Goal: Information Seeking & Learning: Learn about a topic

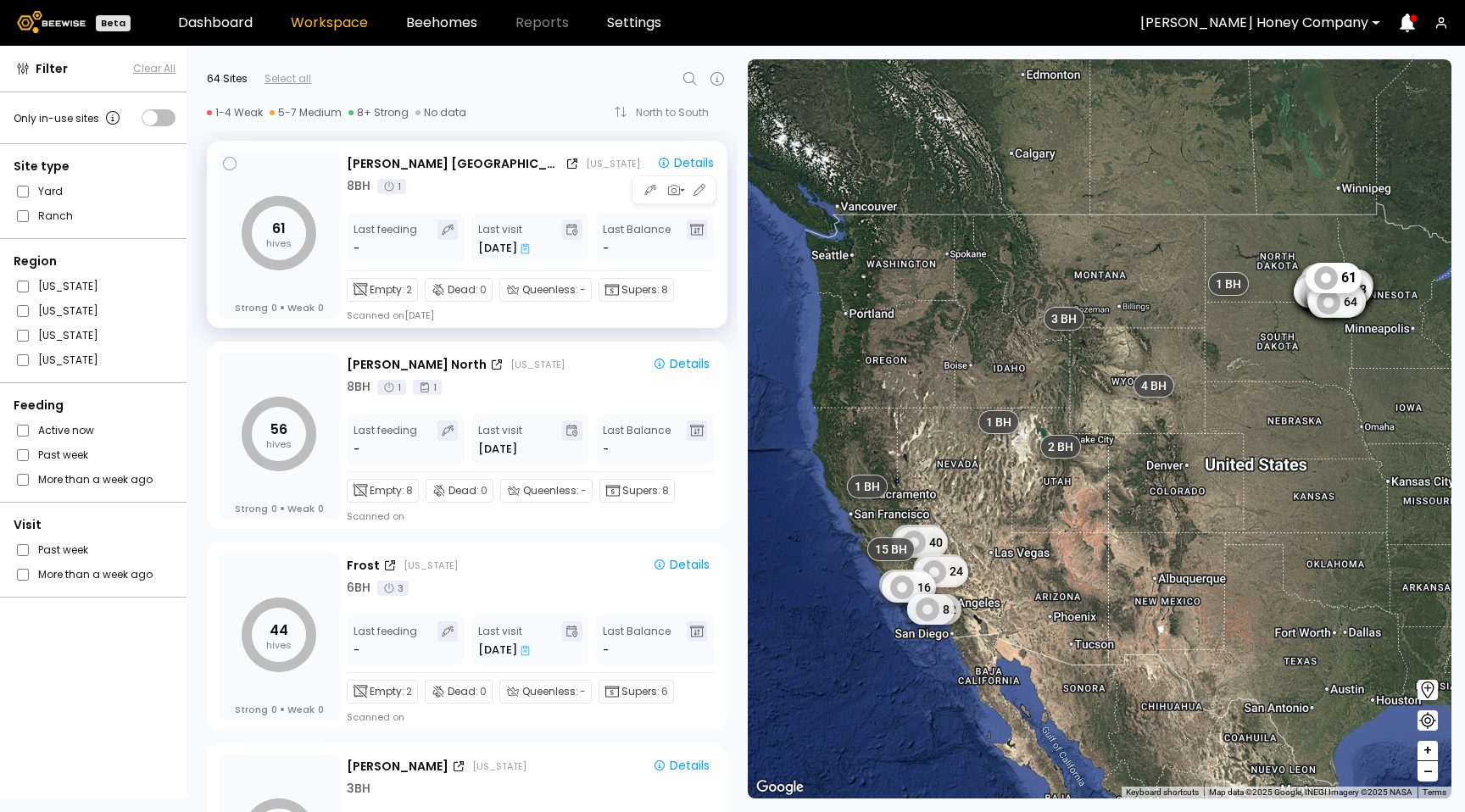
click at [522, 247] on icon at bounding box center [526, 248] width 9 height 10
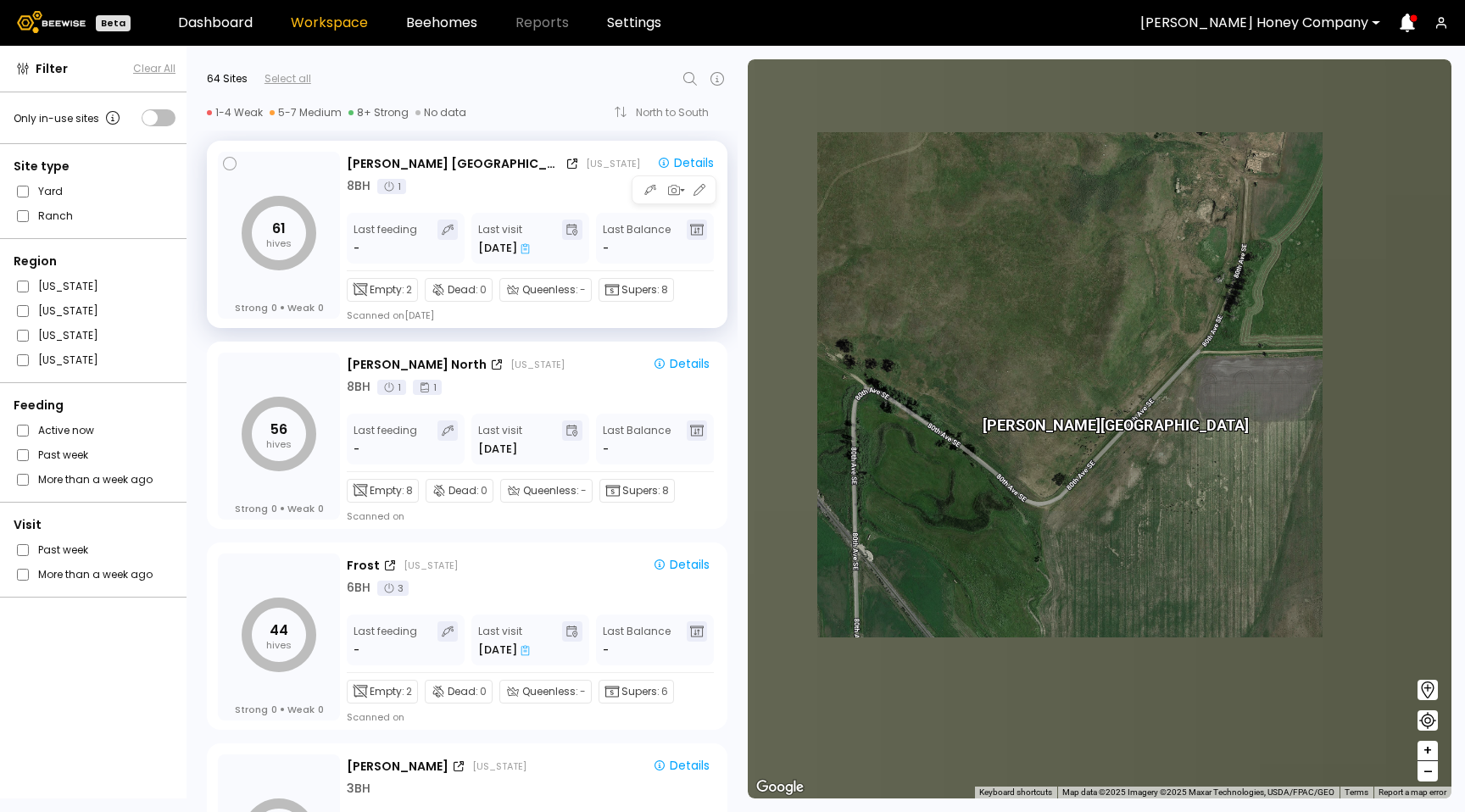
click at [528, 248] on icon at bounding box center [526, 248] width 10 height 11
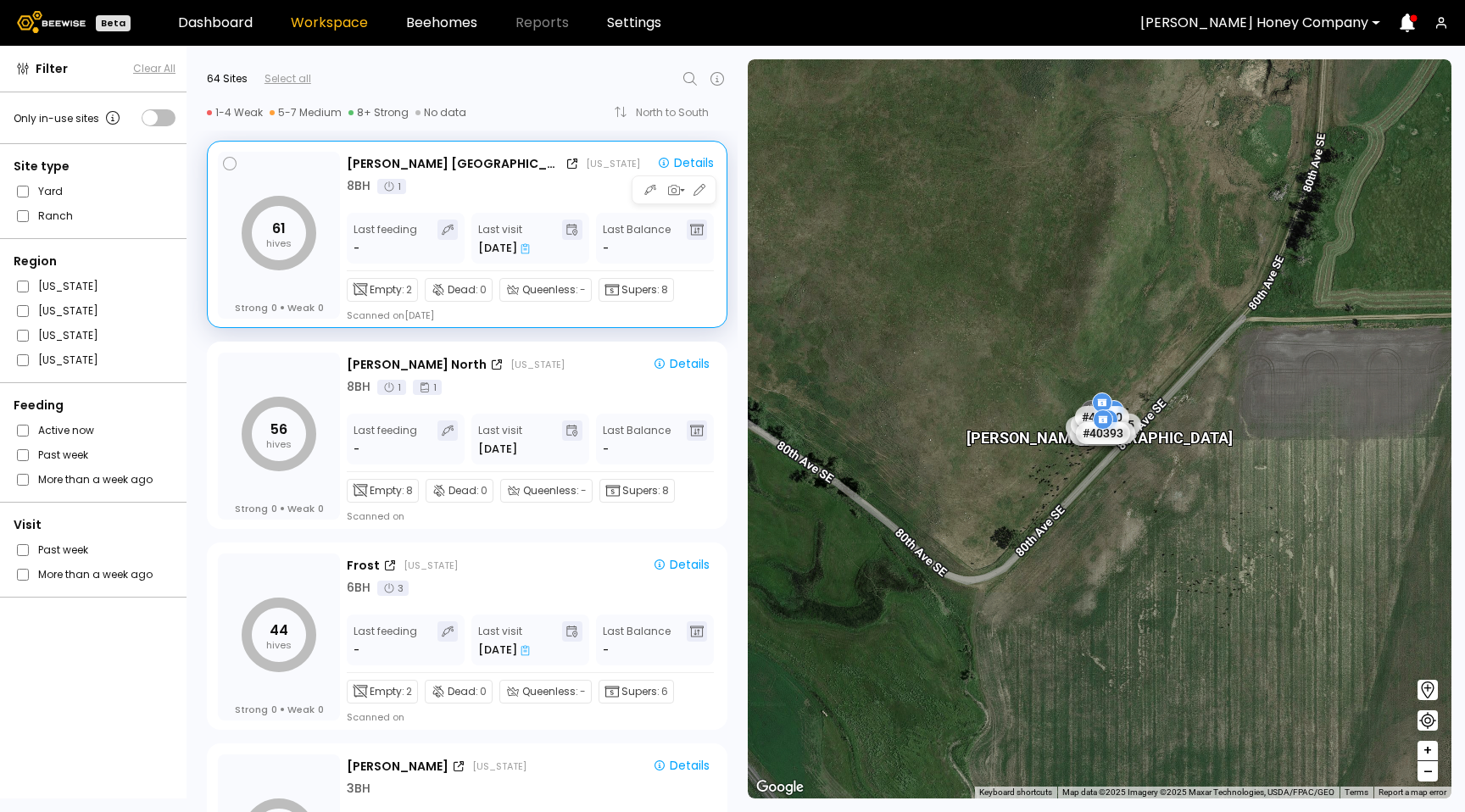
click at [509, 189] on div "8 BH 1" at bounding box center [533, 186] width 374 height 17
click at [527, 189] on div "8 BH 1" at bounding box center [533, 186] width 374 height 17
drag, startPoint x: 562, startPoint y: 180, endPoint x: 553, endPoint y: 192, distance: 15.0
click at [561, 180] on div "8 BH 1" at bounding box center [533, 186] width 374 height 17
click at [525, 250] on icon at bounding box center [526, 248] width 9 height 10
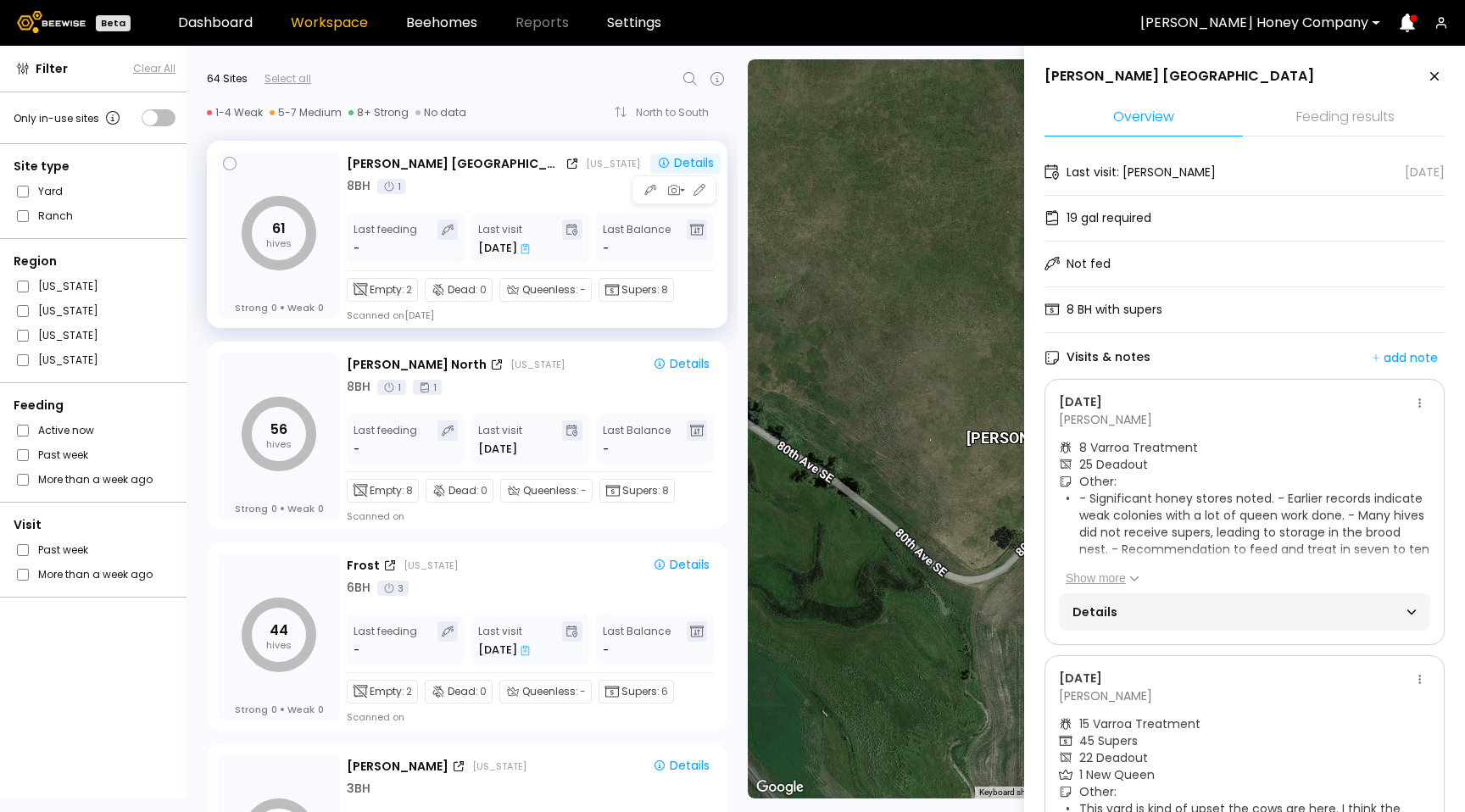
click at [673, 164] on div "Details" at bounding box center [685, 163] width 56 height 16
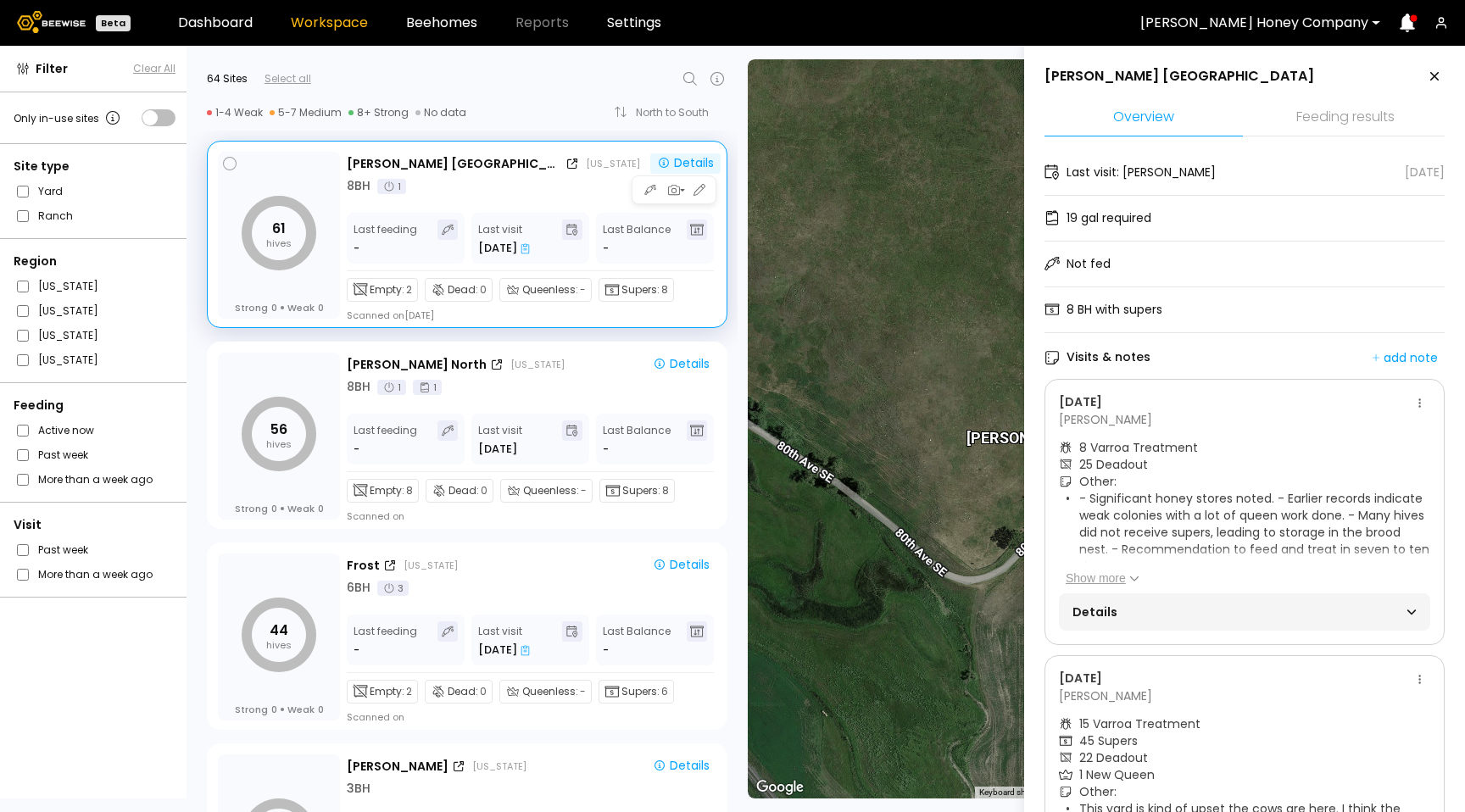
click at [691, 163] on div "Details" at bounding box center [685, 163] width 56 height 16
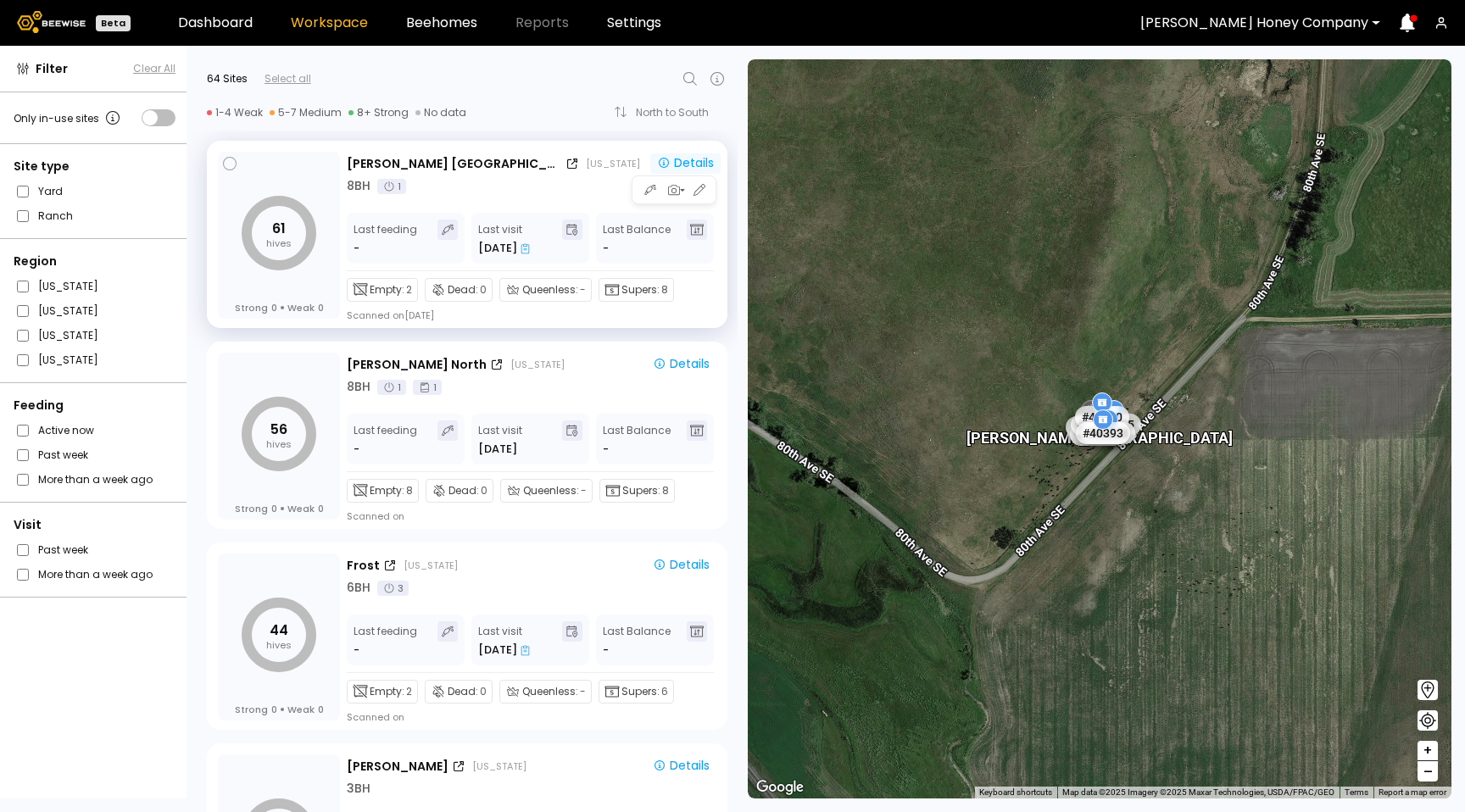
click at [669, 156] on div "Details" at bounding box center [685, 163] width 56 height 16
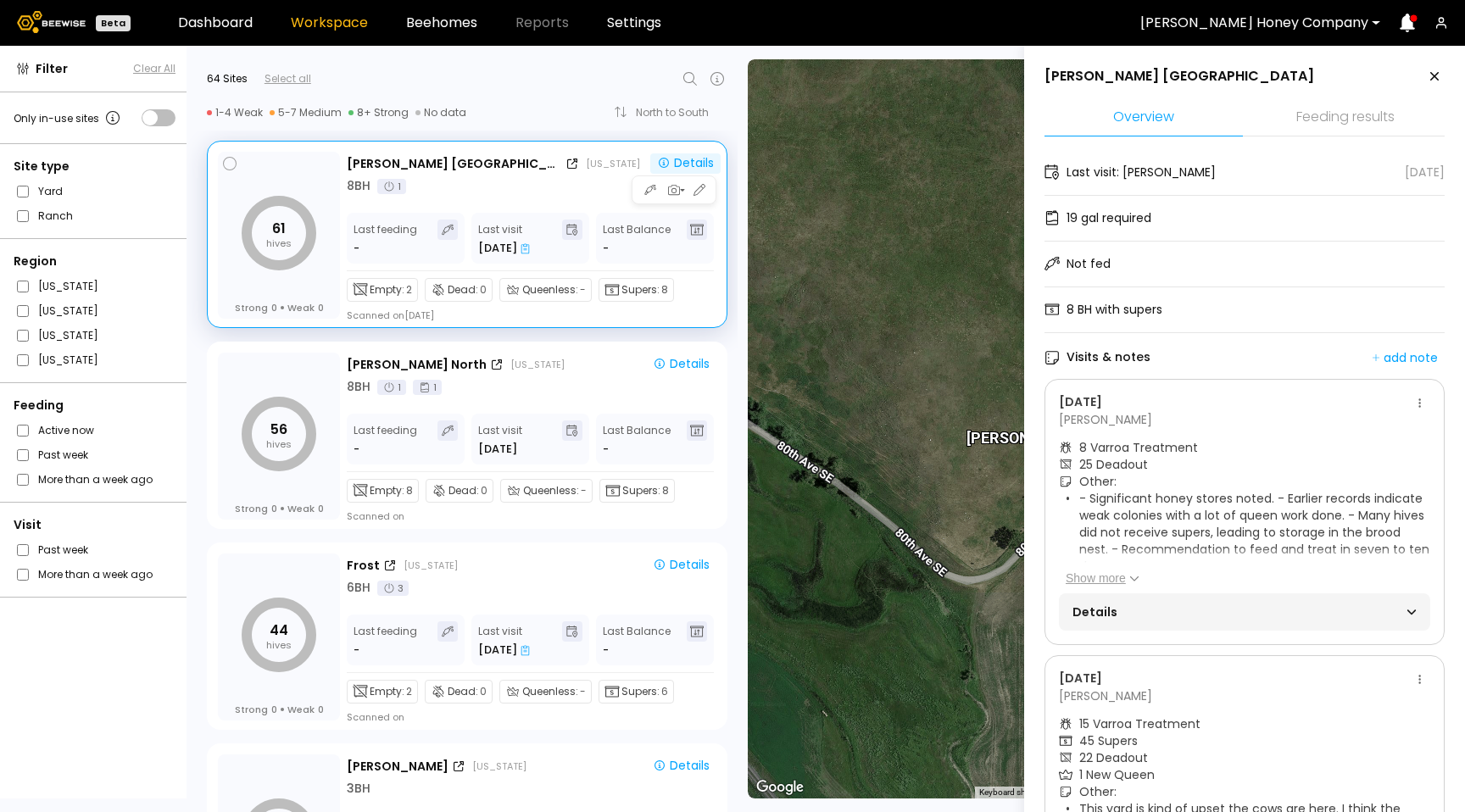
click at [670, 156] on div "Details" at bounding box center [685, 163] width 56 height 16
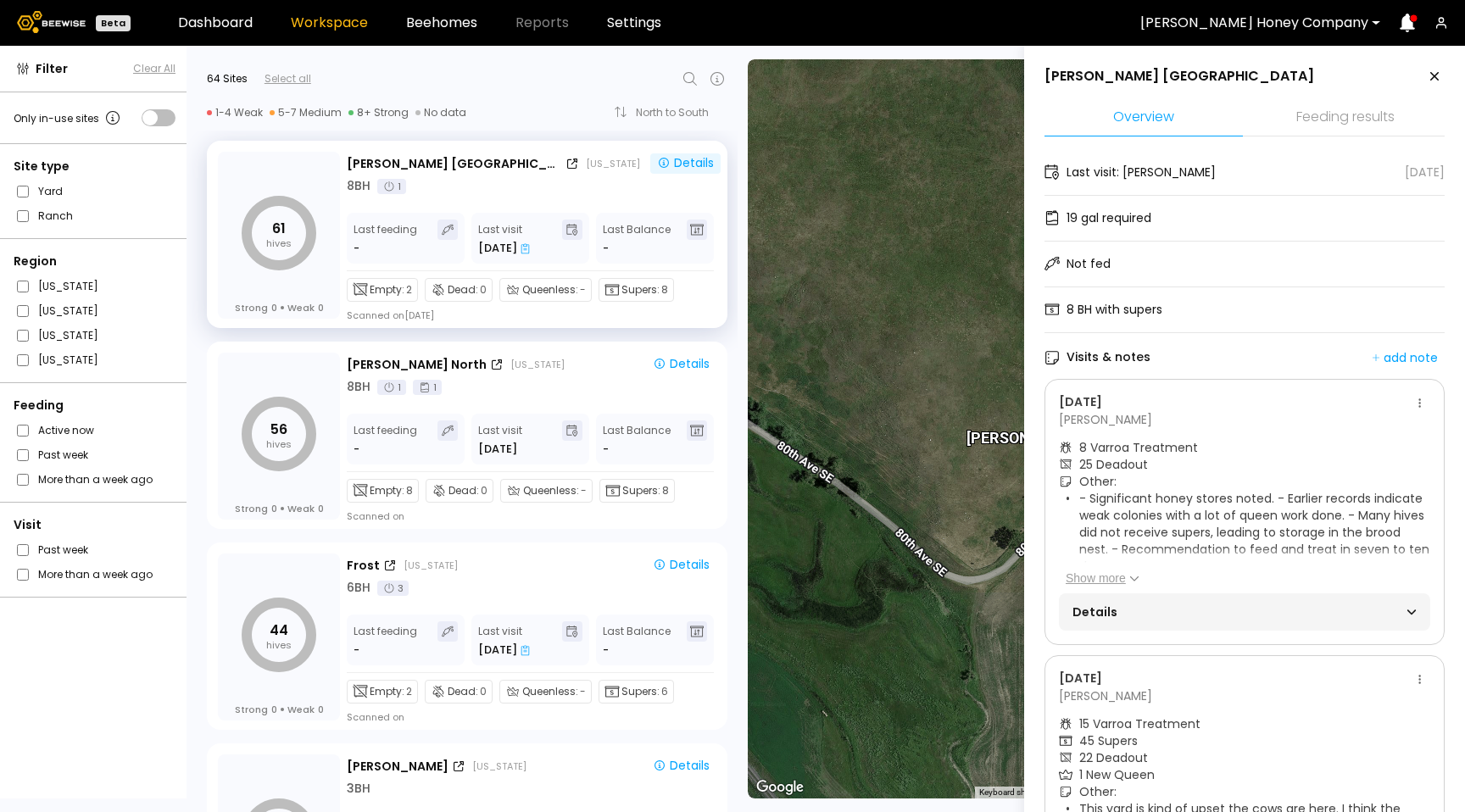
click at [1430, 77] on icon at bounding box center [1434, 76] width 20 height 20
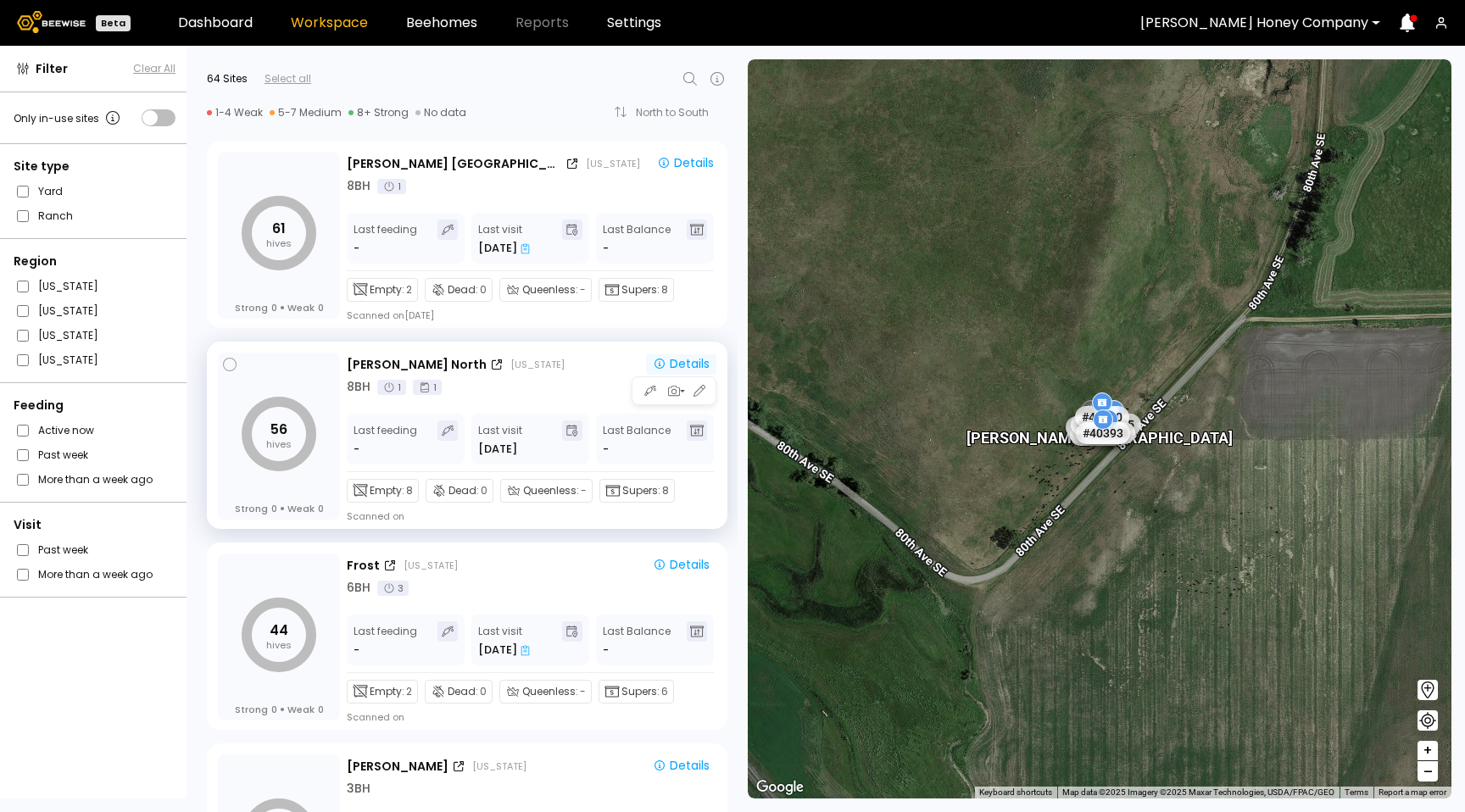
click at [701, 364] on div "Details" at bounding box center [681, 364] width 56 height 16
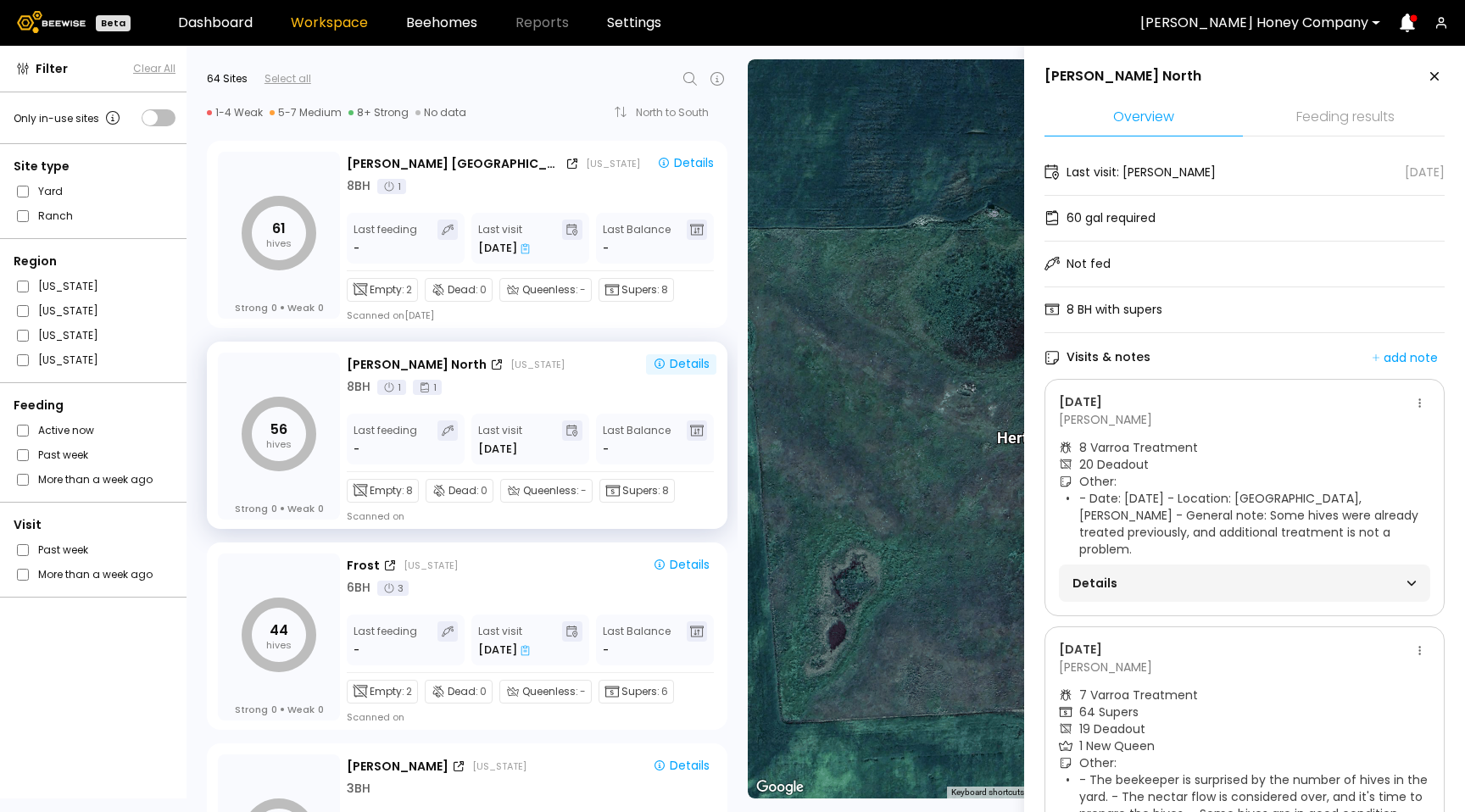
click at [1424, 83] on icon at bounding box center [1434, 76] width 20 height 20
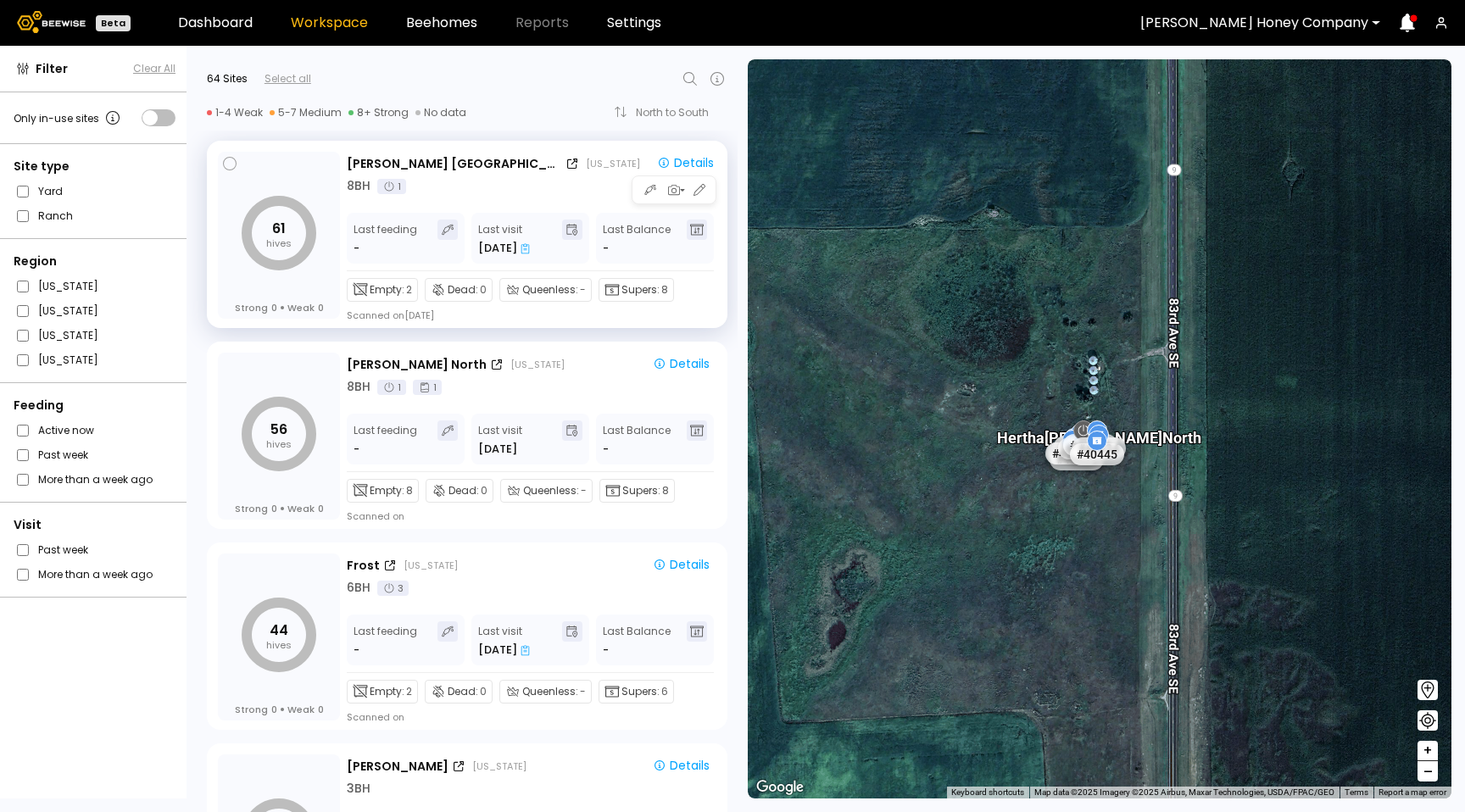
click at [533, 236] on div "Last visit [DATE]" at bounding box center [529, 238] width 118 height 51
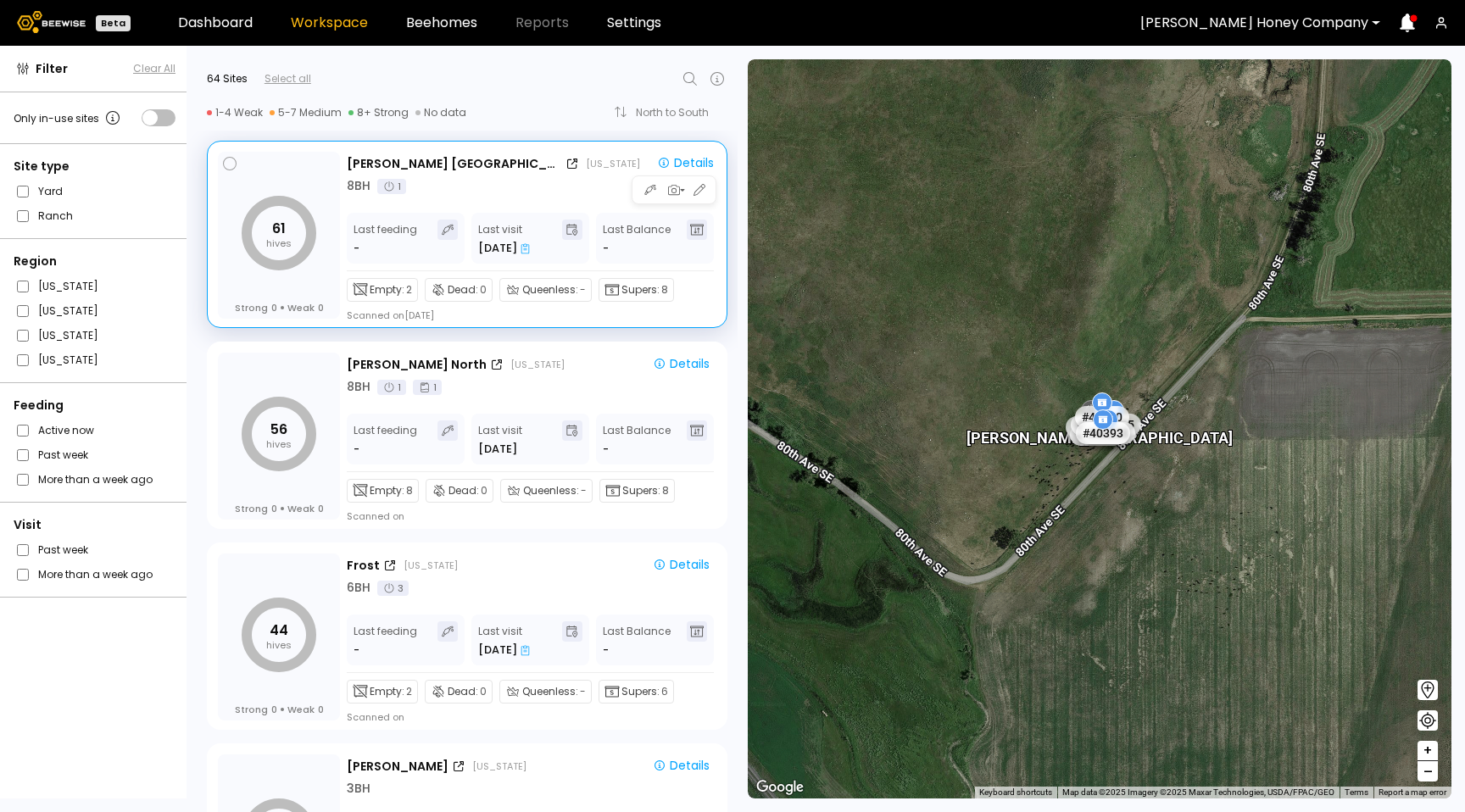
click at [524, 249] on icon at bounding box center [526, 248] width 10 height 11
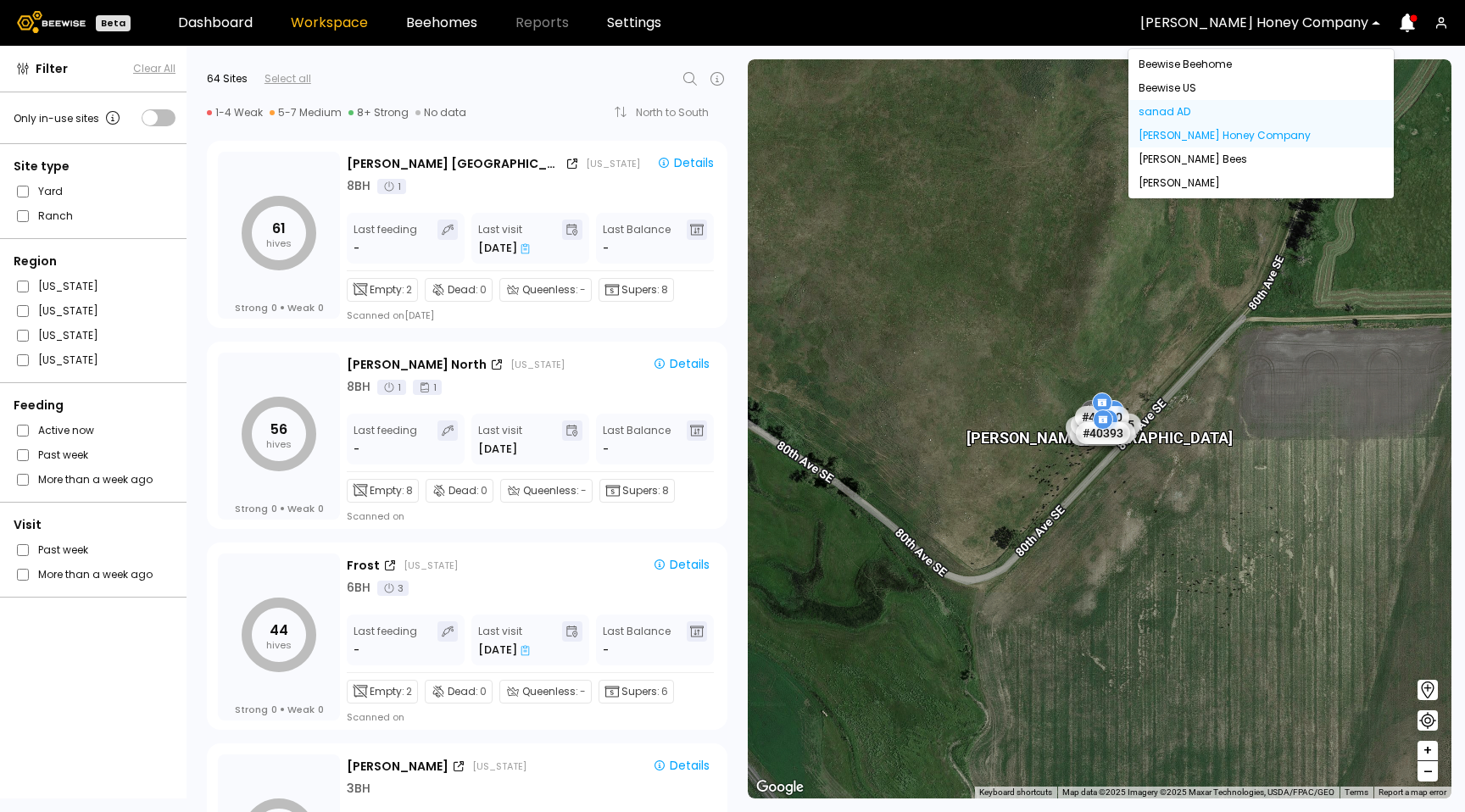
drag, startPoint x: 1285, startPoint y: 23, endPoint x: 1236, endPoint y: 111, distance: 100.7
click at [1285, 23] on div at bounding box center [1254, 23] width 228 height 16
click at [1209, 161] on div "[PERSON_NAME] Bees" at bounding box center [1261, 159] width 245 height 10
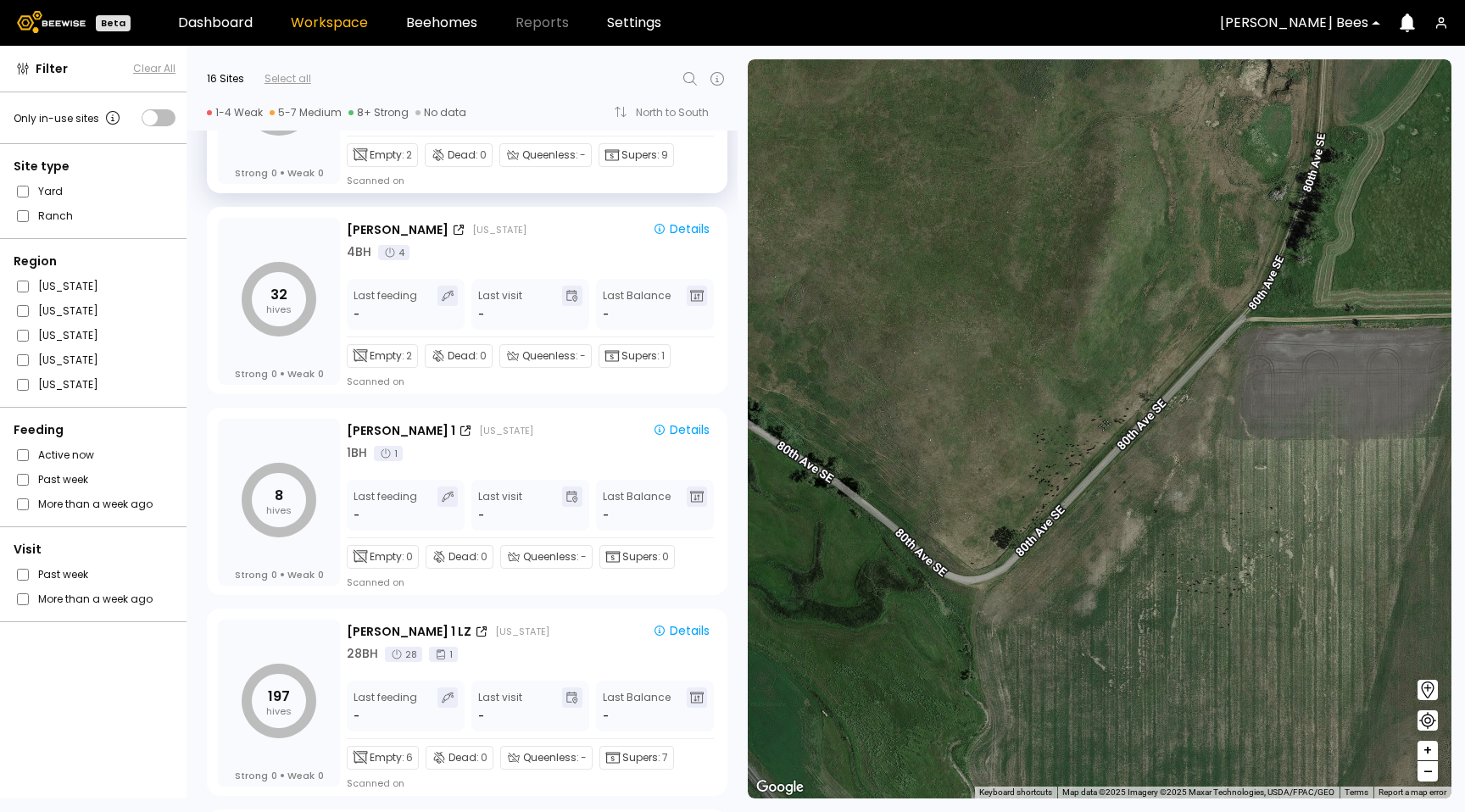
scroll to position [2546, 0]
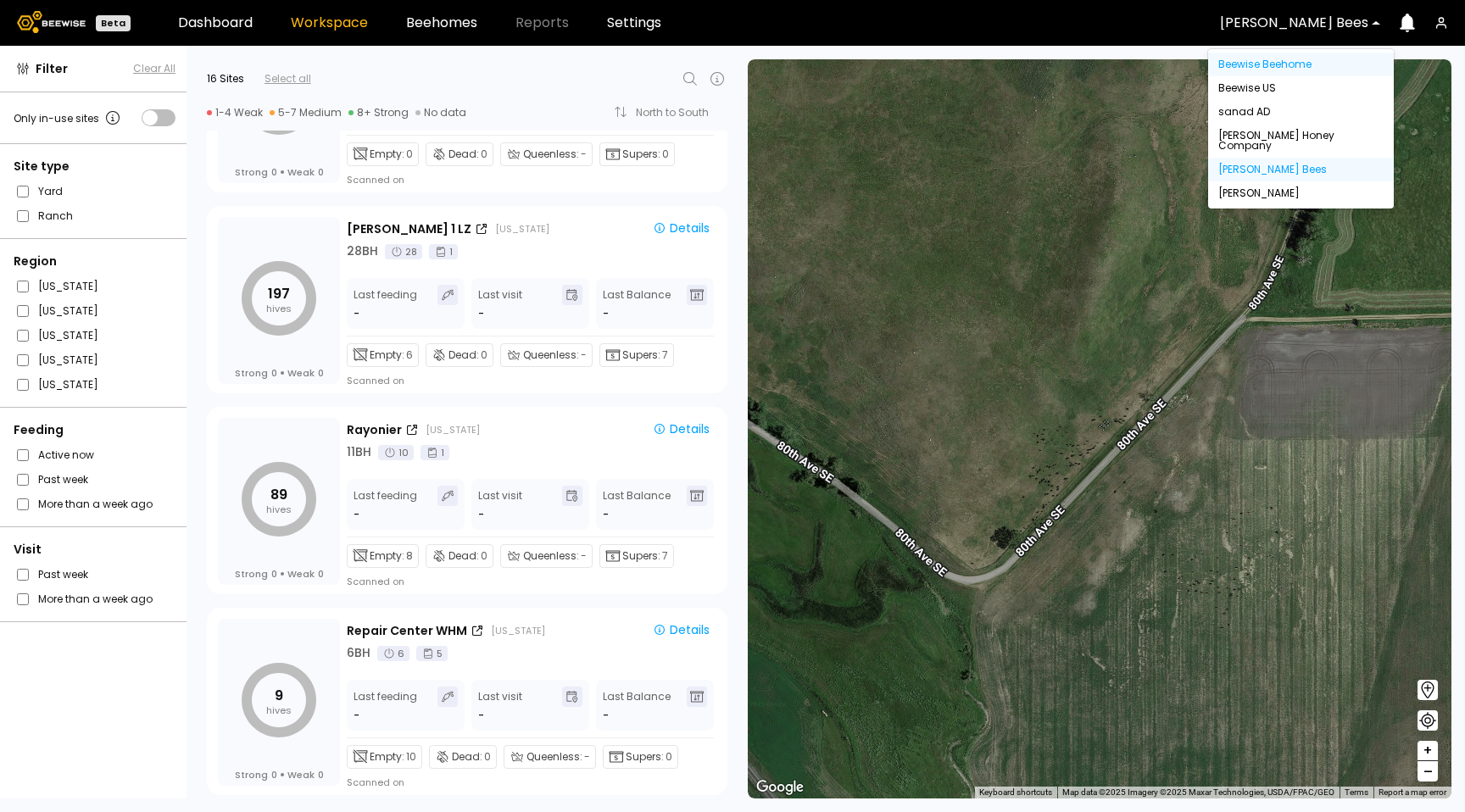
drag, startPoint x: 1313, startPoint y: 25, endPoint x: 1309, endPoint y: 53, distance: 28.3
click at [1312, 25] on div at bounding box center [1294, 23] width 149 height 16
click at [1285, 130] on div "[PERSON_NAME] Honey Company" at bounding box center [1301, 140] width 165 height 20
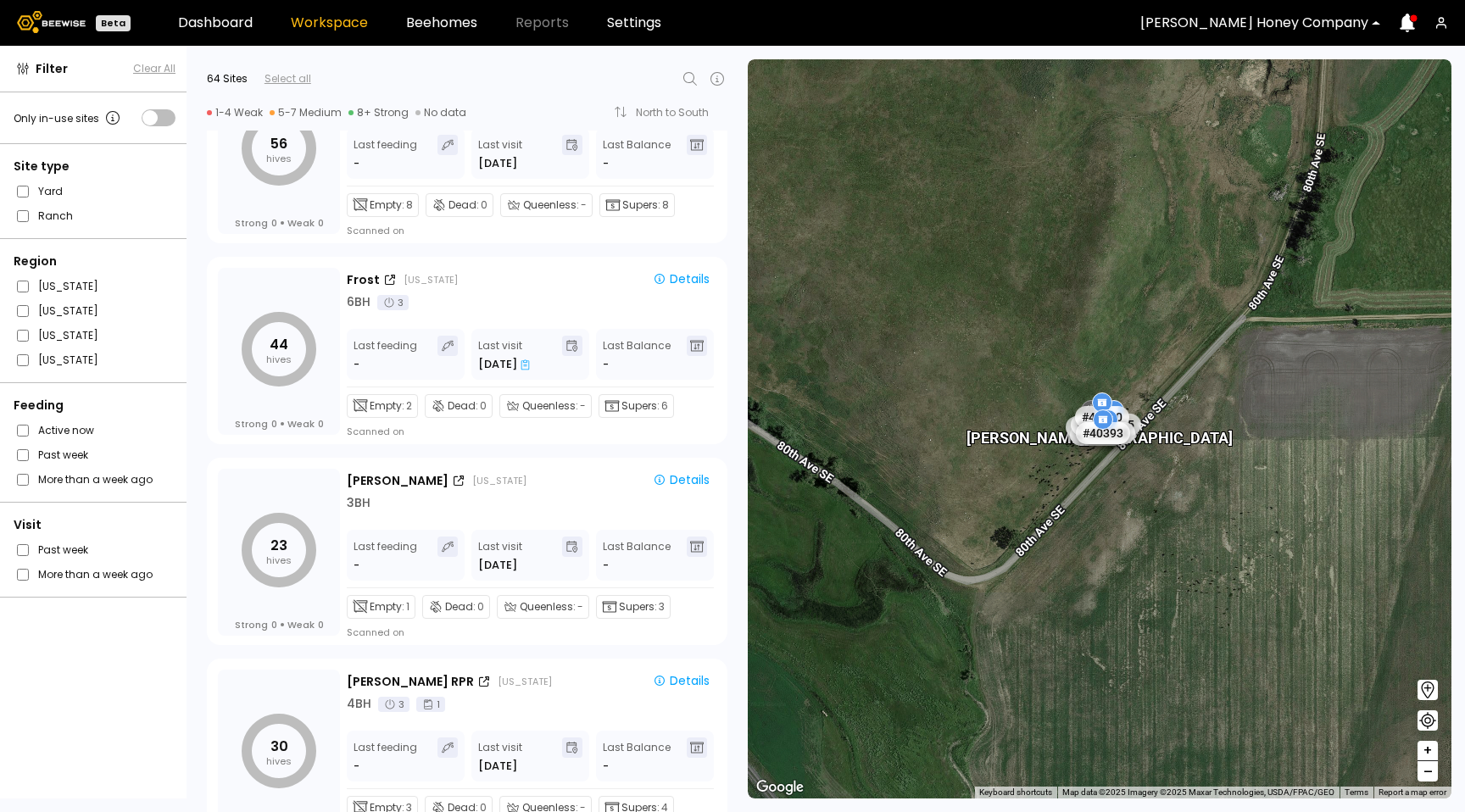
scroll to position [0, 0]
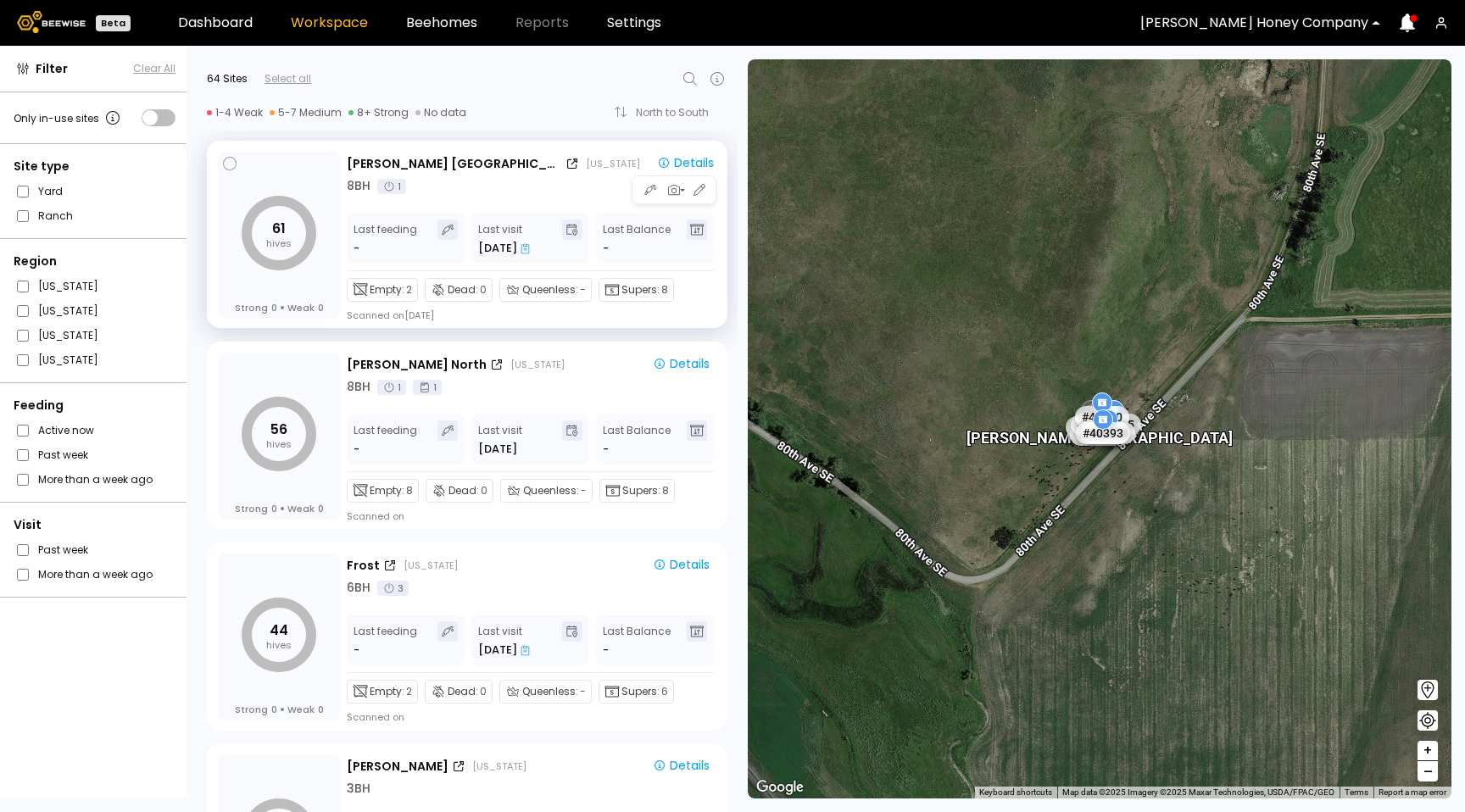
click at [538, 210] on div "[PERSON_NAME] [GEOGRAPHIC_DATA] [US_STATE] Details 8 BH 1 Last feeding - Last v…" at bounding box center [533, 236] width 374 height 170
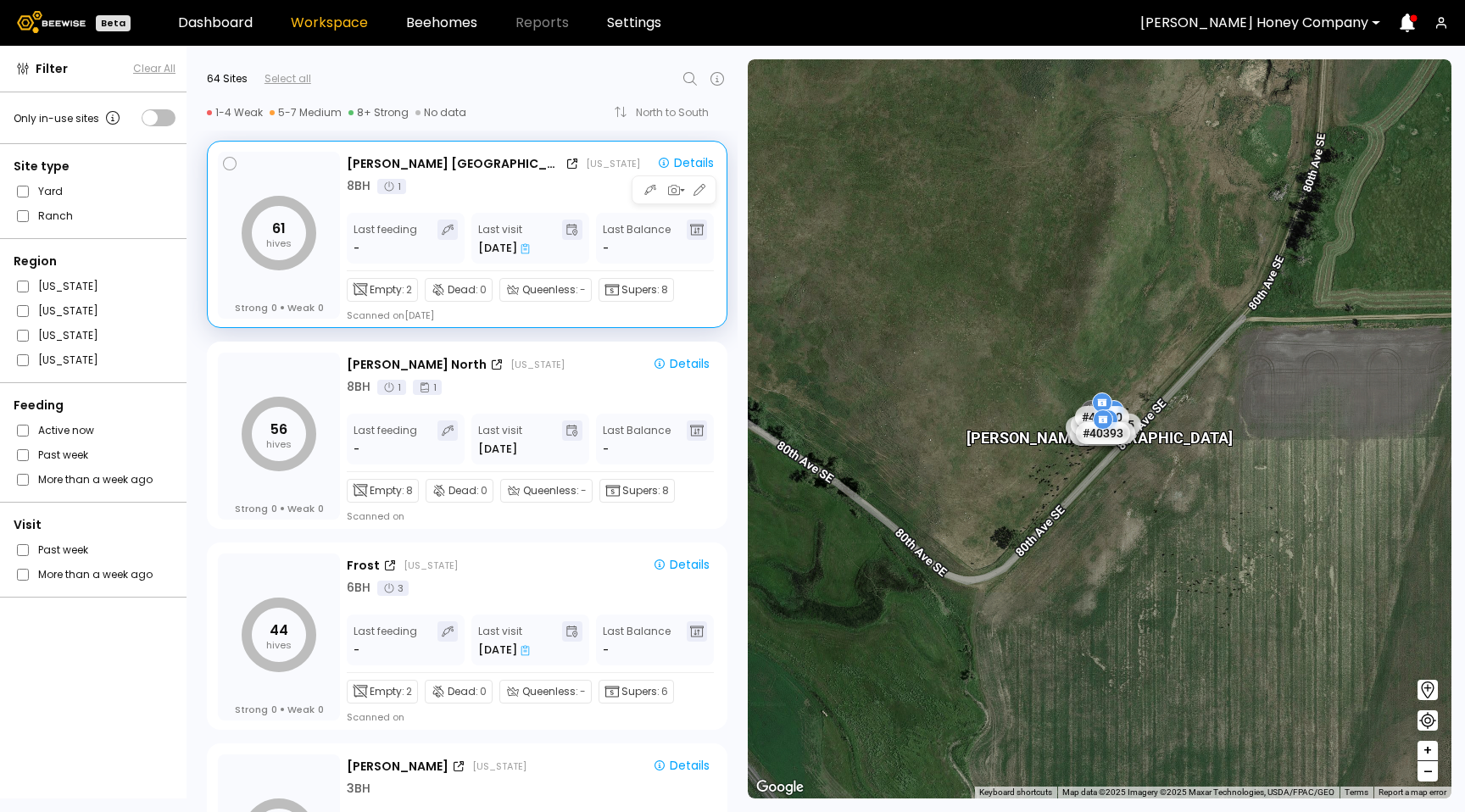
click at [524, 249] on icon at bounding box center [526, 248] width 10 height 11
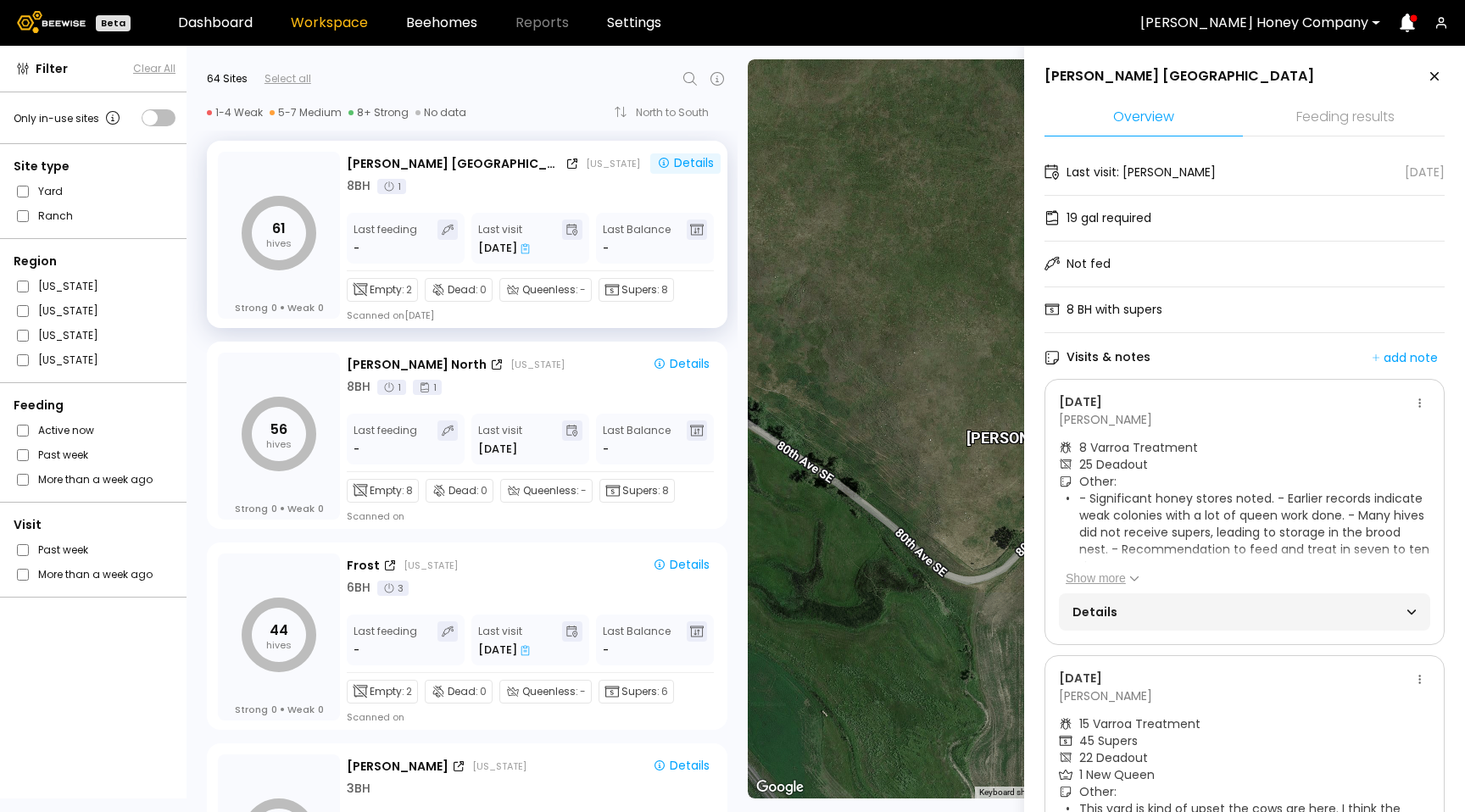
scroll to position [5, 0]
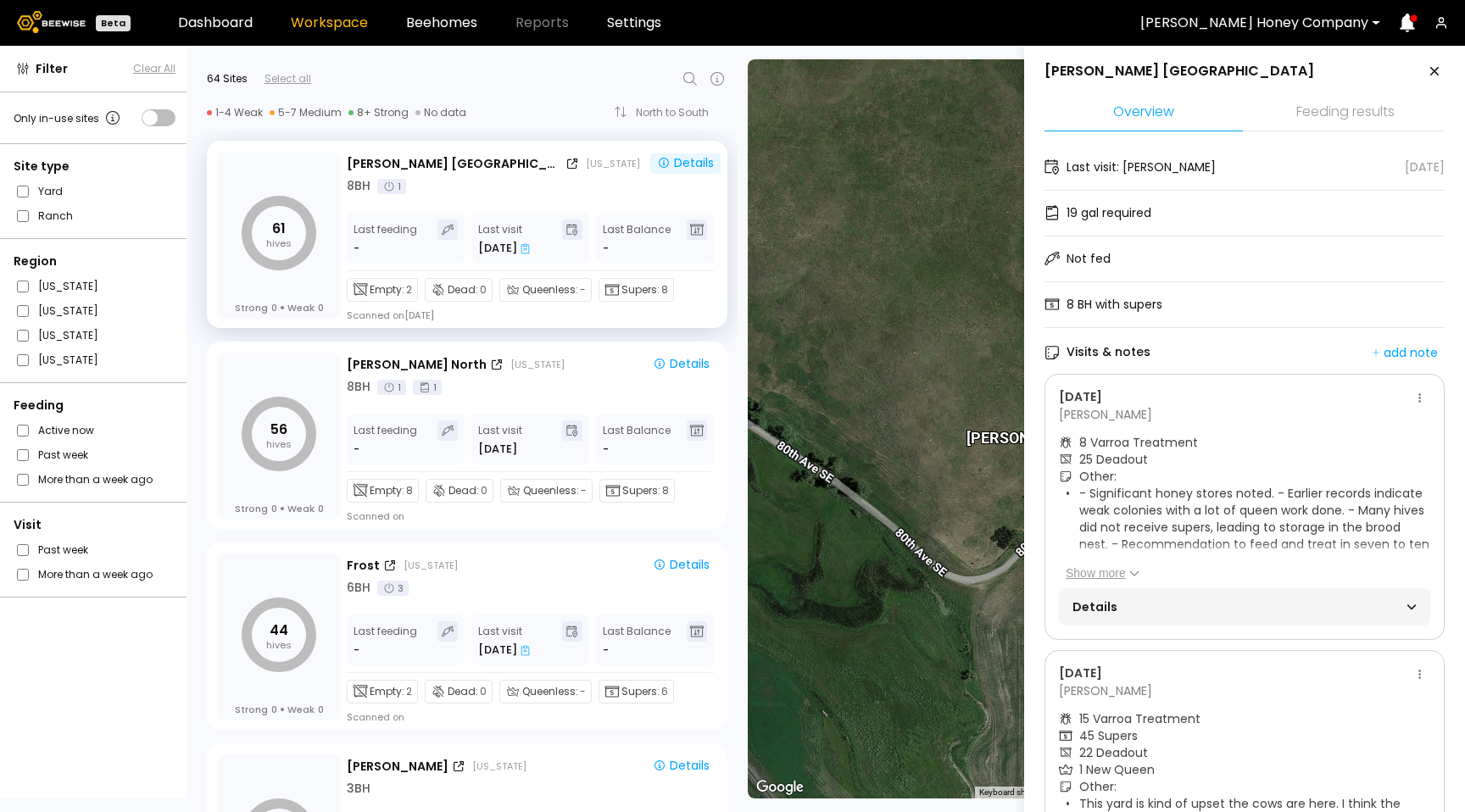
click at [1260, 590] on div "Details" at bounding box center [1244, 607] width 371 height 37
click at [1254, 603] on div "Details" at bounding box center [1244, 607] width 344 height 23
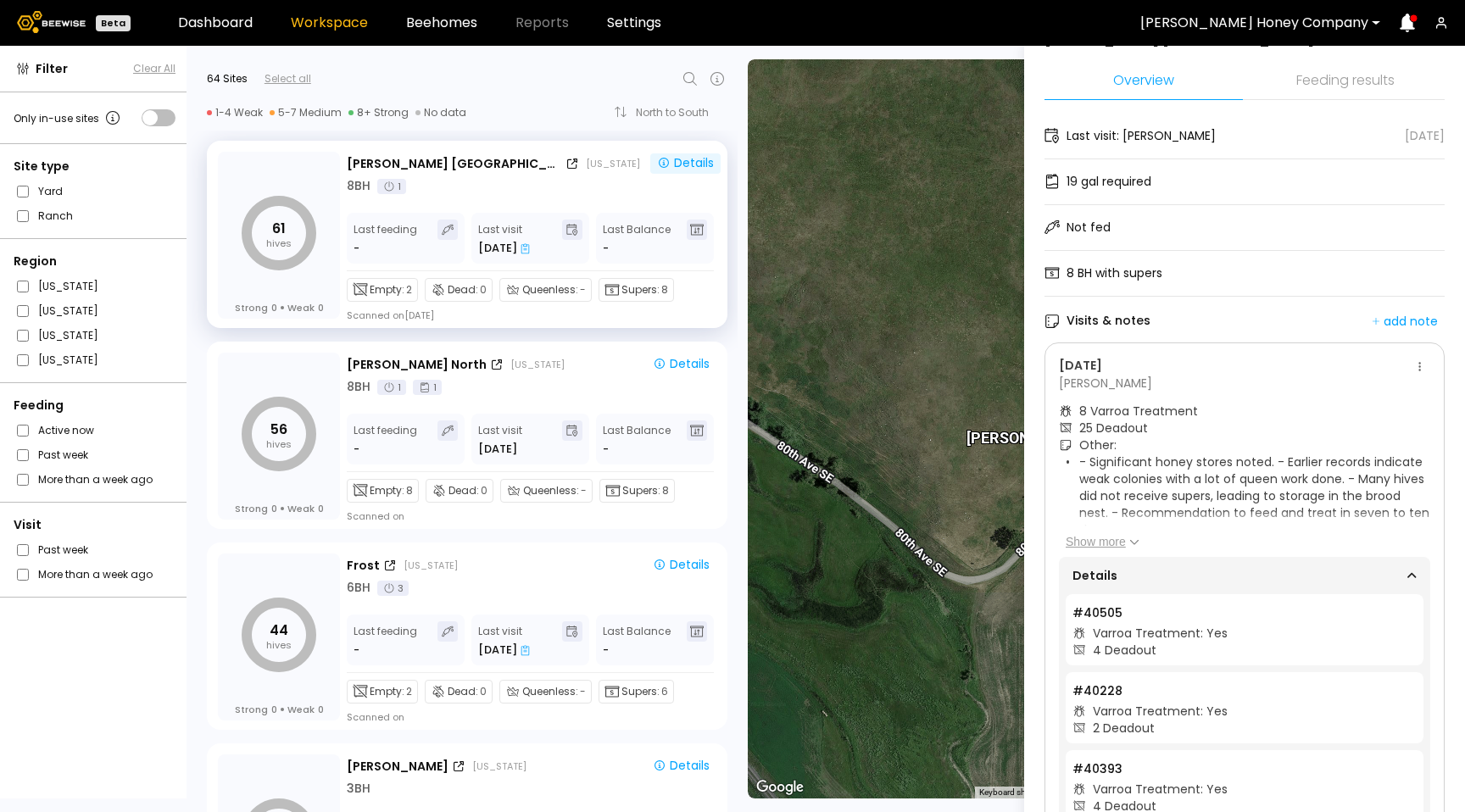
scroll to position [0, 0]
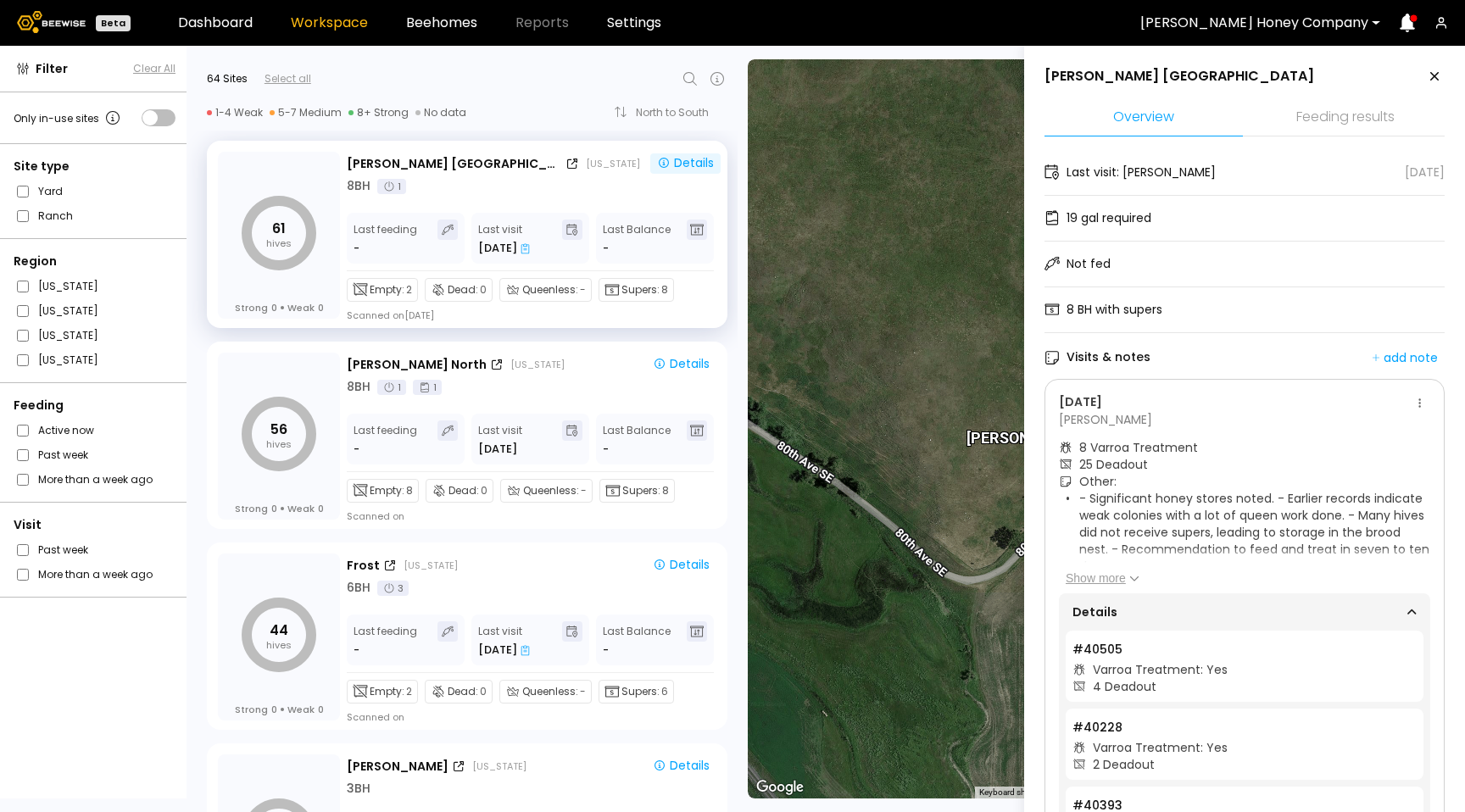
click at [1122, 580] on button "Show more" at bounding box center [1103, 577] width 74 height 17
click at [1108, 591] on button "Show less" at bounding box center [1100, 590] width 68 height 17
click at [1108, 571] on button "Show more" at bounding box center [1103, 577] width 74 height 17
click at [1073, 502] on ul "- Significant honey stores noted. - Earlier records indicate weak colonies with…" at bounding box center [1247, 531] width 364 height 85
click at [1122, 568] on li "- Significant honey stores noted. - Earlier records indicate weak colonies with…" at bounding box center [1254, 531] width 351 height 85
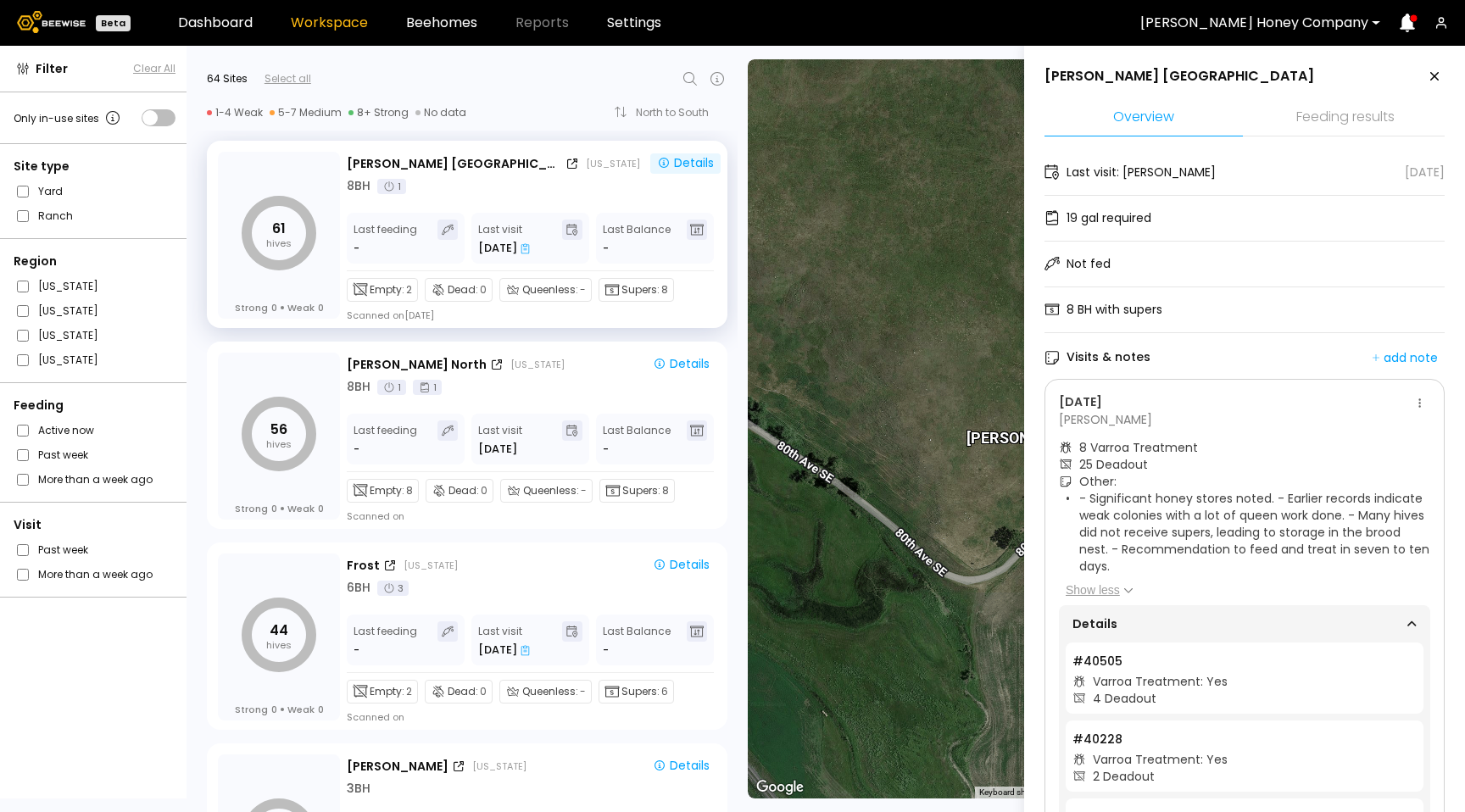
click at [1111, 595] on button "Show less" at bounding box center [1100, 590] width 68 height 17
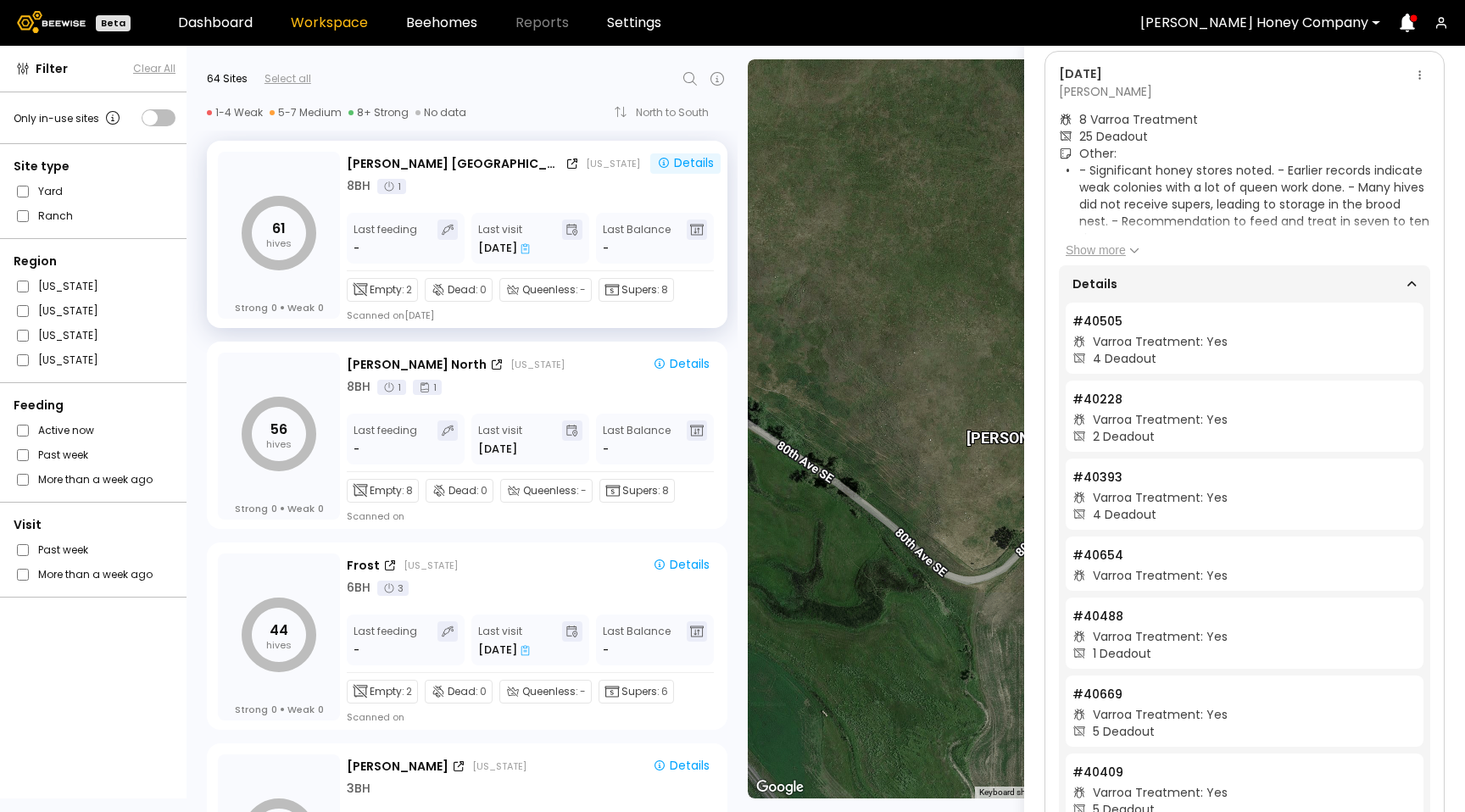
scroll to position [374, 0]
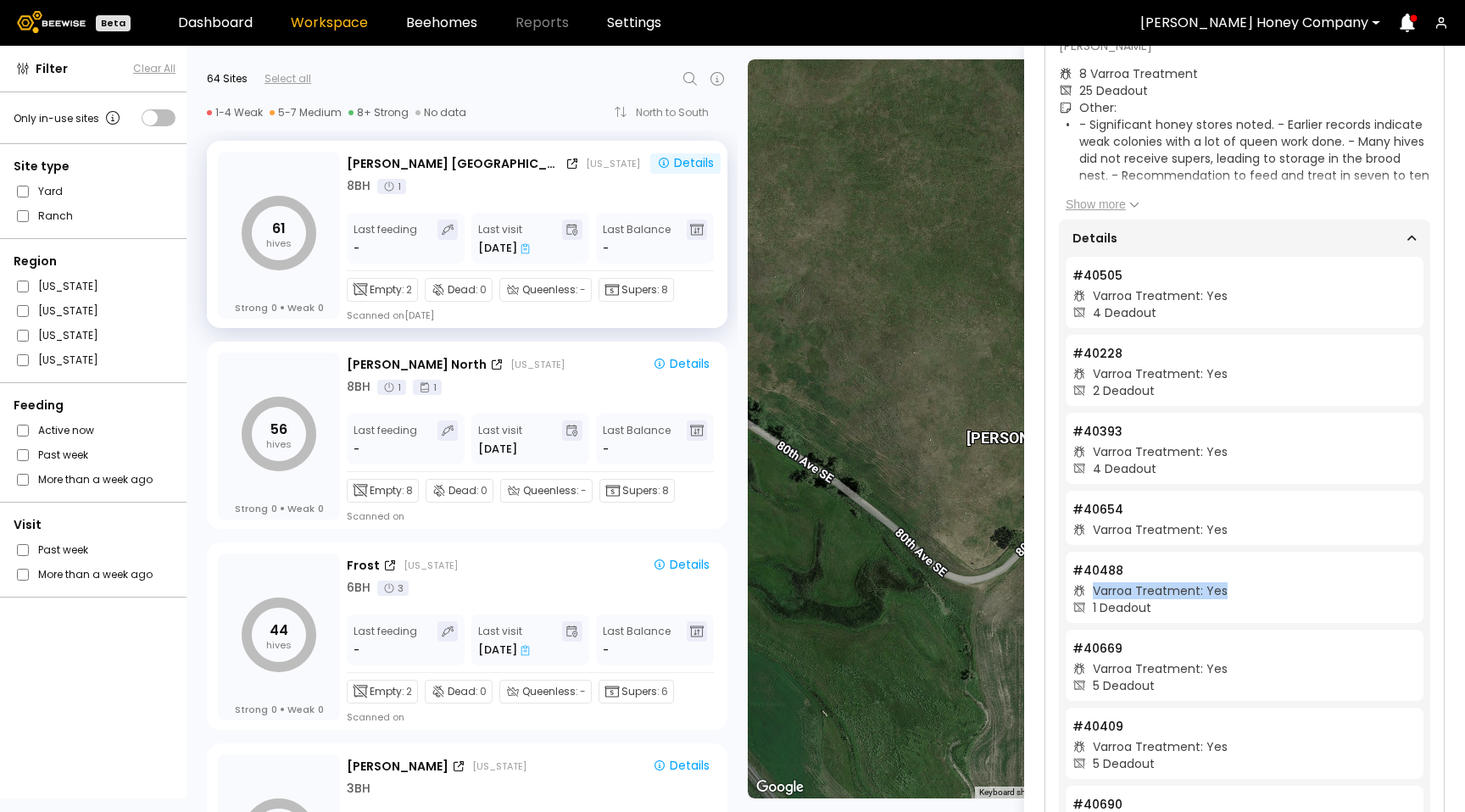
drag, startPoint x: 1231, startPoint y: 595, endPoint x: 1090, endPoint y: 590, distance: 141.1
click at [1090, 590] on div "Varroa Treatment: Yes" at bounding box center [1244, 591] width 344 height 17
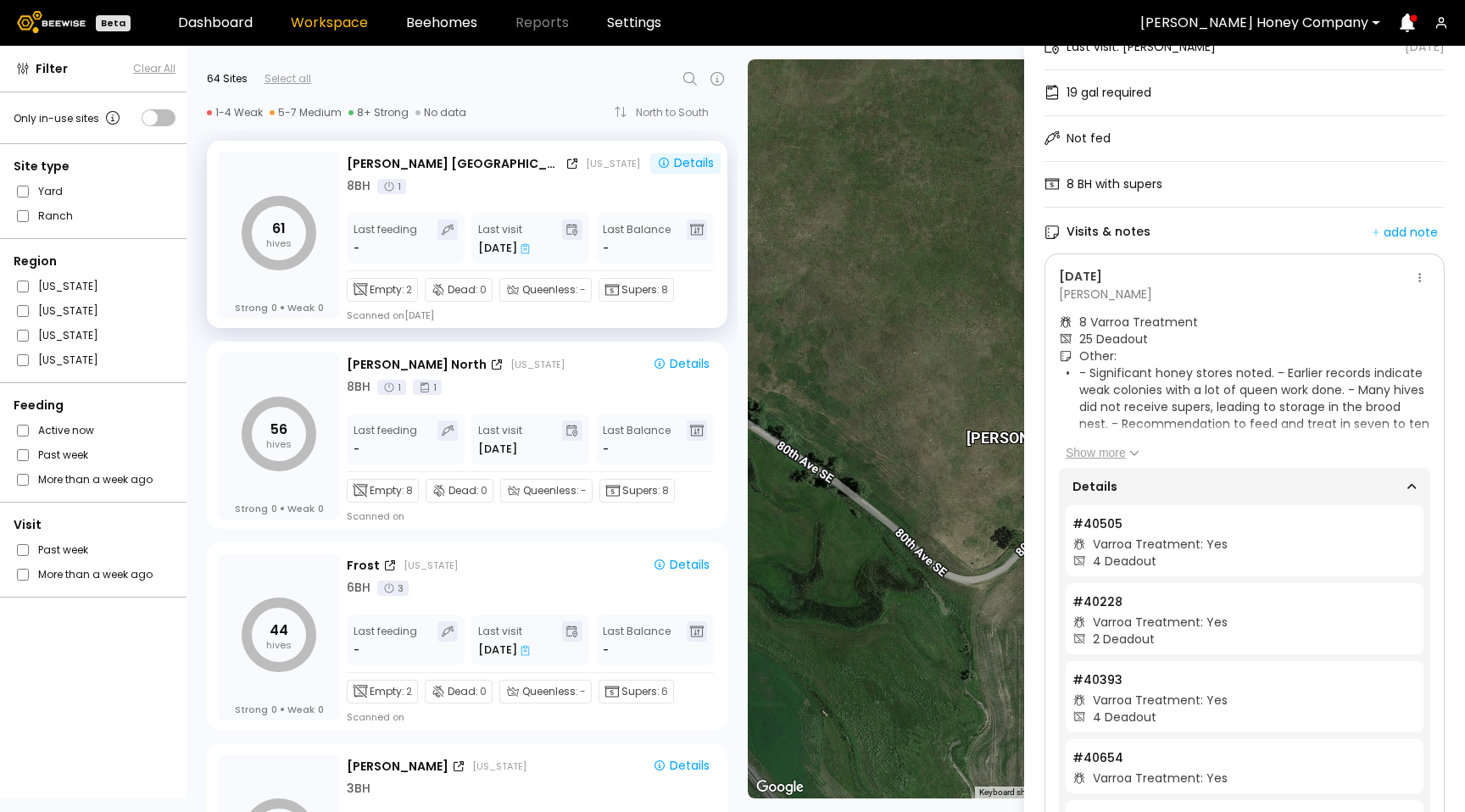
scroll to position [56, 0]
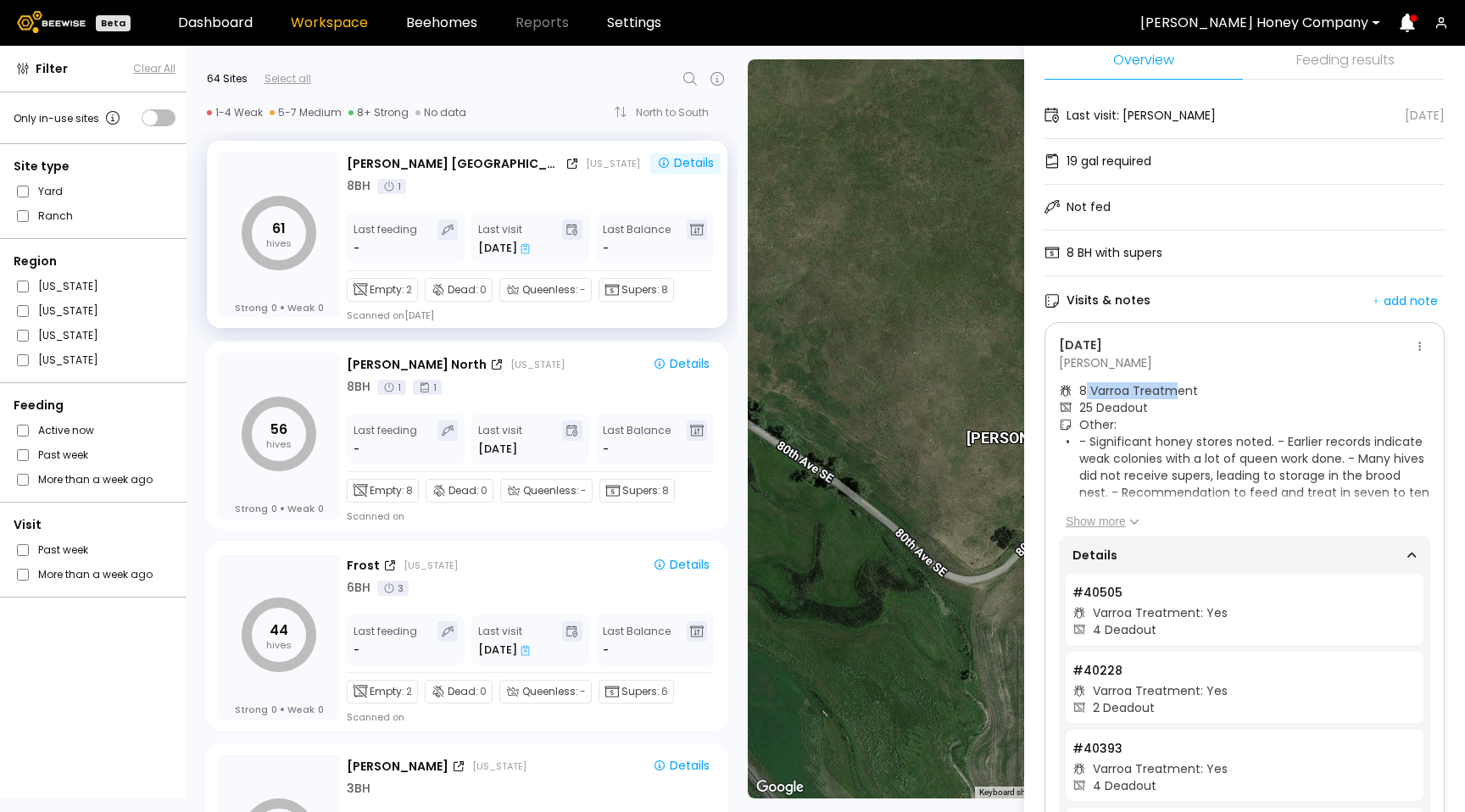
drag, startPoint x: 1157, startPoint y: 390, endPoint x: 1086, endPoint y: 398, distance: 71.4
click at [1082, 394] on div "8 Varroa Treatment" at bounding box center [1139, 390] width 119 height 17
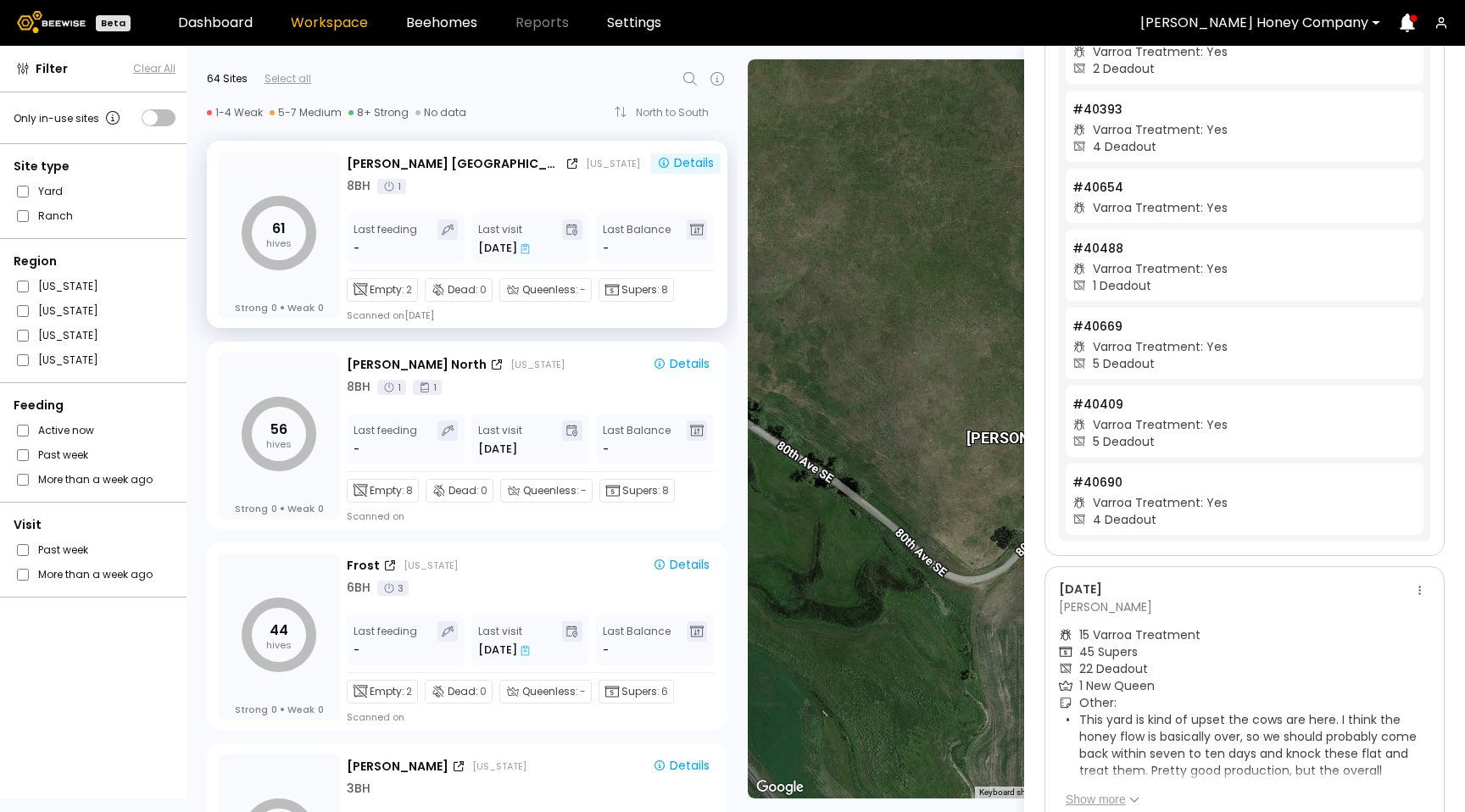
scroll to position [925, 0]
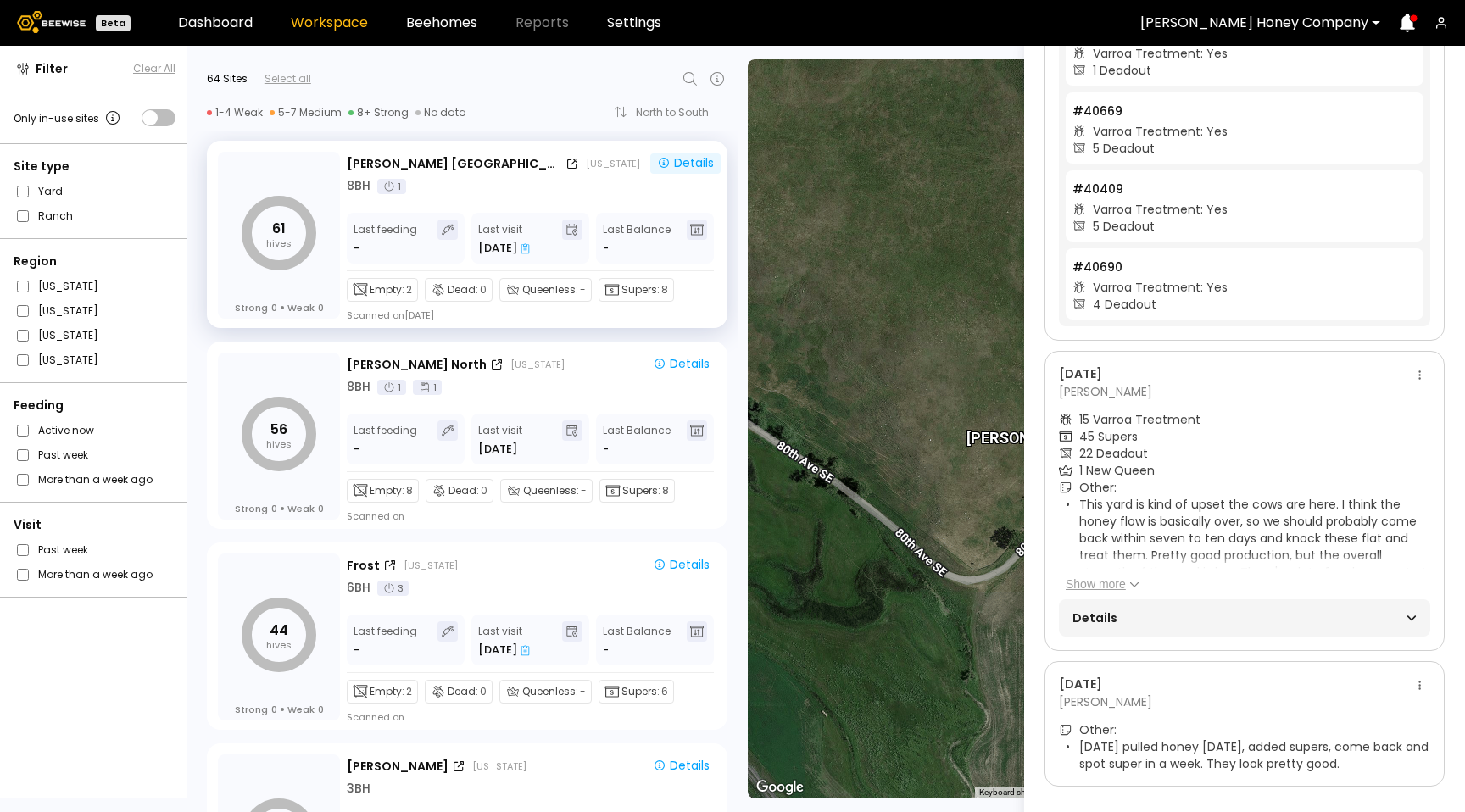
click at [1103, 576] on button "Show more" at bounding box center [1103, 584] width 74 height 17
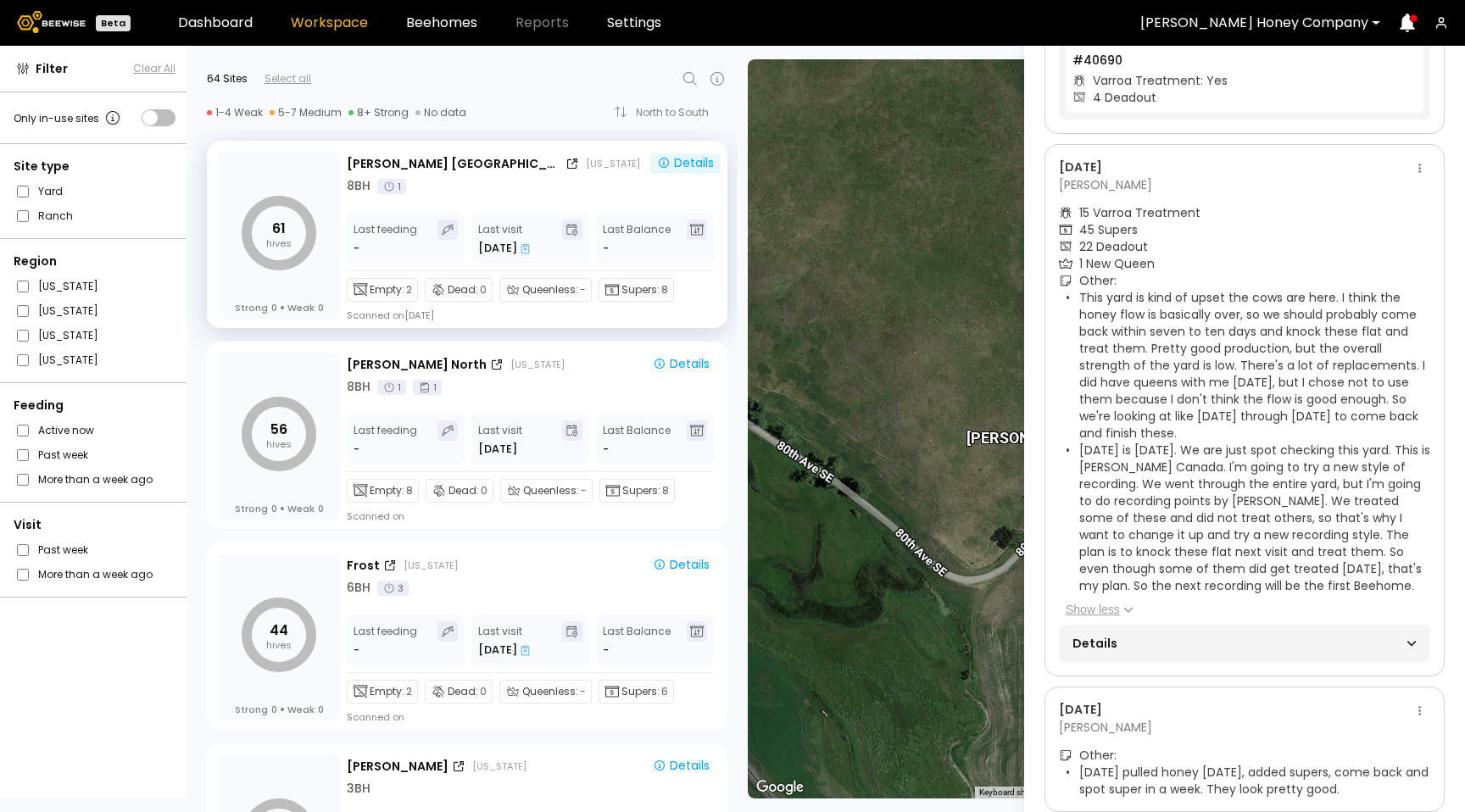
scroll to position [1157, 0]
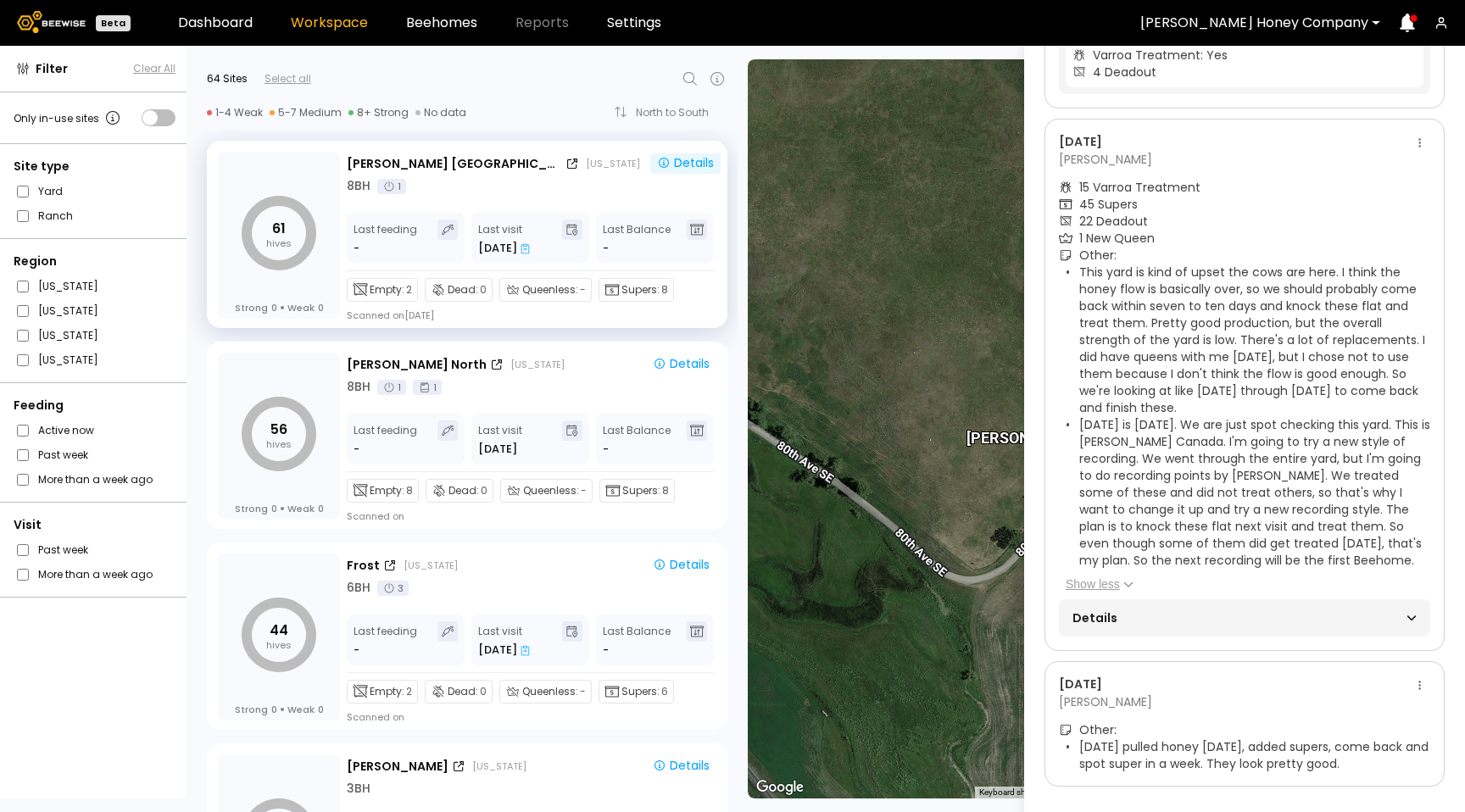
click at [1147, 606] on span "Details" at bounding box center [1158, 618] width 172 height 23
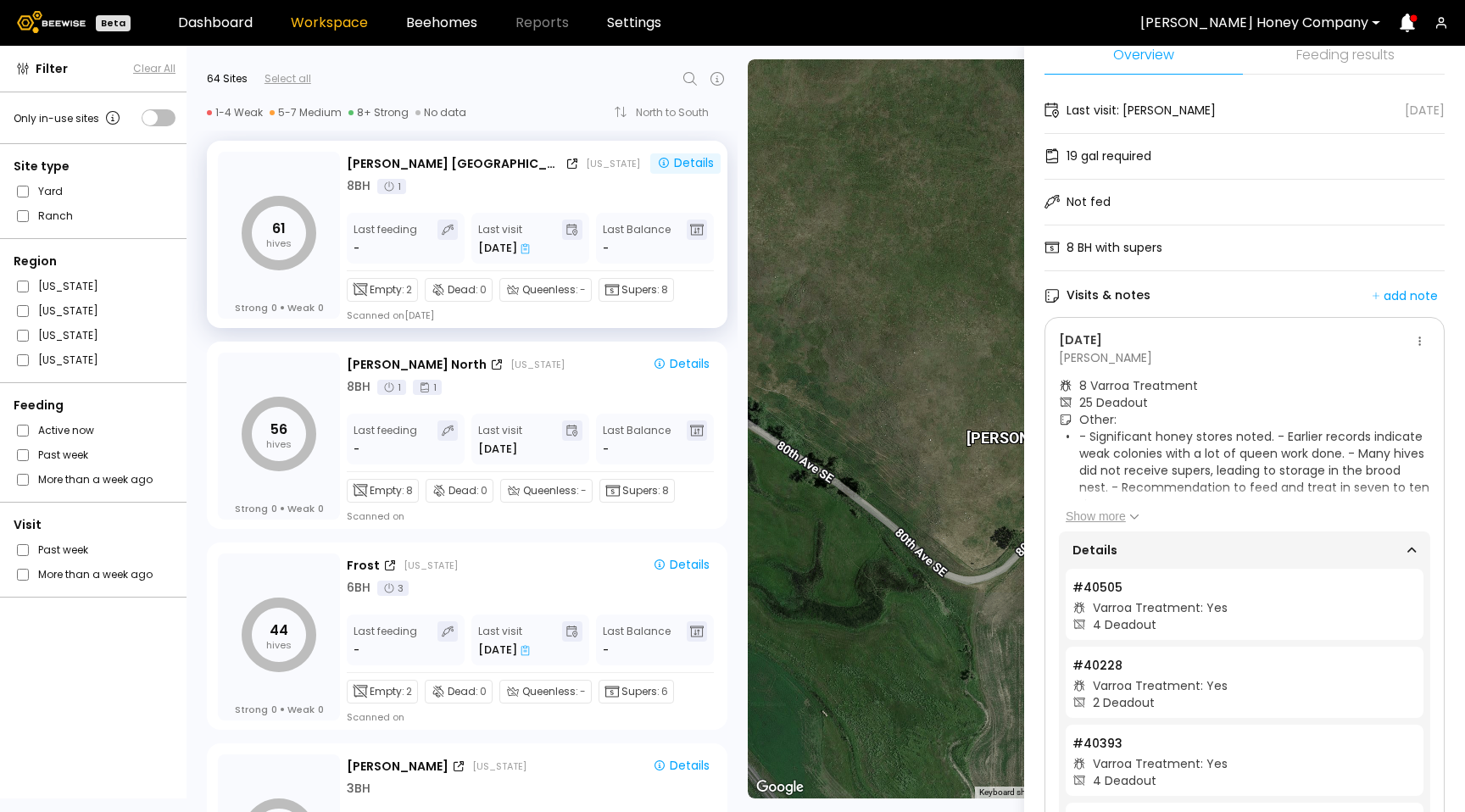
scroll to position [134, 0]
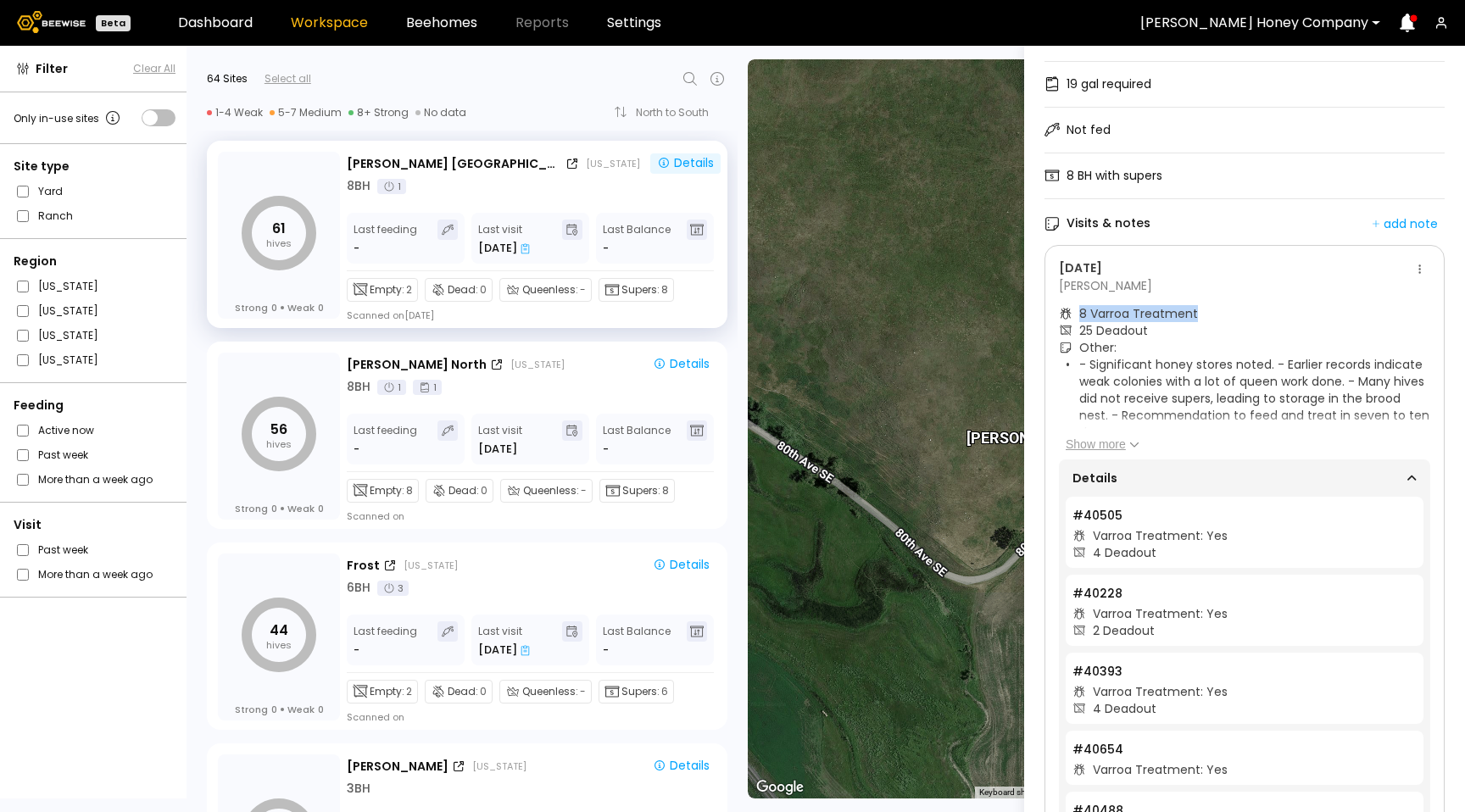
drag, startPoint x: 1183, startPoint y: 310, endPoint x: 1122, endPoint y: 450, distance: 152.7
click at [1077, 318] on div "8 Varroa Treatment" at bounding box center [1244, 313] width 371 height 17
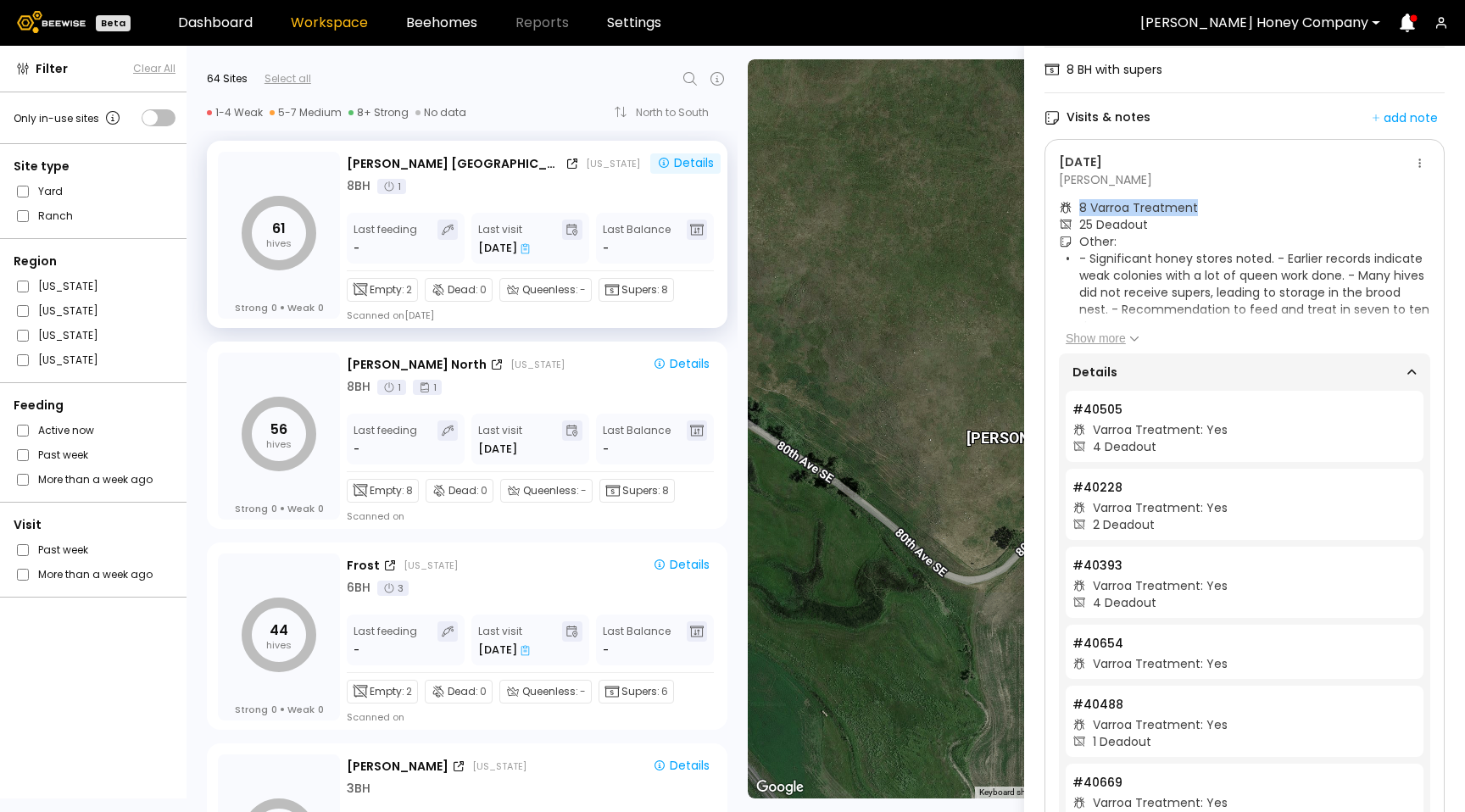
scroll to position [272, 0]
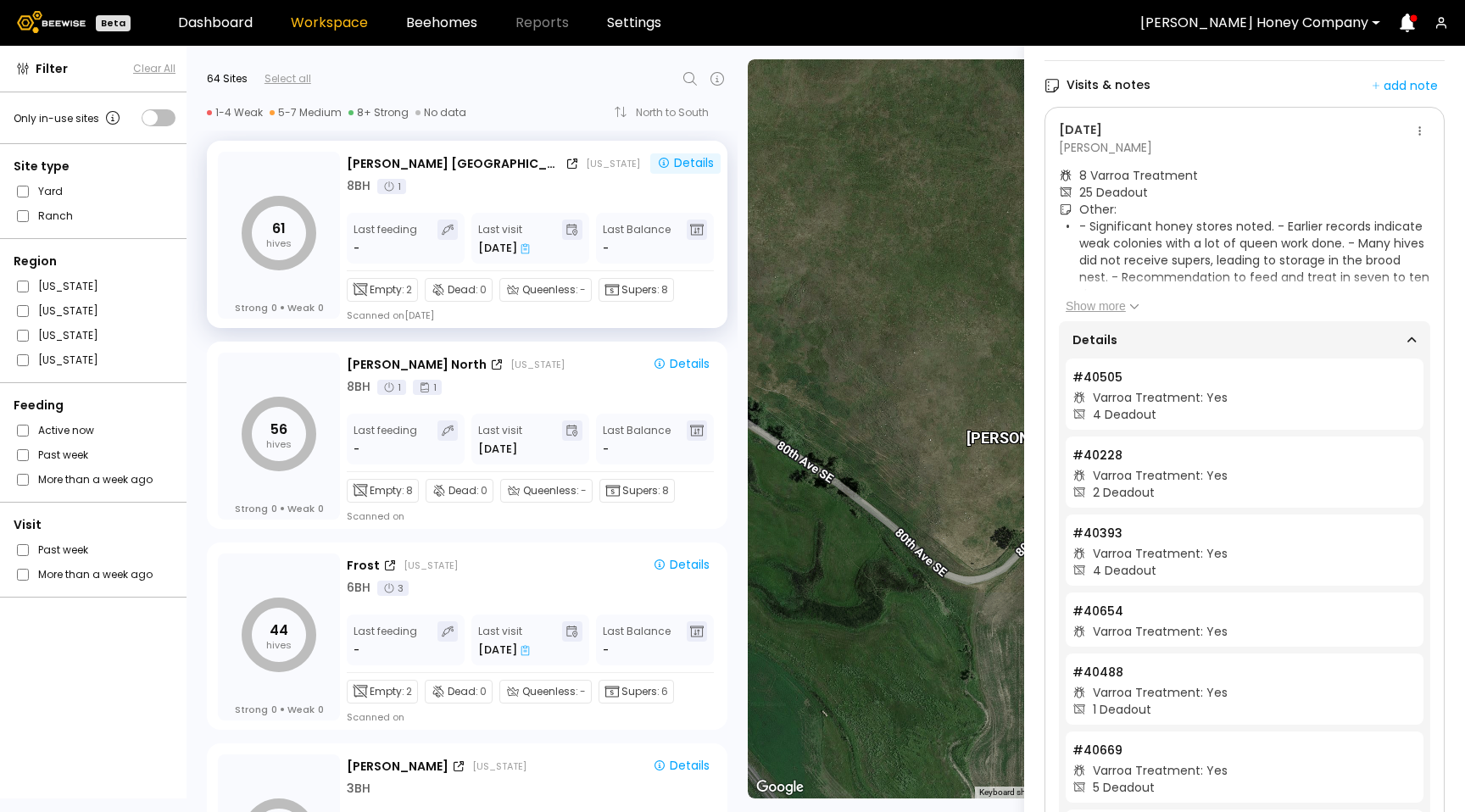
click at [1085, 194] on div "25 Deadout" at bounding box center [1113, 191] width 69 height 17
click at [1082, 170] on div "8 Varroa Treatment" at bounding box center [1139, 175] width 119 height 17
click at [1169, 411] on div "4 Deadout" at bounding box center [1244, 414] width 344 height 17
drag, startPoint x: 1086, startPoint y: 228, endPoint x: 1078, endPoint y: 223, distance: 9.4
click at [1077, 223] on ul "- Significant honey stores noted. - Earlier records indicate weak colonies with…" at bounding box center [1247, 259] width 364 height 85
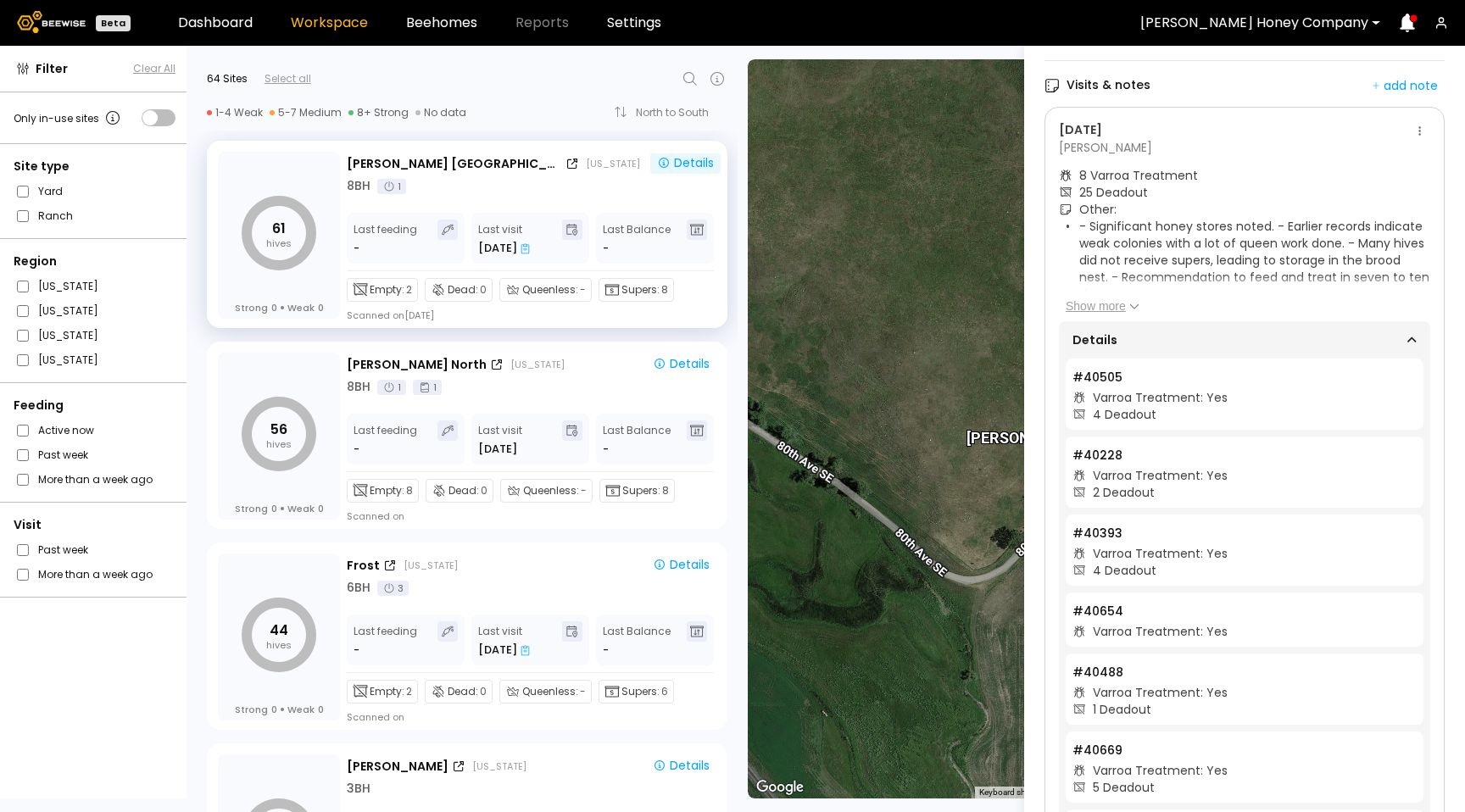
click at [1088, 252] on li "- Significant honey stores noted. - Earlier records indicate weak colonies with…" at bounding box center [1254, 259] width 351 height 85
drag, startPoint x: 1073, startPoint y: 223, endPoint x: 1061, endPoint y: 223, distance: 12.0
click at [1061, 223] on div "Other: - Significant honey stores noted. - Earlier records indicate weak coloni…" at bounding box center [1244, 257] width 371 height 114
click at [1411, 130] on button at bounding box center [1419, 131] width 20 height 20
click at [1375, 164] on span "Go to recordings" at bounding box center [1367, 163] width 97 height 12
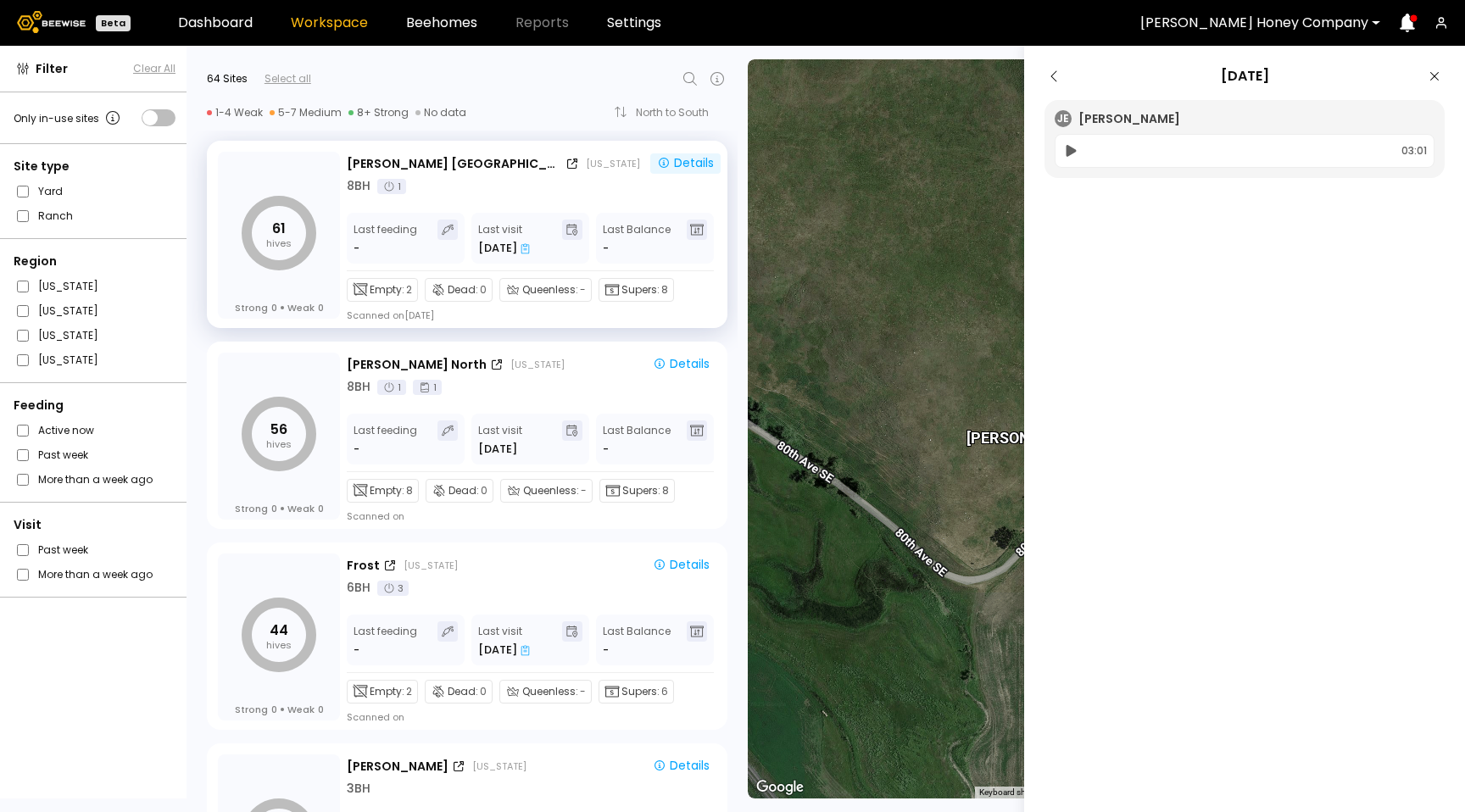
scroll to position [0, 0]
click at [1069, 153] on icon at bounding box center [1072, 151] width 10 height 12
drag, startPoint x: 1263, startPoint y: 78, endPoint x: 1012, endPoint y: 57, distance: 251.9
click at [1012, 57] on div "Filter Clear All Only in-use sites Site type Yard Ranch Region [US_STATE] [US_S…" at bounding box center [732, 428] width 1465 height 766
click at [1209, 281] on aside "[DATE] [PERSON_NAME] 02:53" at bounding box center [1244, 452] width 441 height 812
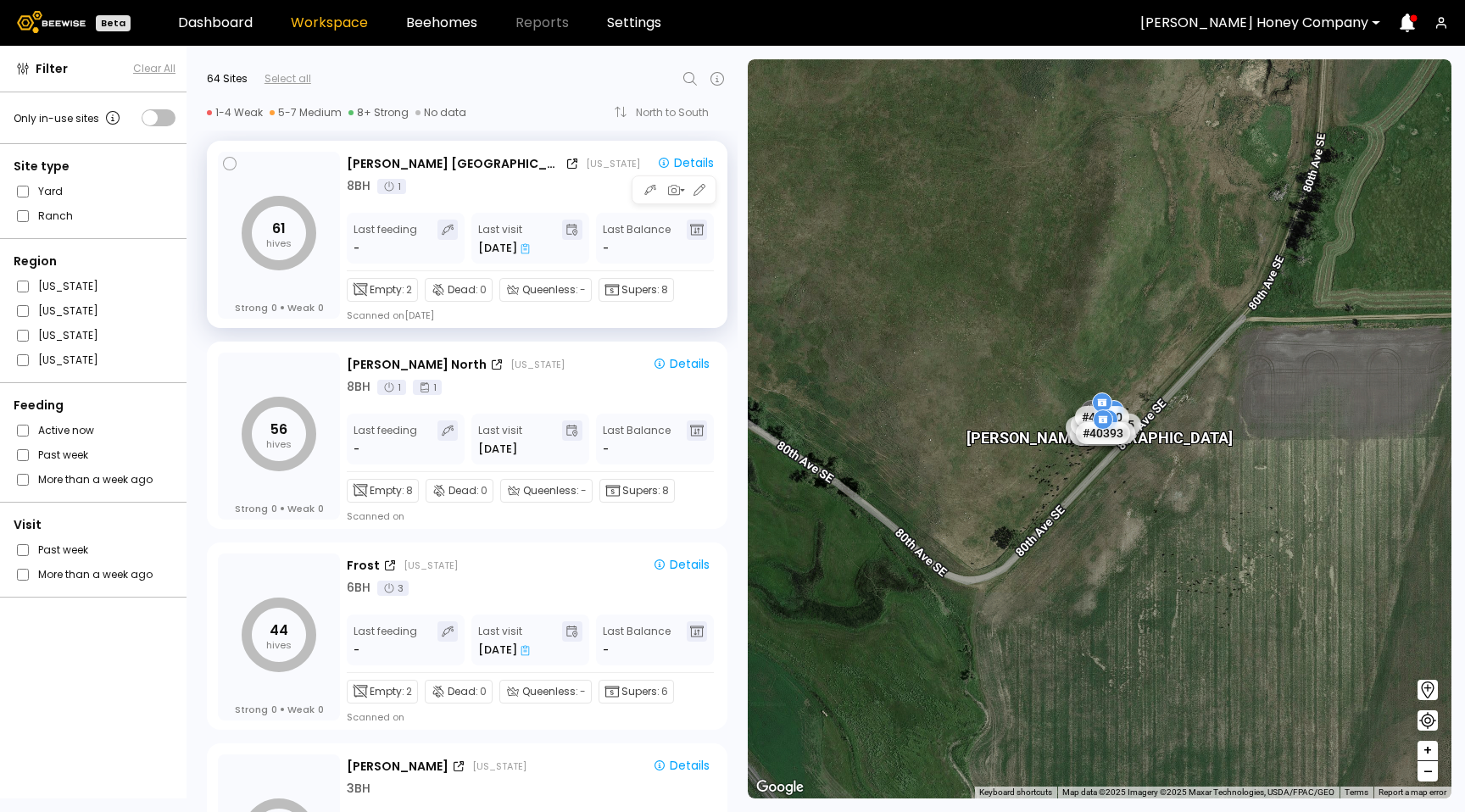
click at [631, 222] on div "Last Balance -" at bounding box center [636, 238] width 68 height 37
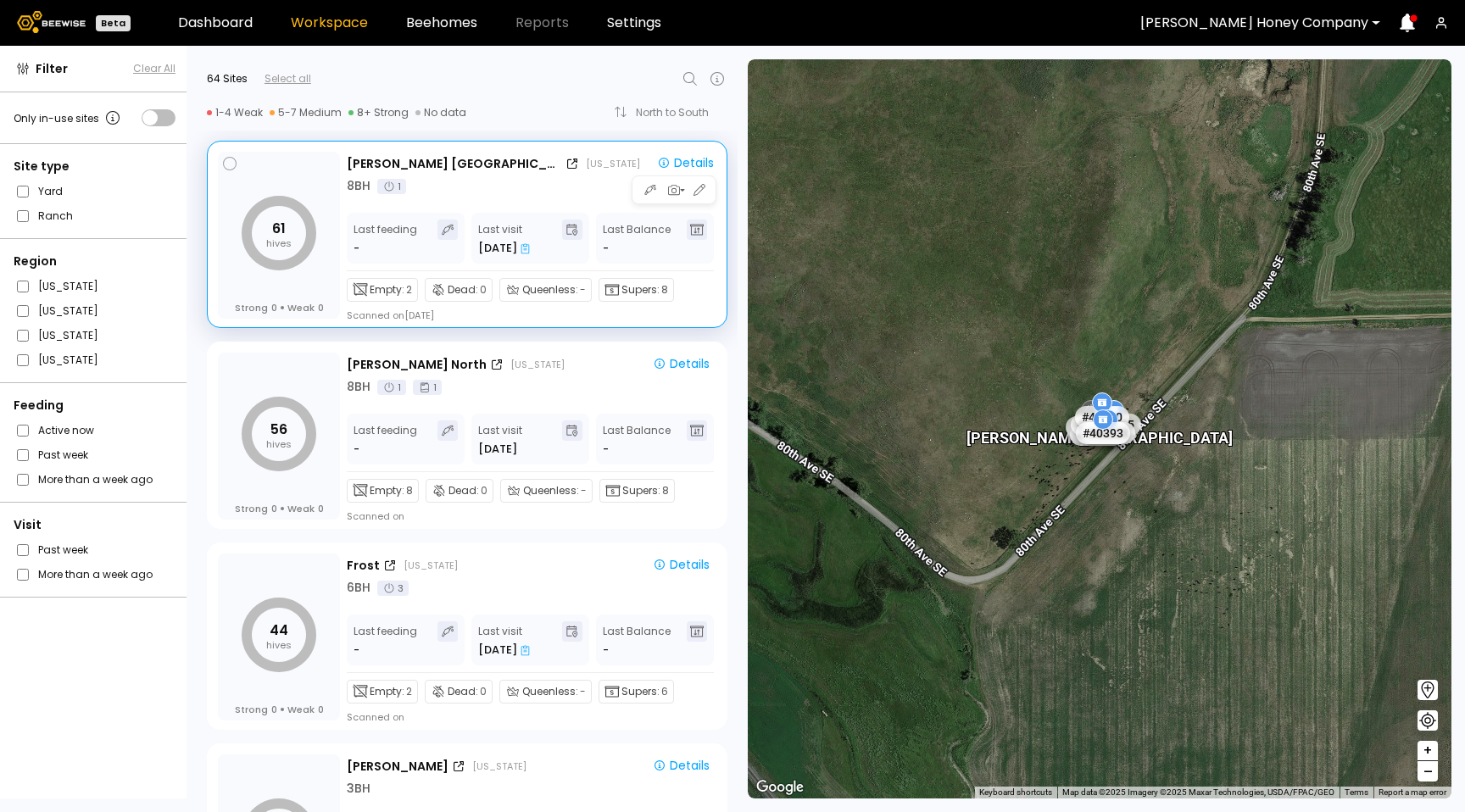
click at [525, 250] on icon at bounding box center [526, 248] width 10 height 11
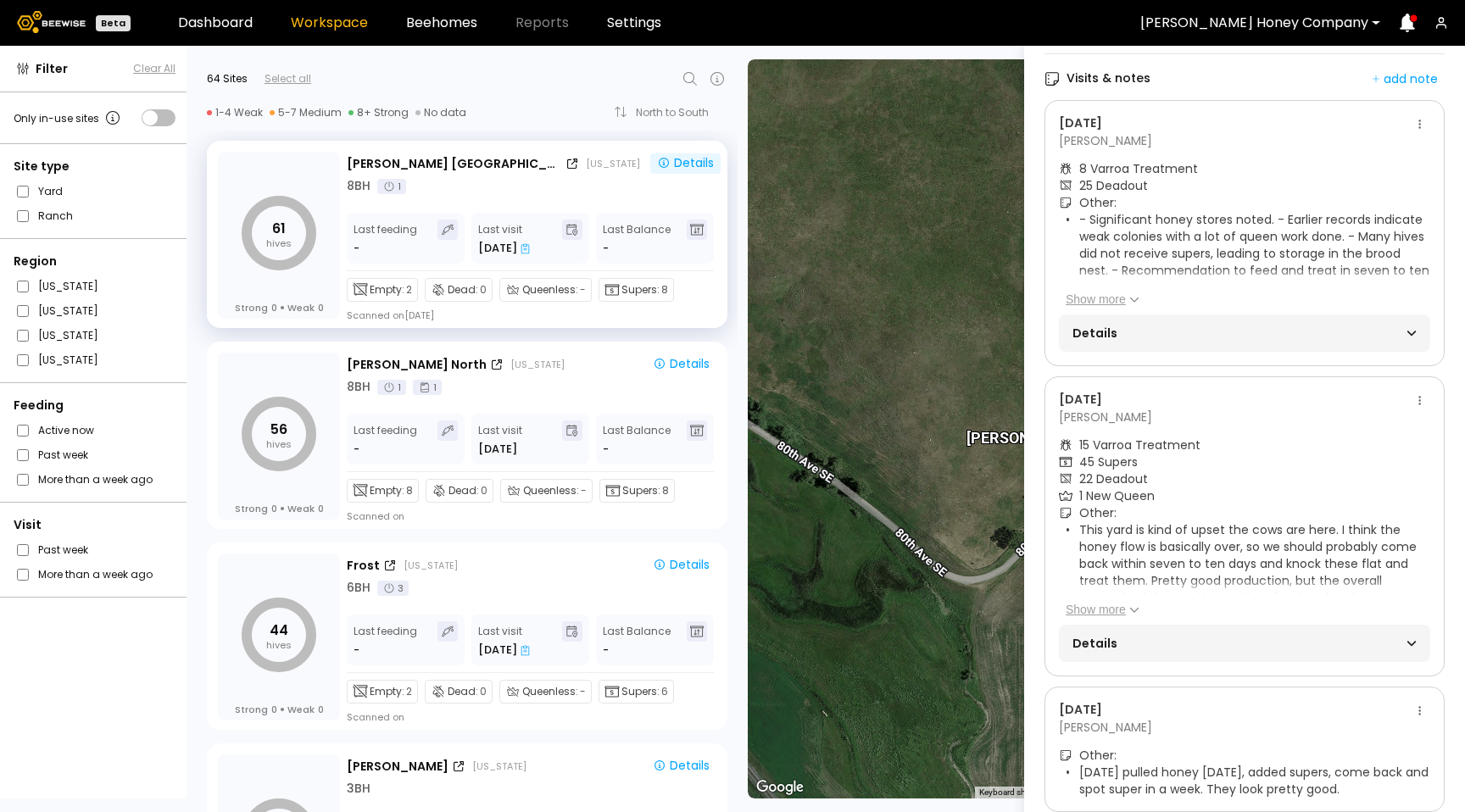
scroll to position [277, 0]
click at [1152, 322] on span "Details" at bounding box center [1158, 334] width 172 height 23
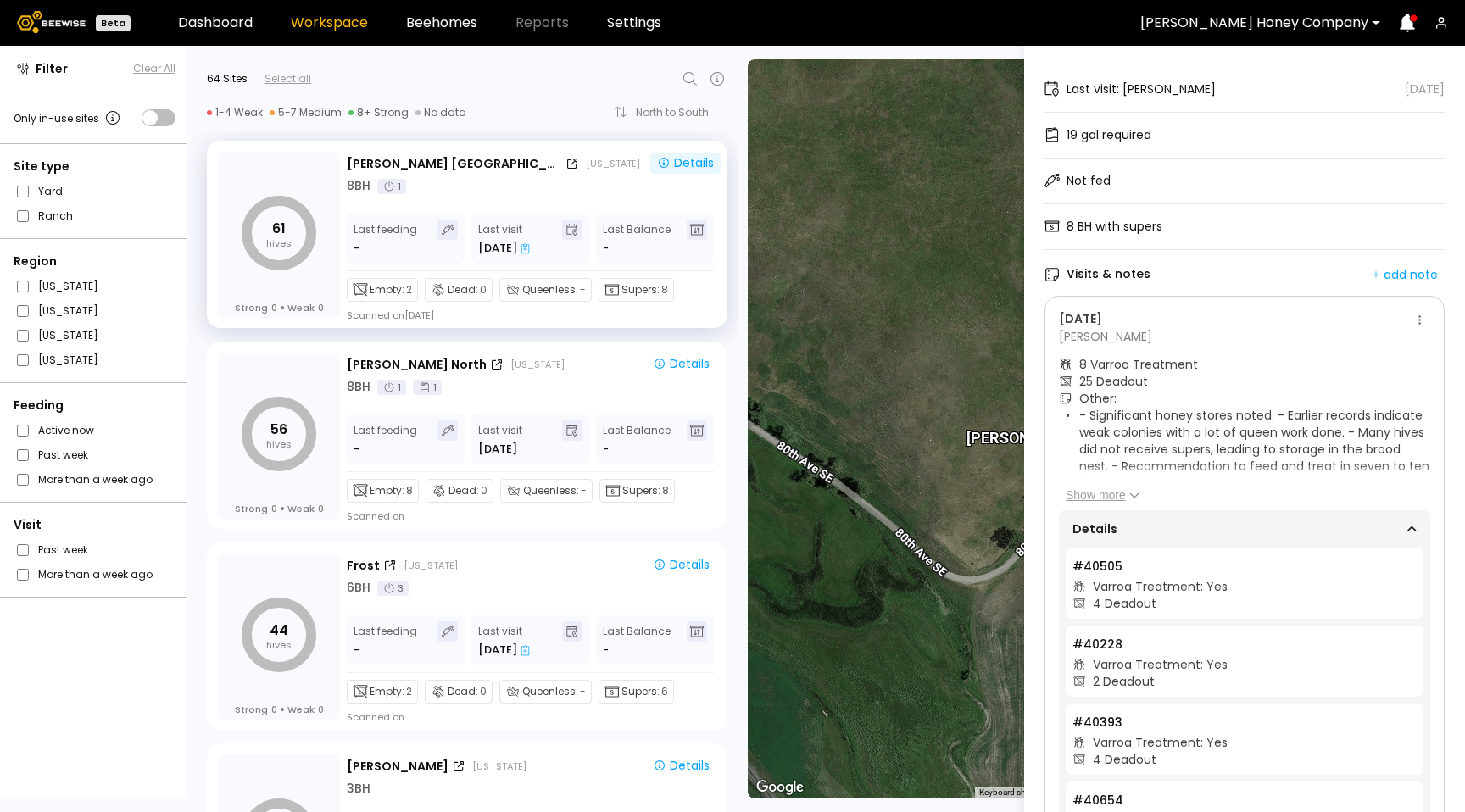
scroll to position [83, 0]
click at [1117, 496] on button "Show more" at bounding box center [1103, 495] width 74 height 17
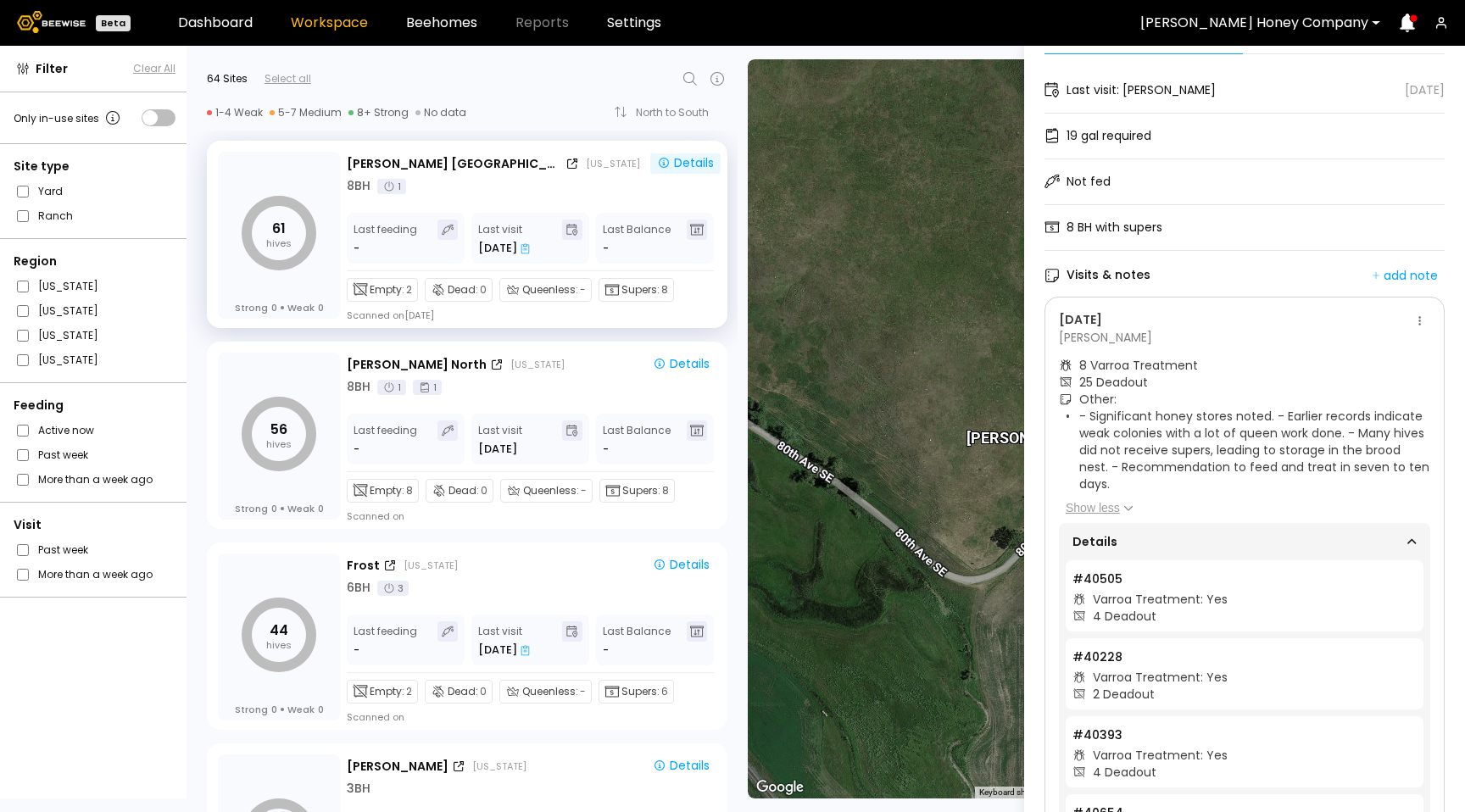
click at [1424, 311] on div "[DATE] [PERSON_NAME]" at bounding box center [1244, 328] width 371 height 36
click at [1422, 312] on div "[DATE] [PERSON_NAME]" at bounding box center [1244, 328] width 371 height 36
click at [1420, 318] on button at bounding box center [1419, 321] width 20 height 20
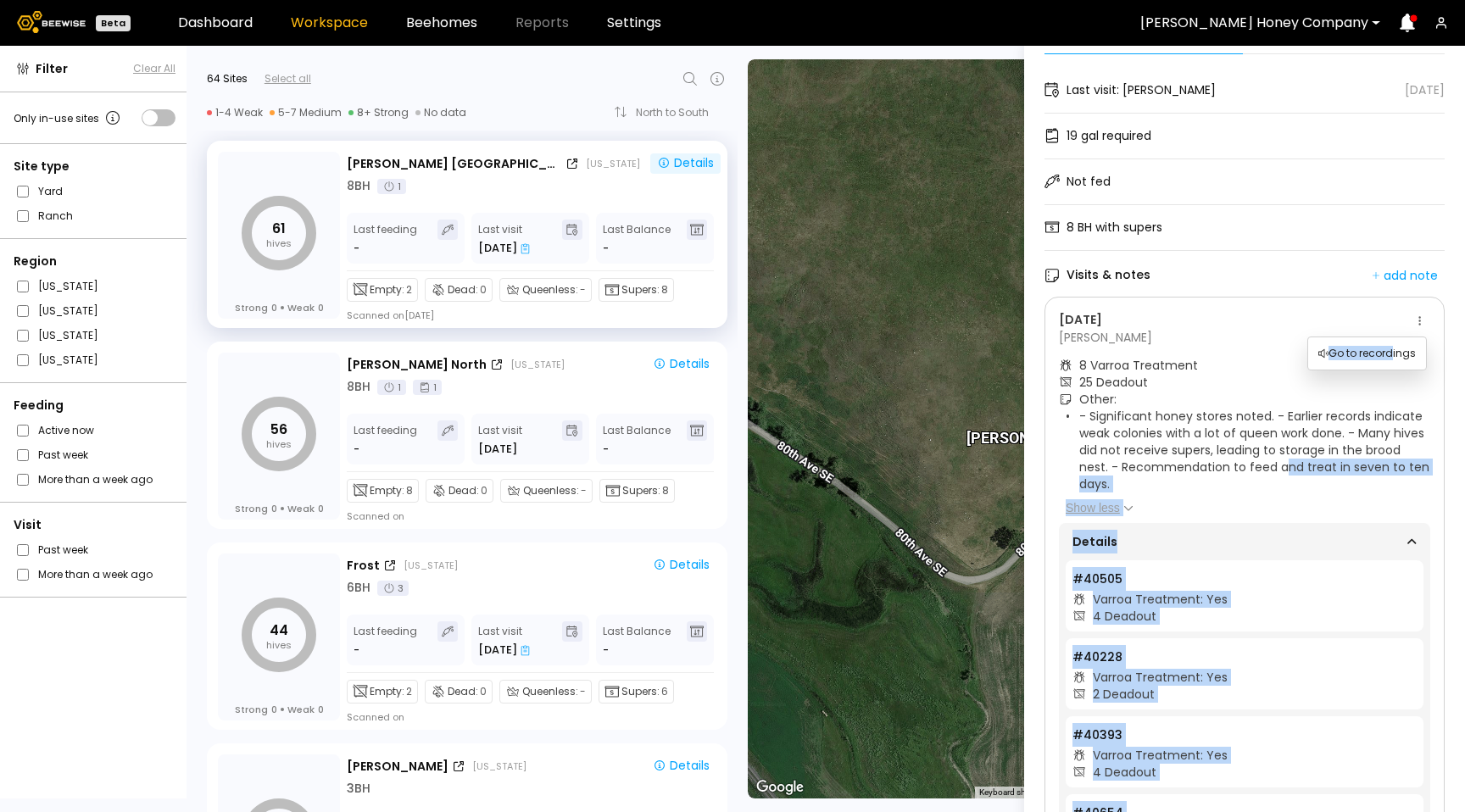
drag, startPoint x: 1386, startPoint y: 357, endPoint x: 1281, endPoint y: 469, distance: 153.5
click at [1281, 469] on body "Beta Dashboard Workspace Beehomes Reports Settings [PERSON_NAME] Honey Company …" at bounding box center [732, 406] width 1465 height 812
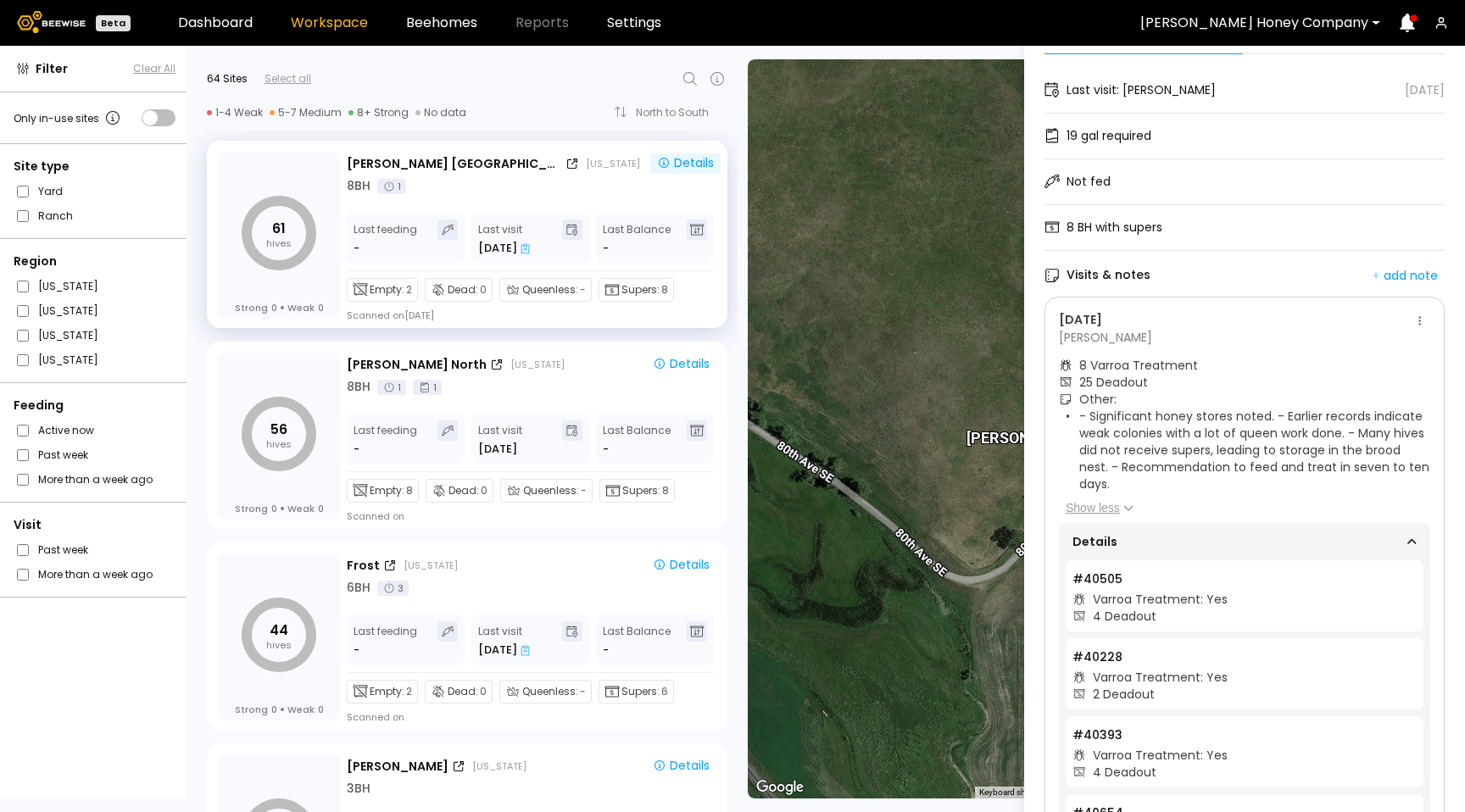
click at [1275, 446] on li "- Significant honey stores noted. - Earlier records indicate weak colonies with…" at bounding box center [1254, 450] width 351 height 85
click at [1290, 448] on li "- Significant honey stores noted. - Earlier records indicate weak colonies with…" at bounding box center [1254, 450] width 351 height 85
click at [1422, 328] on button at bounding box center [1419, 321] width 20 height 20
click at [1383, 361] on div "Go to recordings" at bounding box center [1367, 354] width 118 height 25
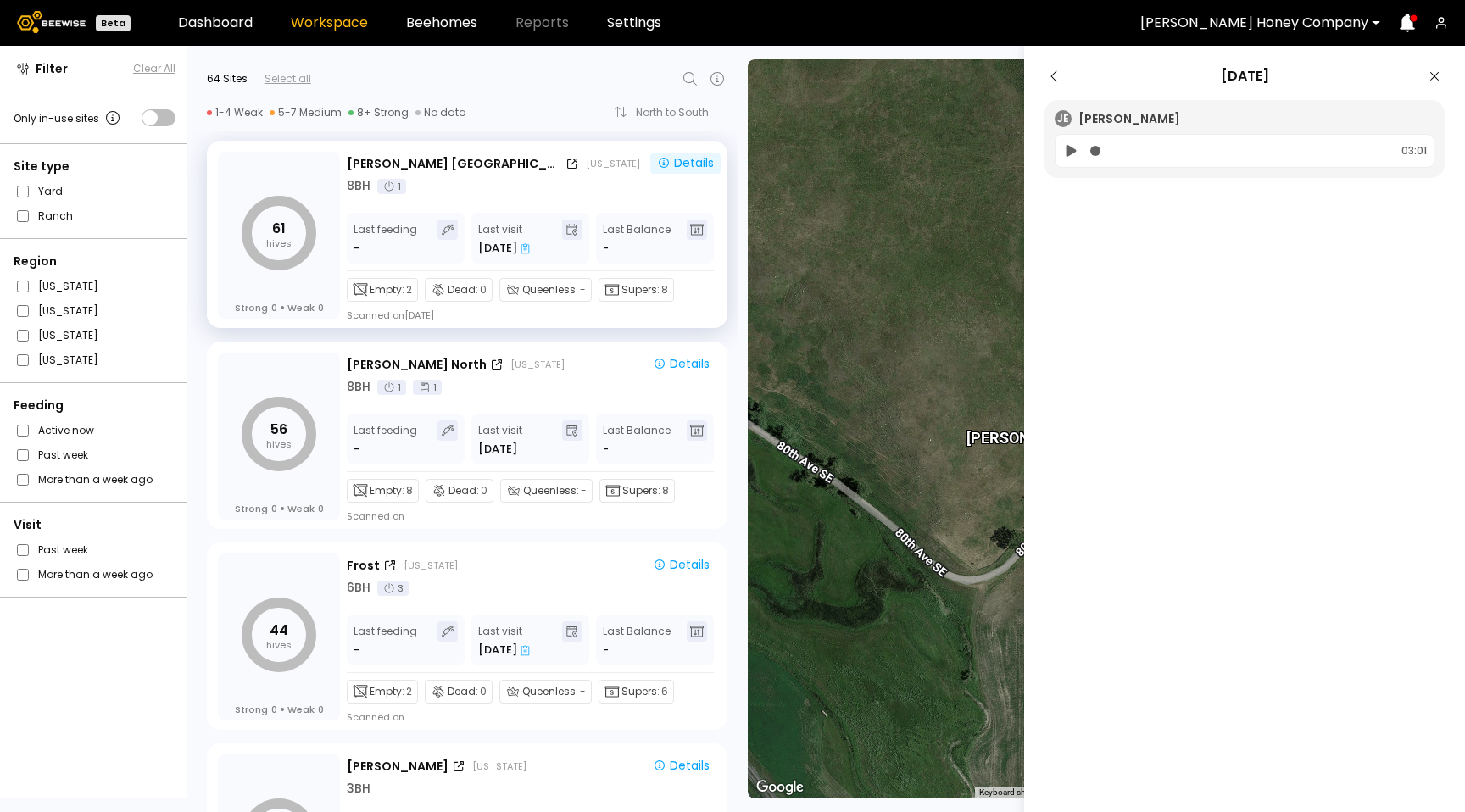
click at [1055, 75] on icon at bounding box center [1054, 76] width 20 height 20
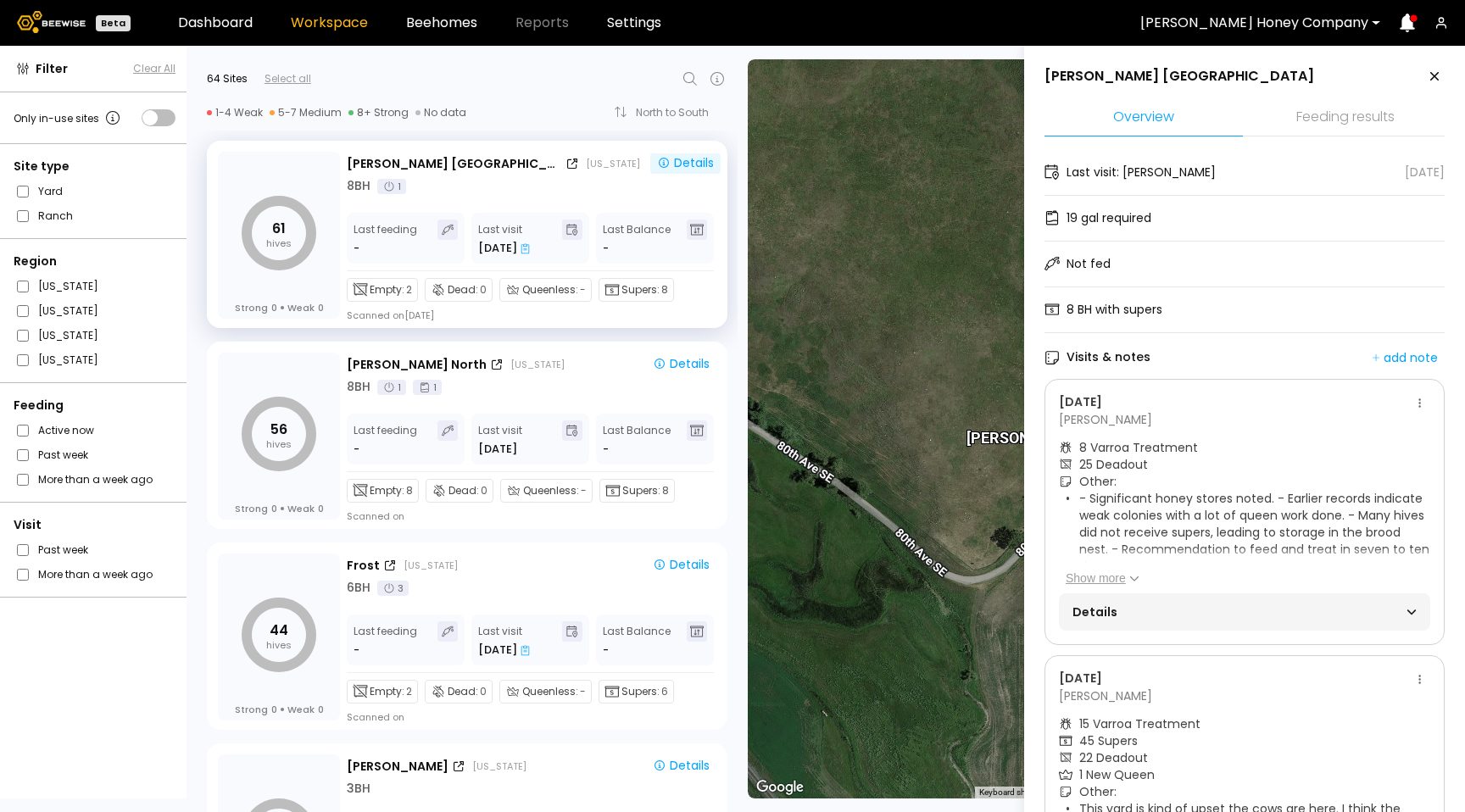
click at [1107, 577] on button "Show more" at bounding box center [1103, 577] width 74 height 17
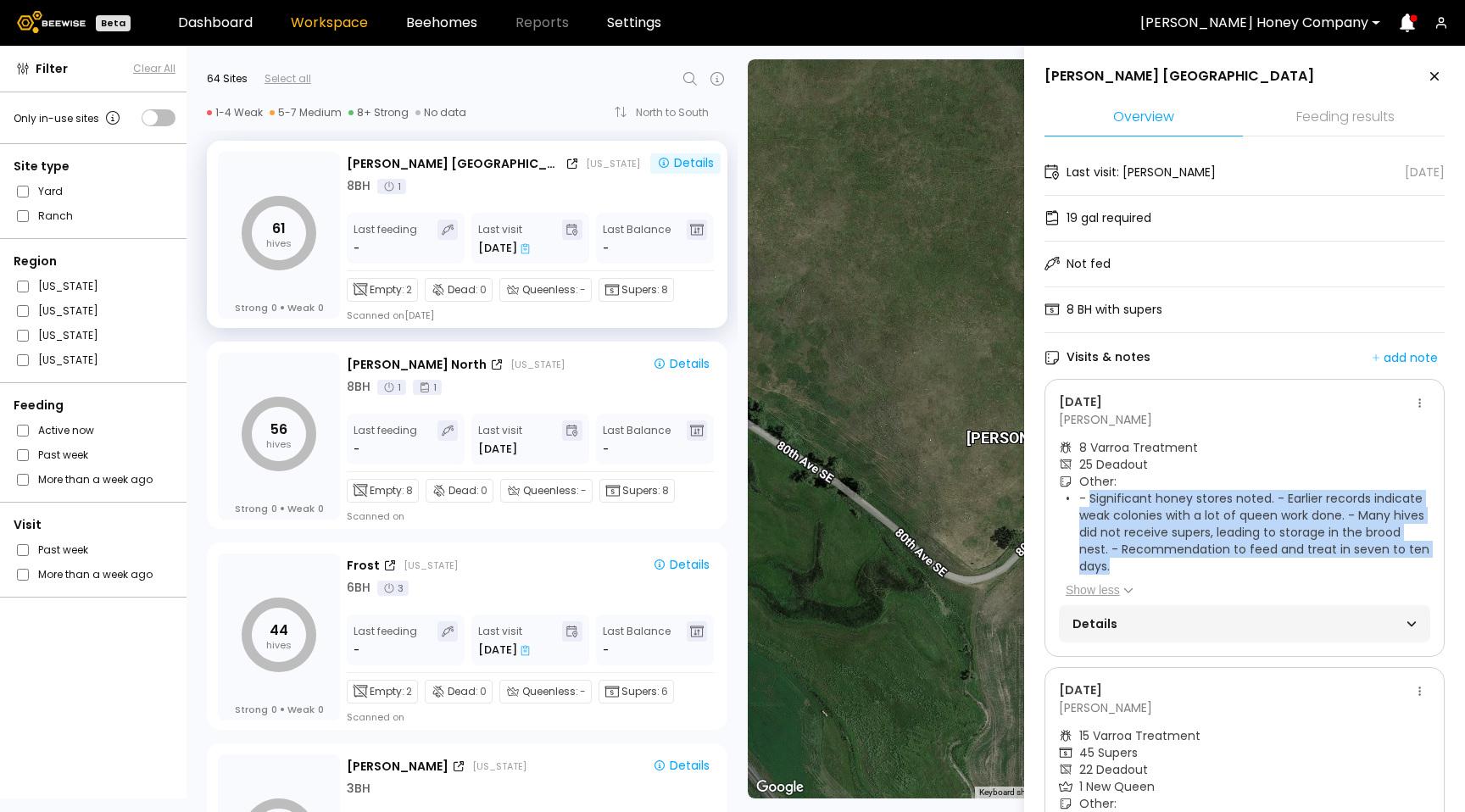
drag, startPoint x: 1115, startPoint y: 562, endPoint x: 1091, endPoint y: 502, distance: 64.6
click at [1091, 502] on li "- Significant honey stores noted. - Earlier records indicate weak colonies with…" at bounding box center [1254, 531] width 351 height 85
copy li "Significant honey stores noted. - Earlier records indicate weak colonies with a…"
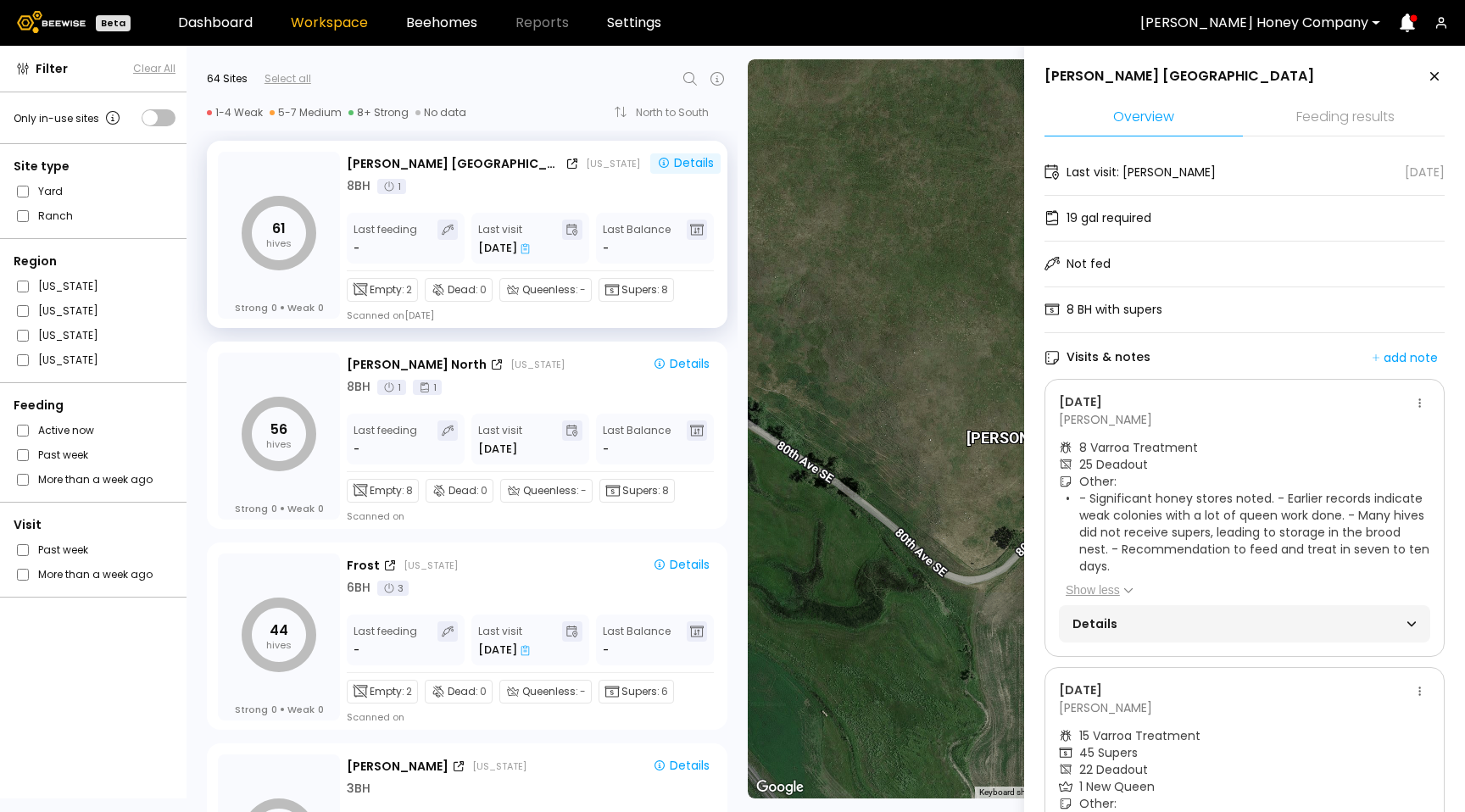
click at [1166, 592] on article "- Significant honey stores noted. - Earlier records indicate weak colonies with…" at bounding box center [1247, 544] width 364 height 109
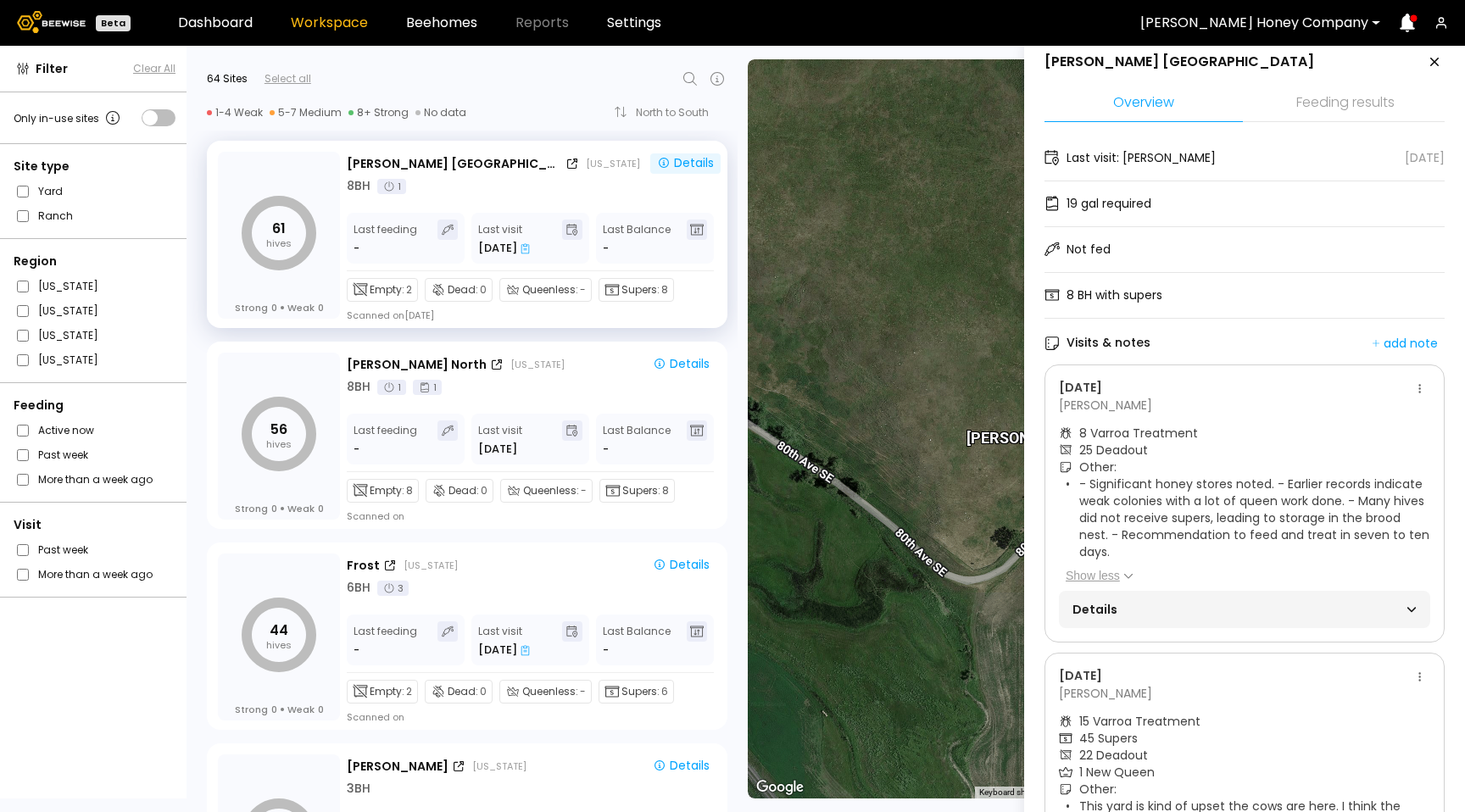
click at [1158, 633] on div "[DATE] [PERSON_NAME] 8 Varroa Treatment 25 Deadout Other: - Significant honey s…" at bounding box center [1244, 503] width 400 height 278
click at [1158, 622] on div "Details" at bounding box center [1244, 609] width 371 height 37
click at [1156, 610] on span "Details" at bounding box center [1158, 609] width 172 height 23
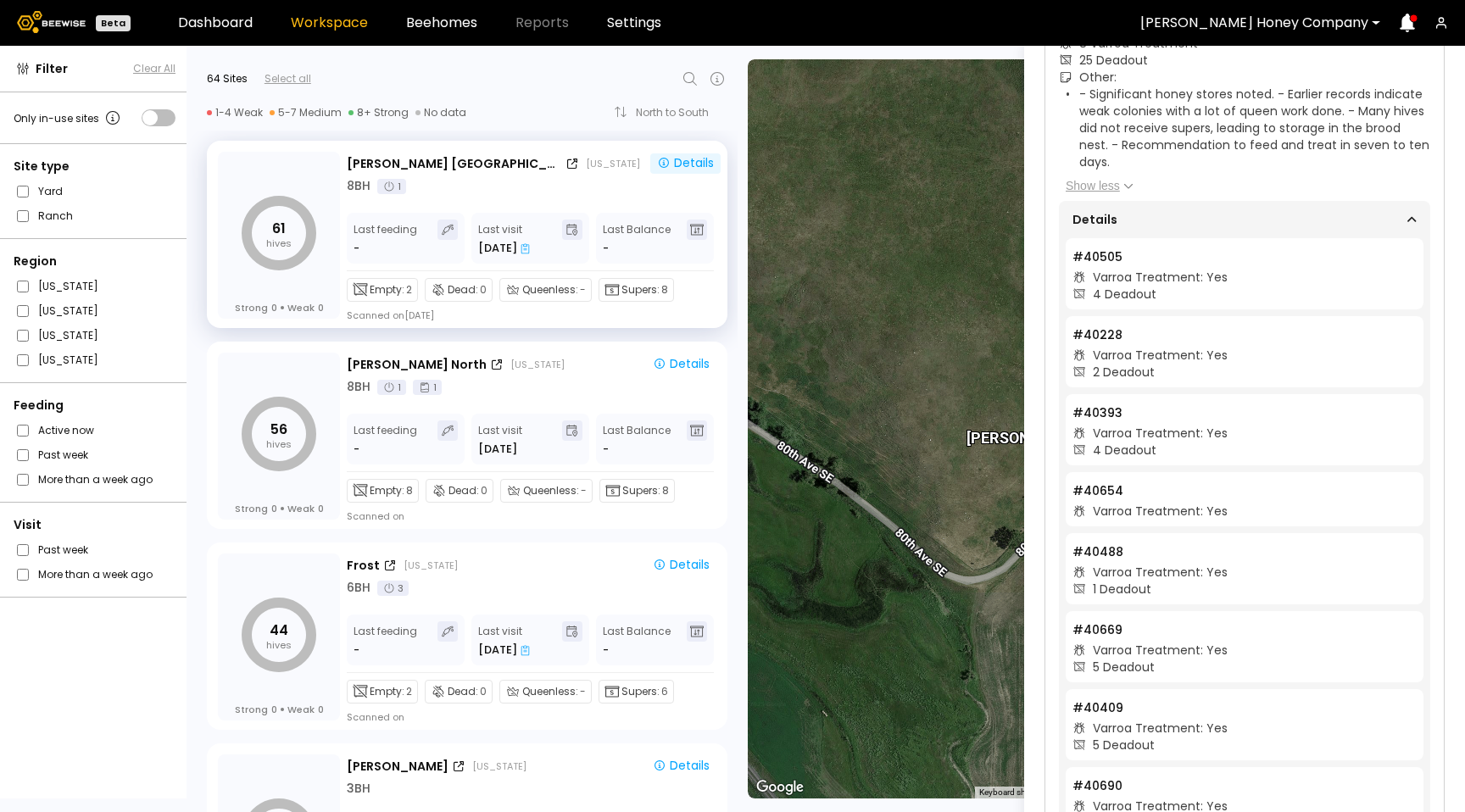
scroll to position [399, 0]
click at [1139, 310] on li "# 40505 Varroa Treatment: Yes 4 Deadout" at bounding box center [1244, 278] width 358 height 71
drag, startPoint x: 1218, startPoint y: 285, endPoint x: 1141, endPoint y: 284, distance: 77.0
click at [1141, 284] on div "Varroa Treatment: Yes" at bounding box center [1160, 282] width 135 height 17
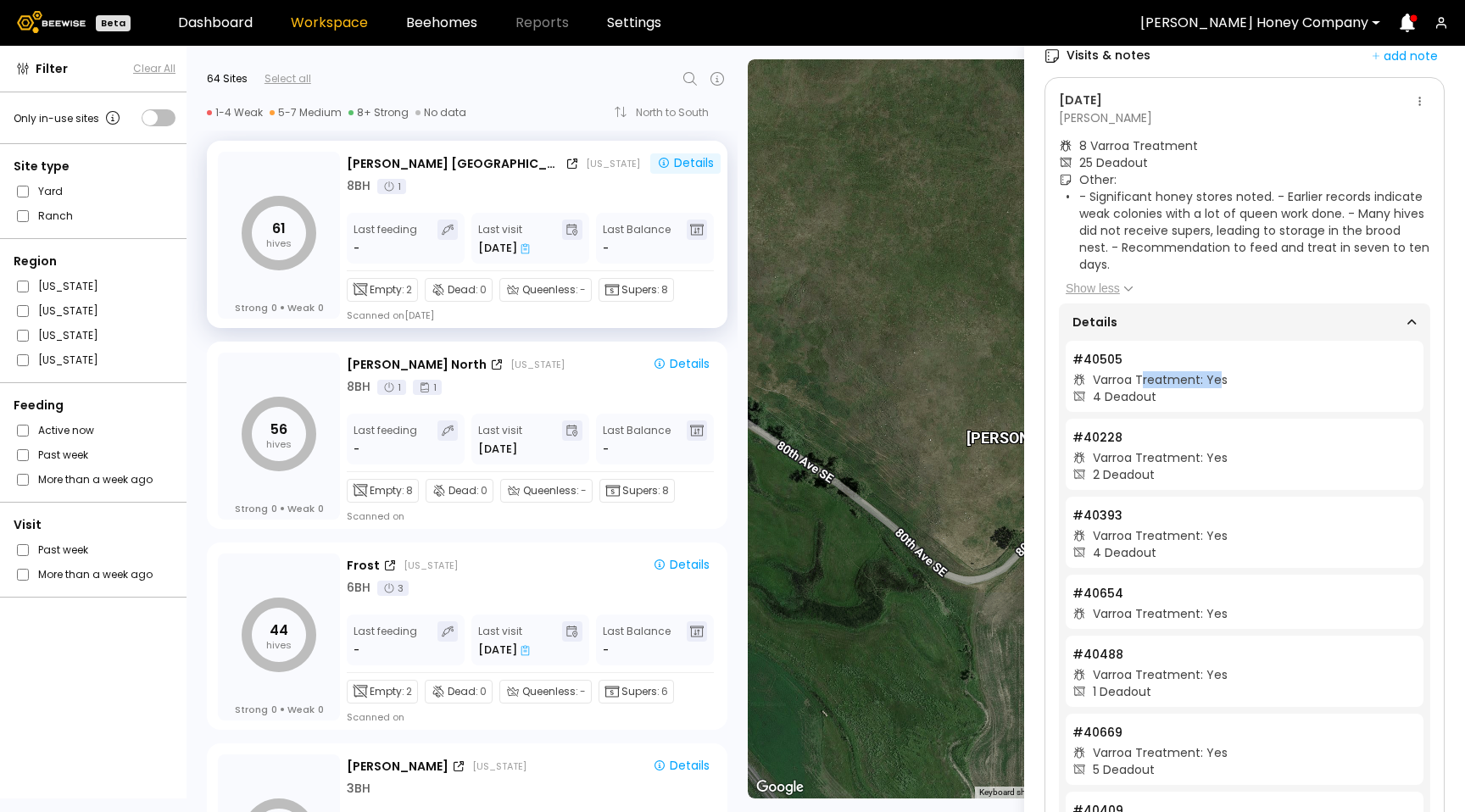
scroll to position [299, 0]
click at [1141, 284] on article "- Significant honey stores noted. - Earlier records indicate weak colonies with…" at bounding box center [1247, 245] width 364 height 109
click at [1124, 375] on div "Varroa Treatment: Yes" at bounding box center [1160, 382] width 135 height 17
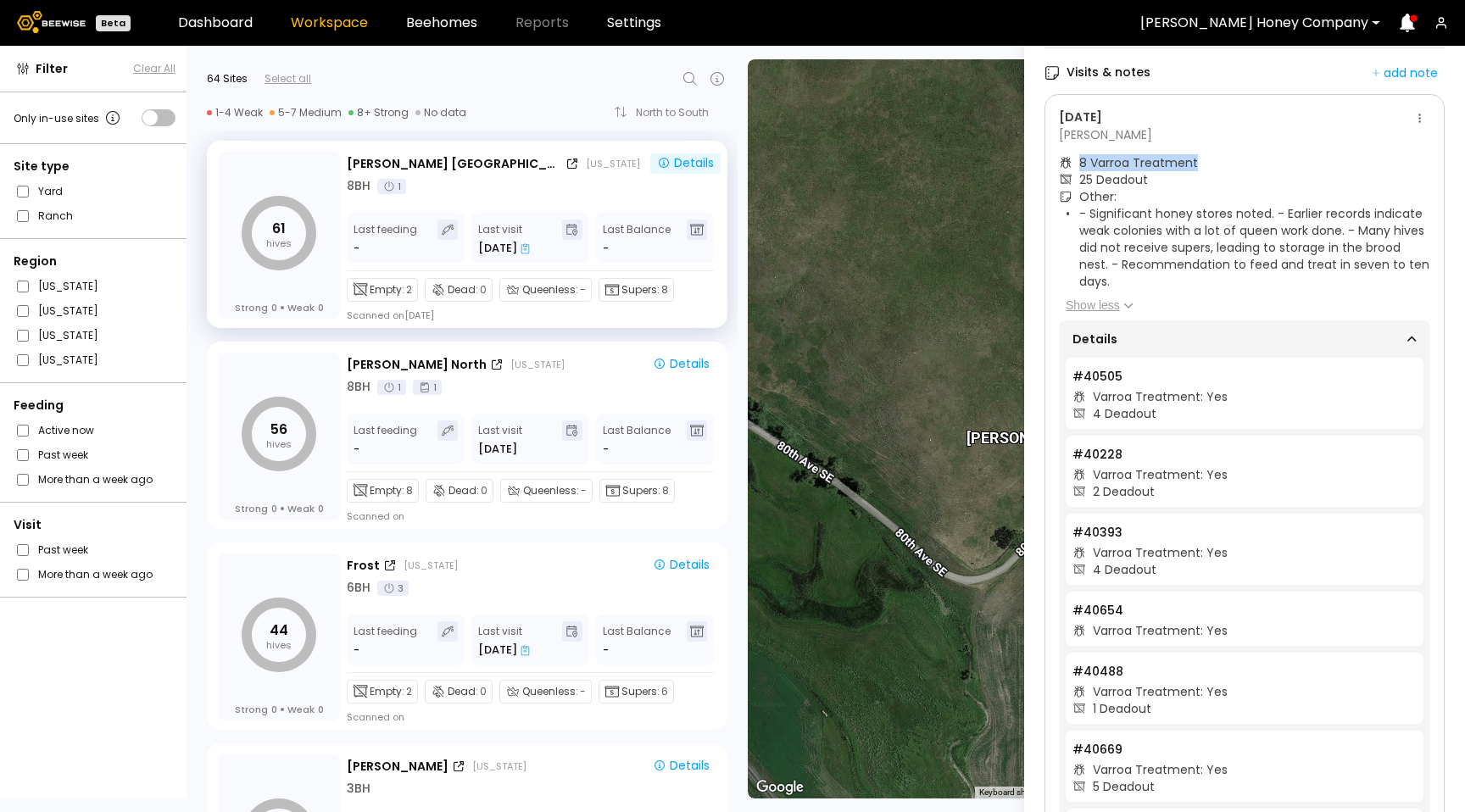
drag, startPoint x: 1201, startPoint y: 154, endPoint x: 1082, endPoint y: 160, distance: 119.2
click at [1081, 160] on div "8 Varroa Treatment" at bounding box center [1244, 162] width 371 height 17
drag, startPoint x: 1142, startPoint y: 178, endPoint x: 1075, endPoint y: 174, distance: 67.1
click at [1075, 174] on div "25 Deadout" at bounding box center [1244, 179] width 371 height 17
click at [1152, 399] on div "Varroa Treatment: Yes" at bounding box center [1160, 396] width 135 height 17
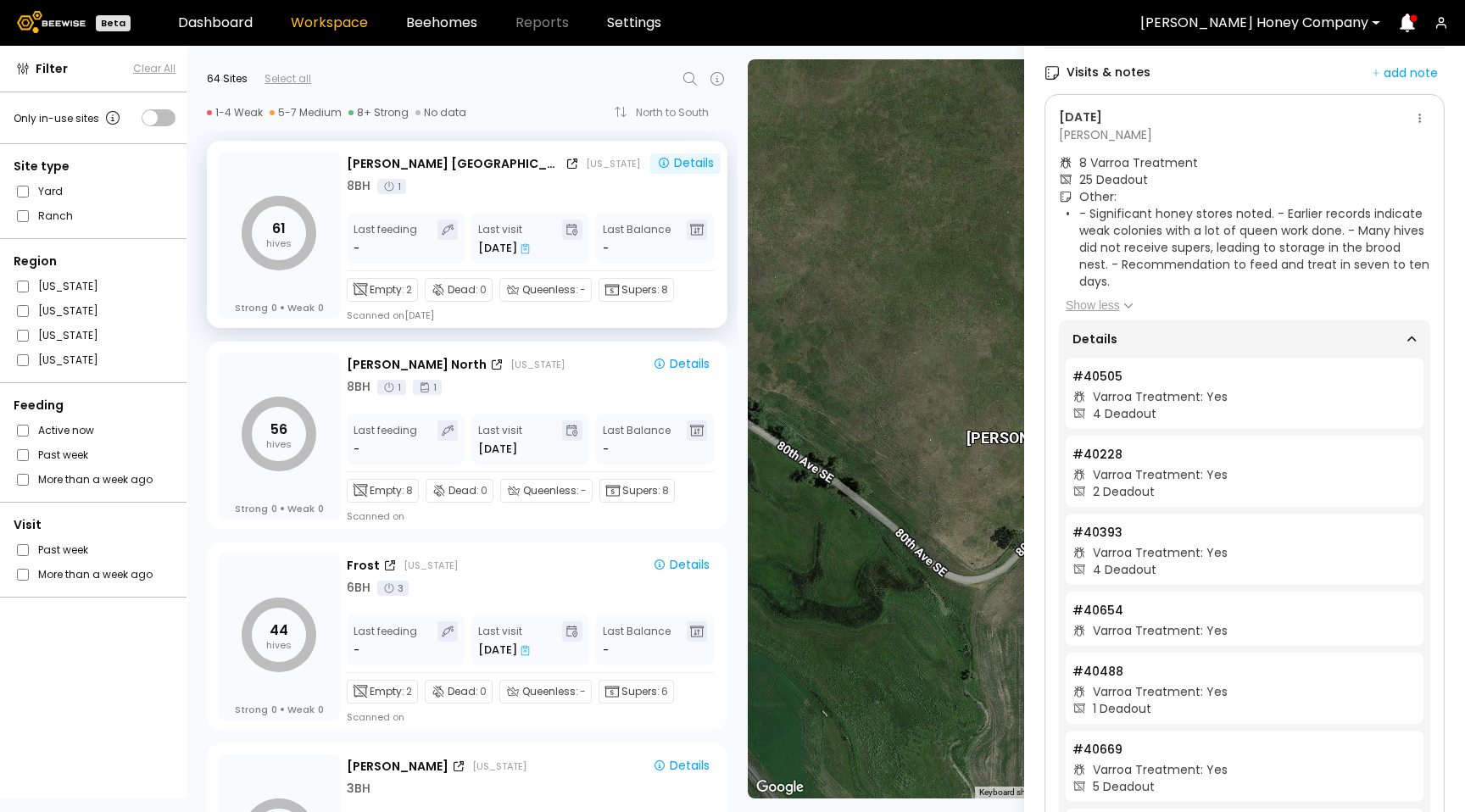
click at [1090, 158] on div "8 Varroa Treatment" at bounding box center [1139, 162] width 119 height 17
click at [1411, 118] on button at bounding box center [1419, 118] width 20 height 20
click at [1370, 141] on div "Go to recordings" at bounding box center [1367, 151] width 118 height 25
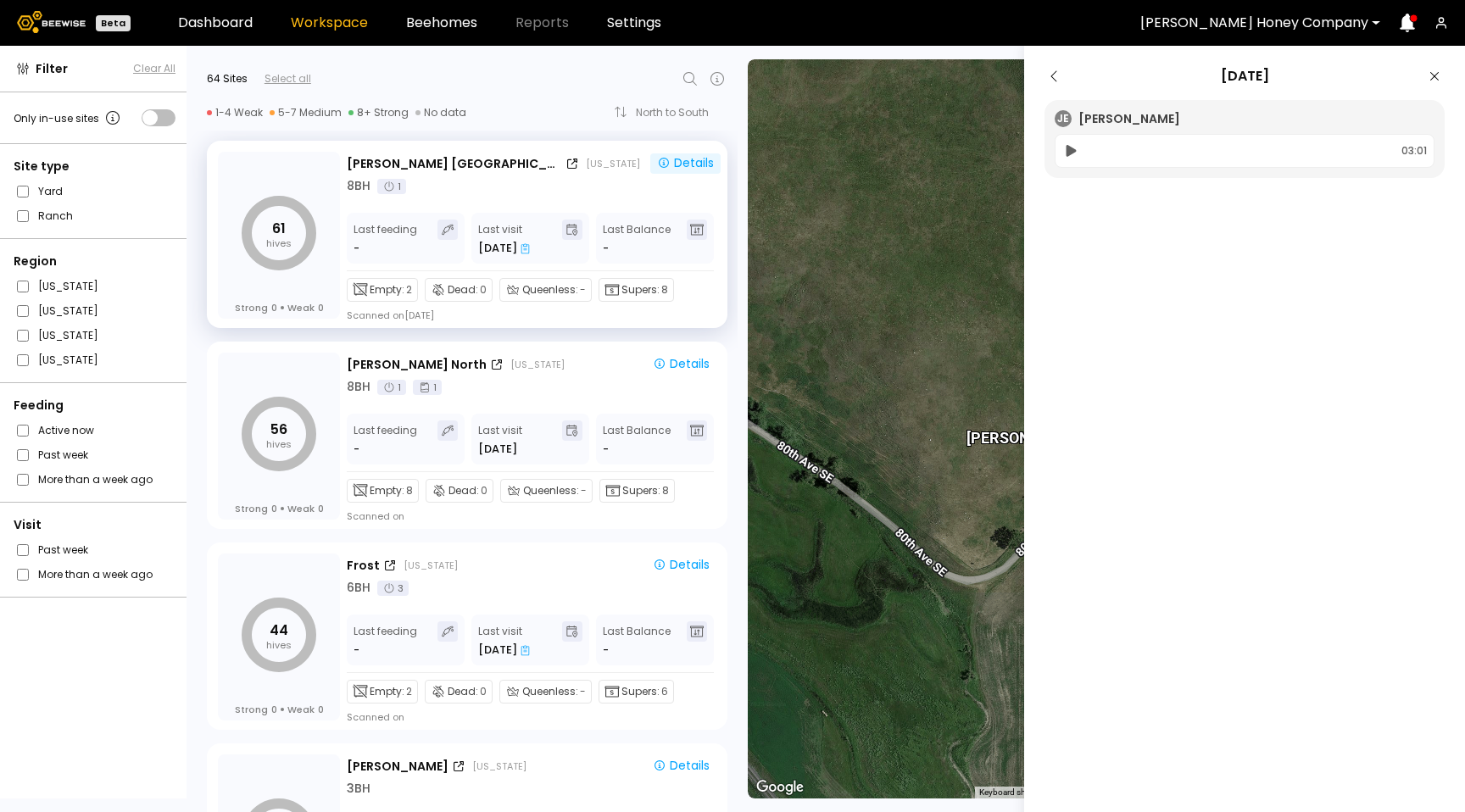
scroll to position [0, 0]
click at [1069, 148] on icon at bounding box center [1072, 151] width 10 height 12
click at [1050, 80] on icon at bounding box center [1054, 76] width 20 height 20
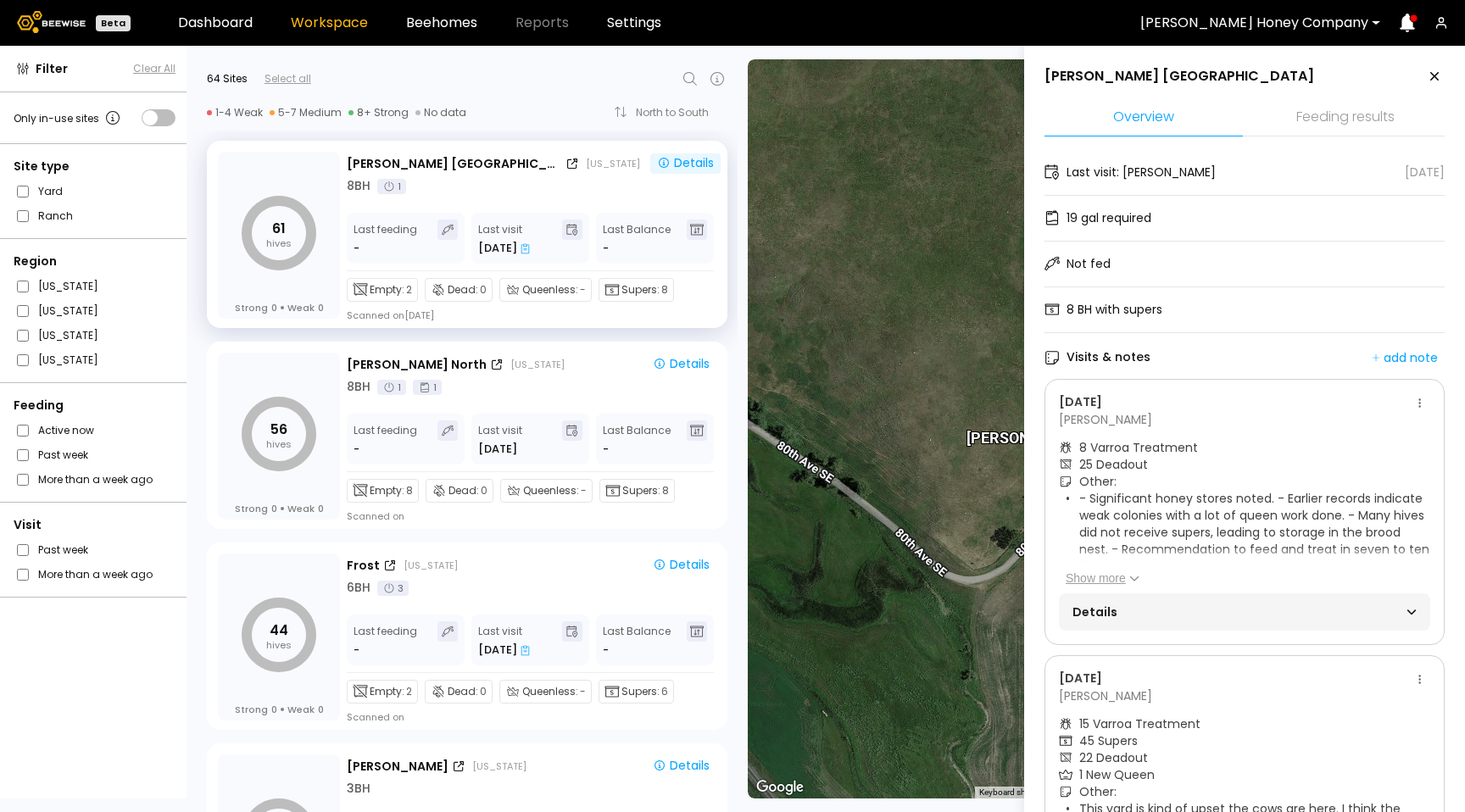
click at [1126, 617] on span "Details" at bounding box center [1158, 612] width 172 height 23
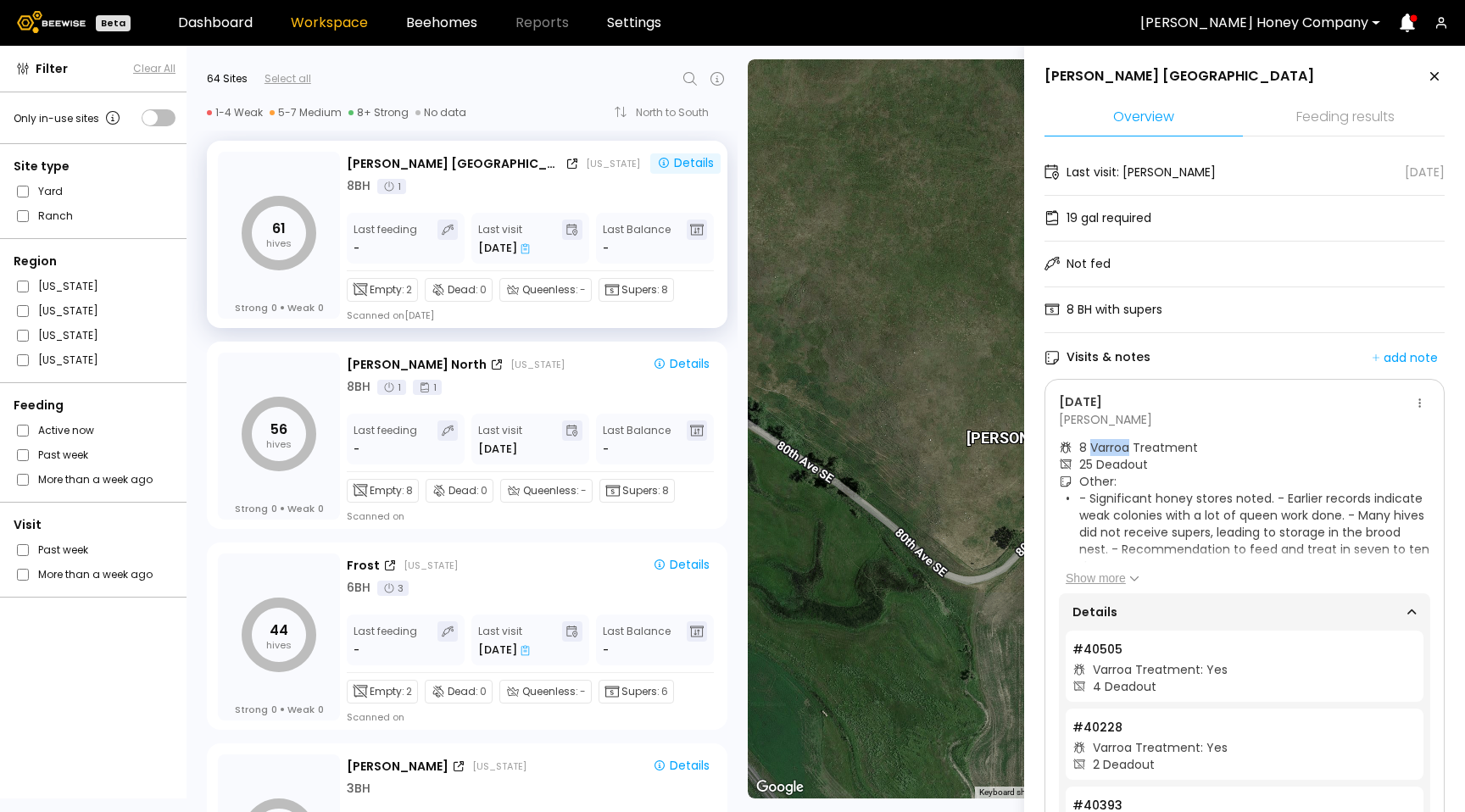
drag, startPoint x: 1128, startPoint y: 443, endPoint x: 1097, endPoint y: 446, distance: 31.1
click at [1093, 446] on div "8 Varroa Treatment" at bounding box center [1139, 447] width 119 height 17
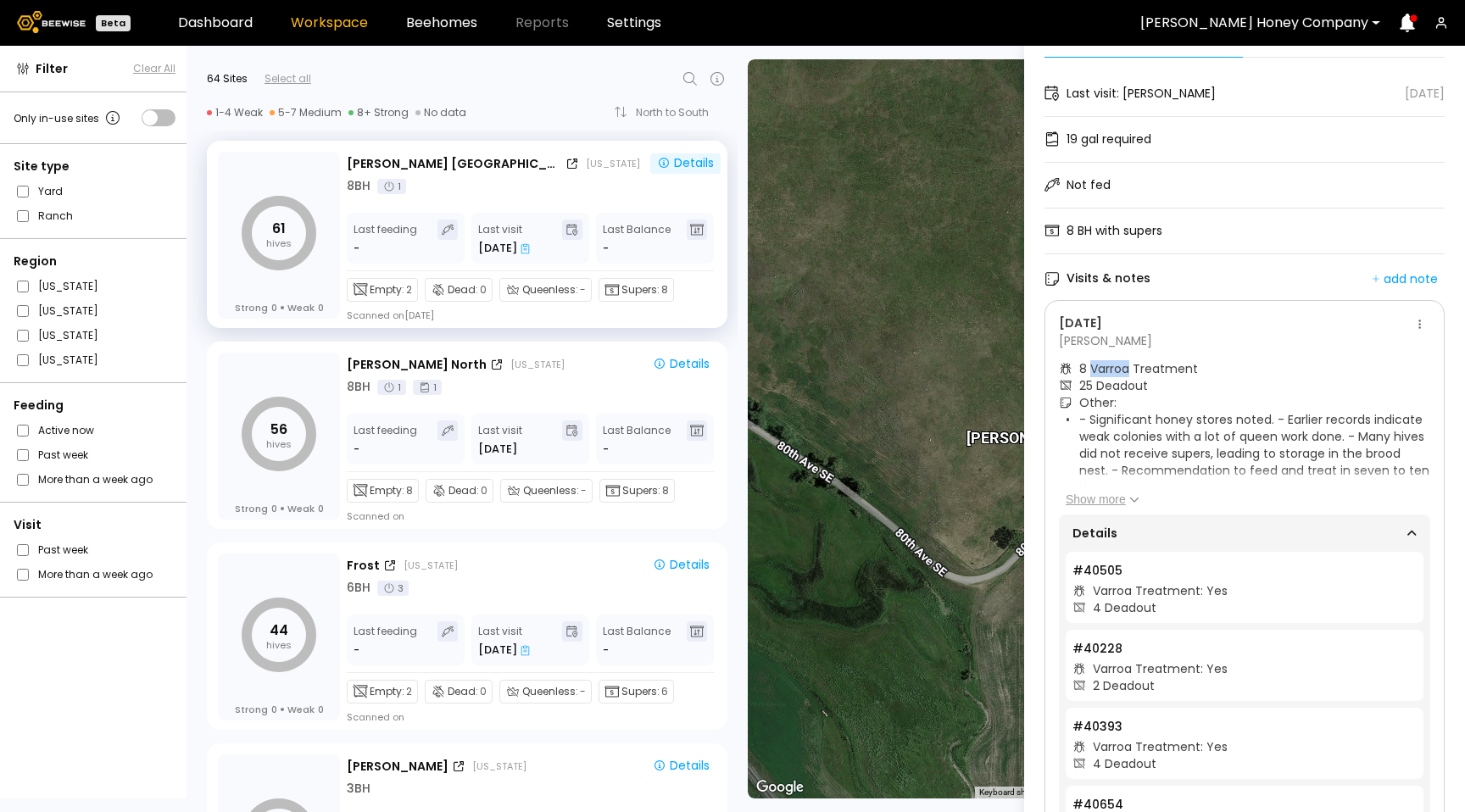
scroll to position [115, 0]
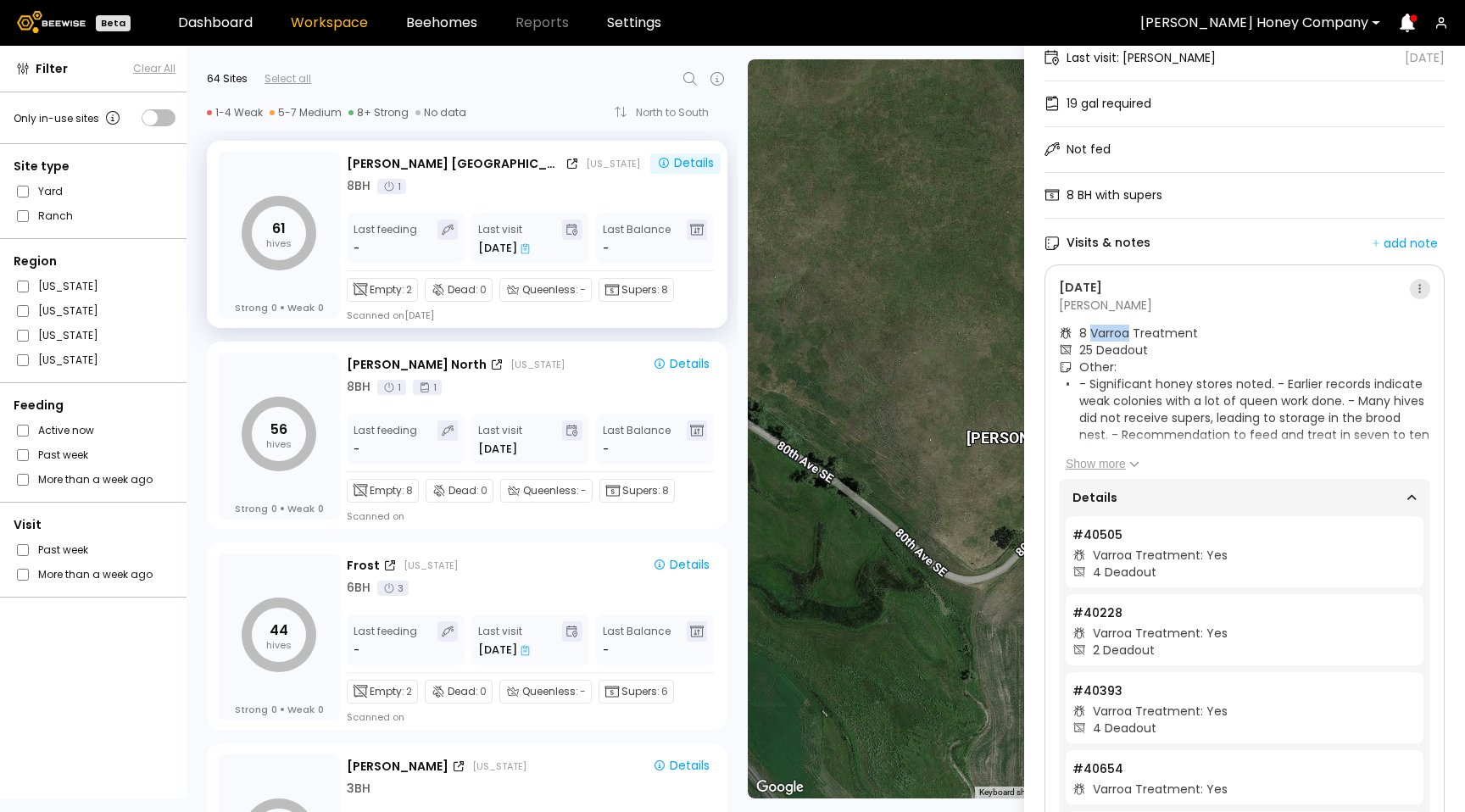
click at [1426, 288] on button at bounding box center [1419, 288] width 20 height 20
click at [1385, 325] on span "Go to recordings" at bounding box center [1367, 321] width 97 height 12
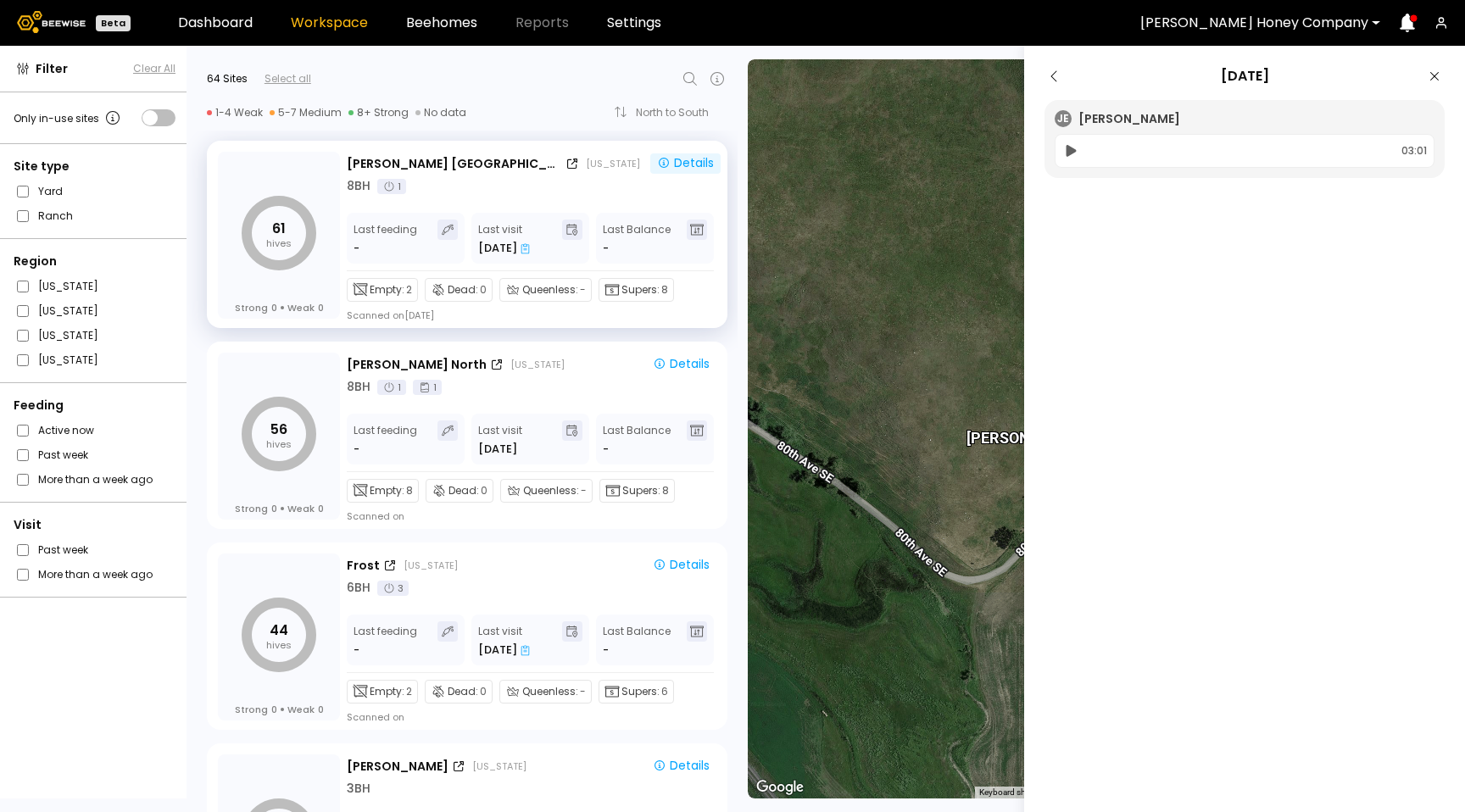
scroll to position [0, 0]
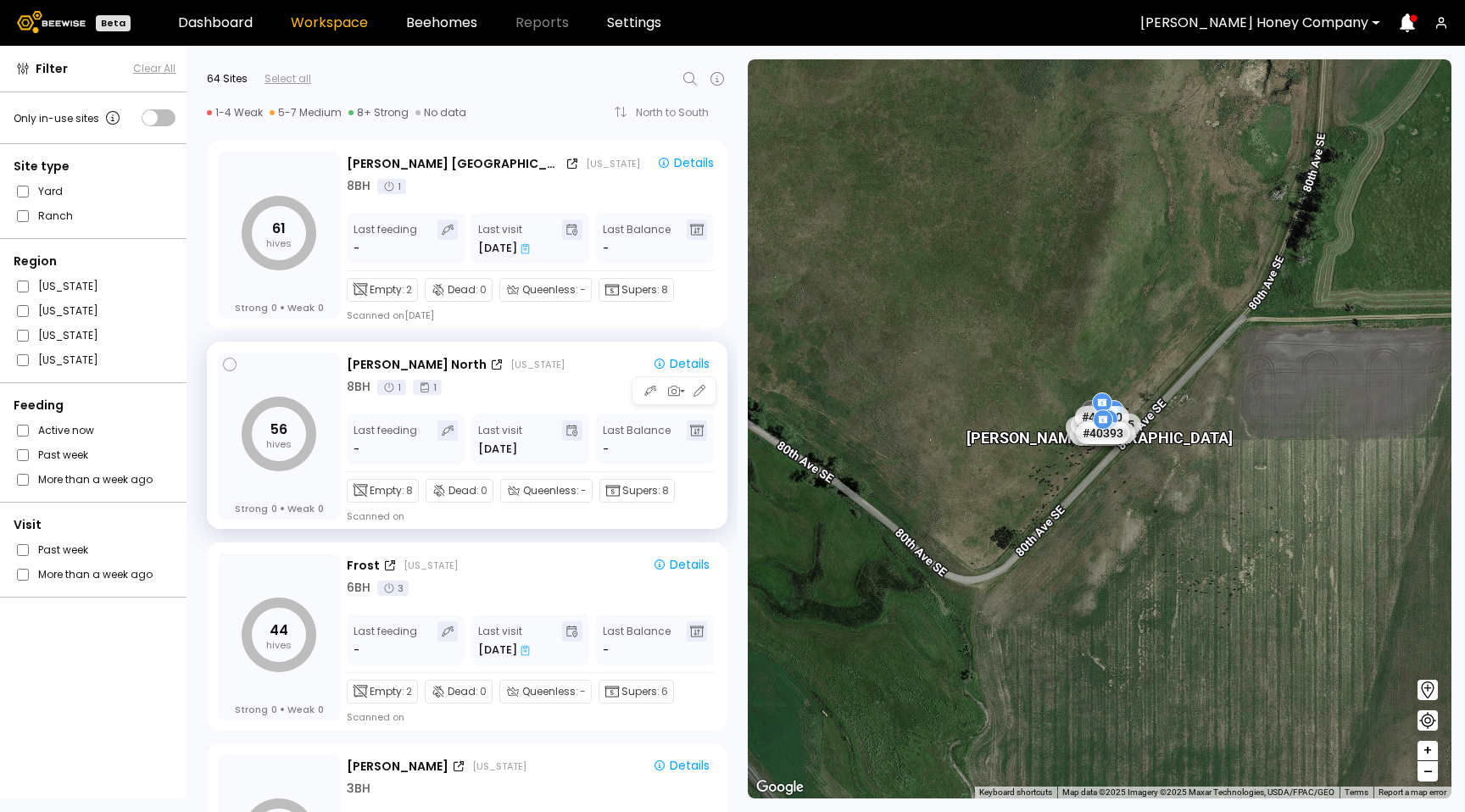
click at [595, 398] on div "[PERSON_NAME] [GEOGRAPHIC_DATA][US_STATE] Details 8 BH 1 1 Last feeding - Last …" at bounding box center [531, 437] width 369 height 170
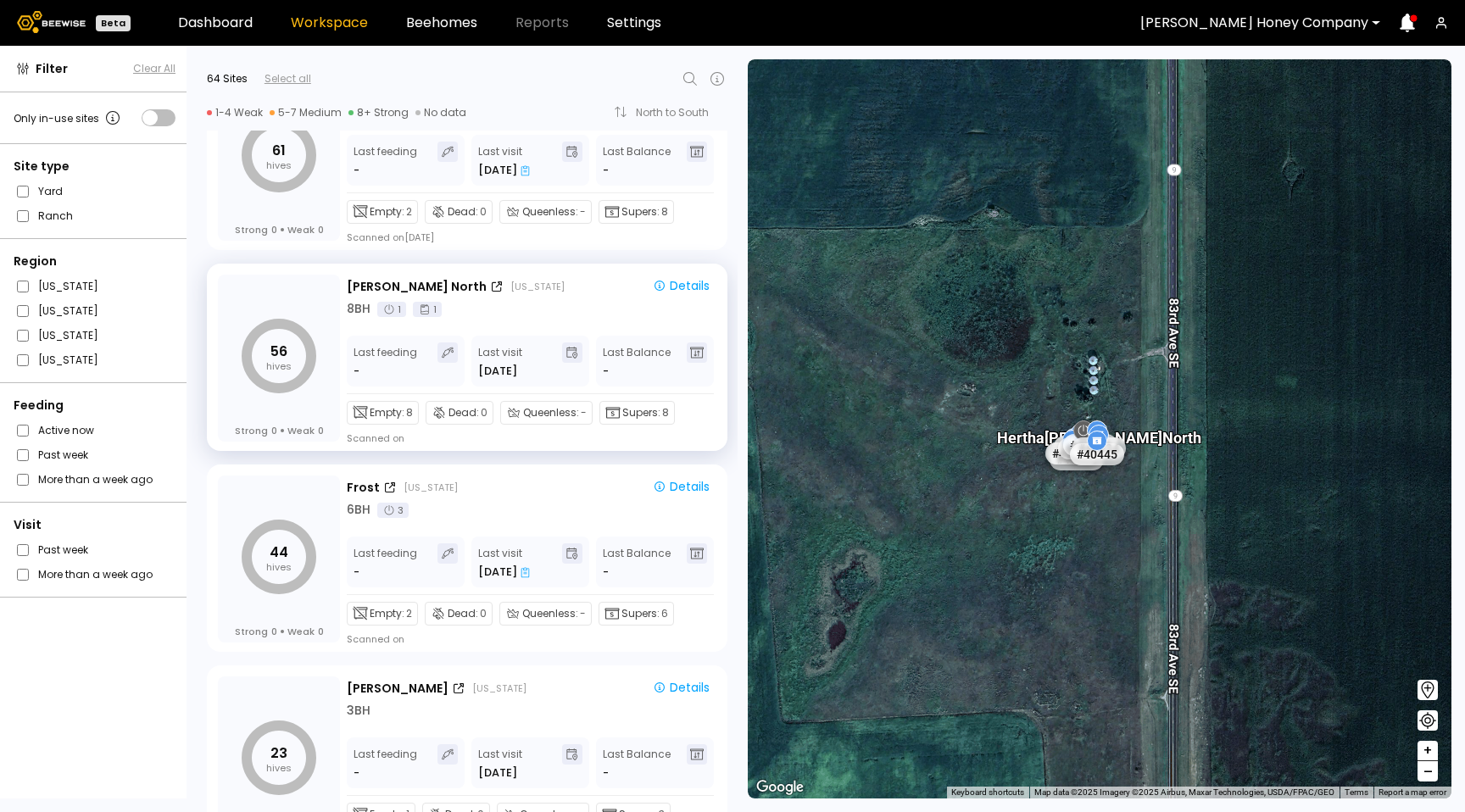
scroll to position [70, 0]
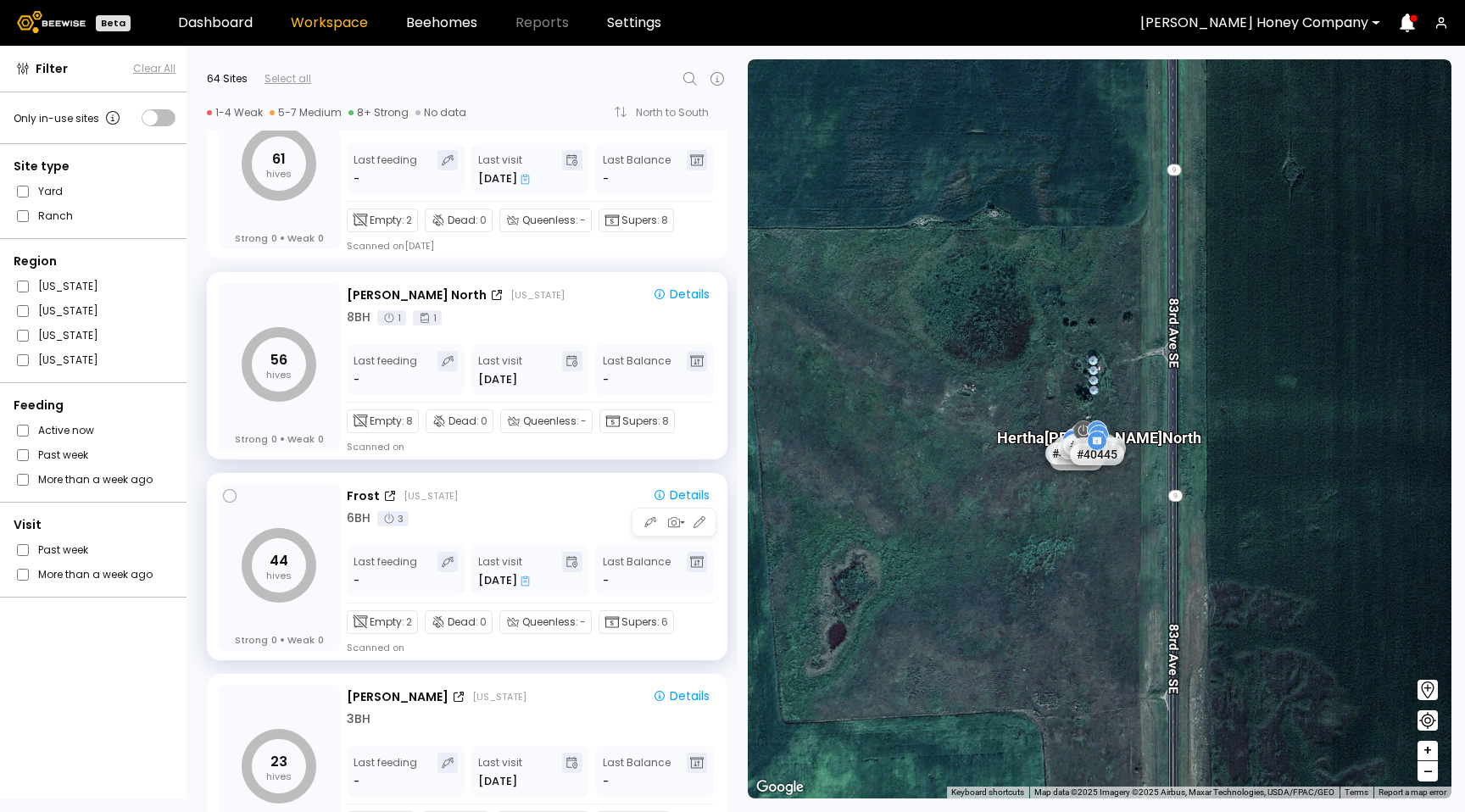
click at [602, 522] on div "6 BH 3" at bounding box center [531, 518] width 369 height 17
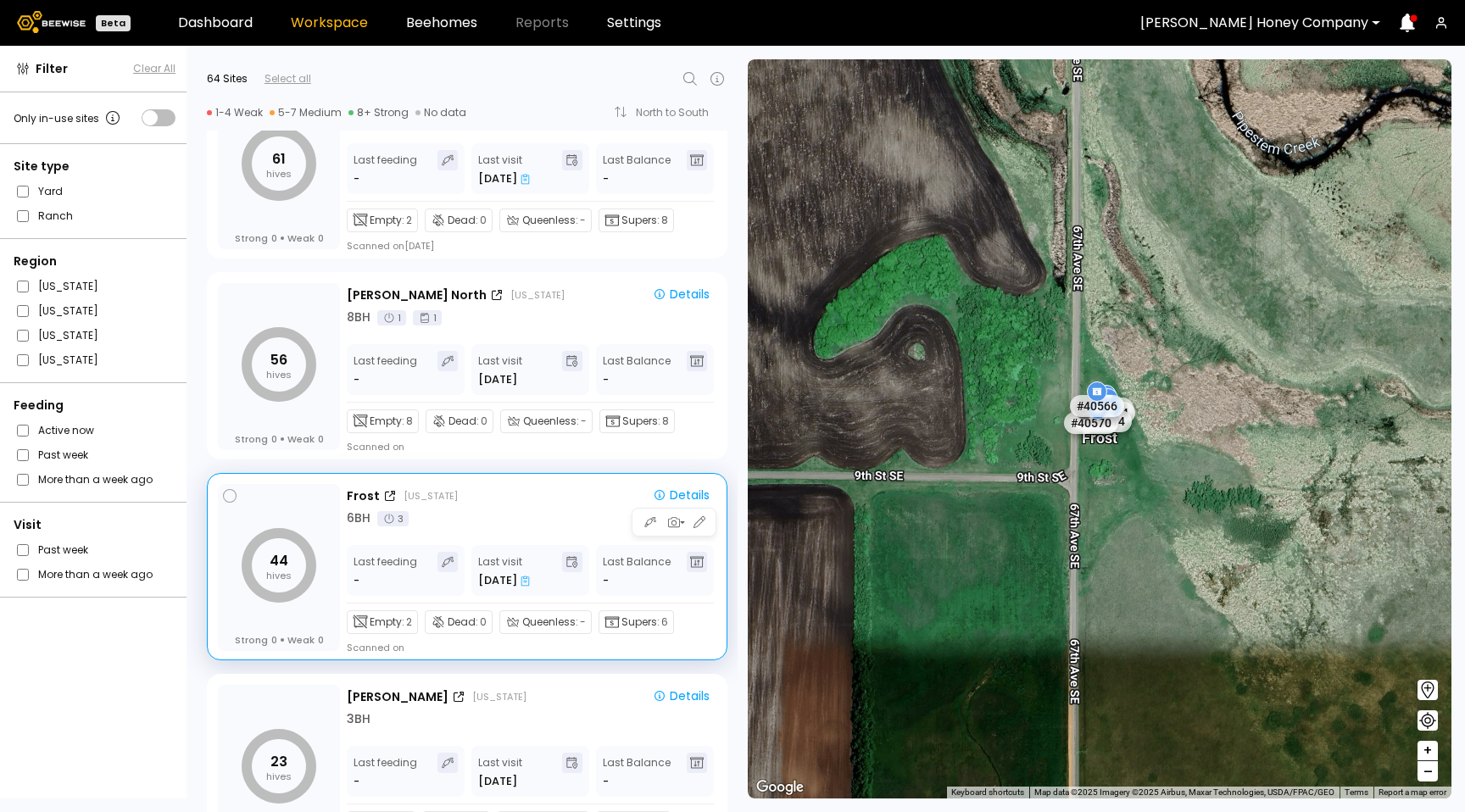
click at [525, 583] on icon at bounding box center [526, 581] width 10 height 11
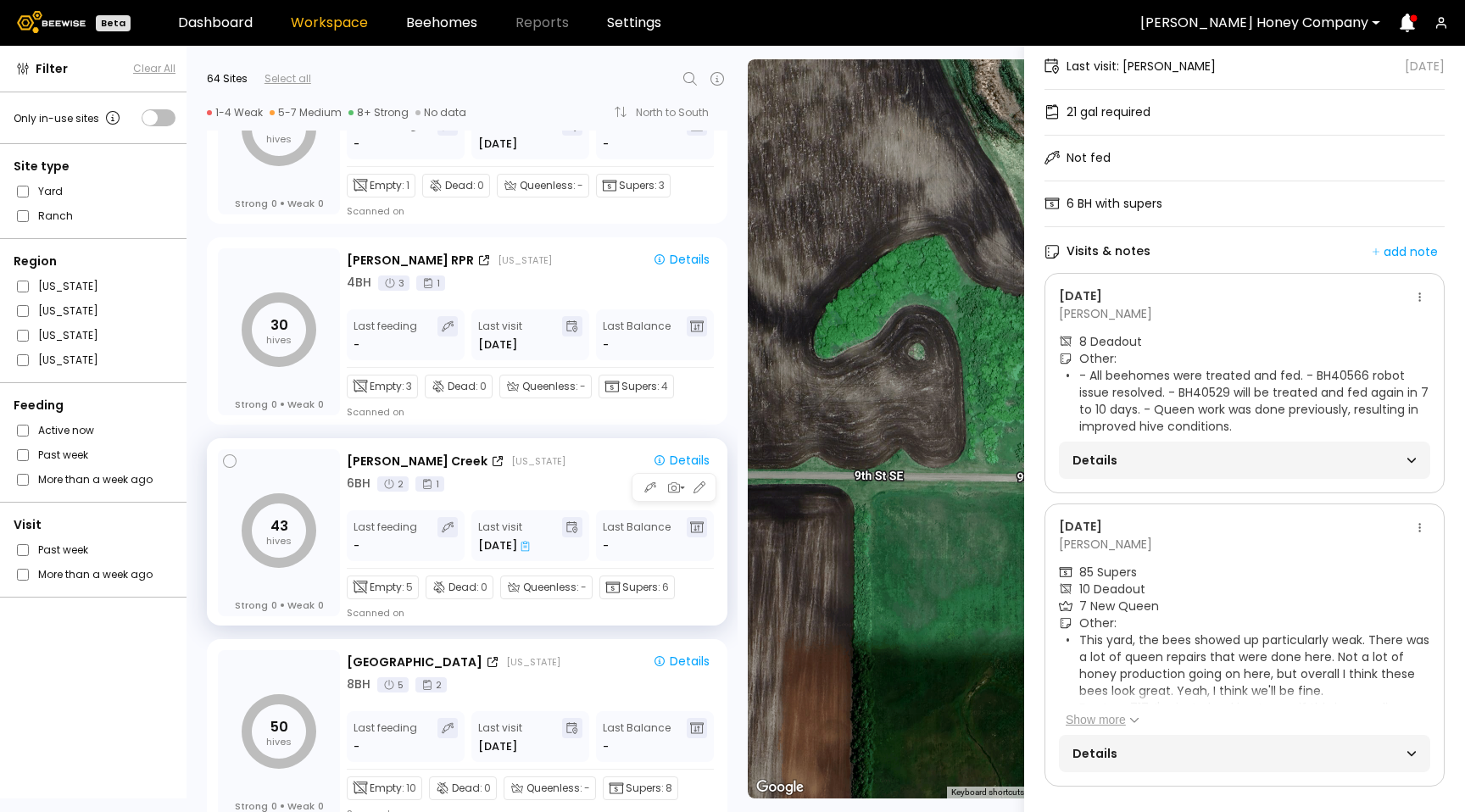
scroll to position [0, 0]
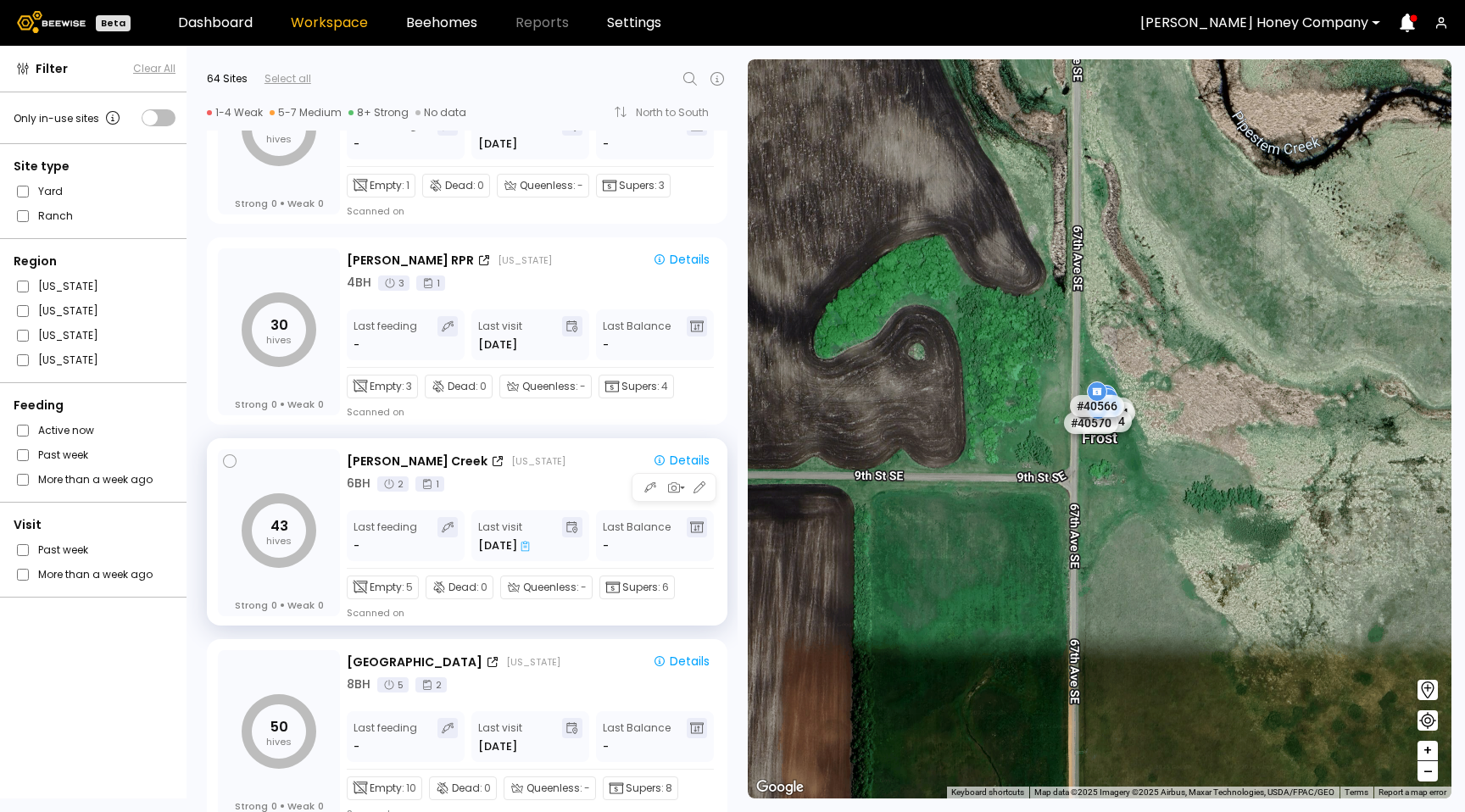
click at [528, 550] on icon at bounding box center [526, 546] width 10 height 11
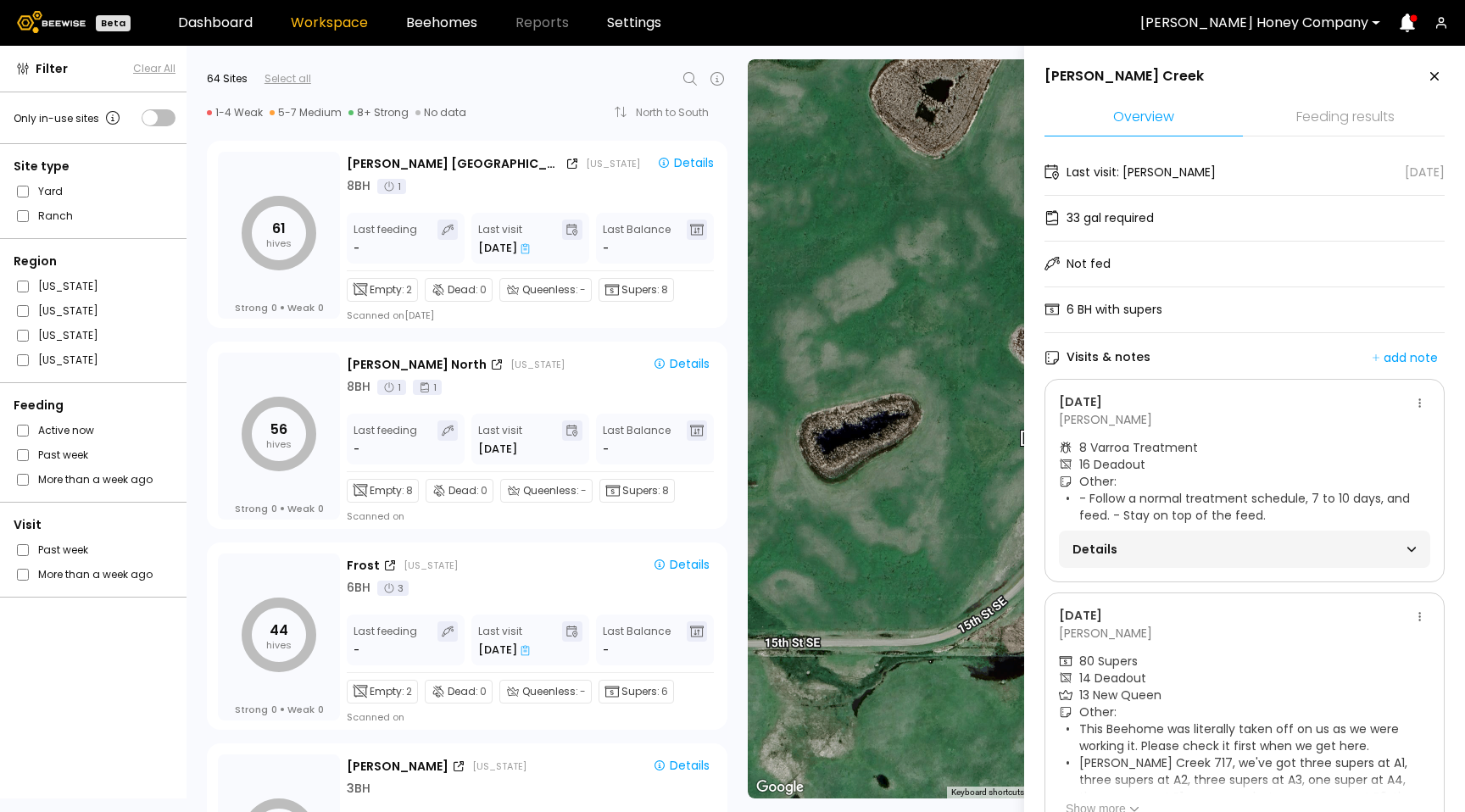
scroll to position [6, 0]
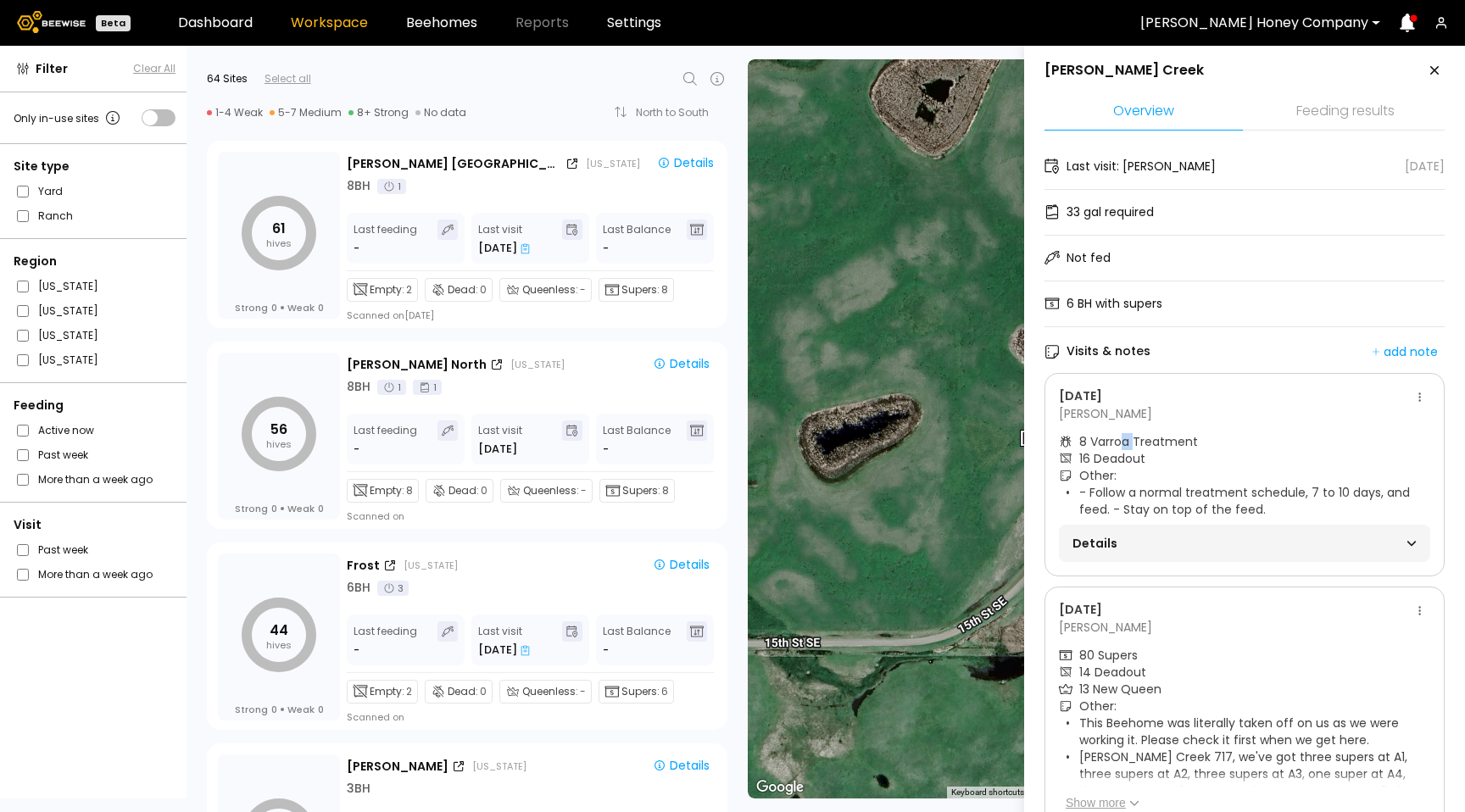
click at [1125, 446] on div "8 Varroa Treatment" at bounding box center [1139, 441] width 119 height 17
click at [1131, 443] on div "8 Varroa Treatment" at bounding box center [1139, 441] width 119 height 17
drag, startPoint x: 1125, startPoint y: 444, endPoint x: 1164, endPoint y: 440, distance: 39.2
click at [1128, 439] on div "8 Varroa Treatment" at bounding box center [1139, 441] width 119 height 17
click at [1416, 401] on button at bounding box center [1419, 397] width 20 height 20
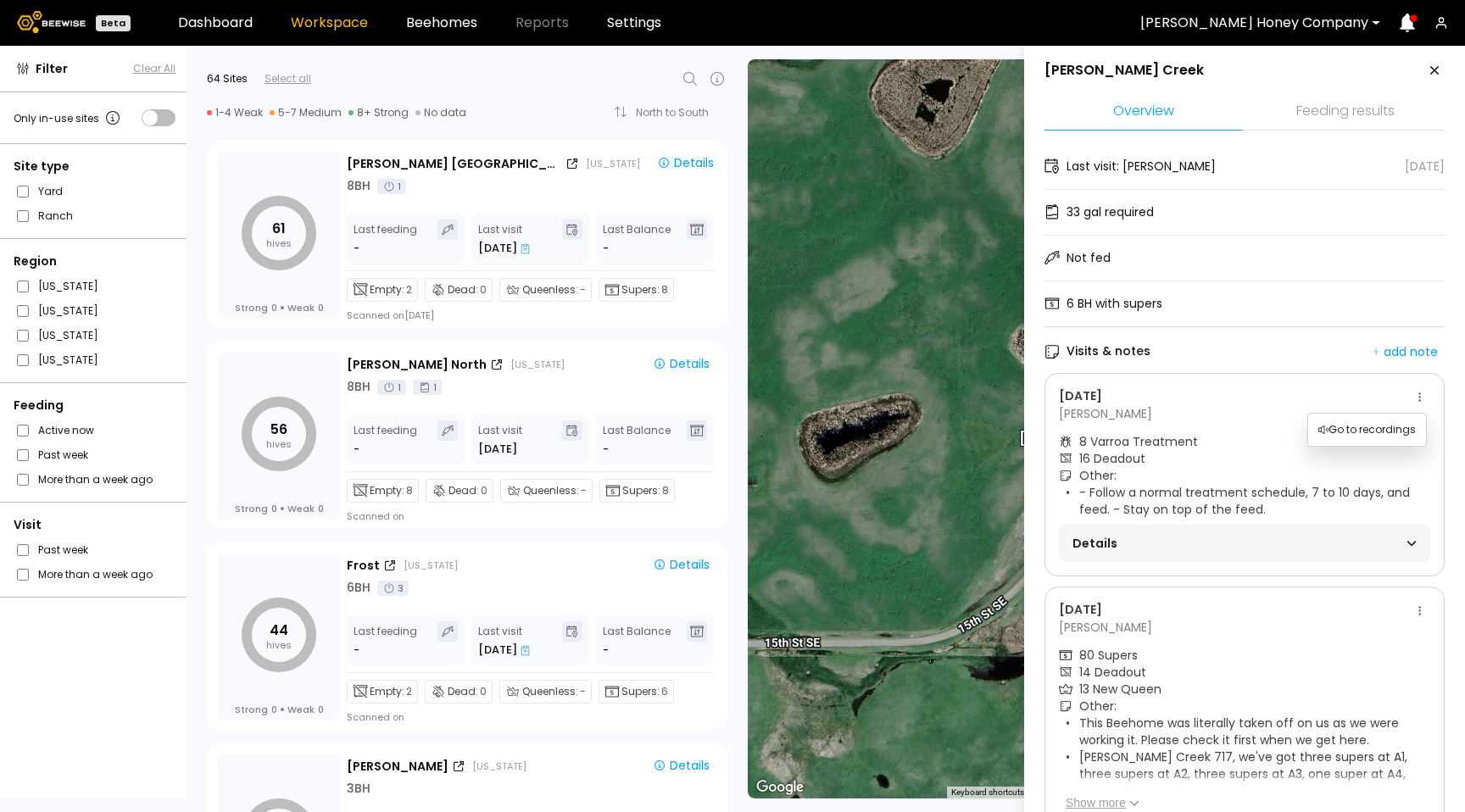
click at [1380, 423] on div "Go to recordings" at bounding box center [1367, 429] width 118 height 25
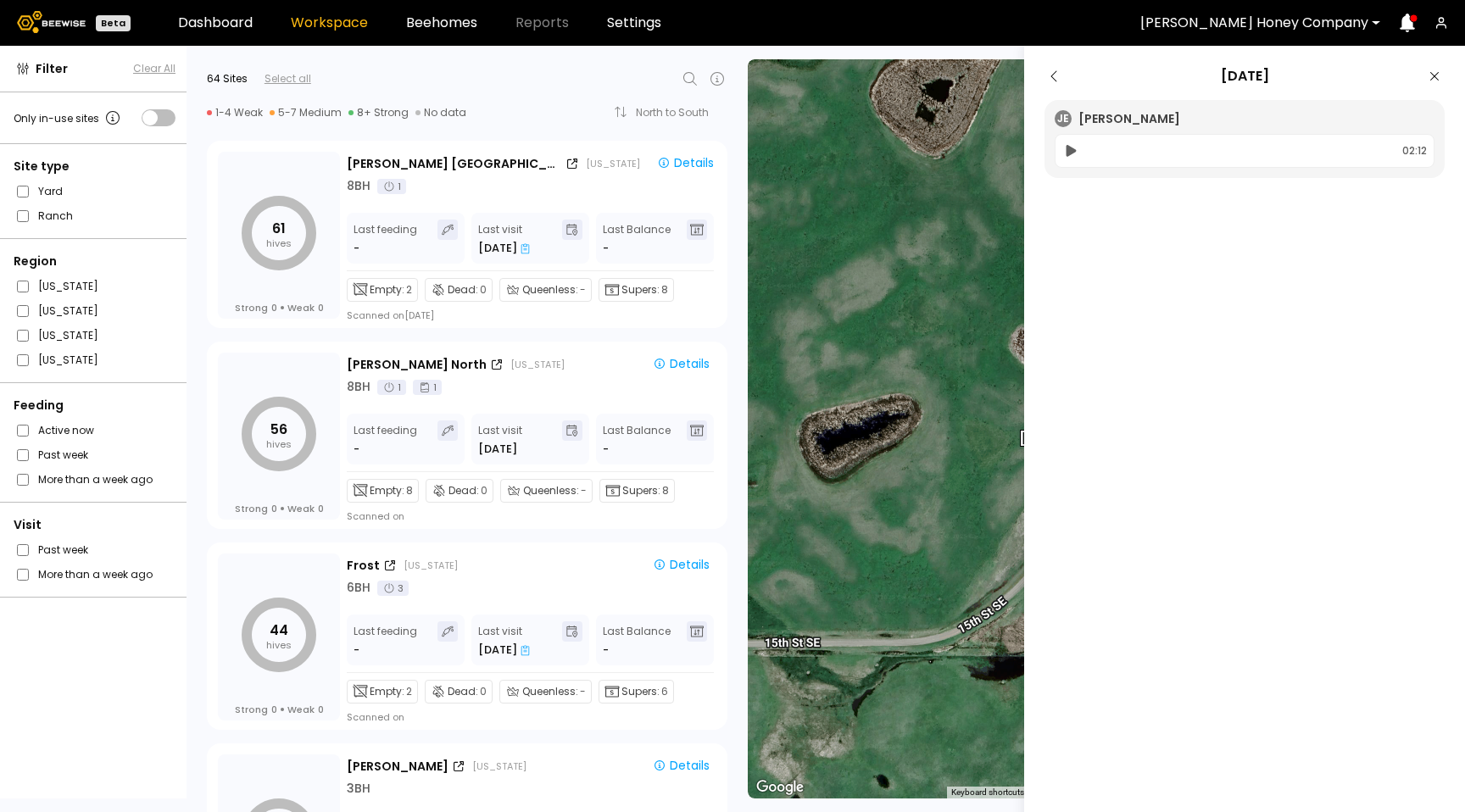
scroll to position [0, 0]
click at [1063, 82] on icon at bounding box center [1054, 76] width 20 height 20
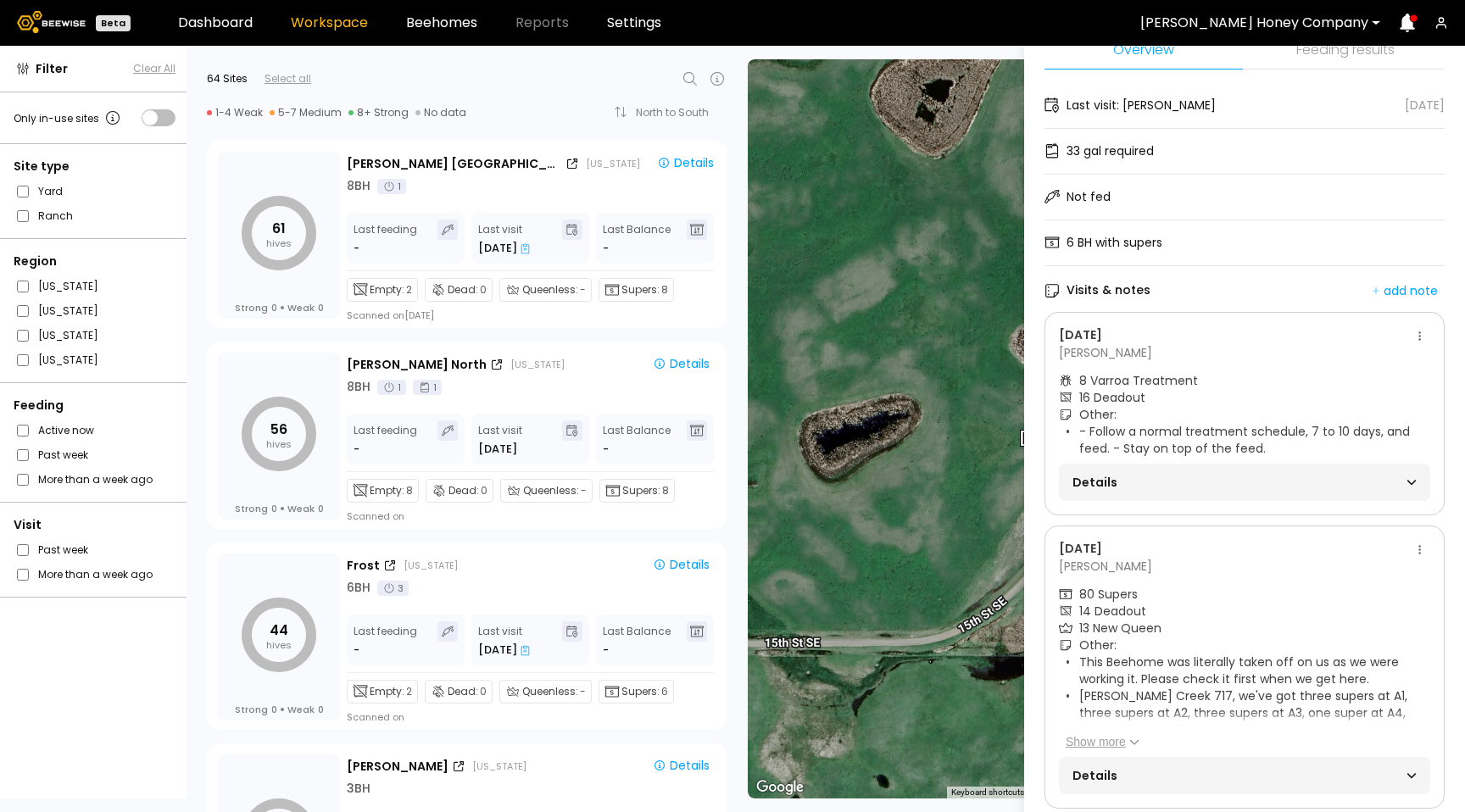
scroll to position [103, 0]
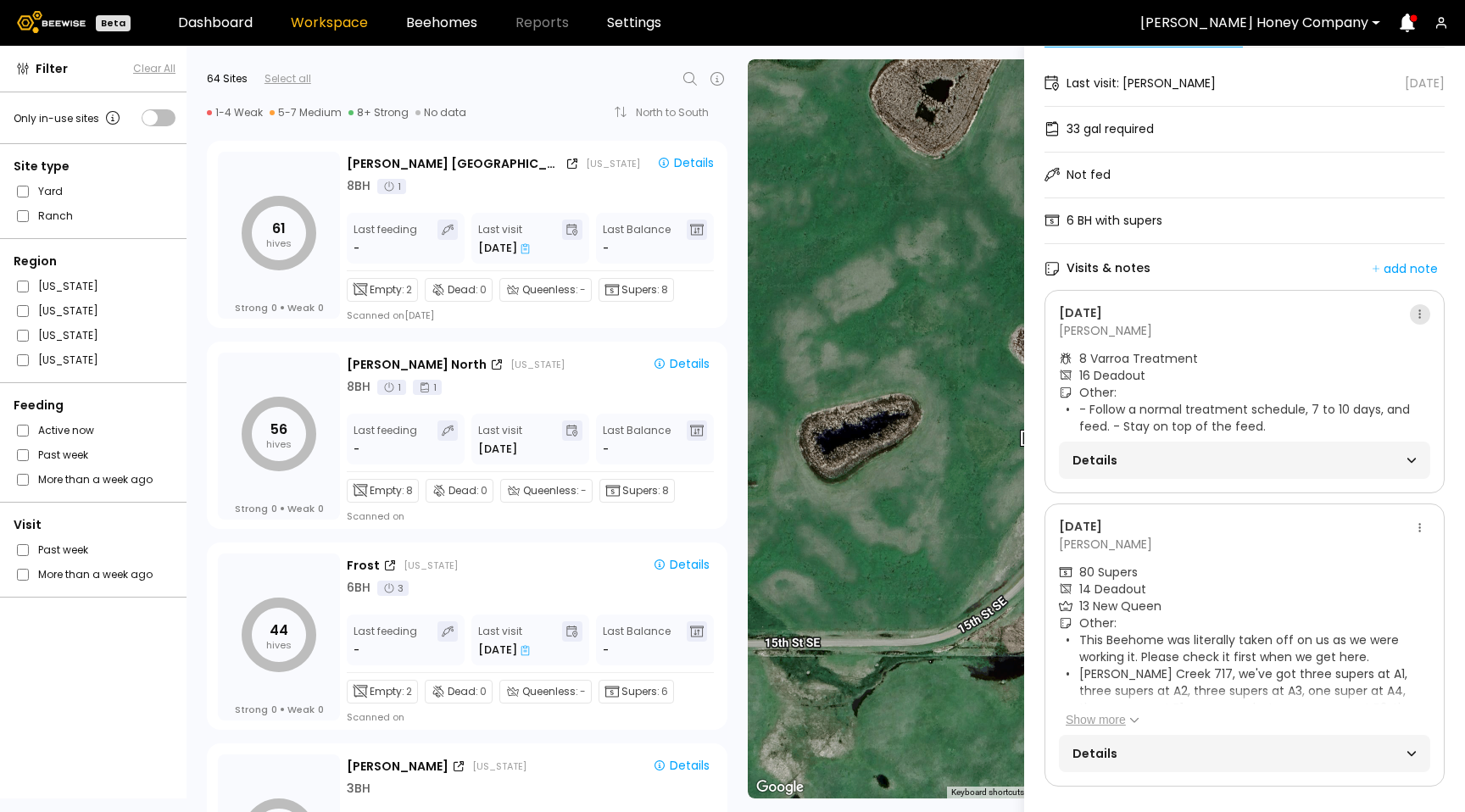
click at [1421, 304] on button at bounding box center [1419, 314] width 20 height 20
click at [1404, 331] on span "Go to recordings" at bounding box center [1367, 333] width 97 height 12
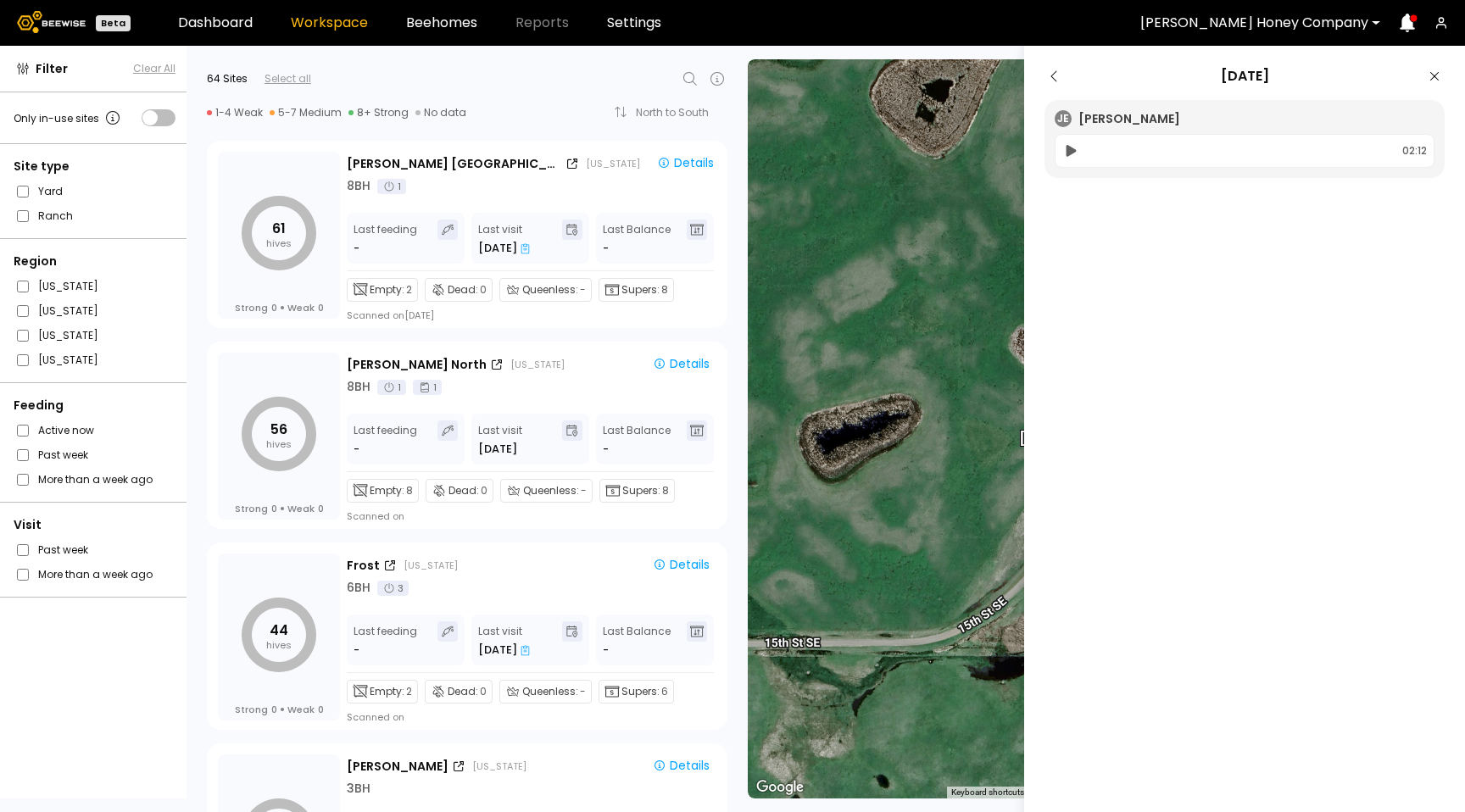
scroll to position [0, 0]
click at [1075, 147] on icon at bounding box center [1071, 151] width 17 height 20
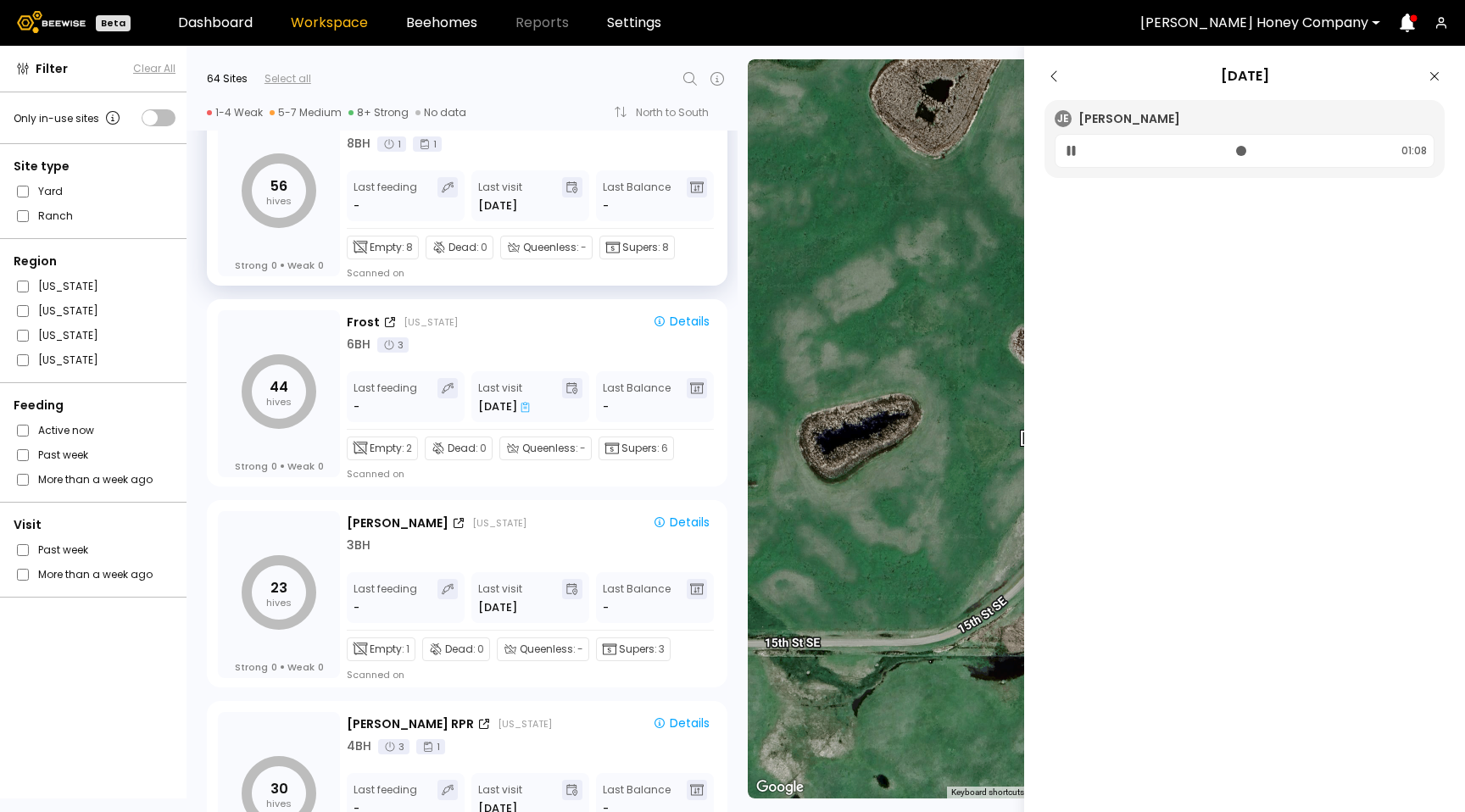
scroll to position [242, 0]
click at [1057, 84] on icon at bounding box center [1054, 76] width 20 height 20
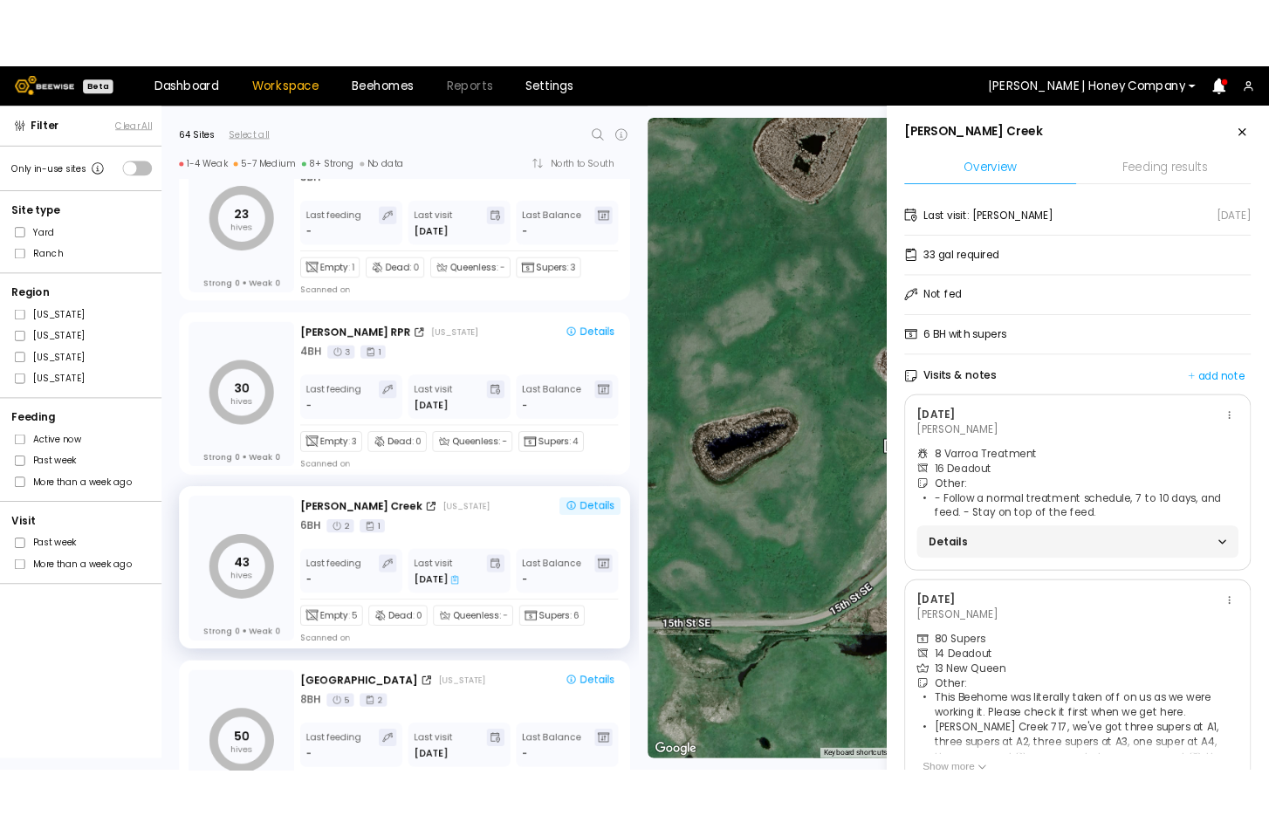
scroll to position [911, 0]
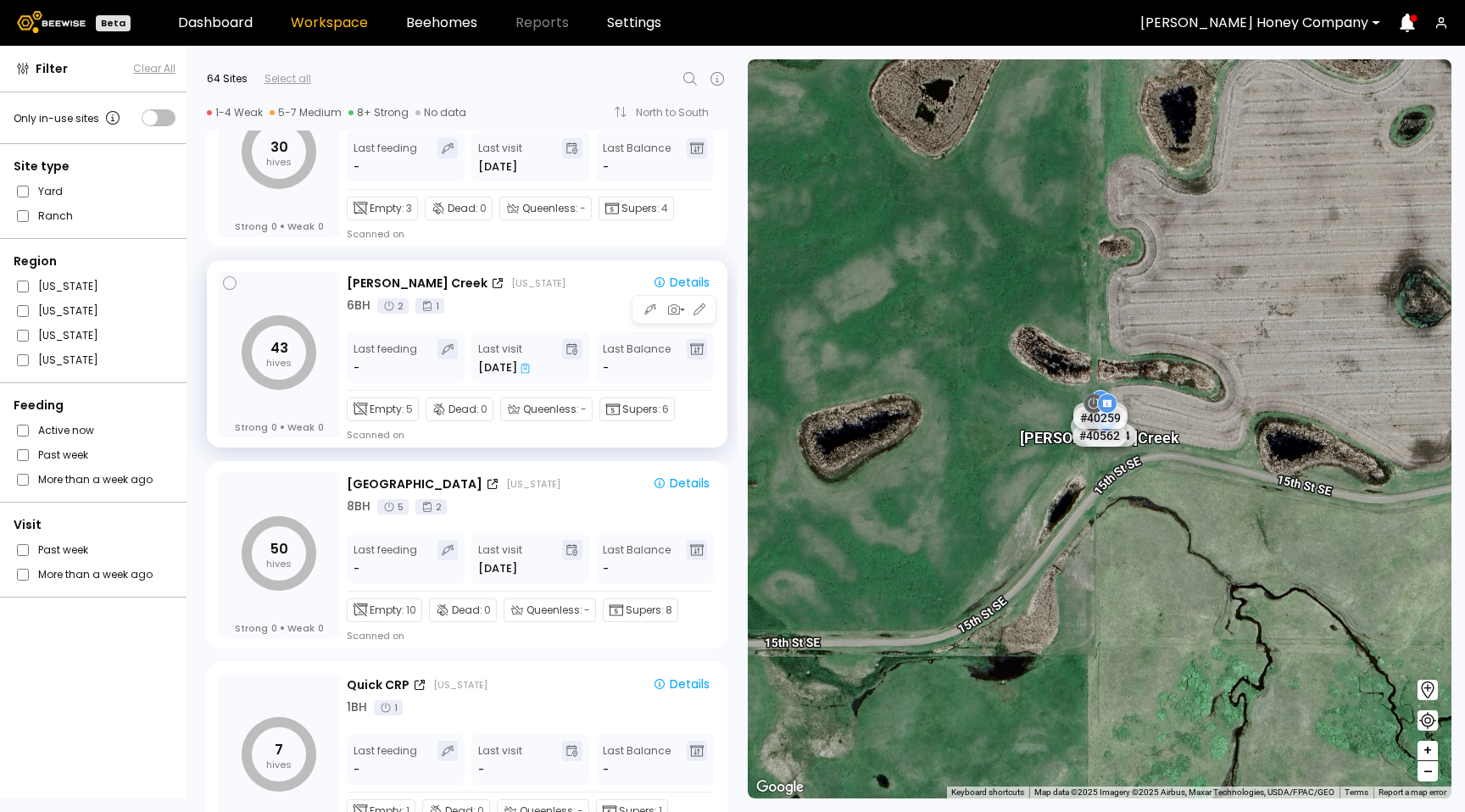
click at [522, 368] on icon at bounding box center [526, 368] width 10 height 11
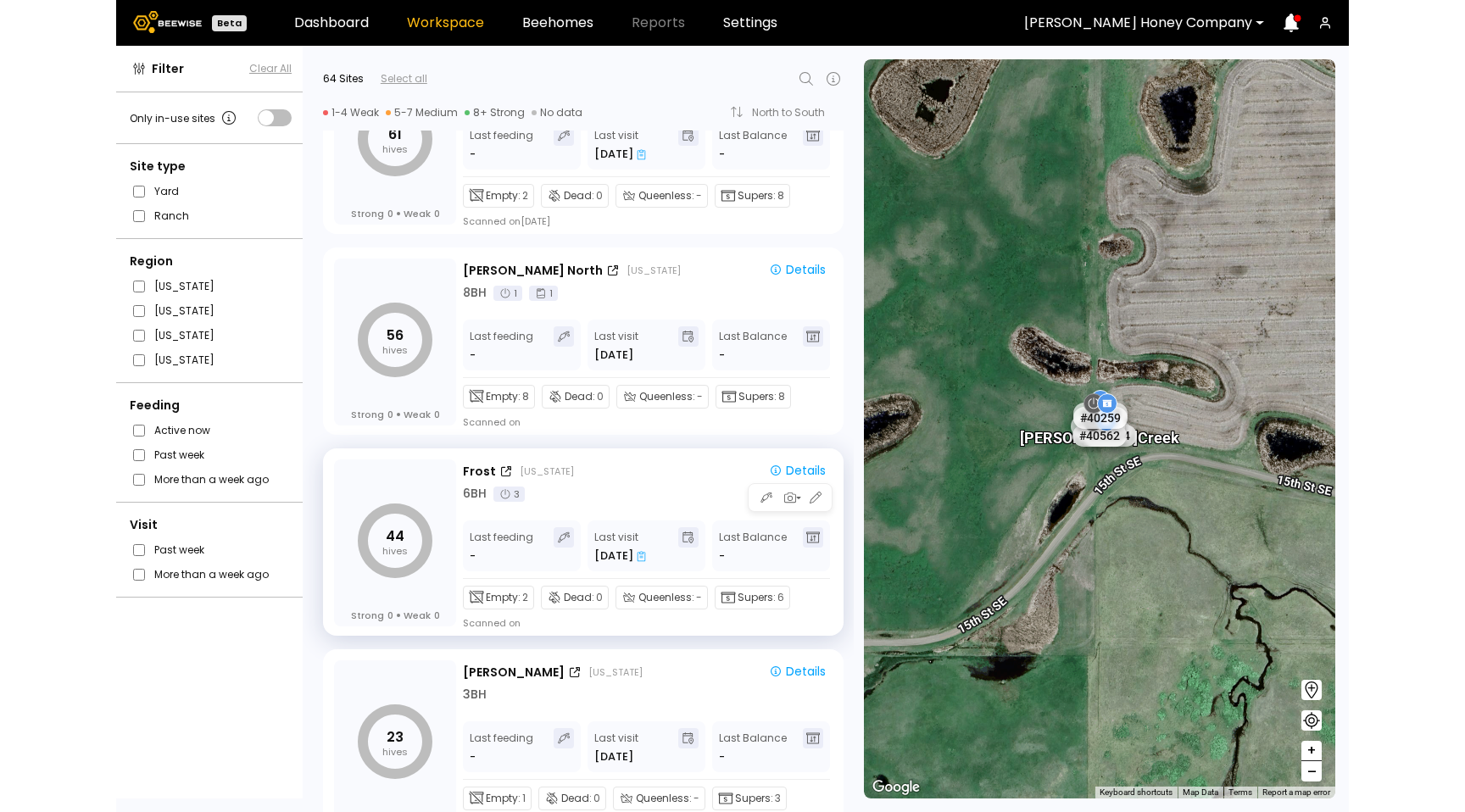
scroll to position [0, 0]
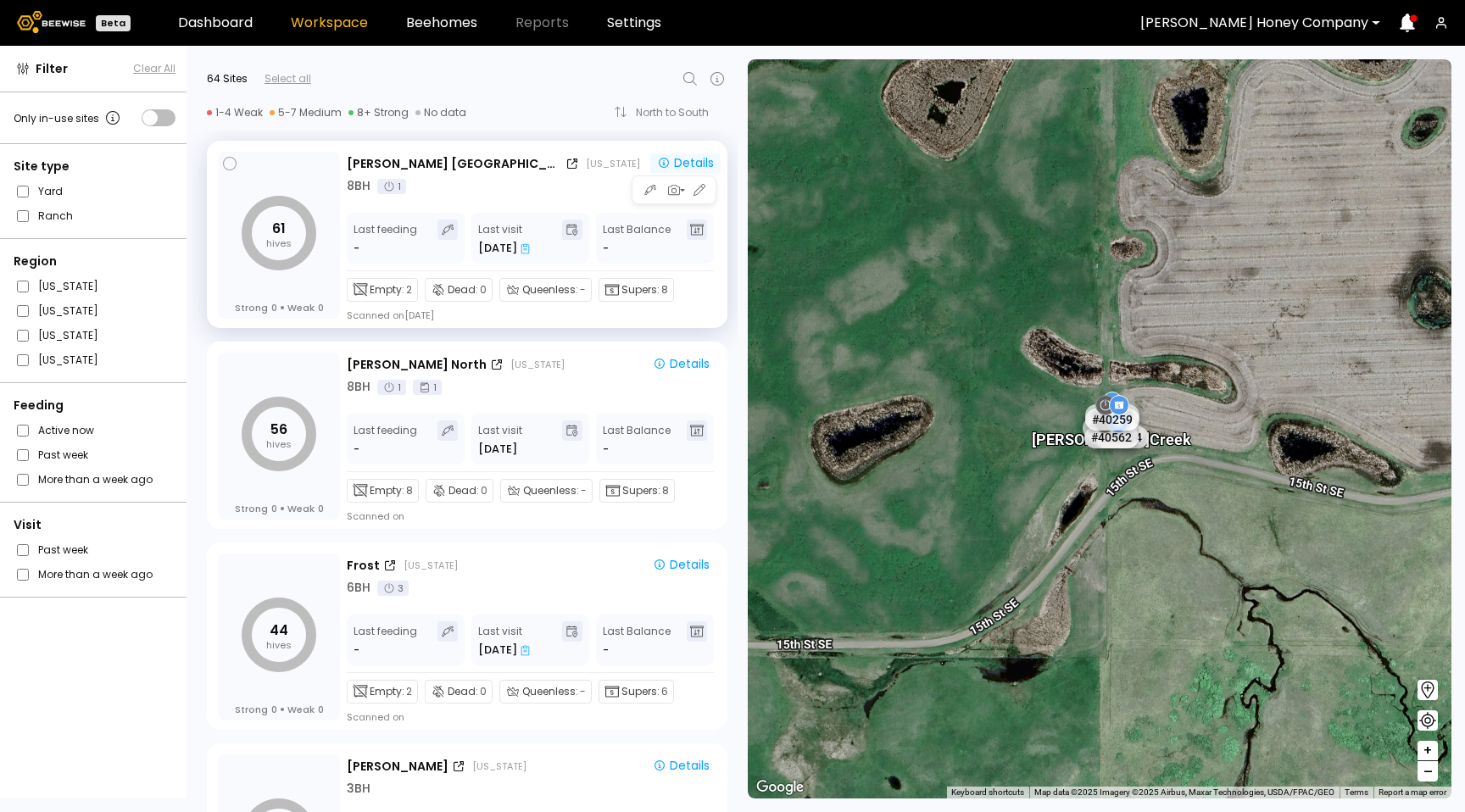
click at [702, 165] on div "Details" at bounding box center [685, 163] width 56 height 16
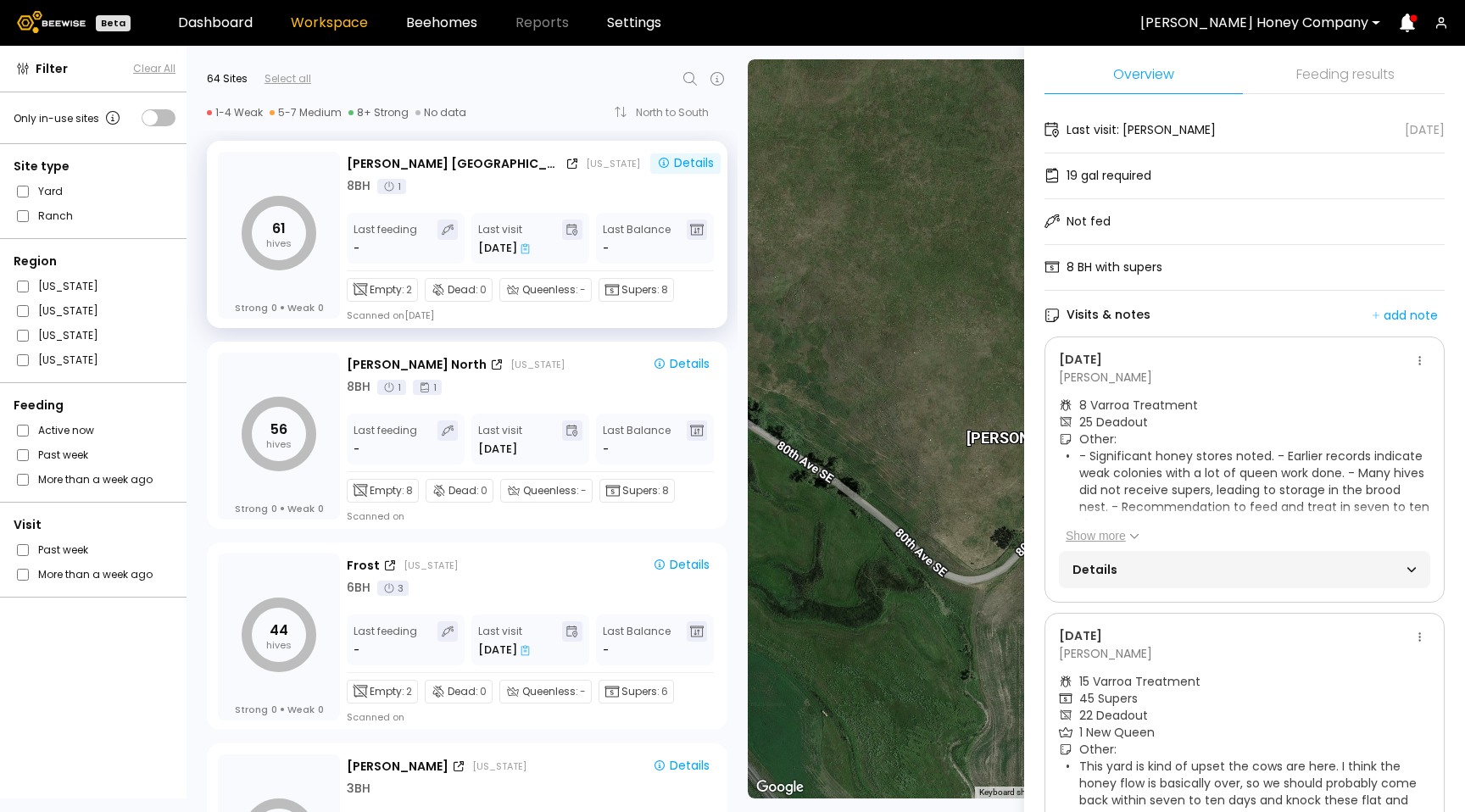
scroll to position [65, 0]
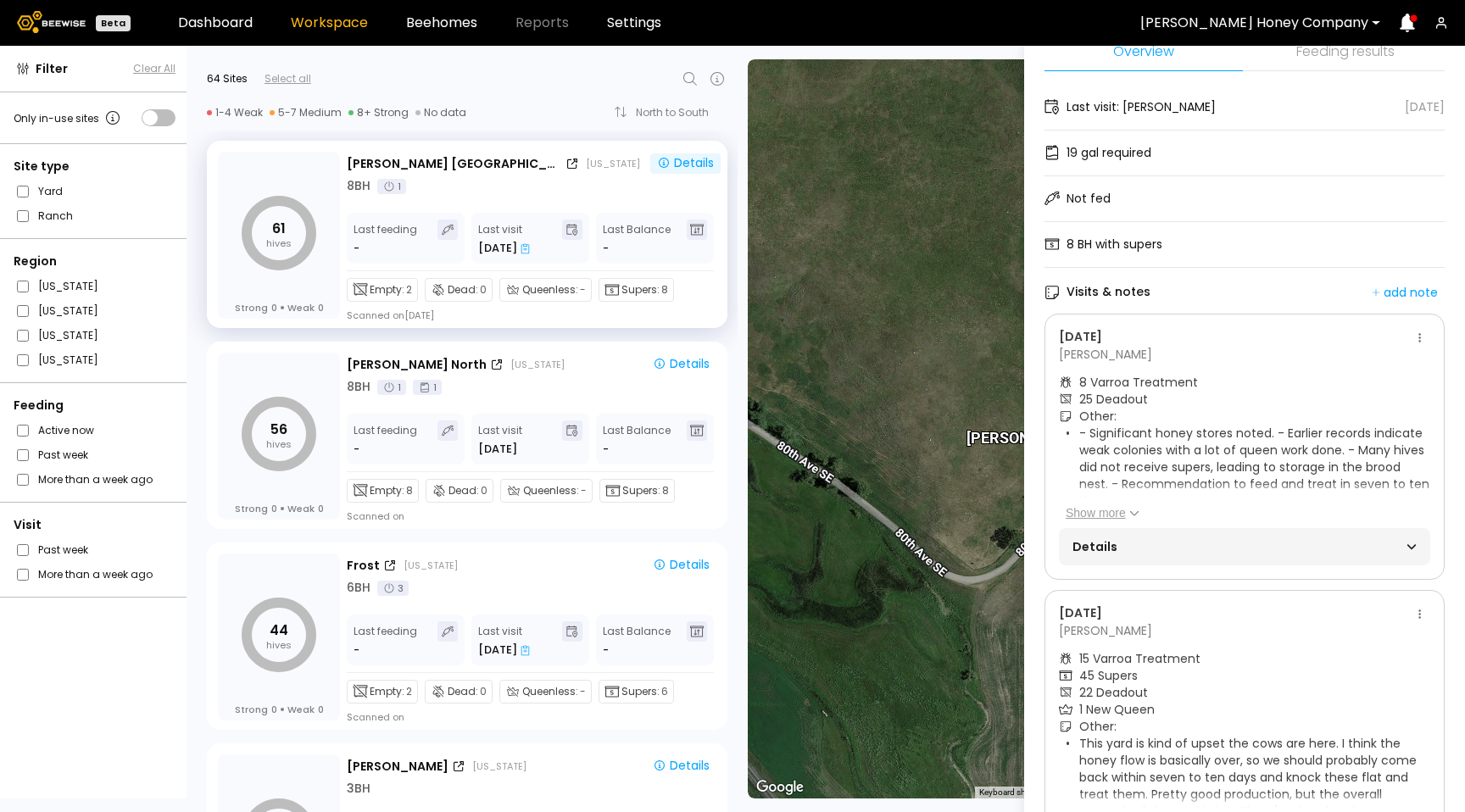
click at [1115, 509] on button "Show more" at bounding box center [1103, 512] width 74 height 17
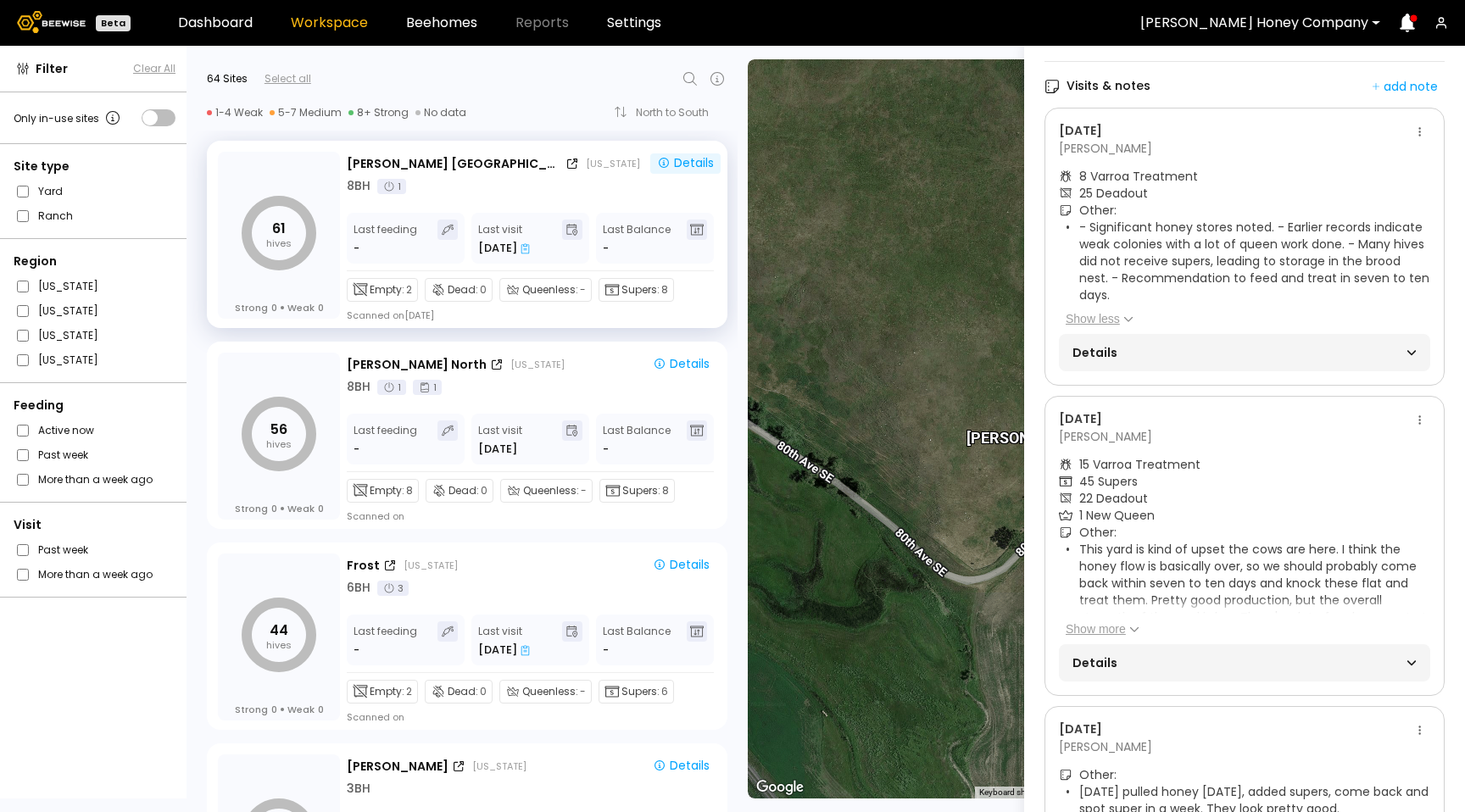
scroll to position [276, 0]
click at [1101, 618] on button "Show more" at bounding box center [1103, 624] width 74 height 17
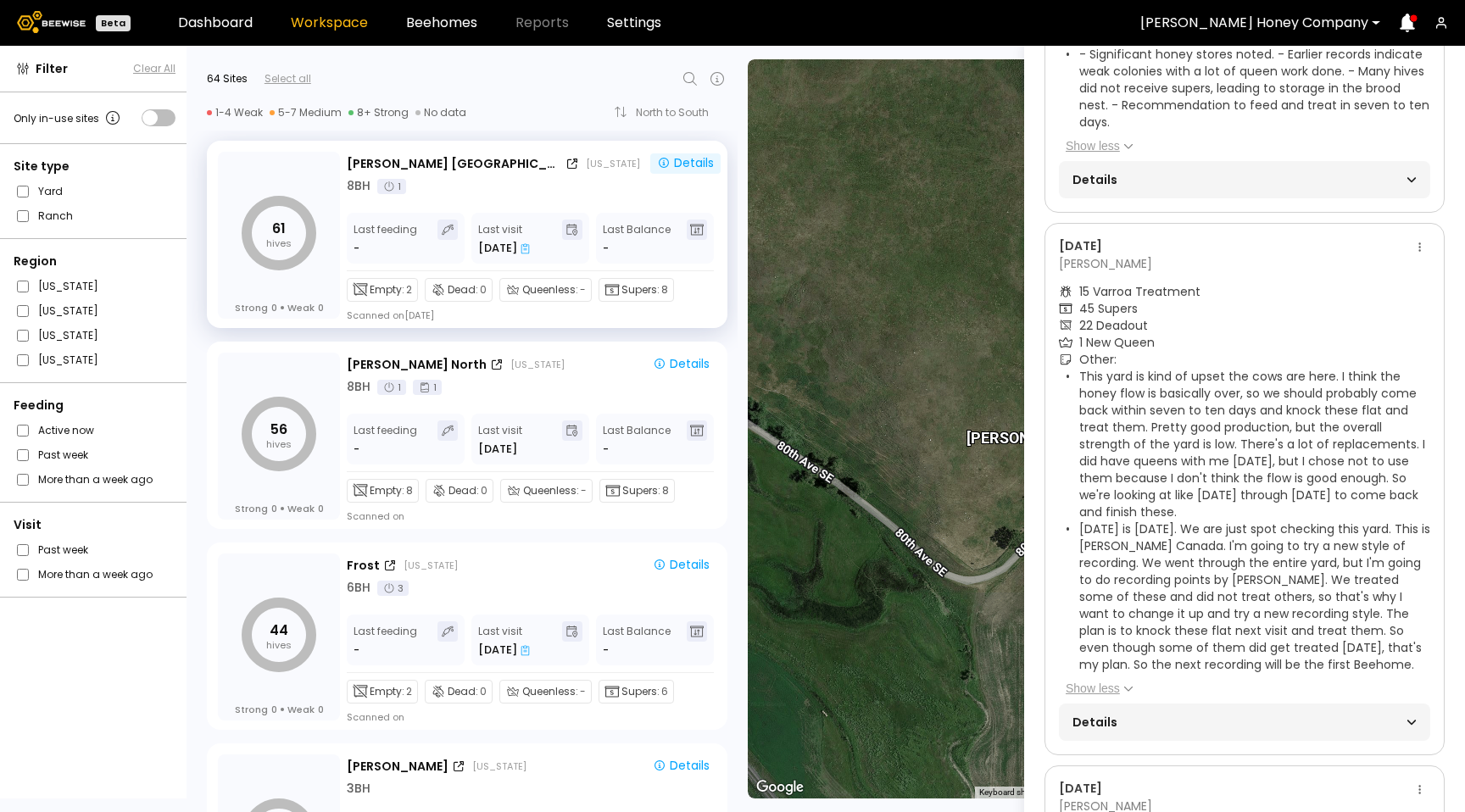
scroll to position [469, 0]
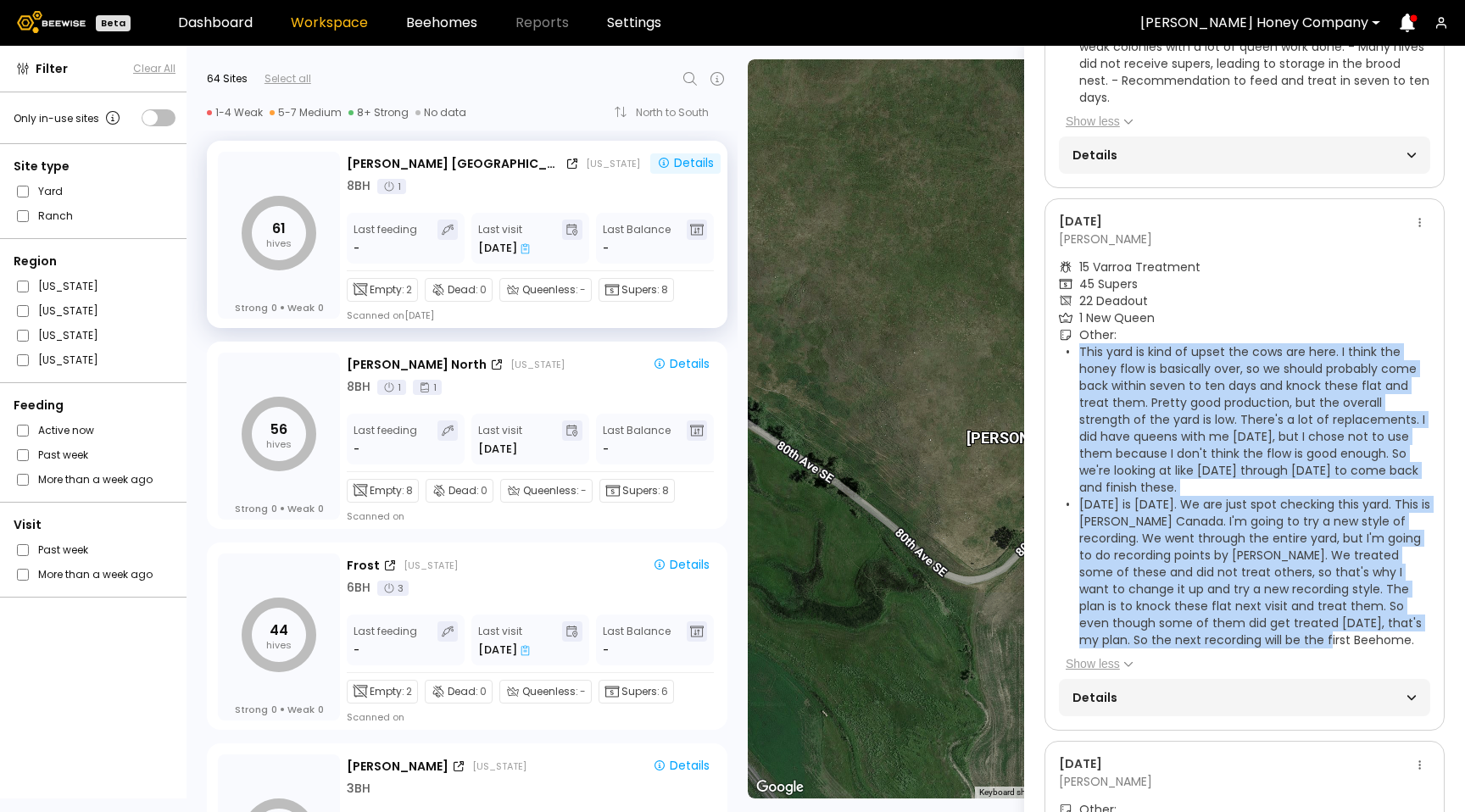
drag, startPoint x: 1279, startPoint y: 626, endPoint x: 1107, endPoint y: 394, distance: 288.8
click at [1077, 353] on ul "This yard is kind of upset the cows are here. I think the honey flow is basical…" at bounding box center [1247, 495] width 364 height 305
drag, startPoint x: 1107, startPoint y: 396, endPoint x: 1151, endPoint y: 430, distance: 55.6
click at [1107, 396] on li "This yard is kind of upset the cows are here. I think the honey flow is basical…" at bounding box center [1254, 419] width 351 height 152
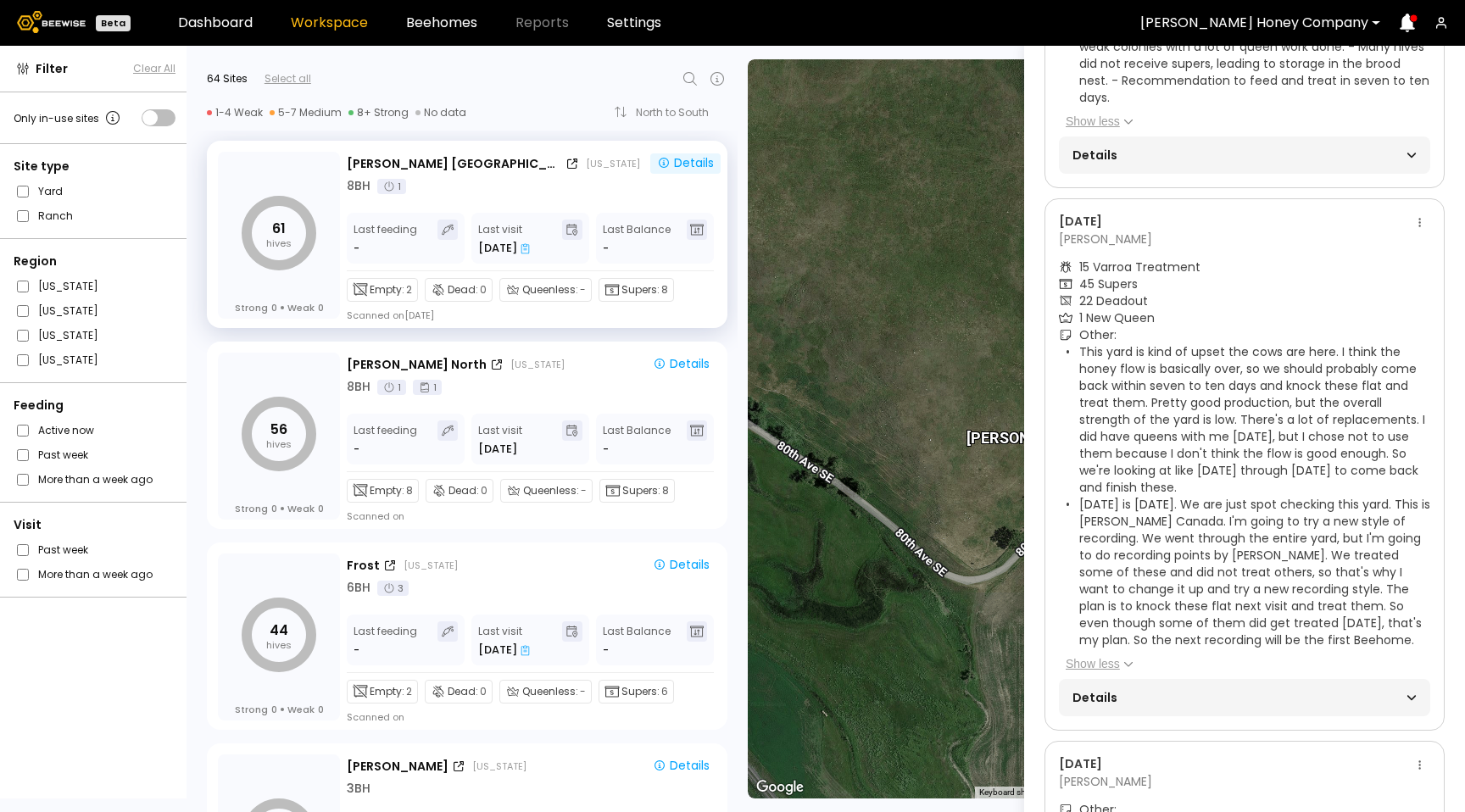
drag, startPoint x: 1264, startPoint y: 490, endPoint x: 1082, endPoint y: 350, distance: 229.6
click at [1082, 350] on li "This yard is kind of upset the cows are here. I think the honey flow is basical…" at bounding box center [1254, 419] width 351 height 152
copy li "This yard is kind of upset the cows are here. I think the honey flow is basical…"
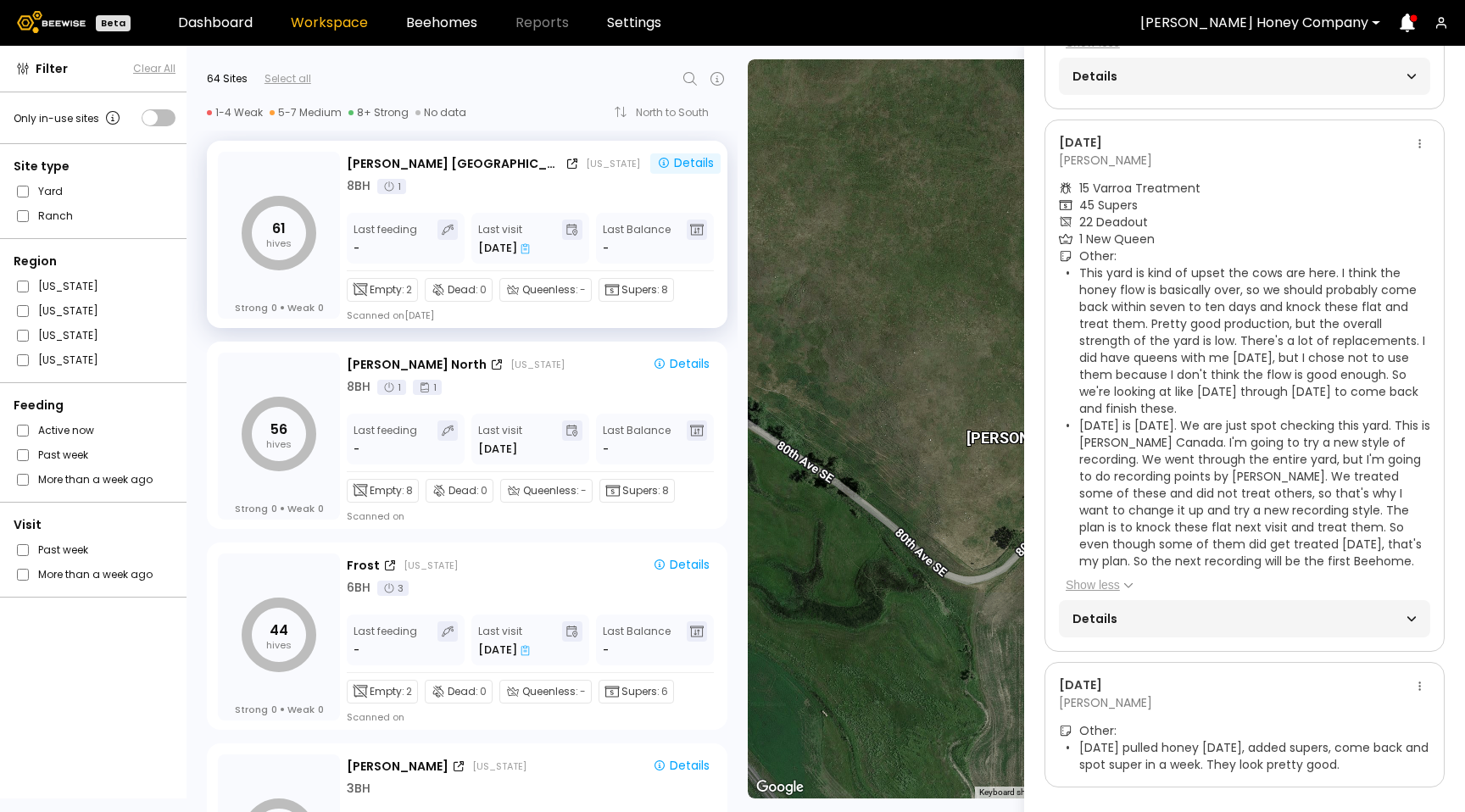
scroll to position [562, 0]
click at [1140, 616] on div "Details" at bounding box center [1244, 618] width 371 height 37
click at [1146, 606] on span "Details" at bounding box center [1158, 618] width 172 height 23
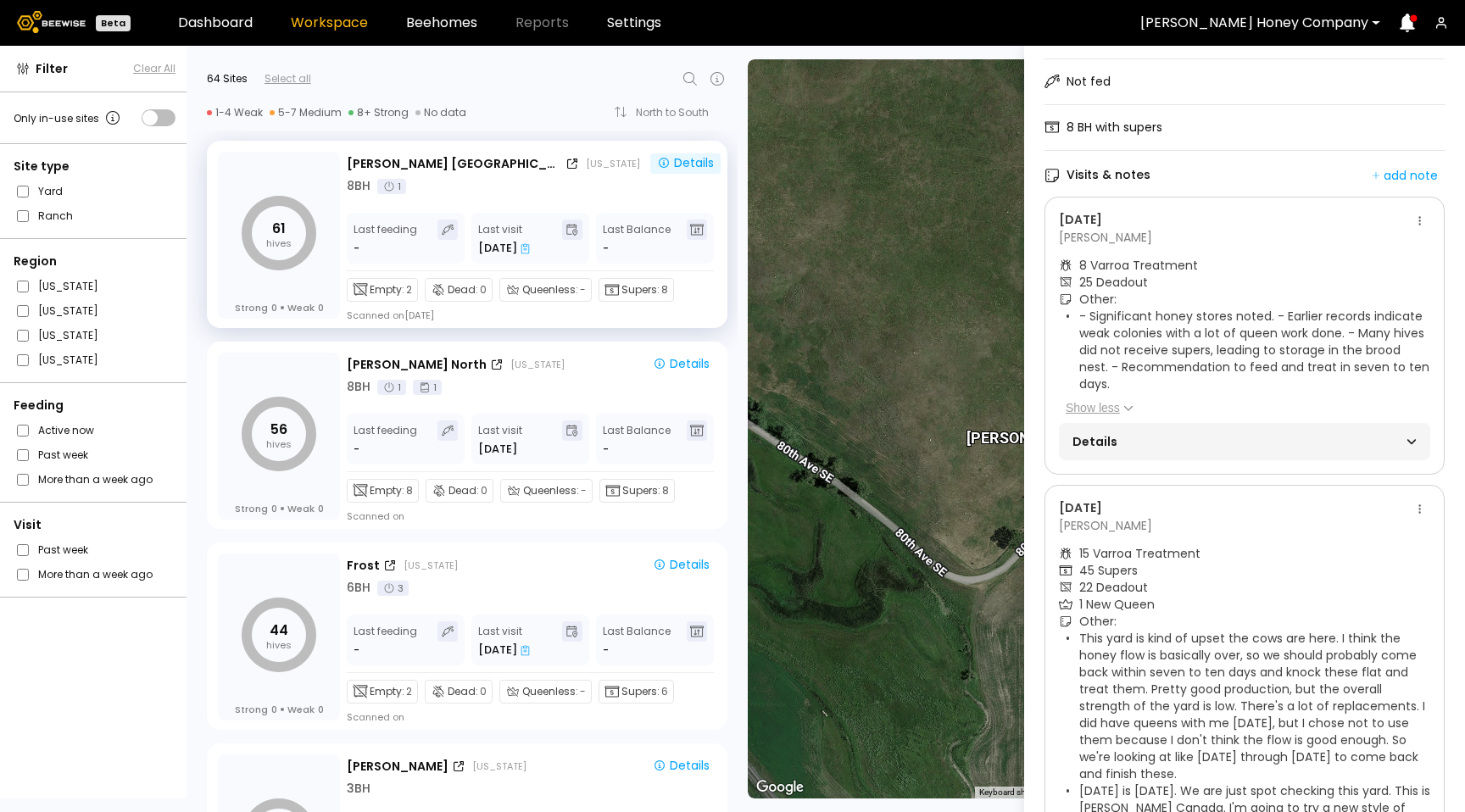
scroll to position [0, 0]
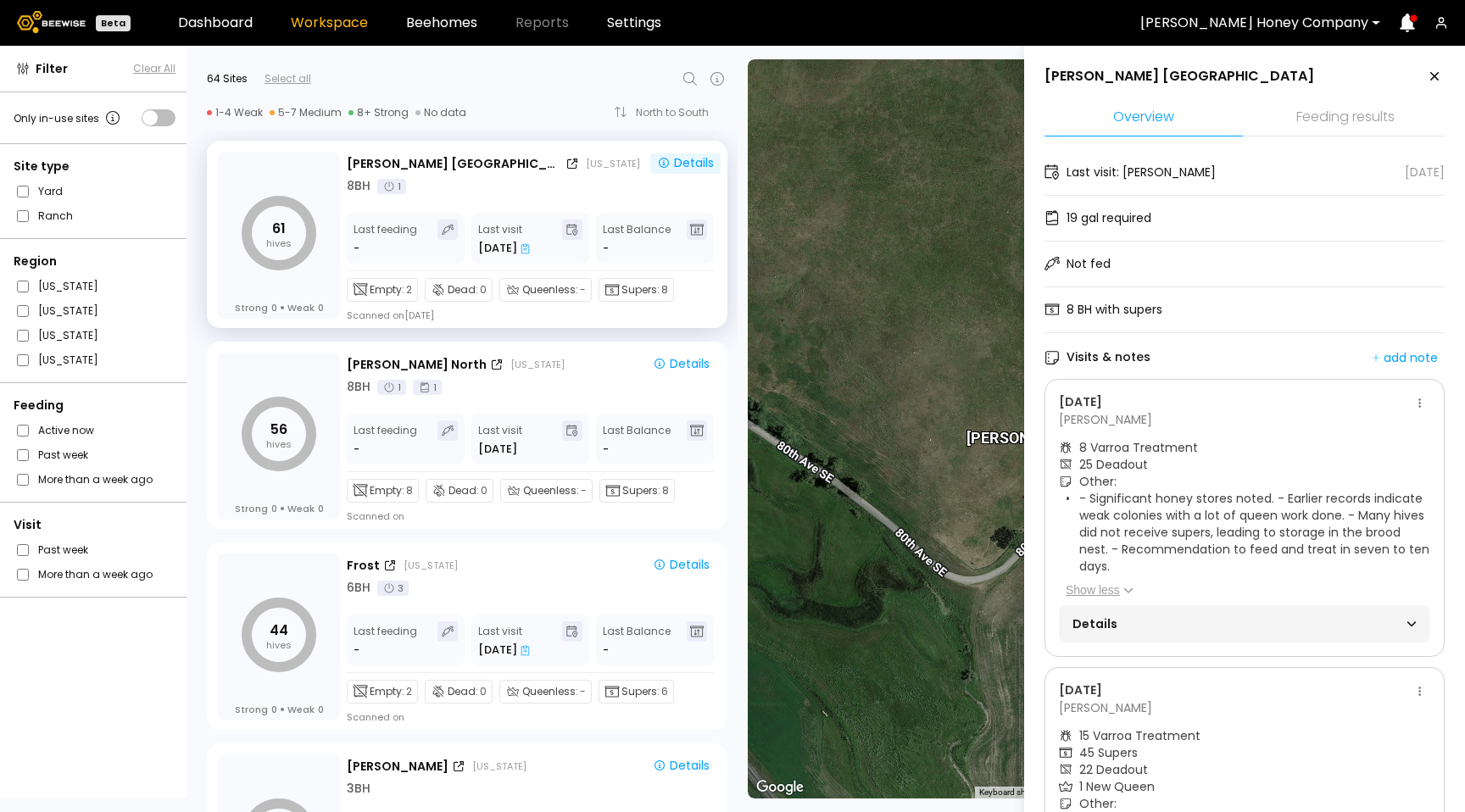
click at [1255, 616] on div "Details" at bounding box center [1244, 624] width 344 height 23
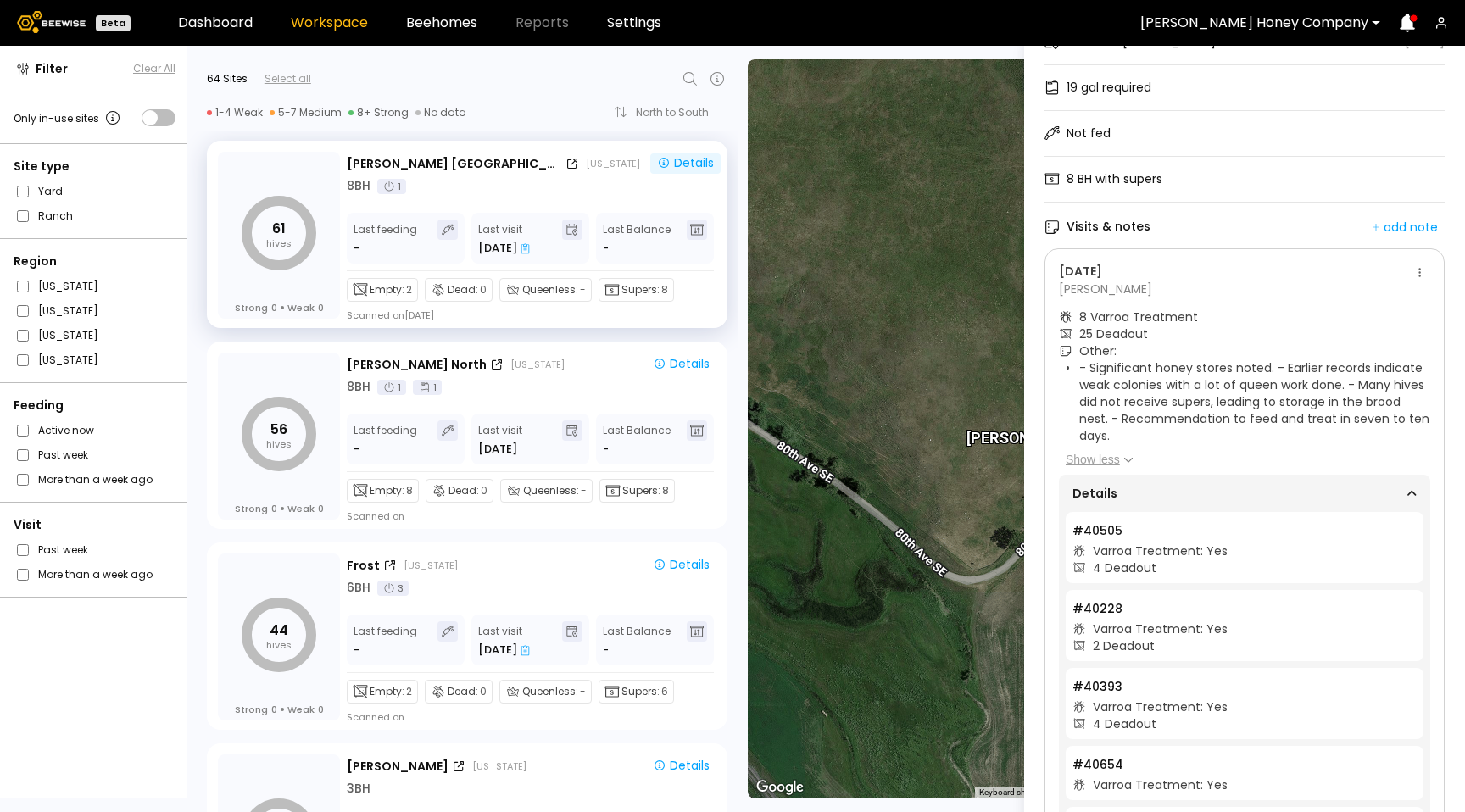
scroll to position [177, 0]
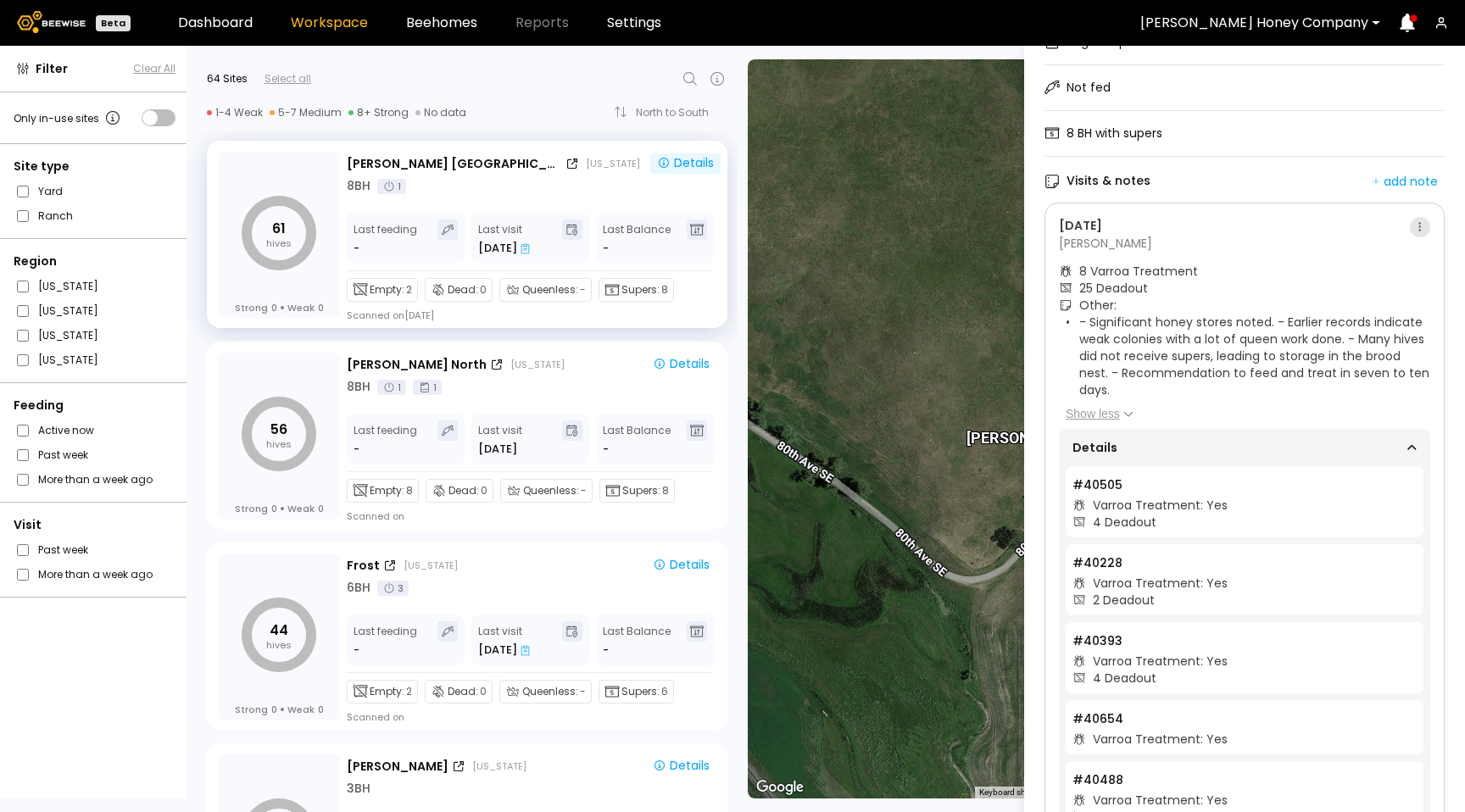
click at [1419, 223] on icon at bounding box center [1420, 227] width 2 height 10
click at [1389, 254] on span "Go to recordings" at bounding box center [1367, 259] width 97 height 12
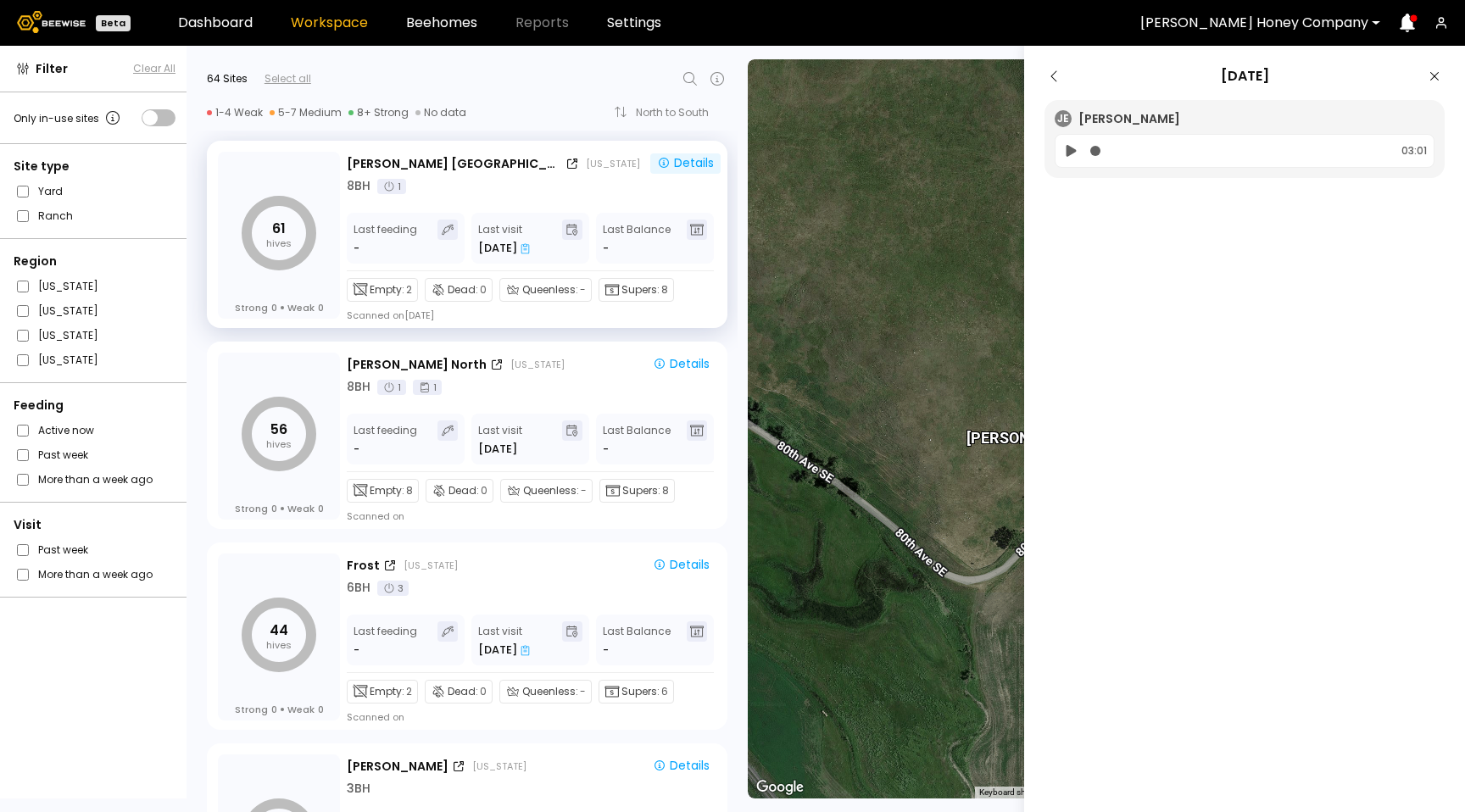
click at [1075, 152] on icon at bounding box center [1071, 151] width 17 height 20
click at [1104, 150] on div at bounding box center [1238, 152] width 296 height 19
click at [1098, 152] on div at bounding box center [1239, 152] width 298 height 19
click at [1069, 156] on icon at bounding box center [1071, 151] width 17 height 20
drag, startPoint x: 1100, startPoint y: 149, endPoint x: 1091, endPoint y: 150, distance: 9.1
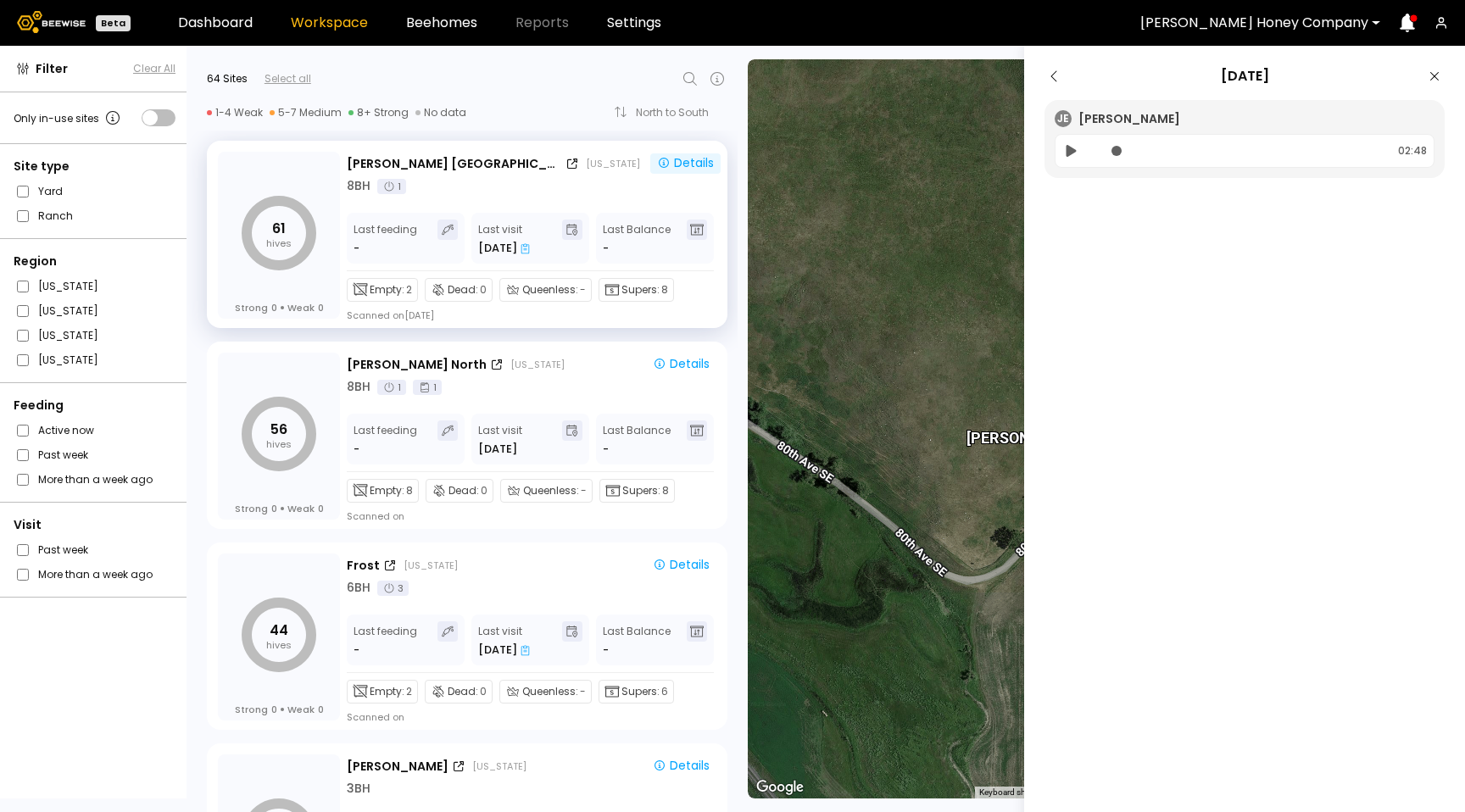
click at [1100, 149] on div at bounding box center [1239, 152] width 297 height 19
click at [1075, 152] on icon at bounding box center [1072, 151] width 10 height 12
click at [1054, 79] on icon at bounding box center [1054, 76] width 20 height 20
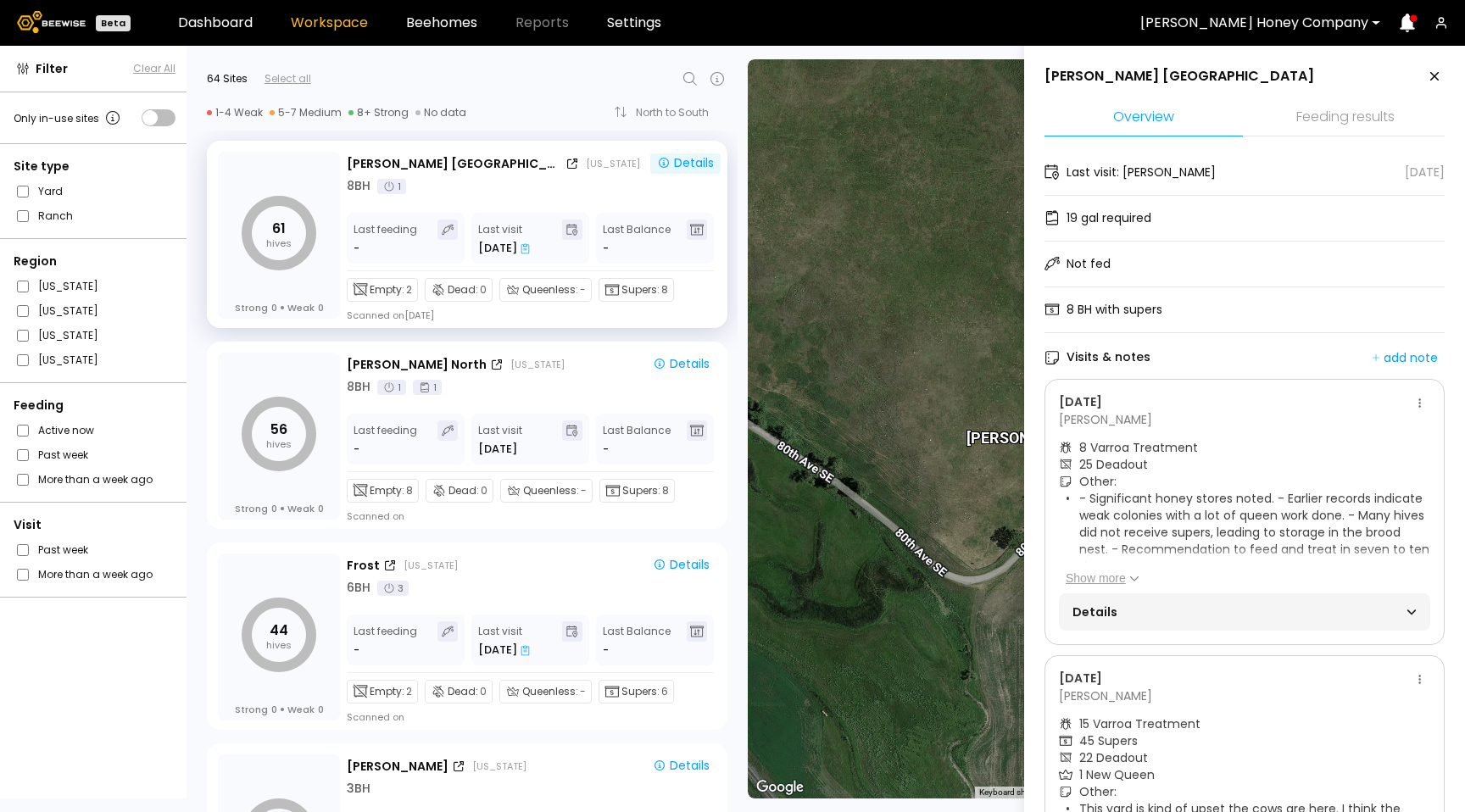
click at [1157, 609] on span "Details" at bounding box center [1158, 612] width 172 height 23
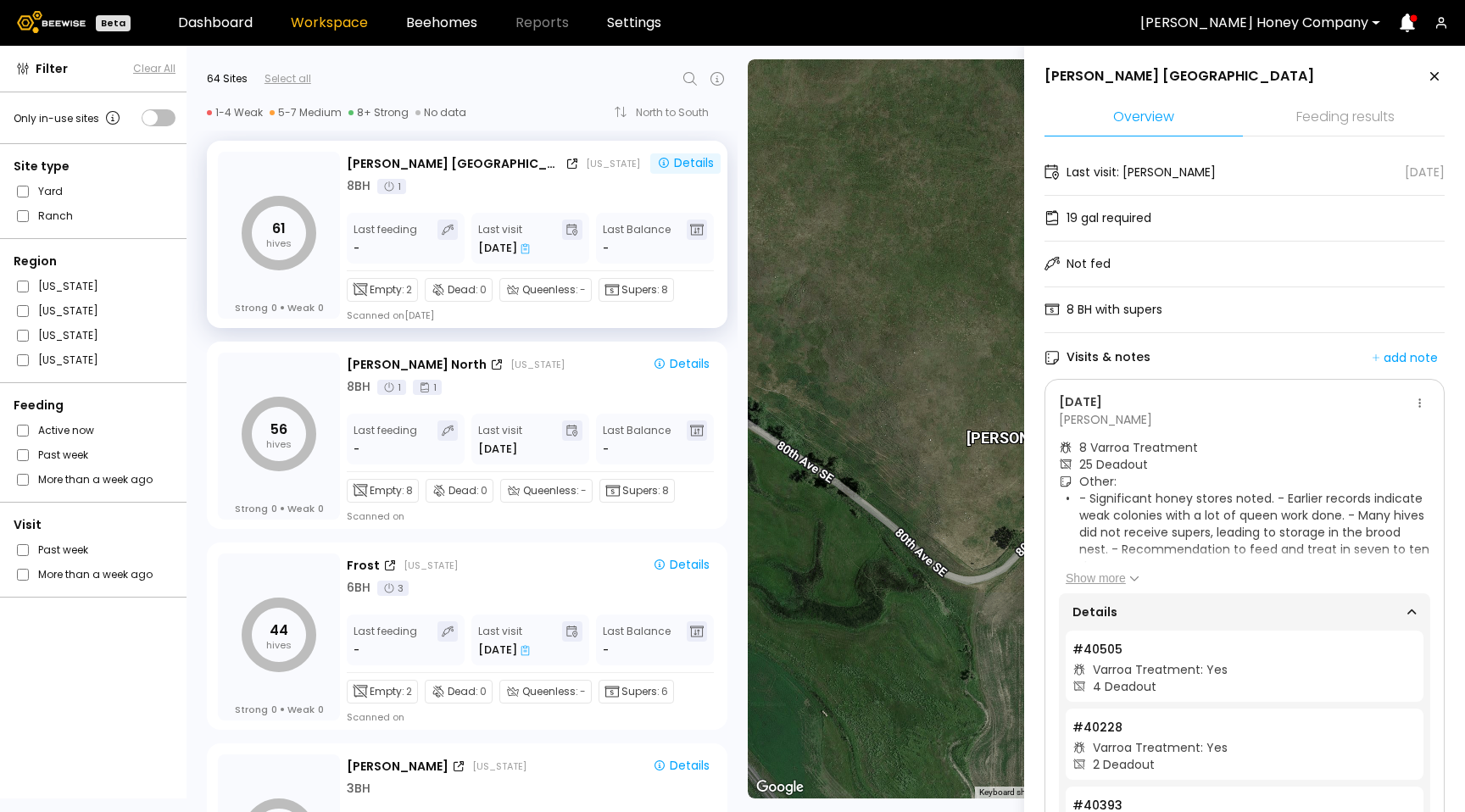
click at [1418, 398] on icon at bounding box center [1419, 402] width 3 height 11
click at [1388, 430] on span "Go to recordings" at bounding box center [1367, 435] width 97 height 12
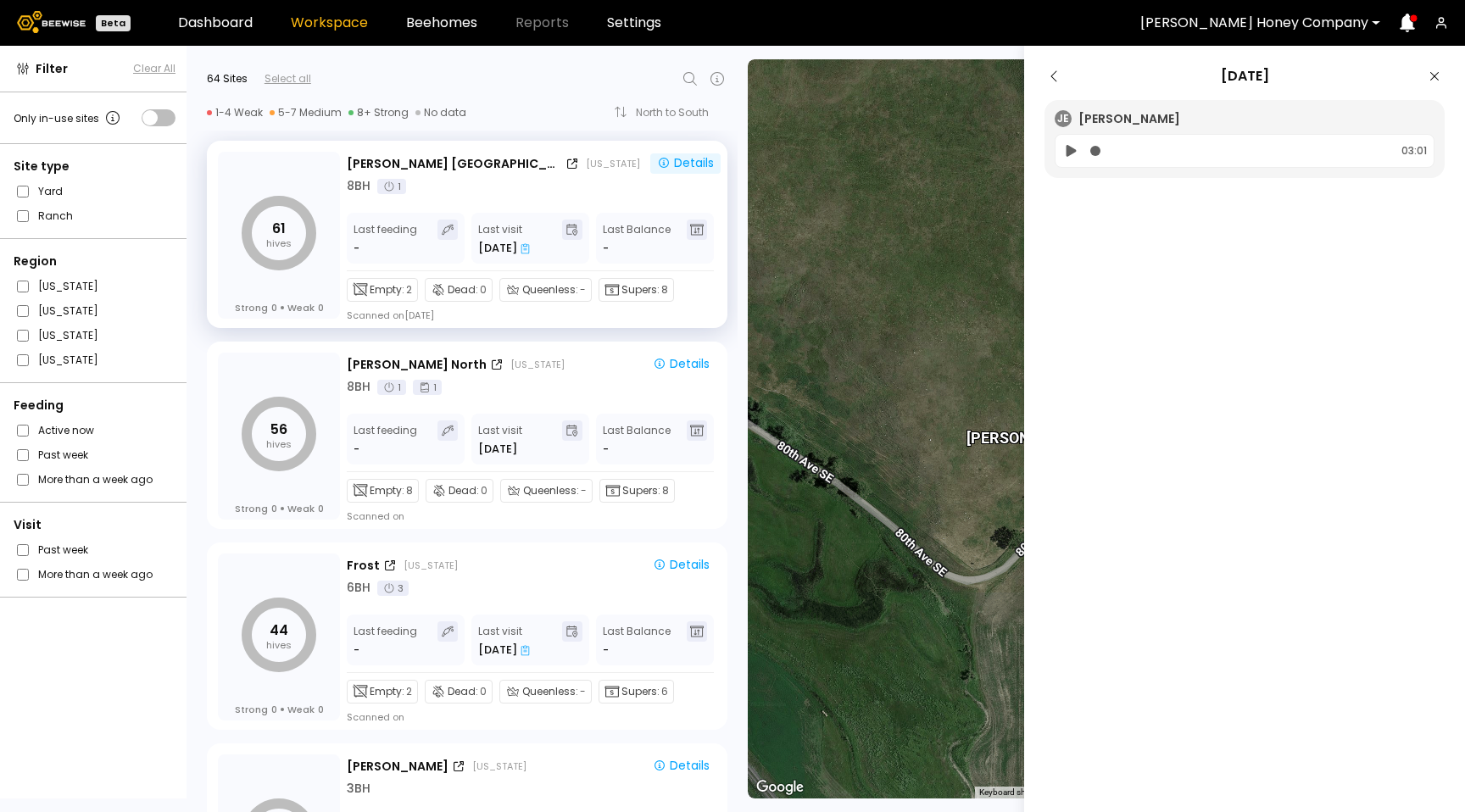
click at [1069, 151] on icon at bounding box center [1072, 151] width 10 height 12
click at [1062, 156] on div "02:55" at bounding box center [1244, 151] width 380 height 34
click at [1096, 150] on div at bounding box center [1238, 152] width 296 height 19
click at [1057, 73] on icon at bounding box center [1054, 76] width 20 height 20
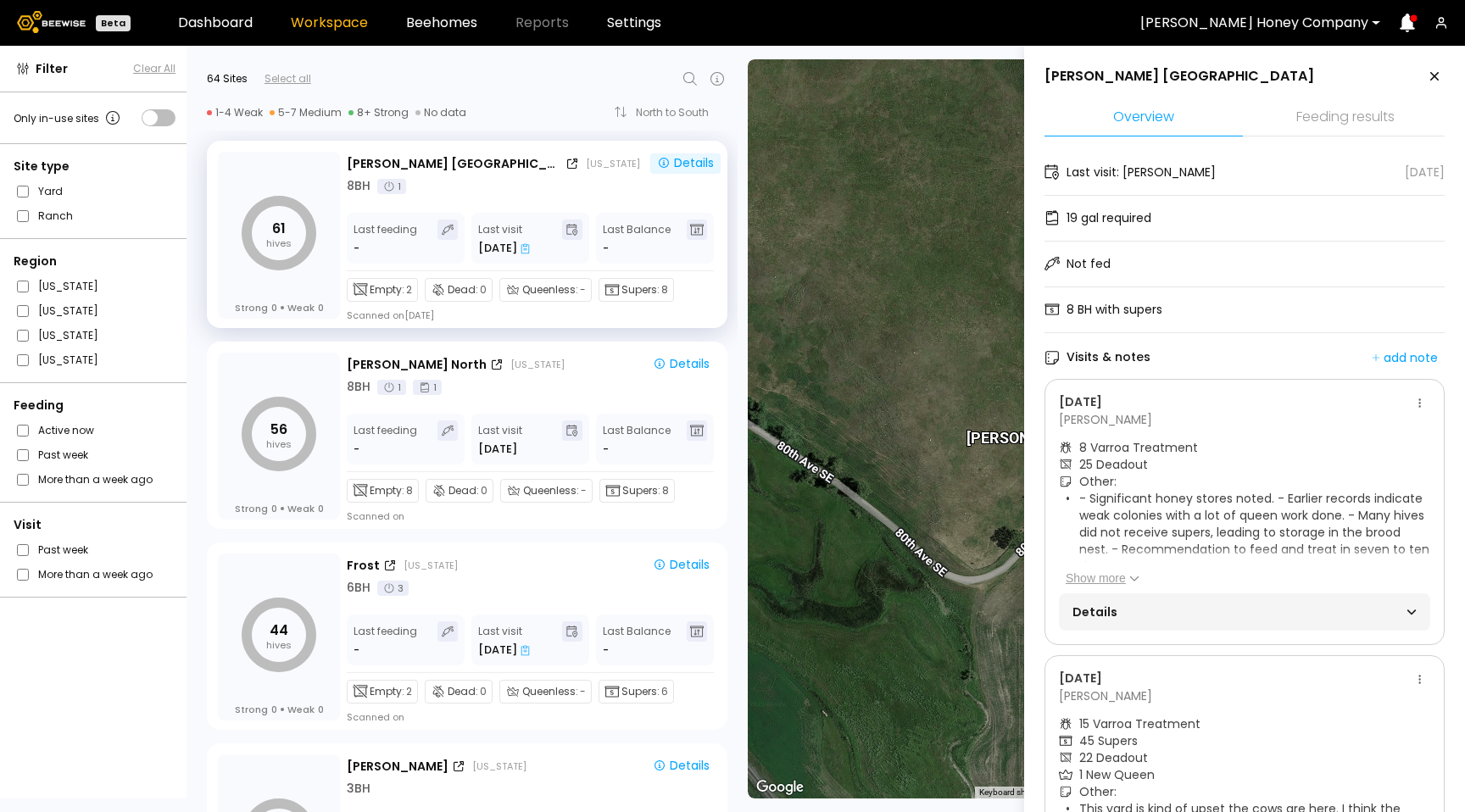
scroll to position [4, 0]
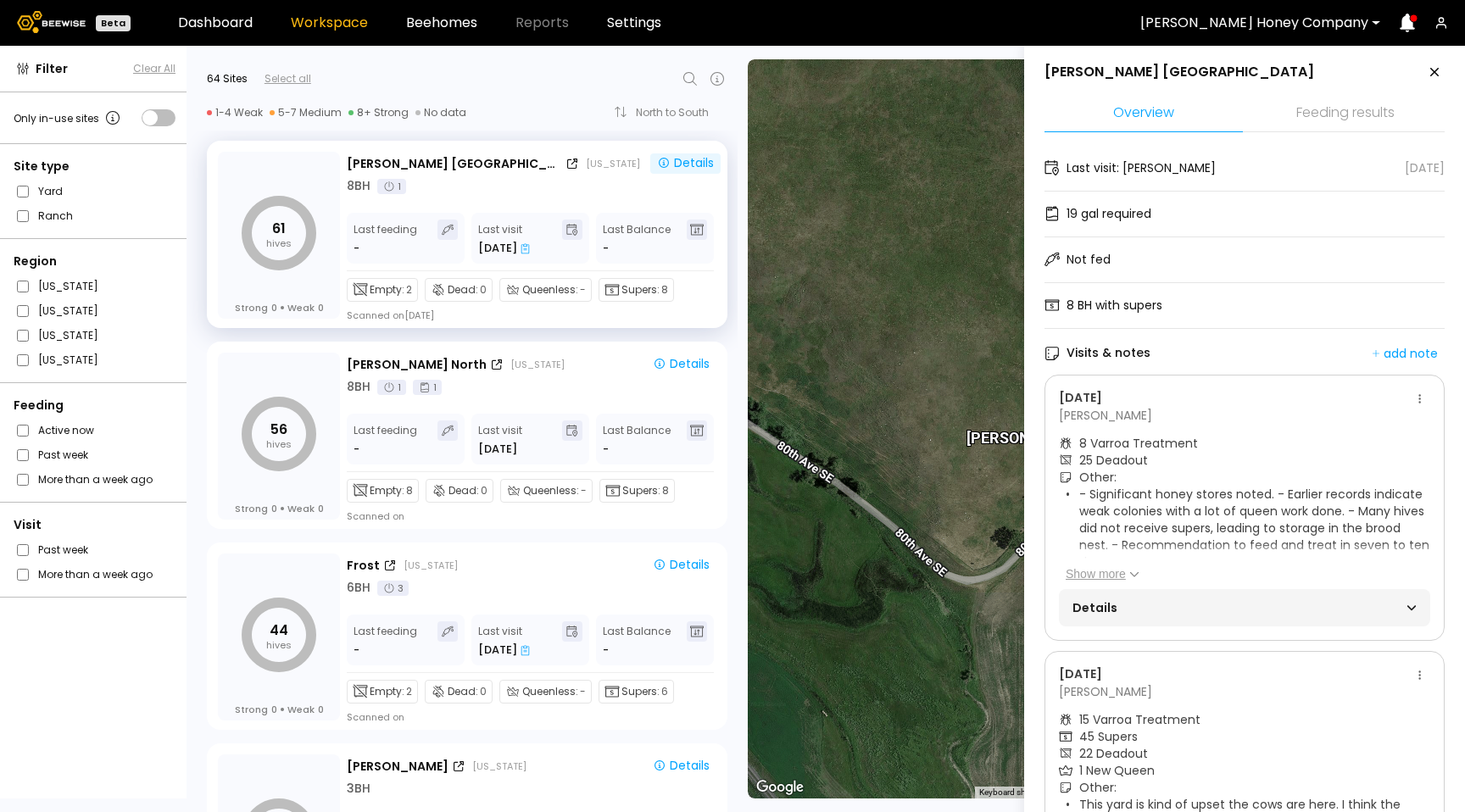
click at [1107, 561] on article "- Significant honey stores noted. - Earlier records indicate weak colonies with…" at bounding box center [1247, 533] width 364 height 96
click at [1110, 569] on button "Show more" at bounding box center [1103, 573] width 74 height 17
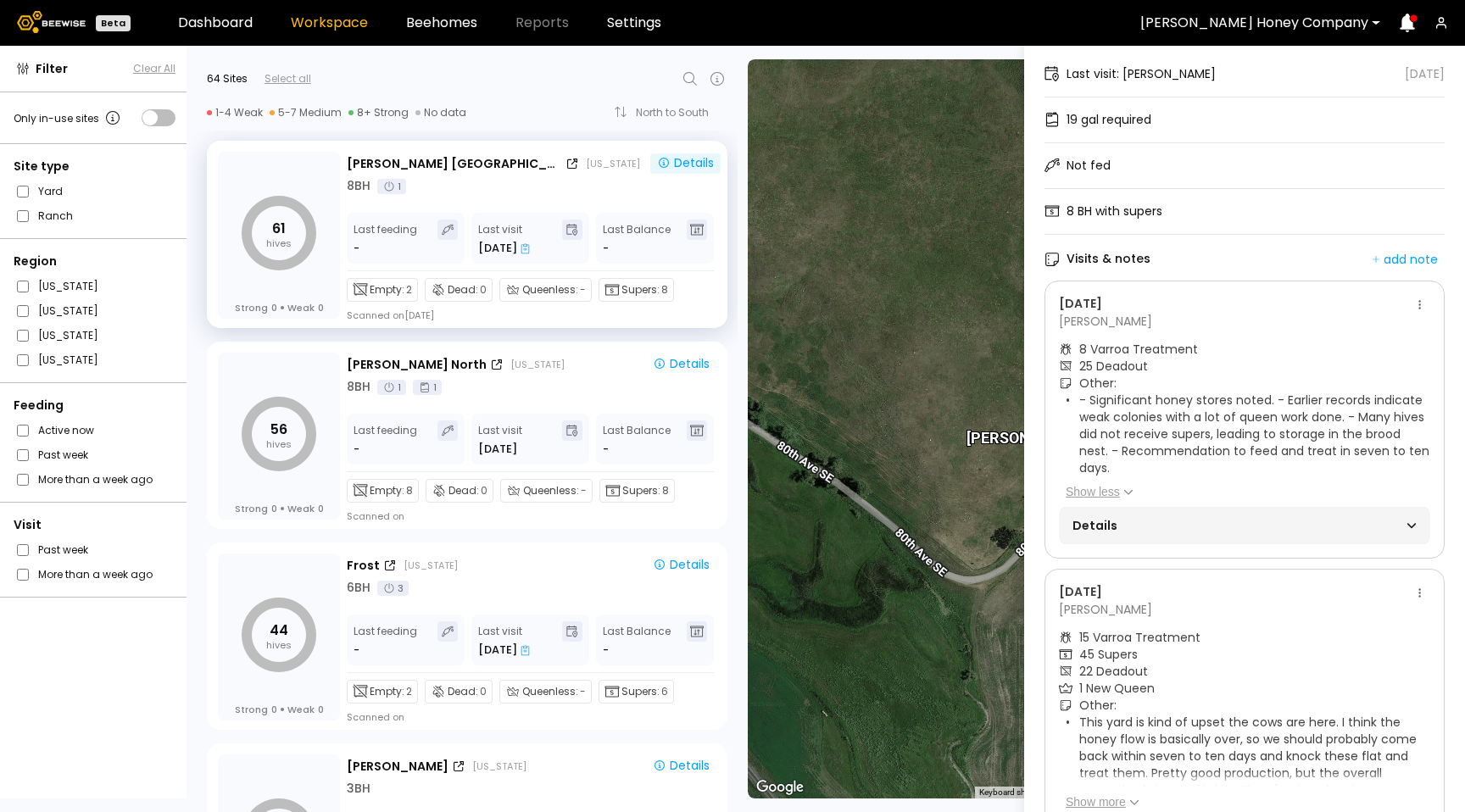
scroll to position [110, 0]
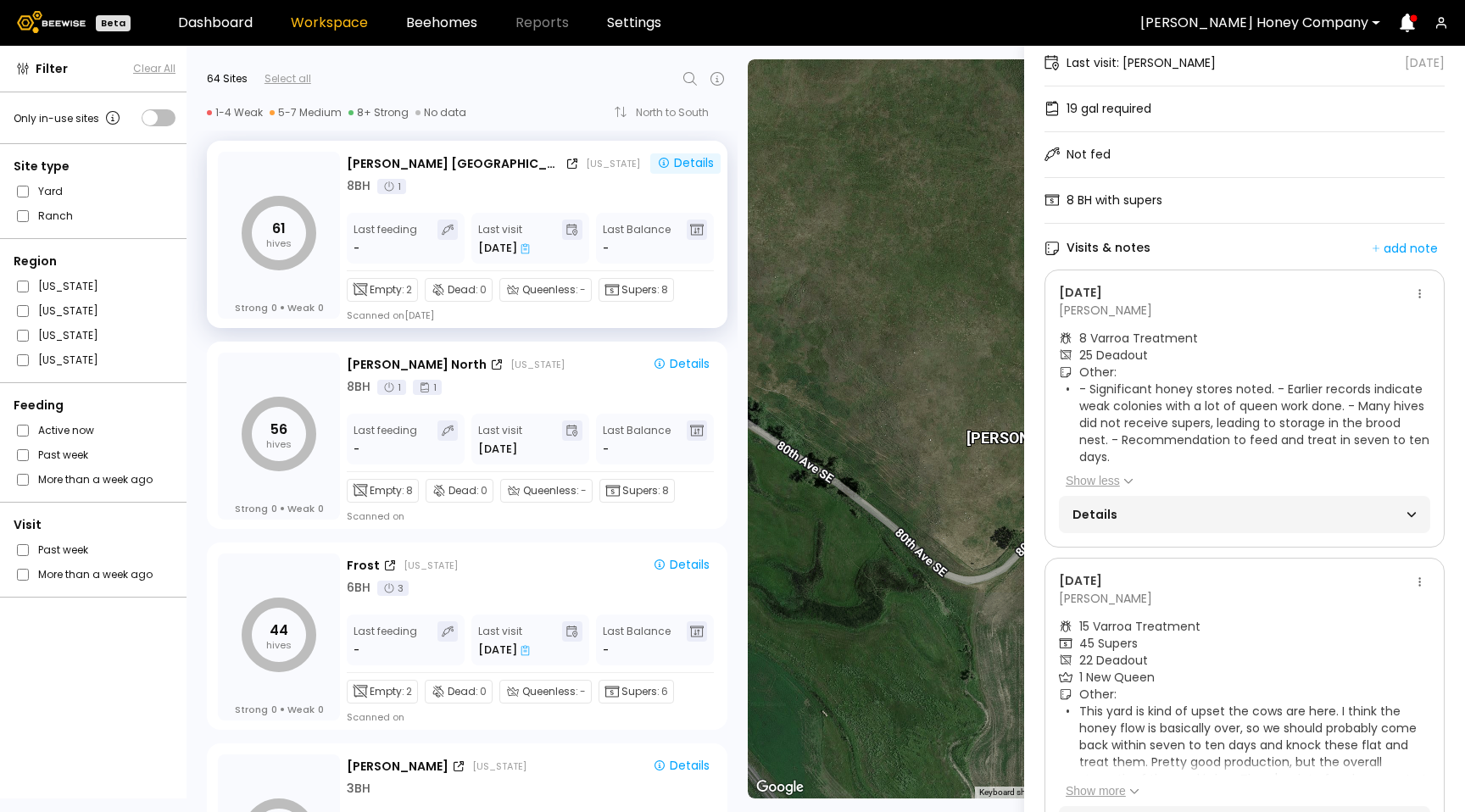
click at [1126, 521] on span "Details" at bounding box center [1158, 514] width 172 height 23
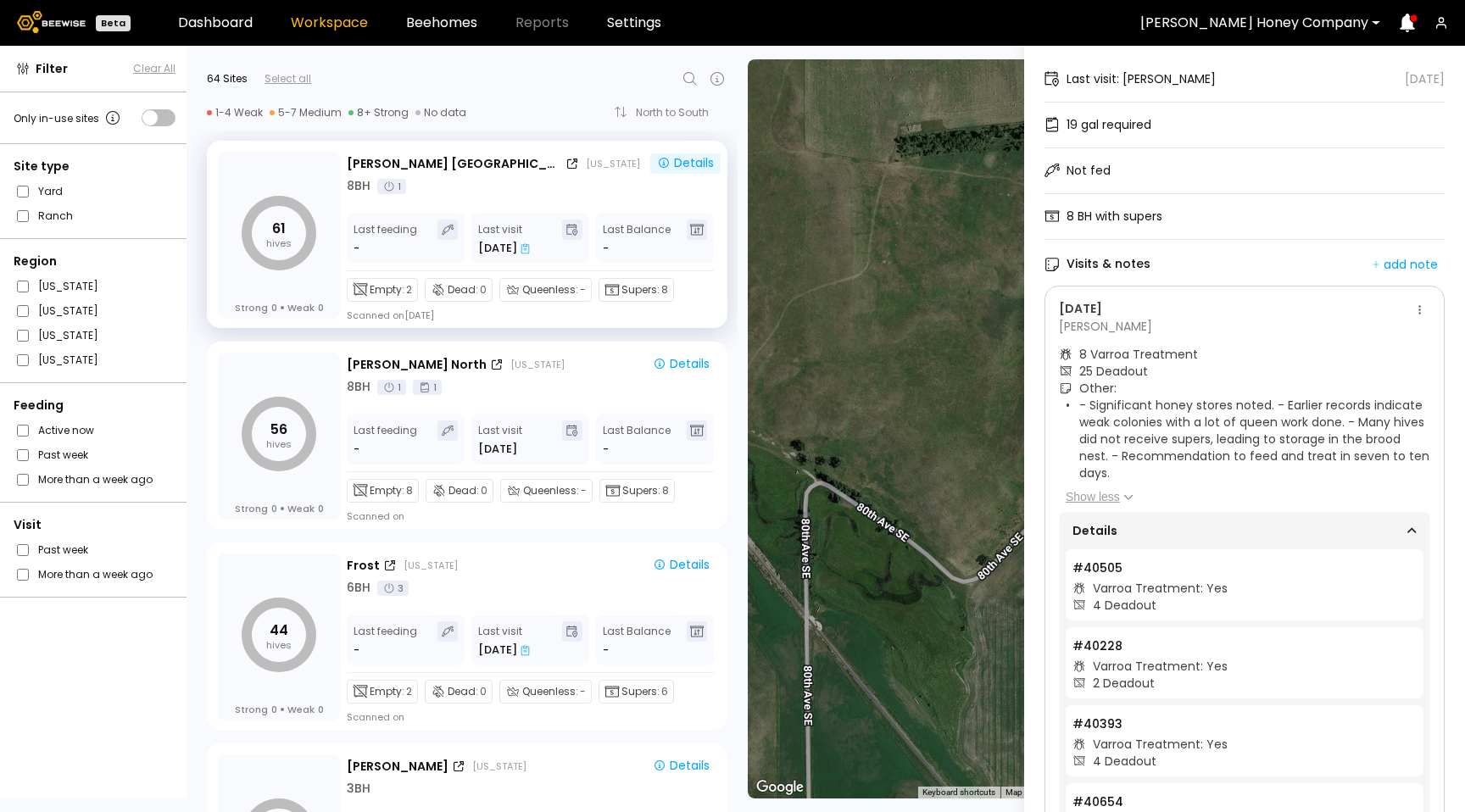
scroll to position [106, 0]
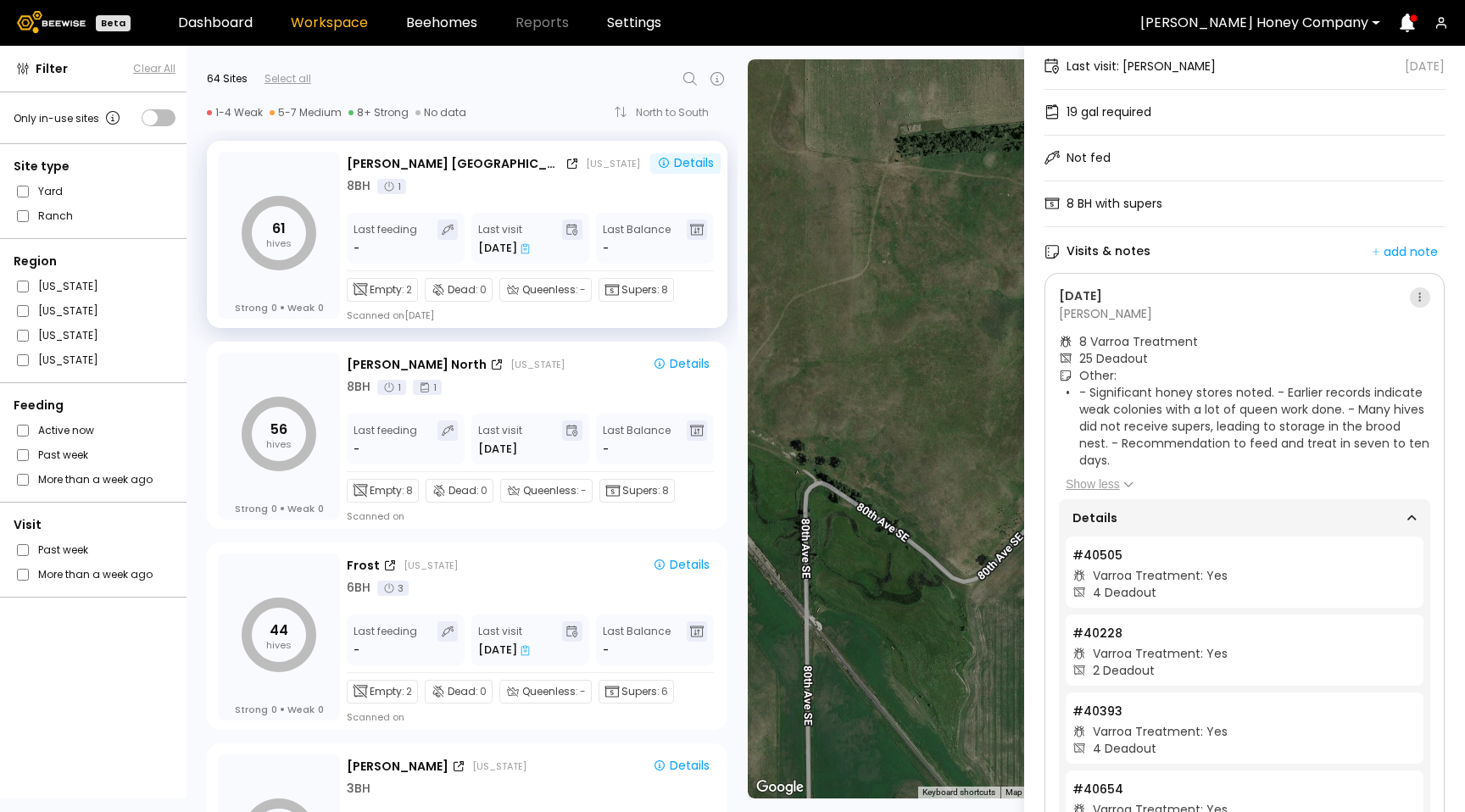
click at [1410, 296] on button at bounding box center [1419, 297] width 20 height 20
click at [1396, 327] on span "Go to recordings" at bounding box center [1367, 329] width 97 height 12
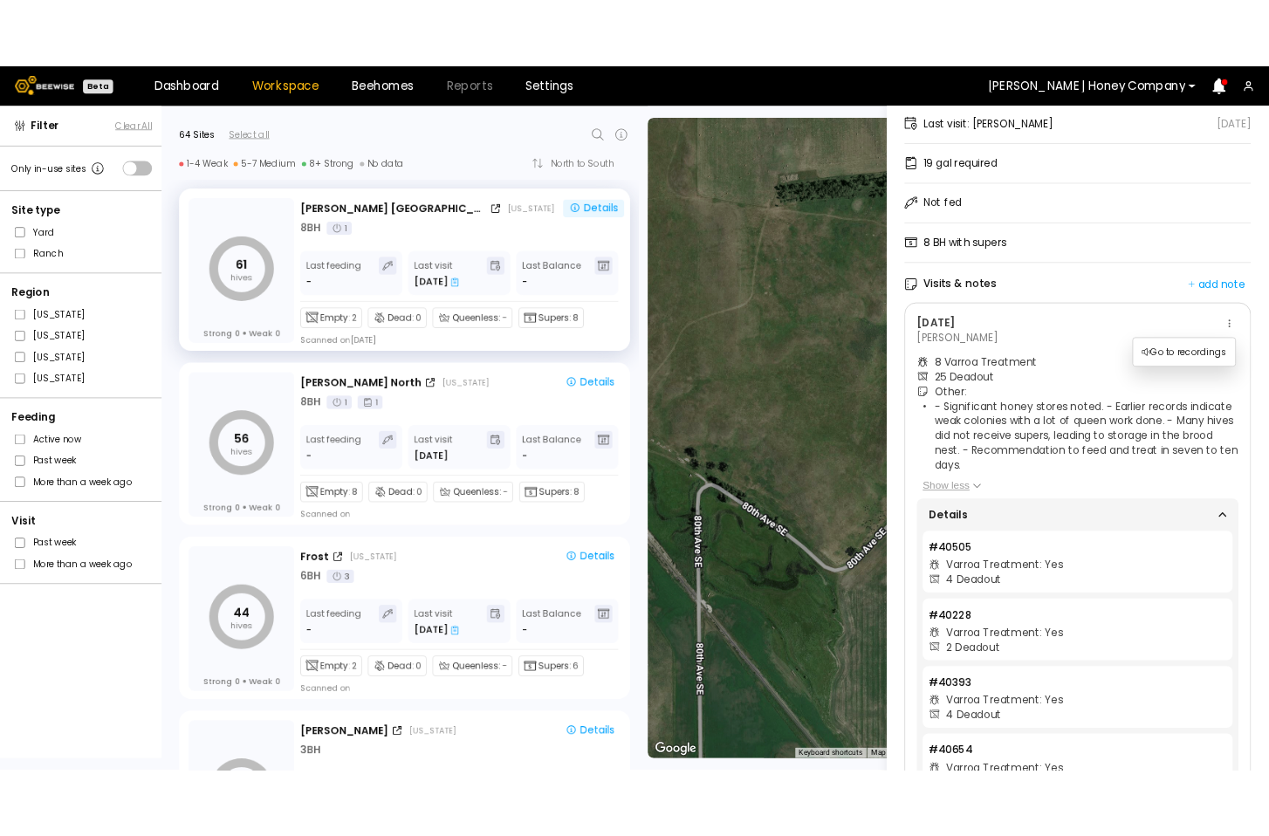
scroll to position [0, 0]
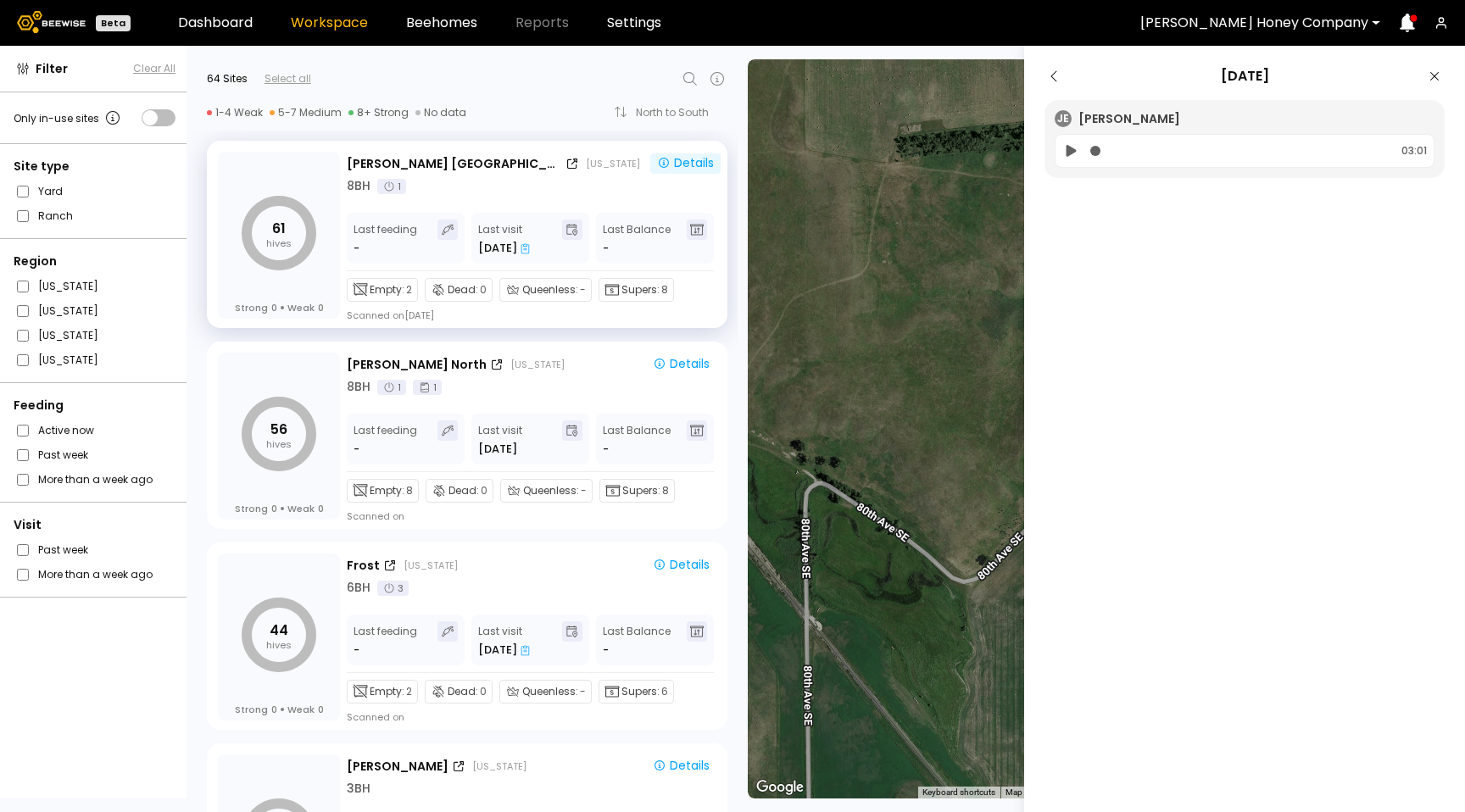
click at [1074, 147] on icon at bounding box center [1071, 151] width 17 height 20
click at [1067, 151] on icon at bounding box center [1071, 151] width 17 height 20
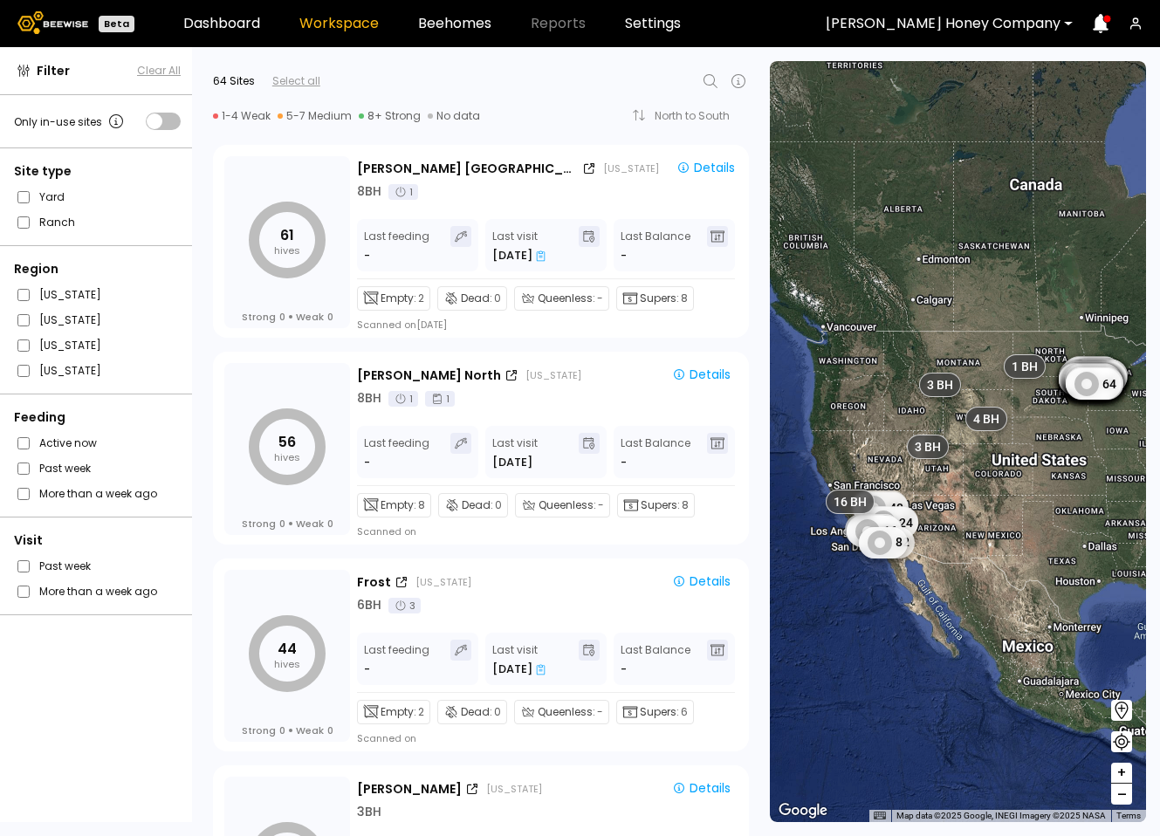
drag, startPoint x: 1006, startPoint y: 395, endPoint x: 927, endPoint y: 402, distance: 79.7
click at [829, 400] on section "← Move left → Move right ↑ Move up ↓ Move down + Zoom in - Zoom out Home Jump l…" at bounding box center [965, 441] width 390 height 789
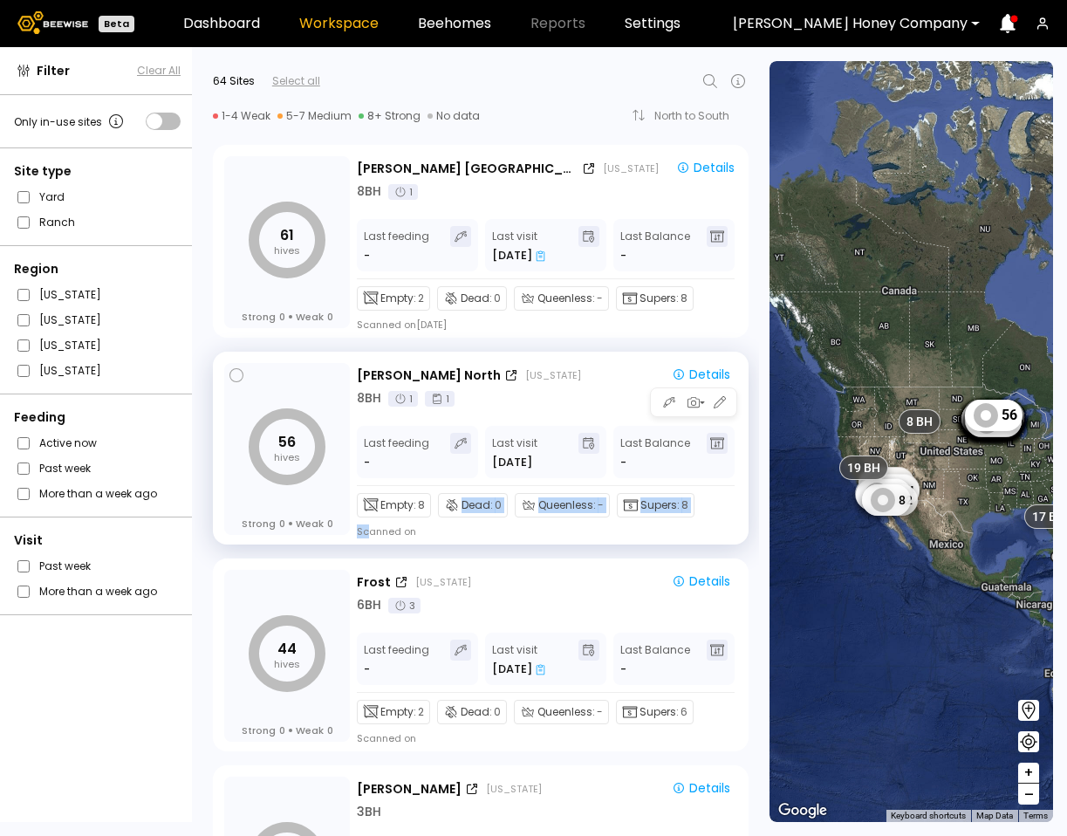
drag, startPoint x: 371, startPoint y: 529, endPoint x: 458, endPoint y: 529, distance: 87.3
click at [458, 529] on div "Empty: 8 Dead: 0 Queenless: - Supers: 8 Scanned on" at bounding box center [546, 512] width 378 height 52
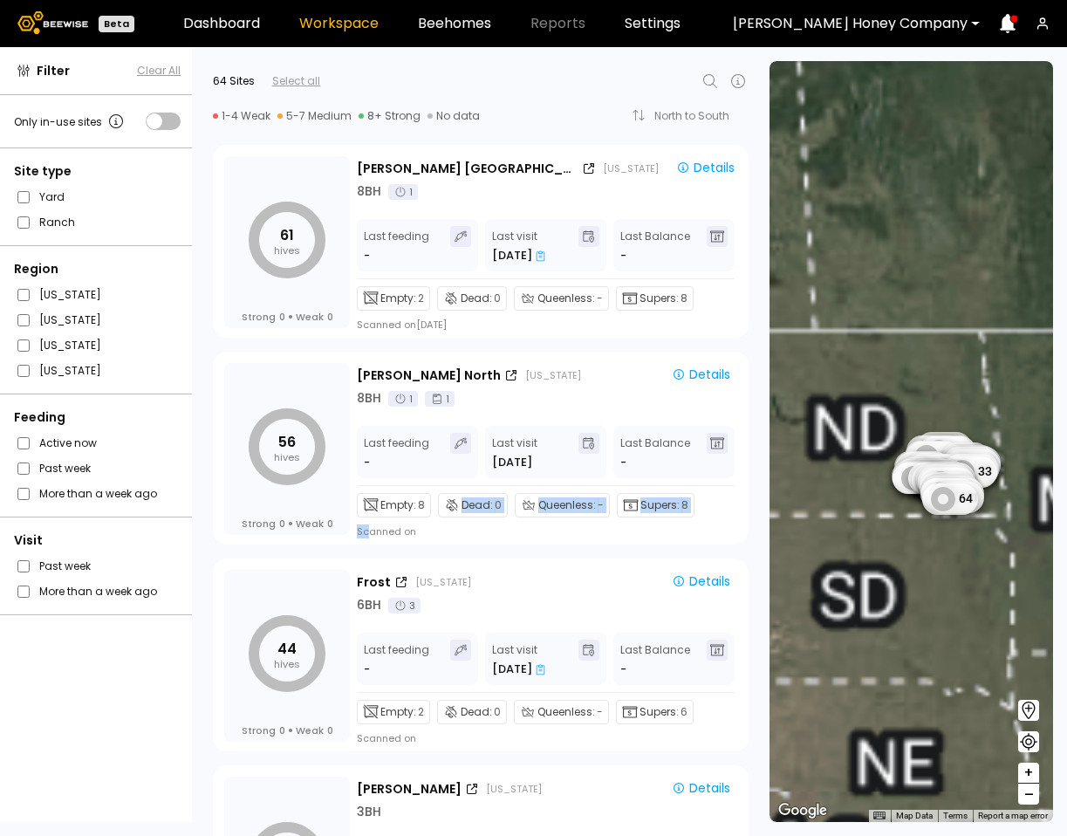
click at [753, 541] on div "56 hives Strong 0 Weak 0 Hertha Timm North North Dakota Details 8 BH 1 1 Last f…" at bounding box center [475, 444] width 567 height 207
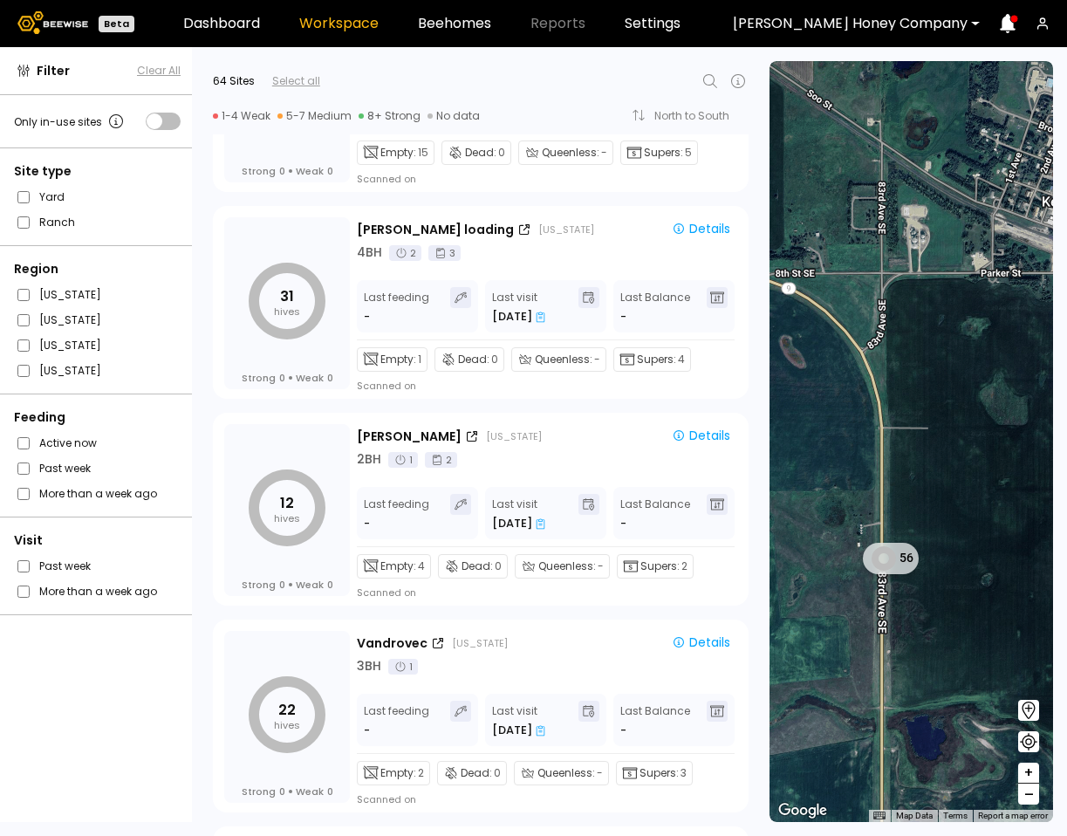
scroll to position [2225, 0]
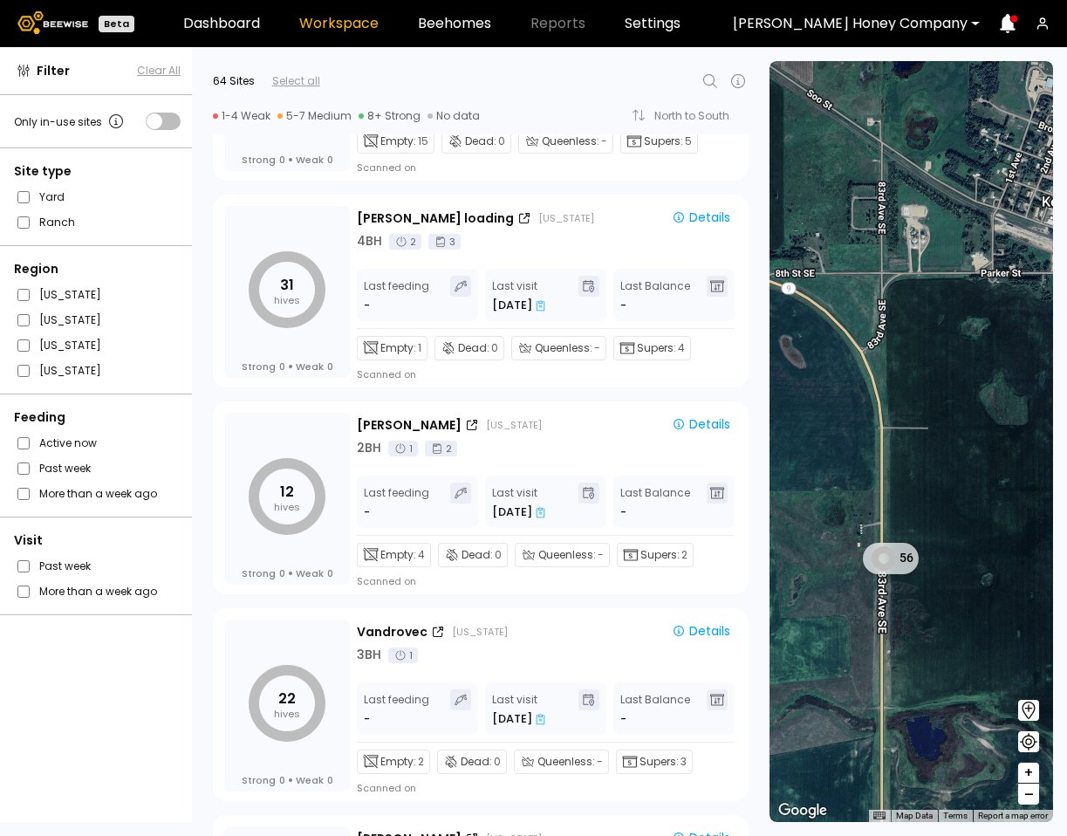
click at [768, 565] on div "← Move left → Move right ↑ Move up ↓ Move down + Zoom in - Zoom out Home Jump l…" at bounding box center [913, 441] width 308 height 789
click at [764, 599] on div "← Move left → Move right ↑ Move up ↓ Move down + Zoom in - Zoom out Home Jump l…" at bounding box center [913, 441] width 308 height 789
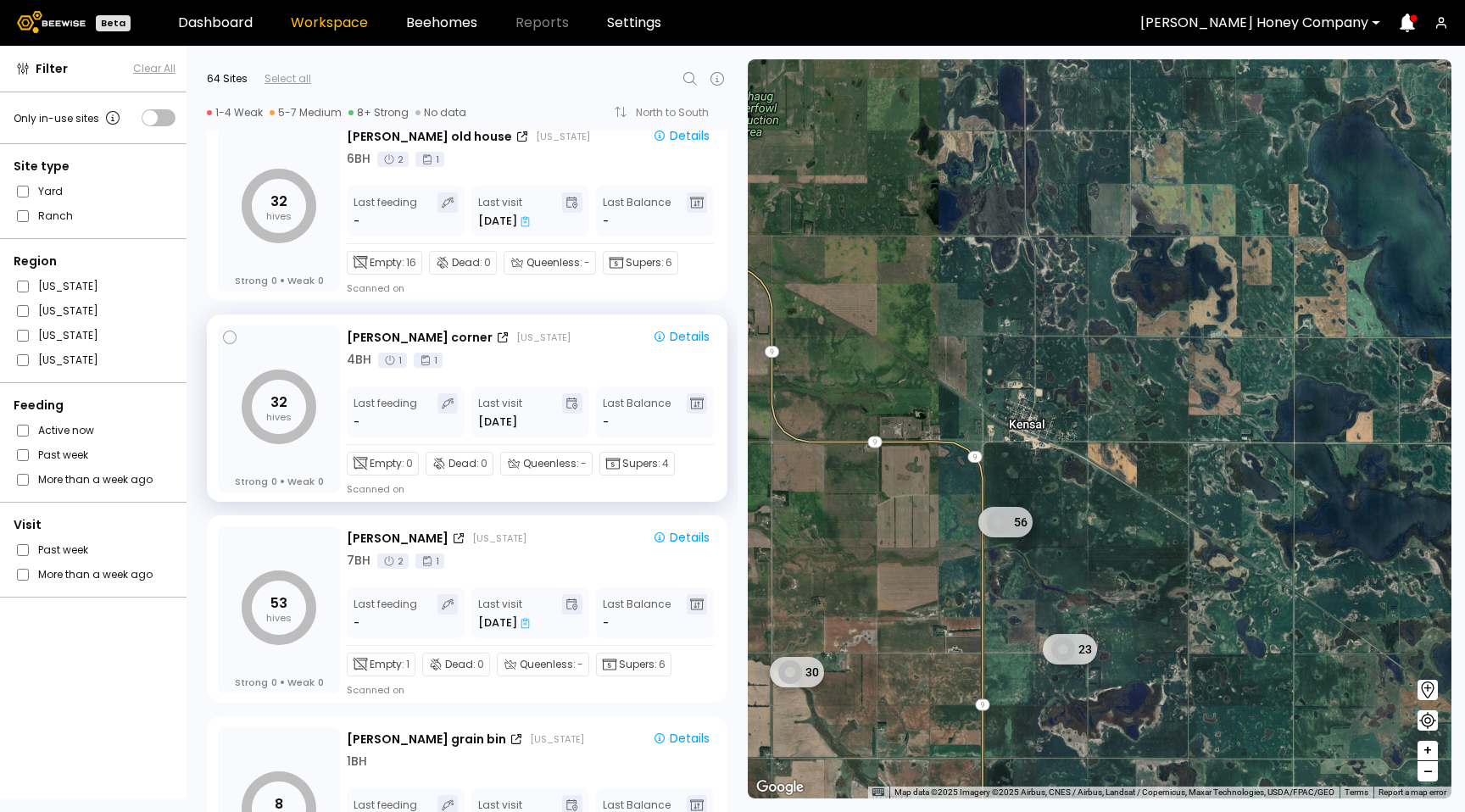
scroll to position [3045, 0]
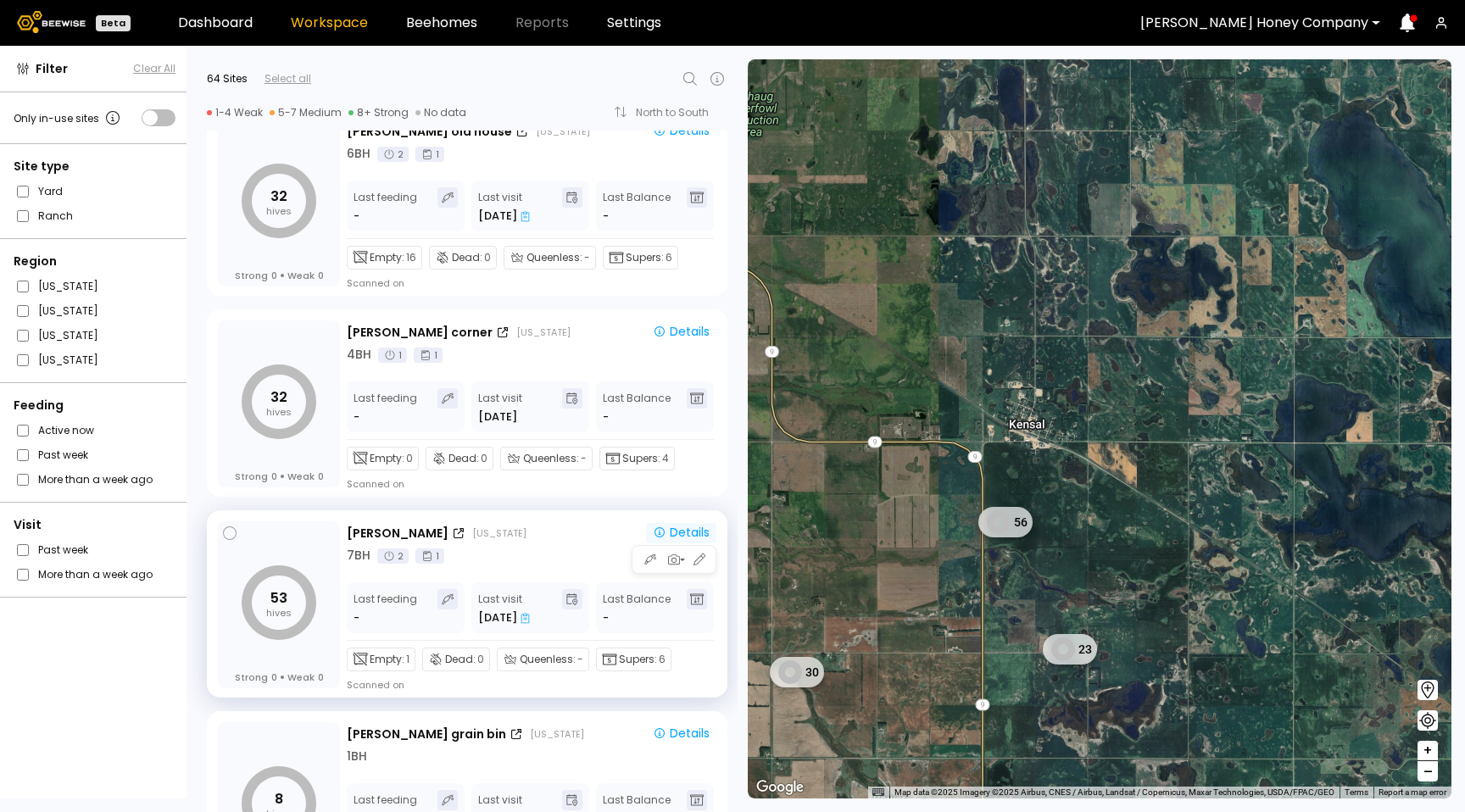
click at [688, 531] on div "Details" at bounding box center [681, 532] width 56 height 16
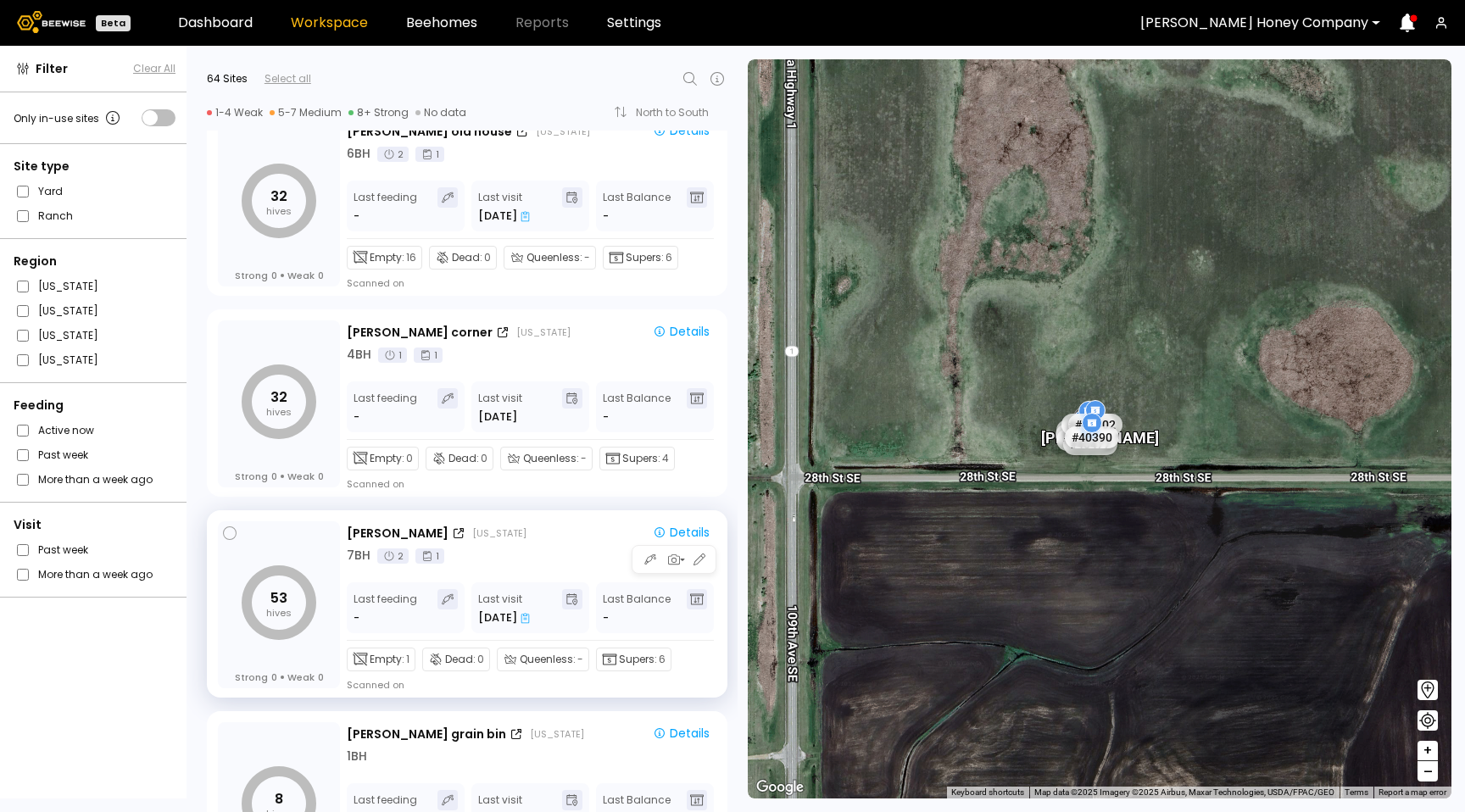
click at [598, 528] on div "Pross North Dakota" at bounding box center [492, 533] width 290 height 17
click at [586, 334] on div "Hoffman corner North Dakota" at bounding box center [492, 332] width 290 height 17
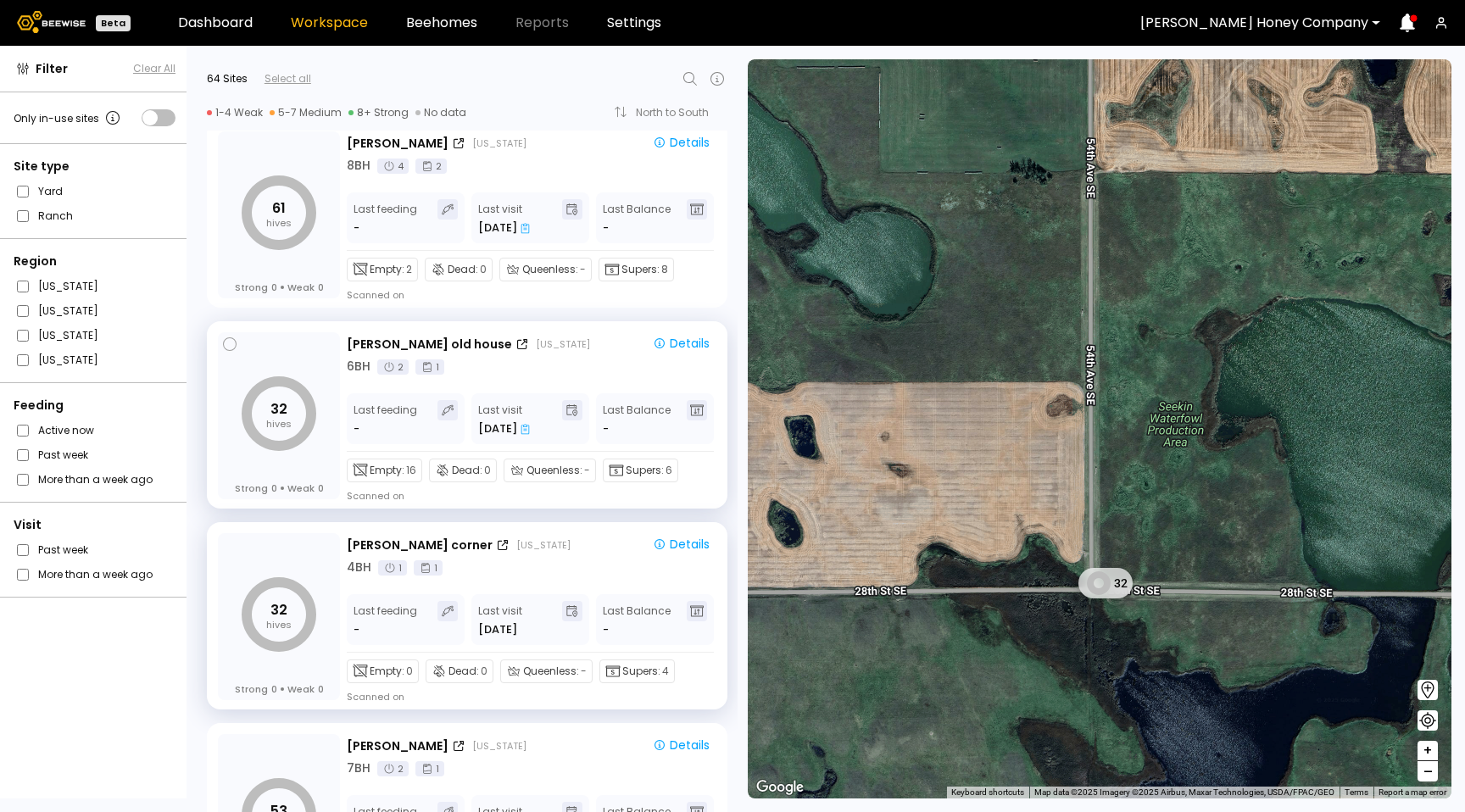
scroll to position [2822, 0]
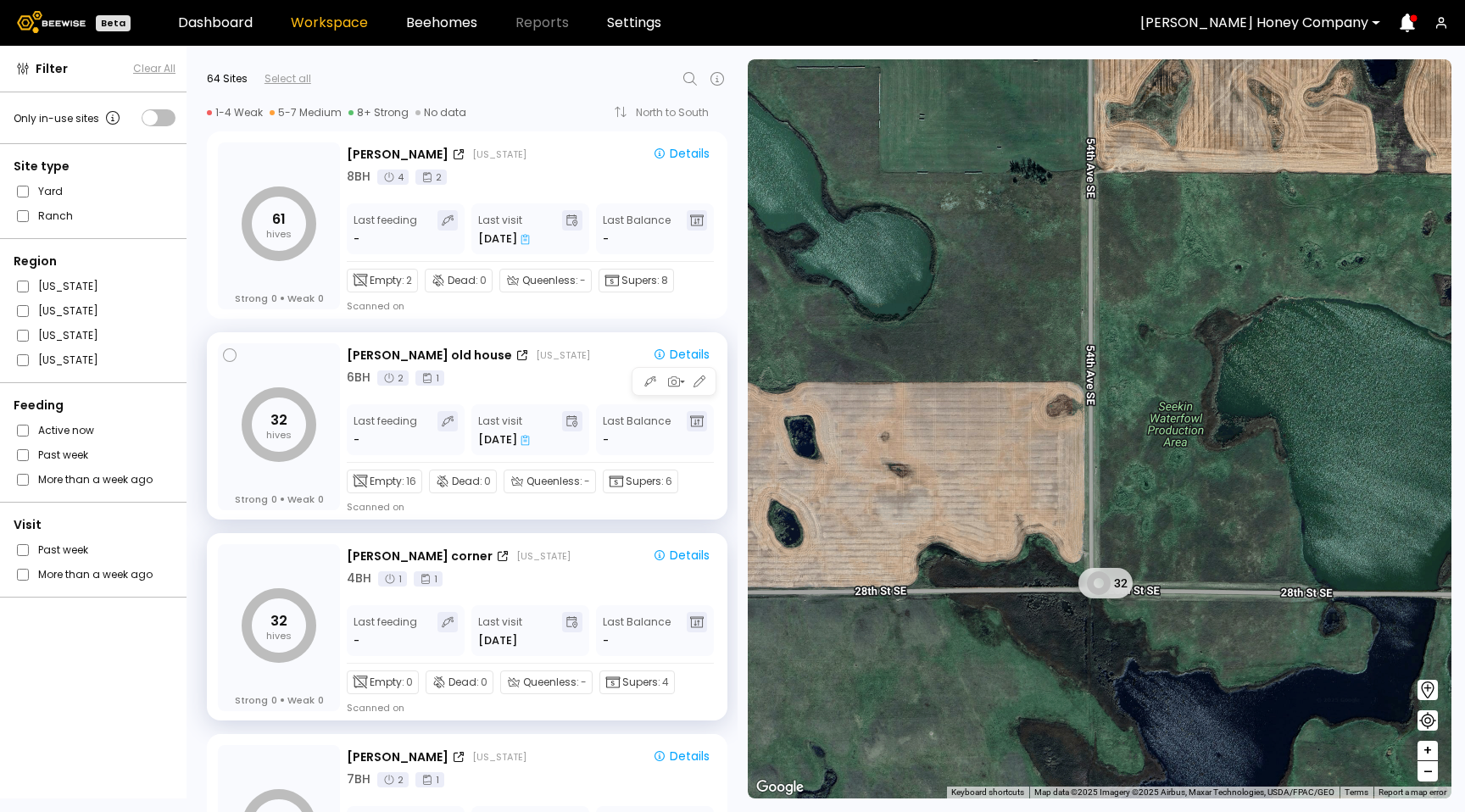
click at [587, 352] on div "Hoffman old house North Dakota" at bounding box center [492, 355] width 290 height 17
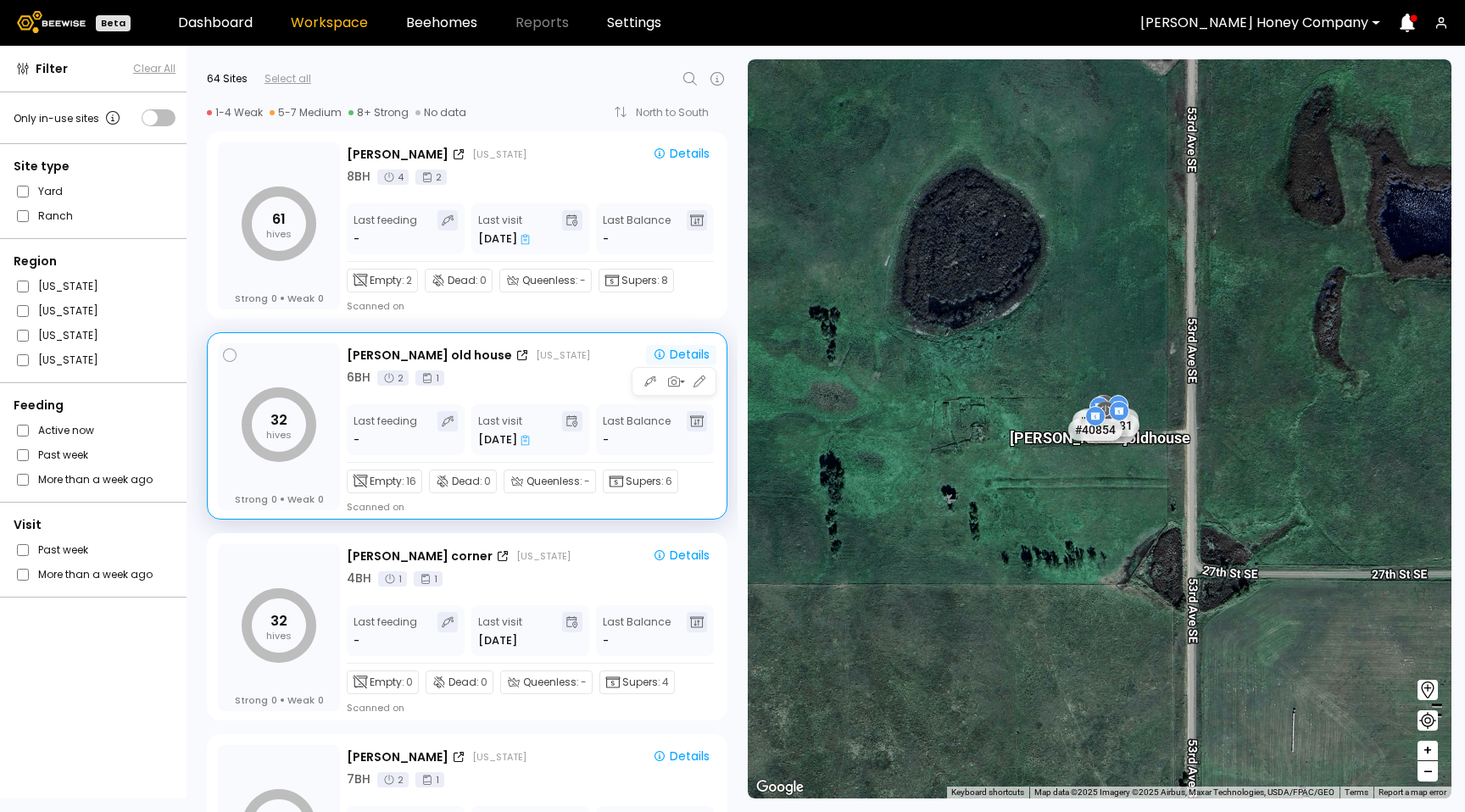
click at [685, 355] on div "Details" at bounding box center [681, 355] width 56 height 16
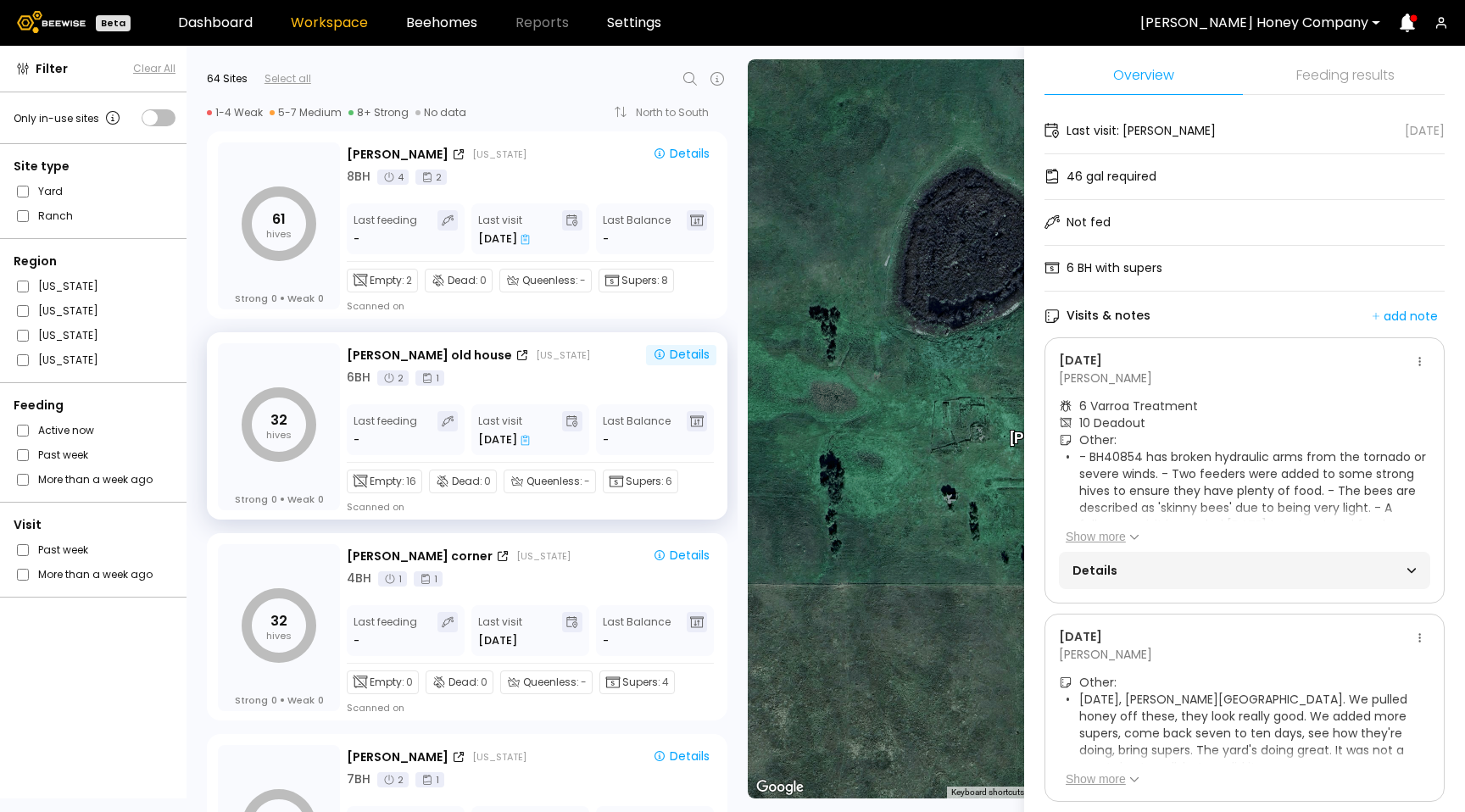
scroll to position [70, 0]
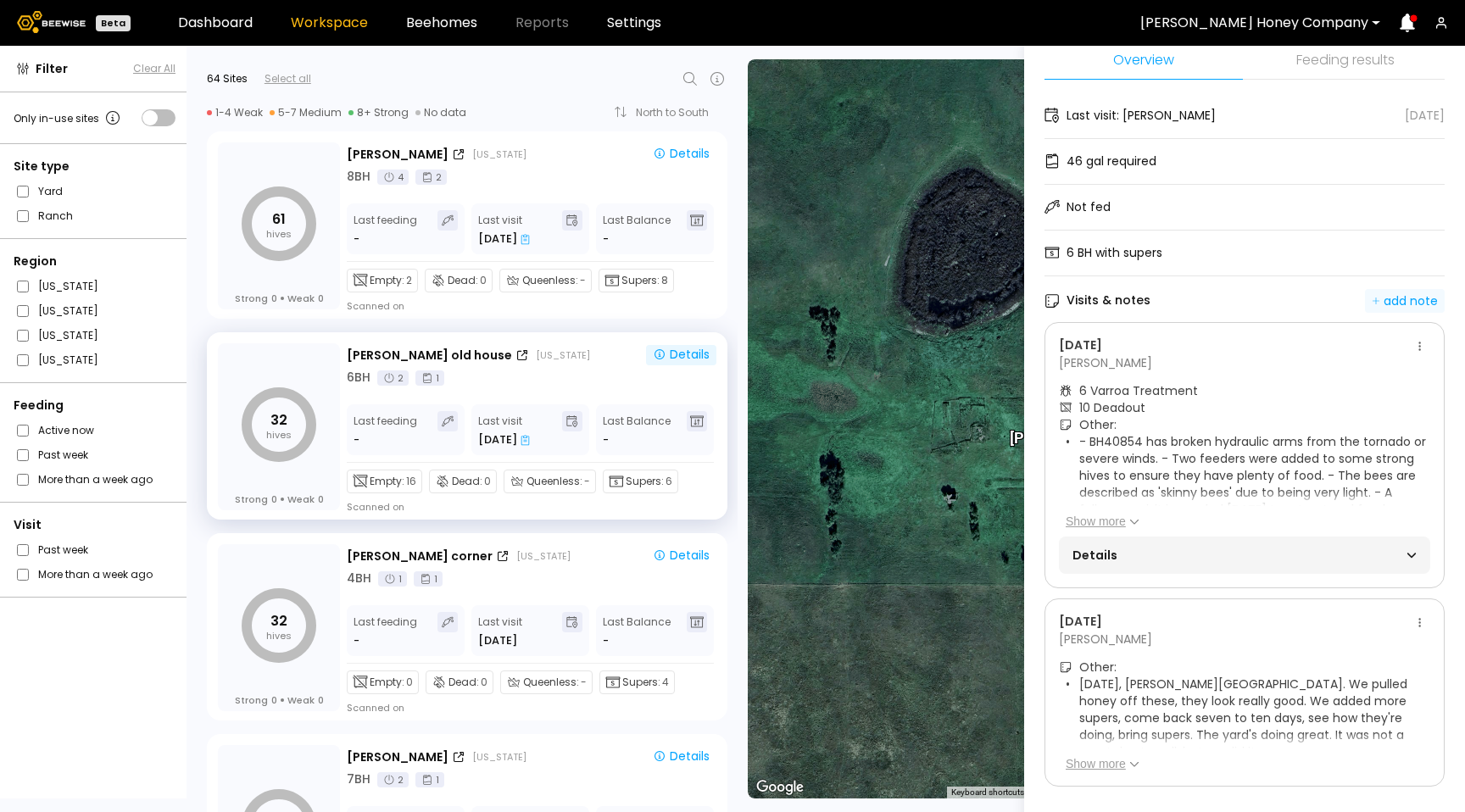
click at [1036, 293] on div "add note" at bounding box center [1405, 301] width 66 height 16
click at [1036, 289] on div "Visits & notes add note" at bounding box center [1244, 300] width 400 height 22
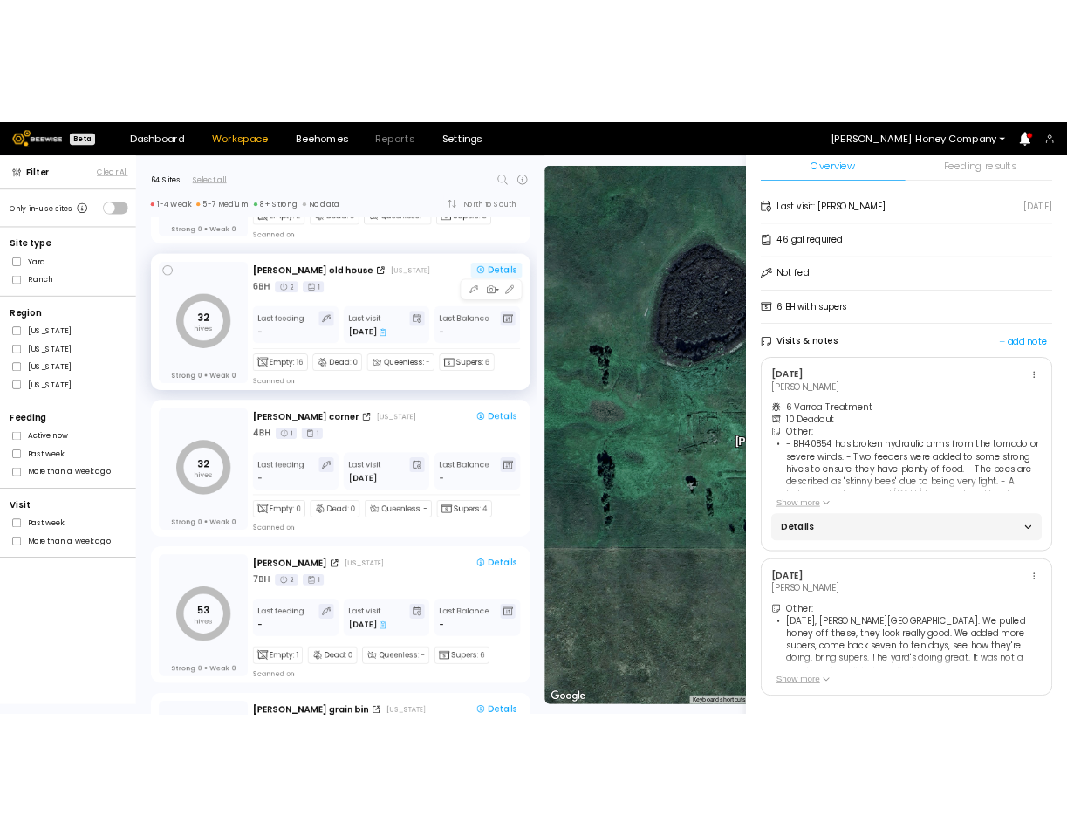
scroll to position [0, 0]
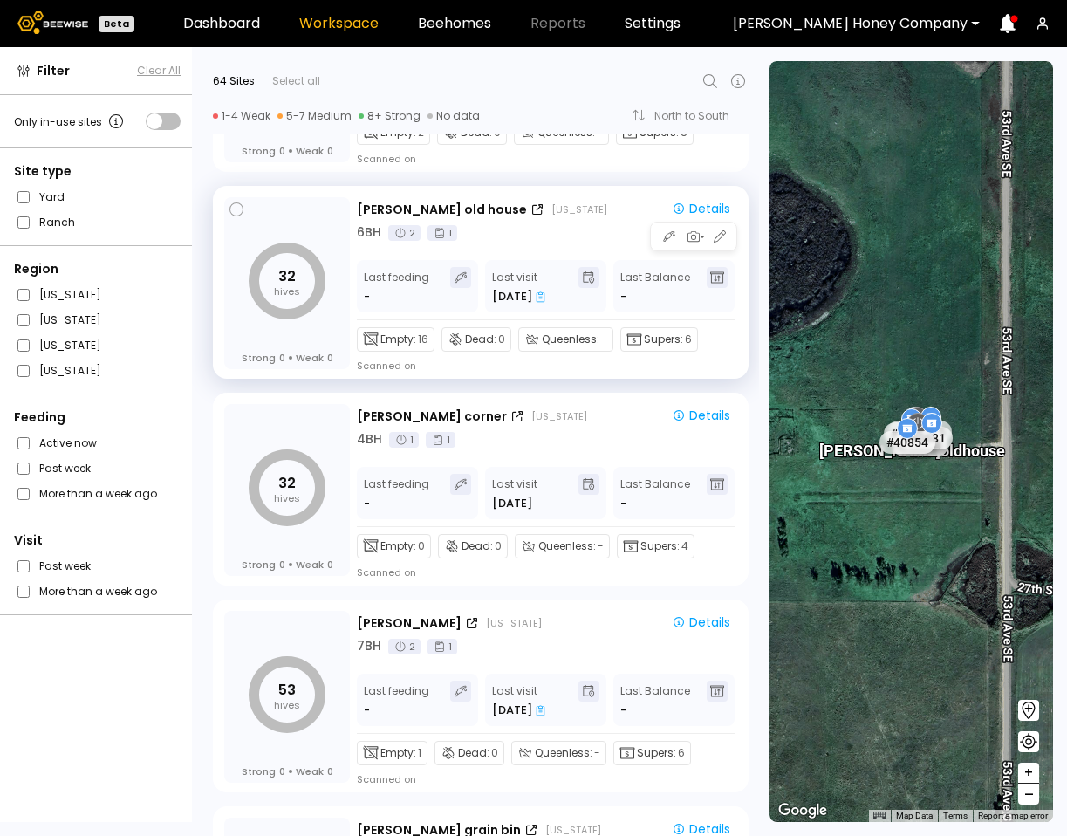
click at [604, 221] on div "Hoffman old house North Dakota Details 6 BH 2 1" at bounding box center [547, 220] width 380 height 43
drag, startPoint x: 699, startPoint y: 247, endPoint x: 700, endPoint y: 277, distance: 29.7
click at [700, 277] on div "Hoffman old house North Dakota Details 6 BH 2 1 Last feeding - Last visit Aug 2…" at bounding box center [547, 284] width 380 height 175
click at [718, 243] on icon "button" at bounding box center [720, 237] width 16 height 16
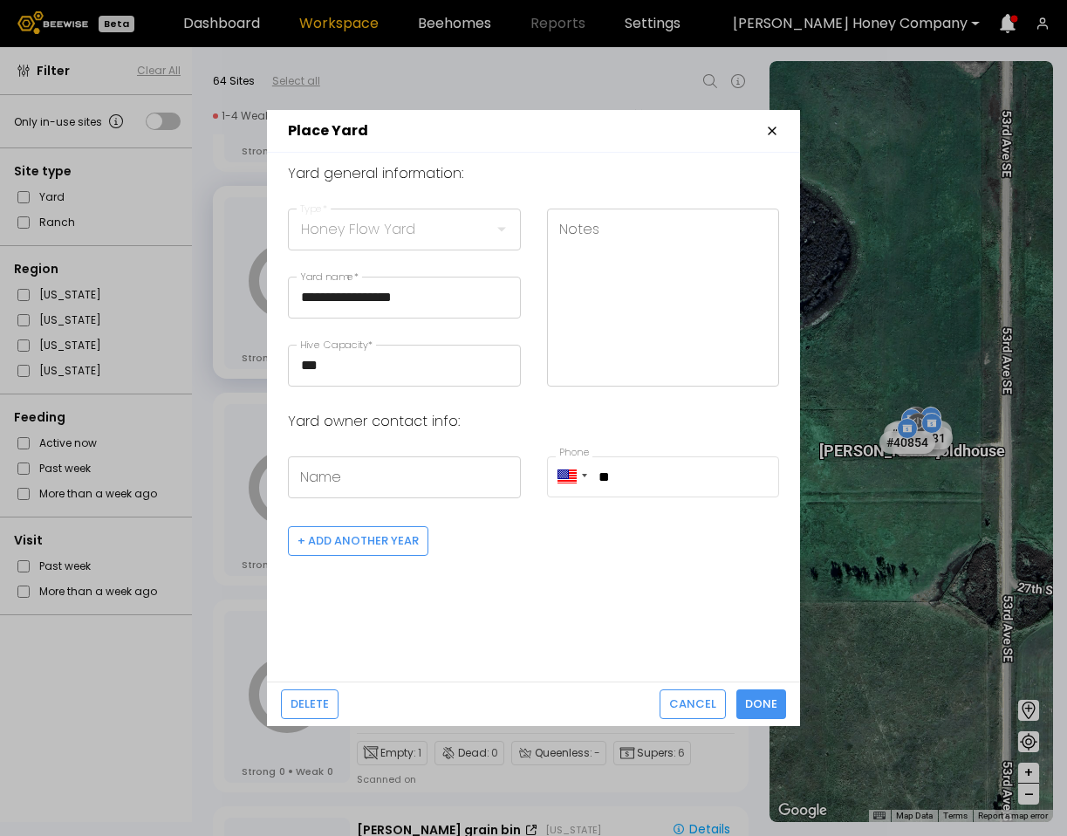
click at [771, 130] on icon "button" at bounding box center [772, 130] width 7 height 7
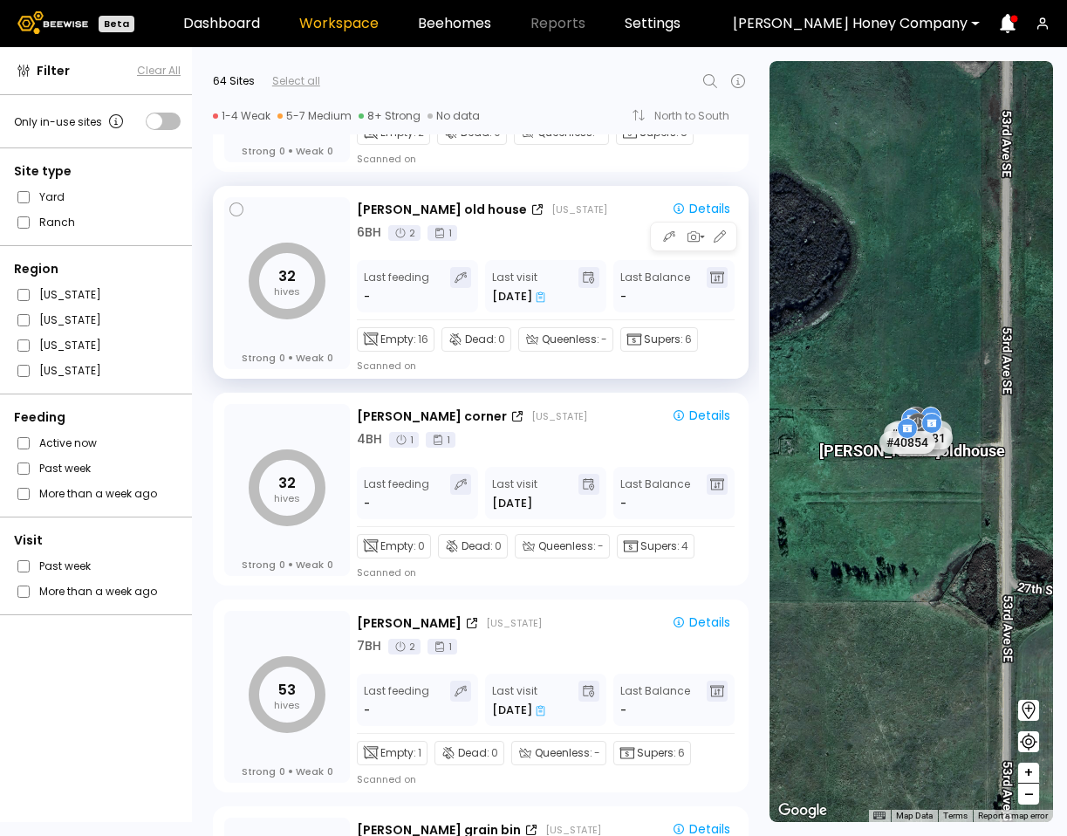
click at [731, 232] on div at bounding box center [693, 237] width 87 height 30
click at [650, 250] on div at bounding box center [693, 237] width 87 height 30
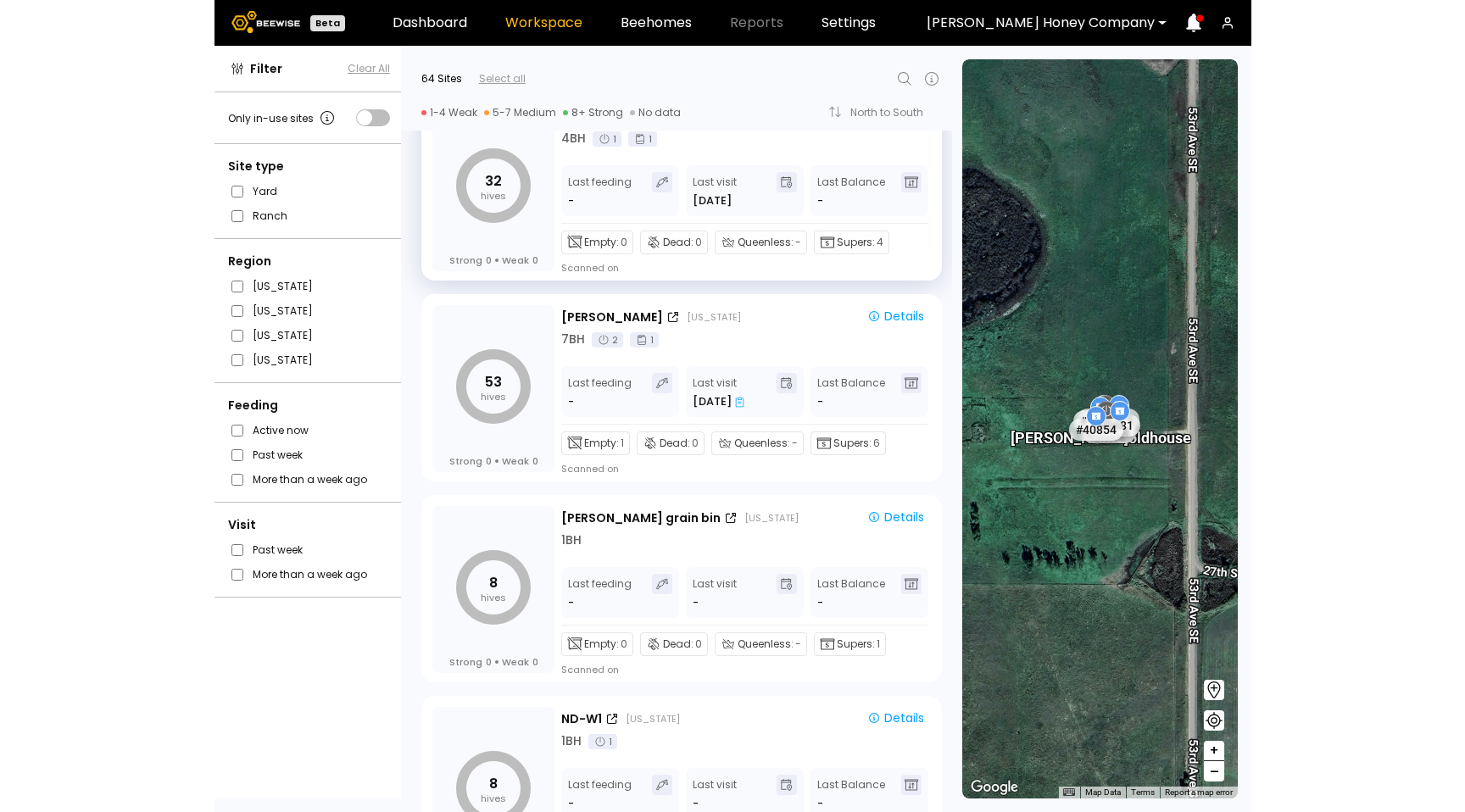
scroll to position [3297, 0]
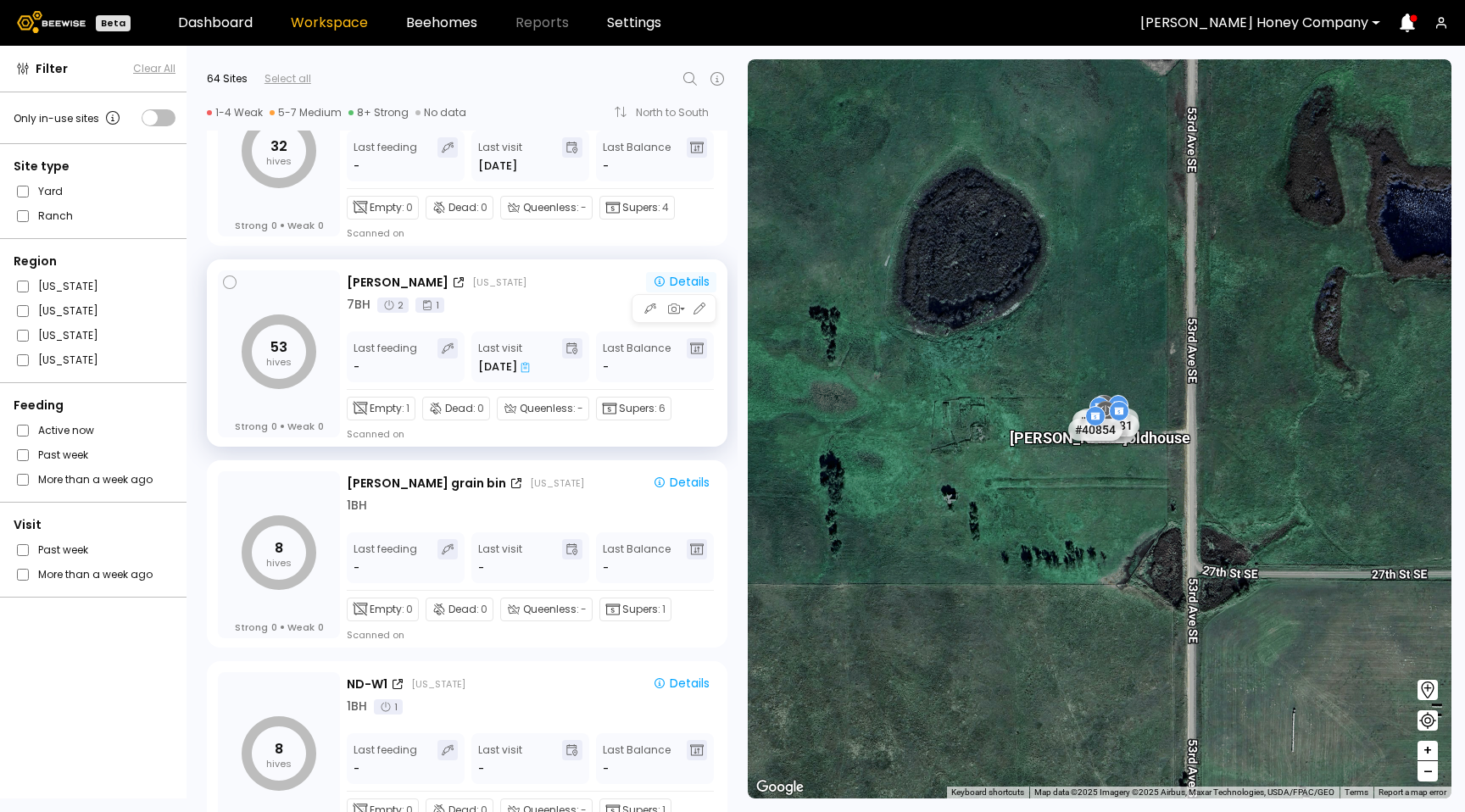
click at [698, 286] on div "Details" at bounding box center [681, 282] width 56 height 16
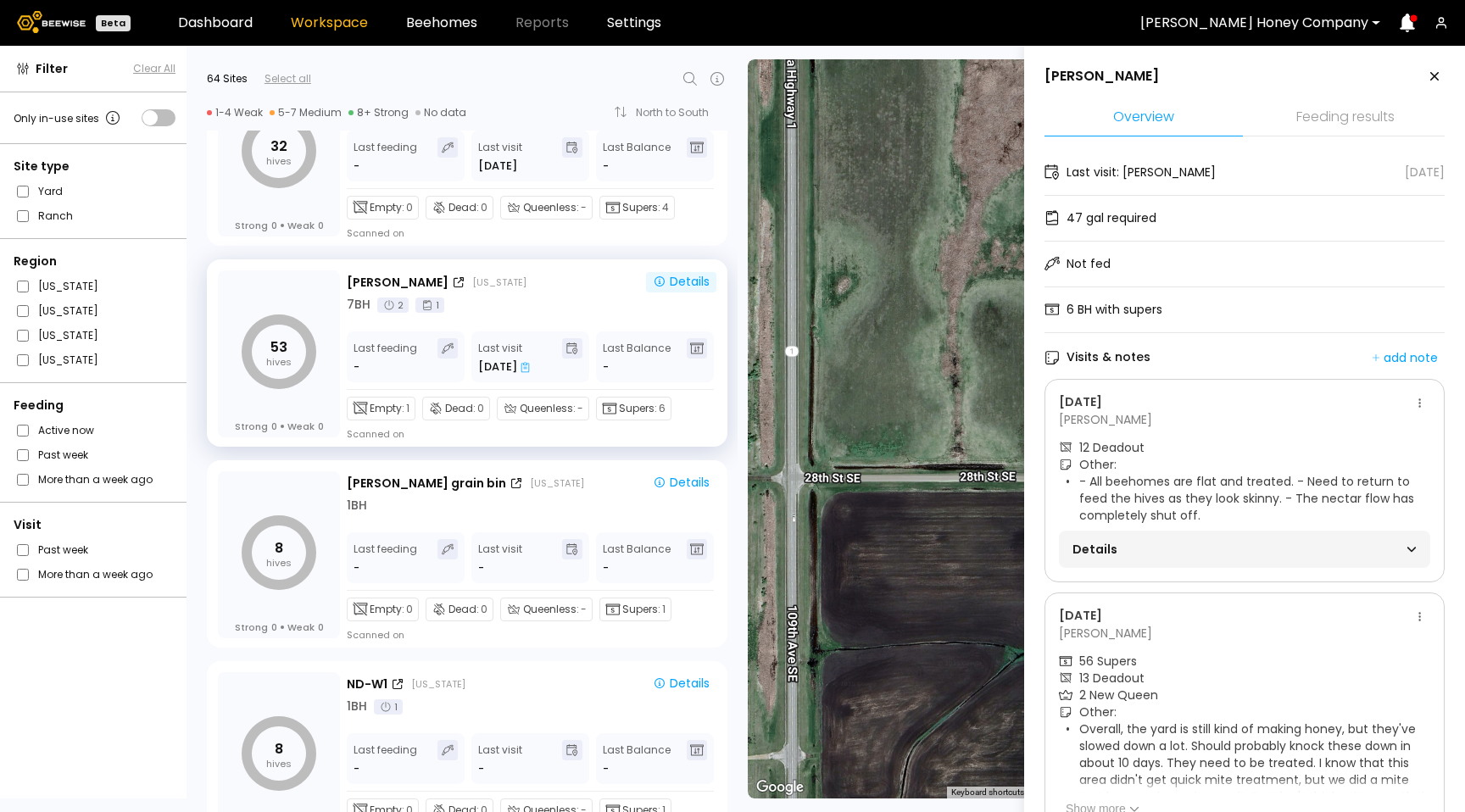
click at [1036, 528] on section "12 Deadout Other: - All beehomes are flat and treated. - Need to return to feed…" at bounding box center [1244, 503] width 371 height 129
click at [1036, 538] on div "Details" at bounding box center [1244, 549] width 344 height 23
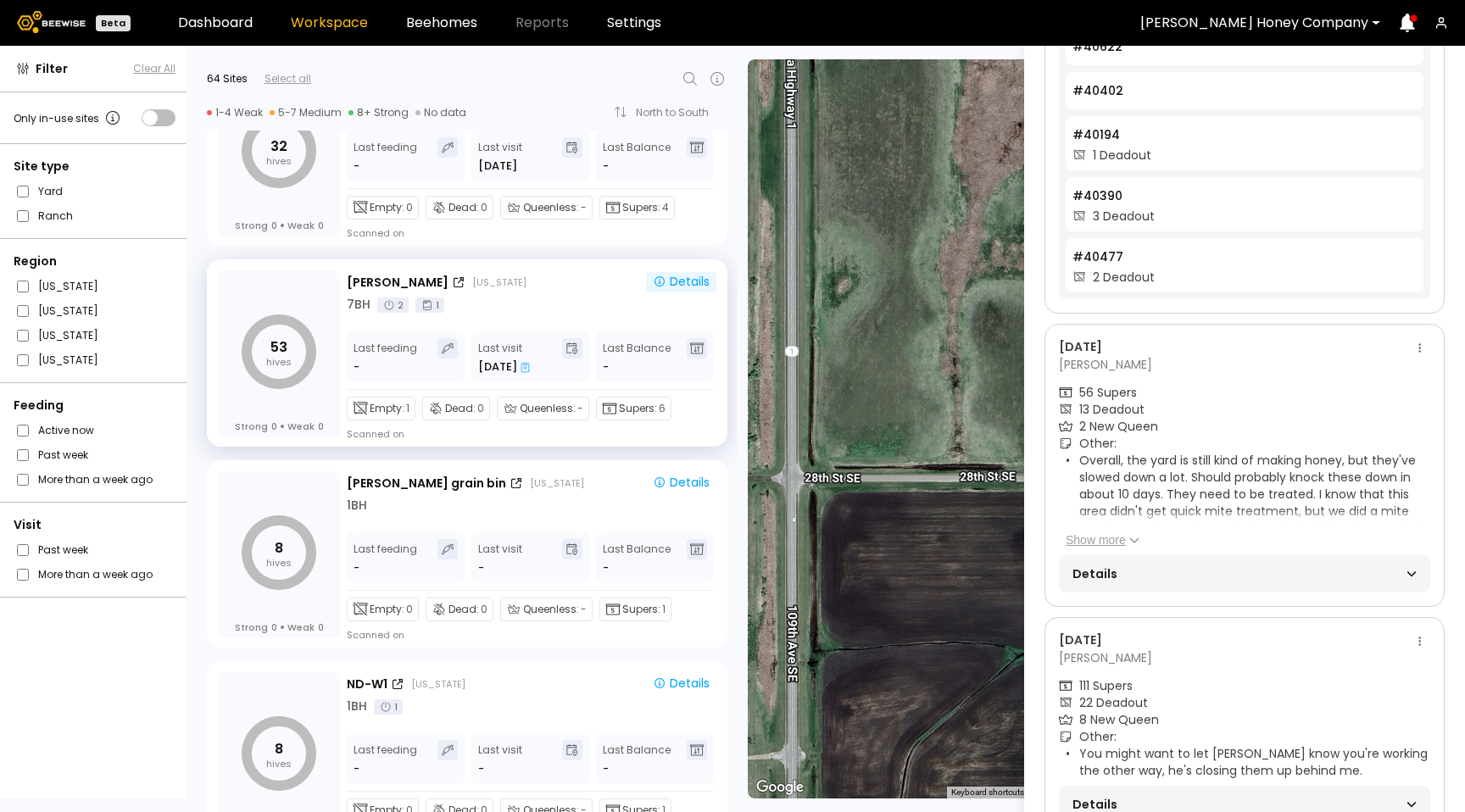
scroll to position [724, 0]
click at [1036, 568] on span "Details" at bounding box center [1158, 573] width 172 height 23
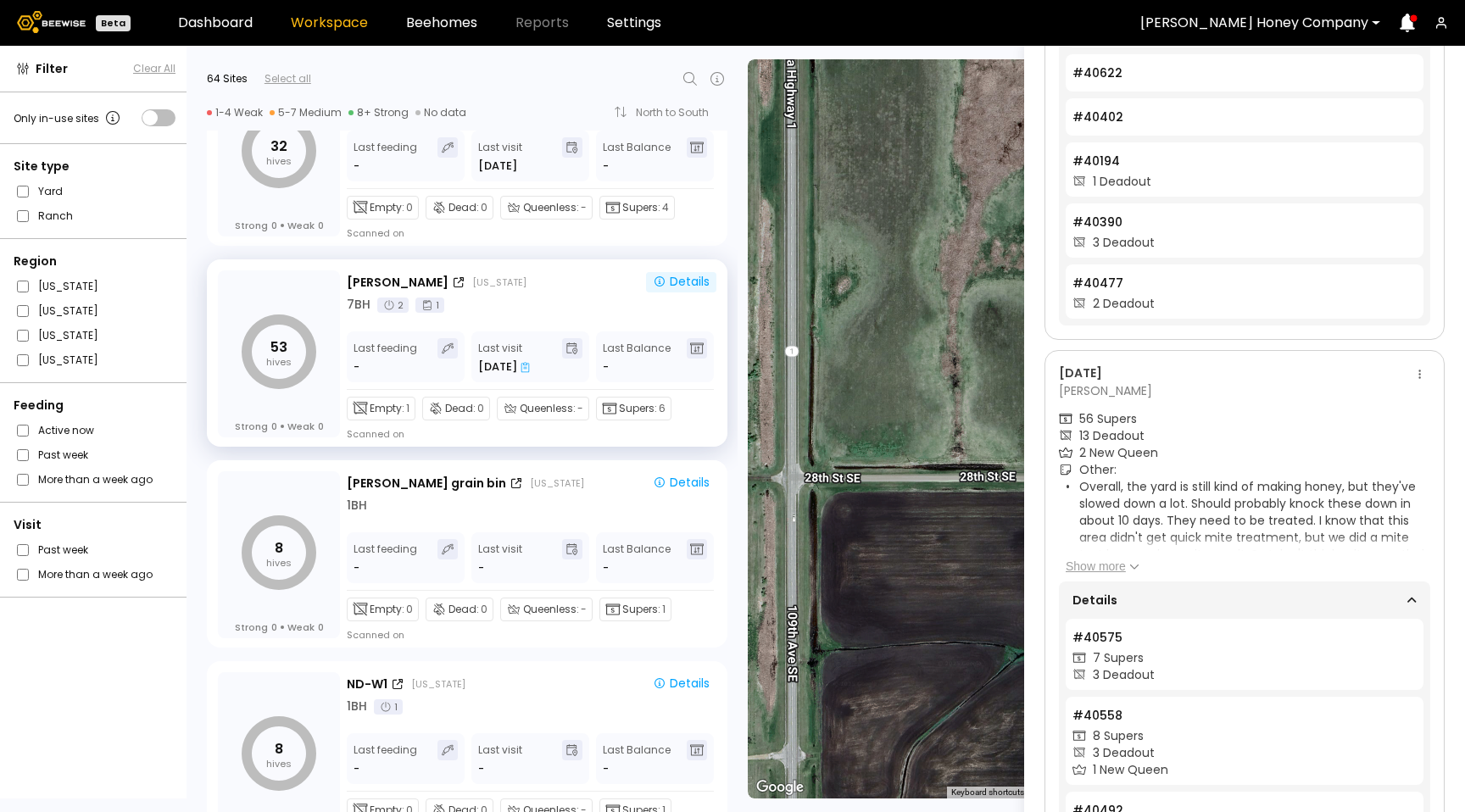
scroll to position [728, 0]
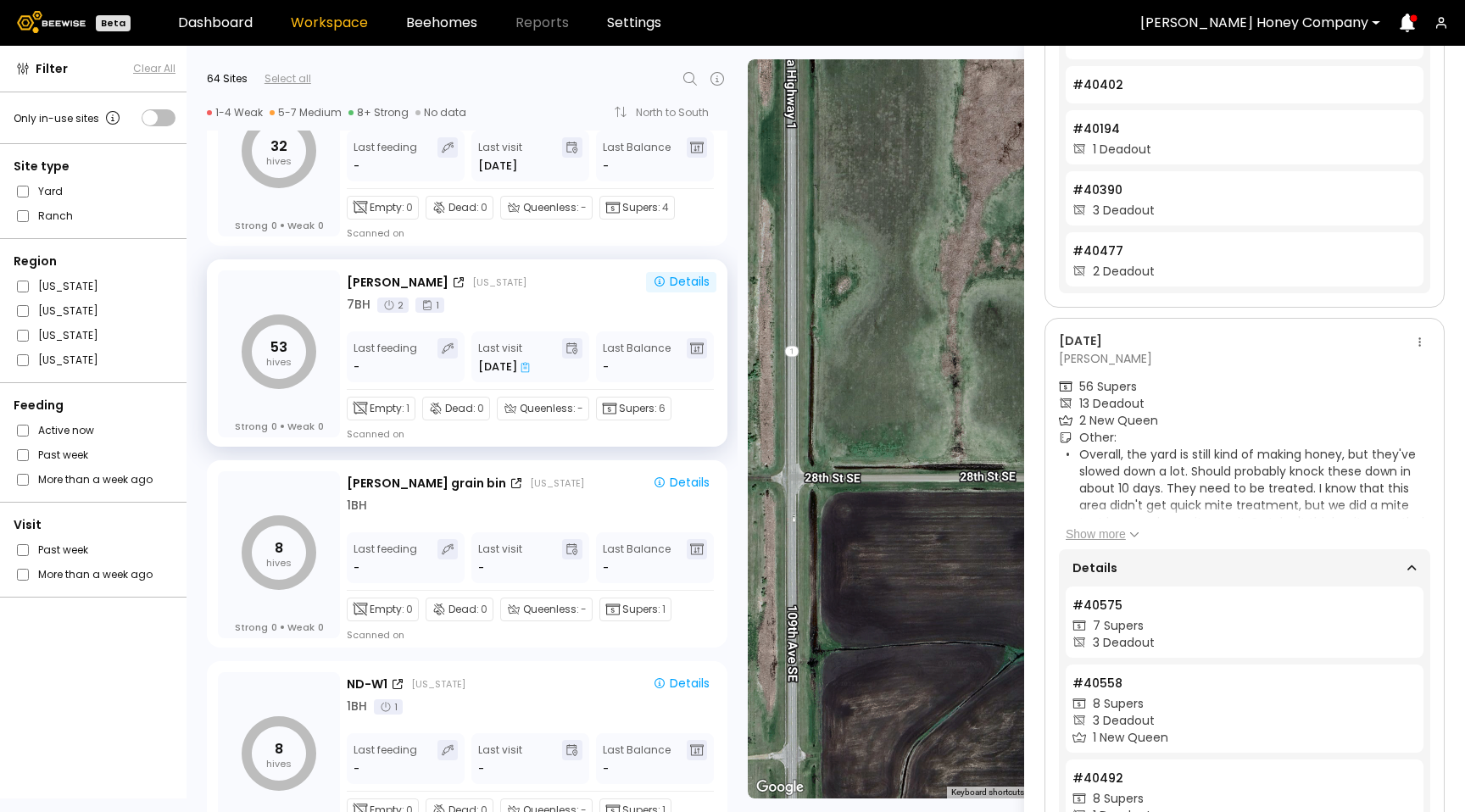
click at [1036, 535] on button "Show more" at bounding box center [1103, 533] width 74 height 17
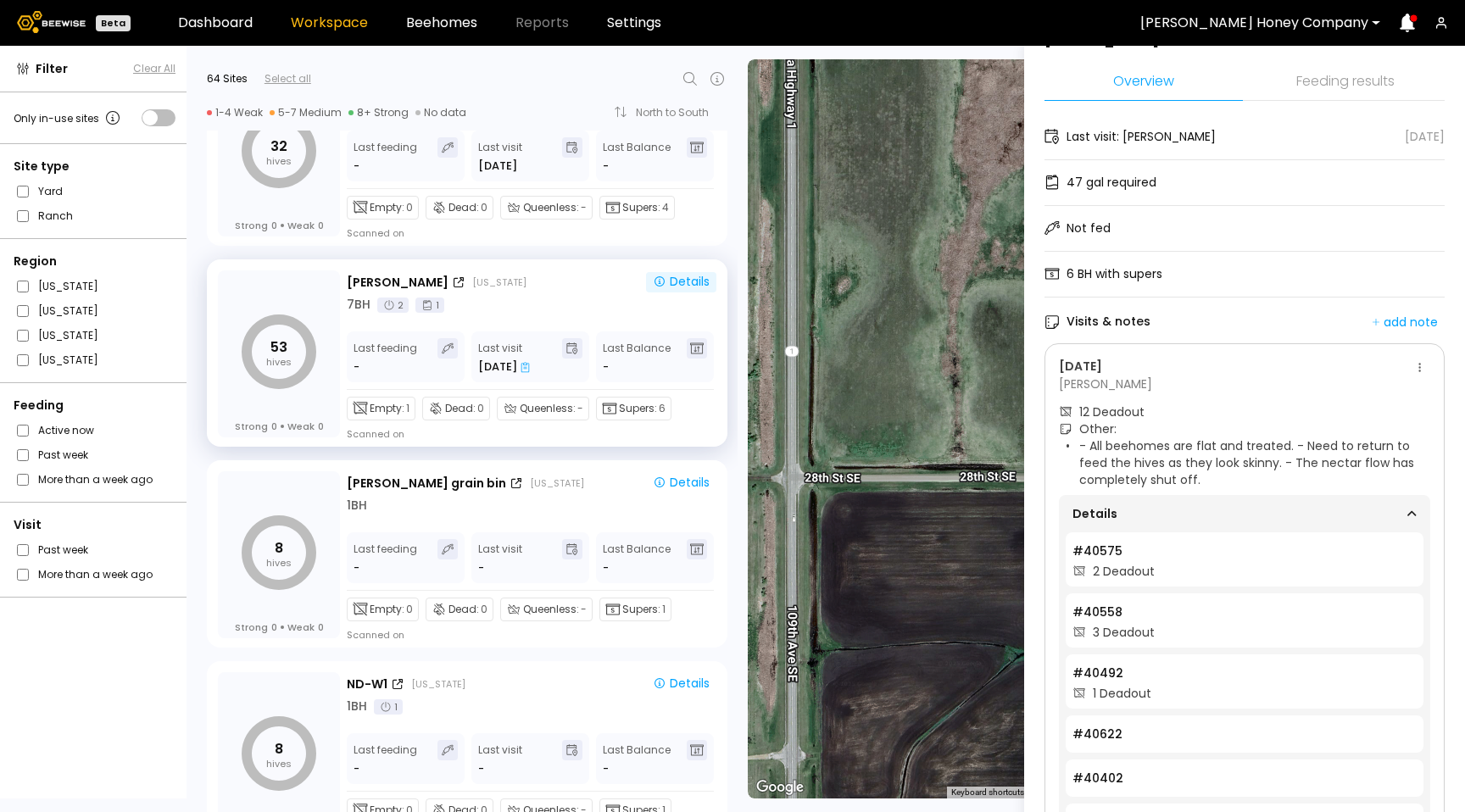
scroll to position [0, 0]
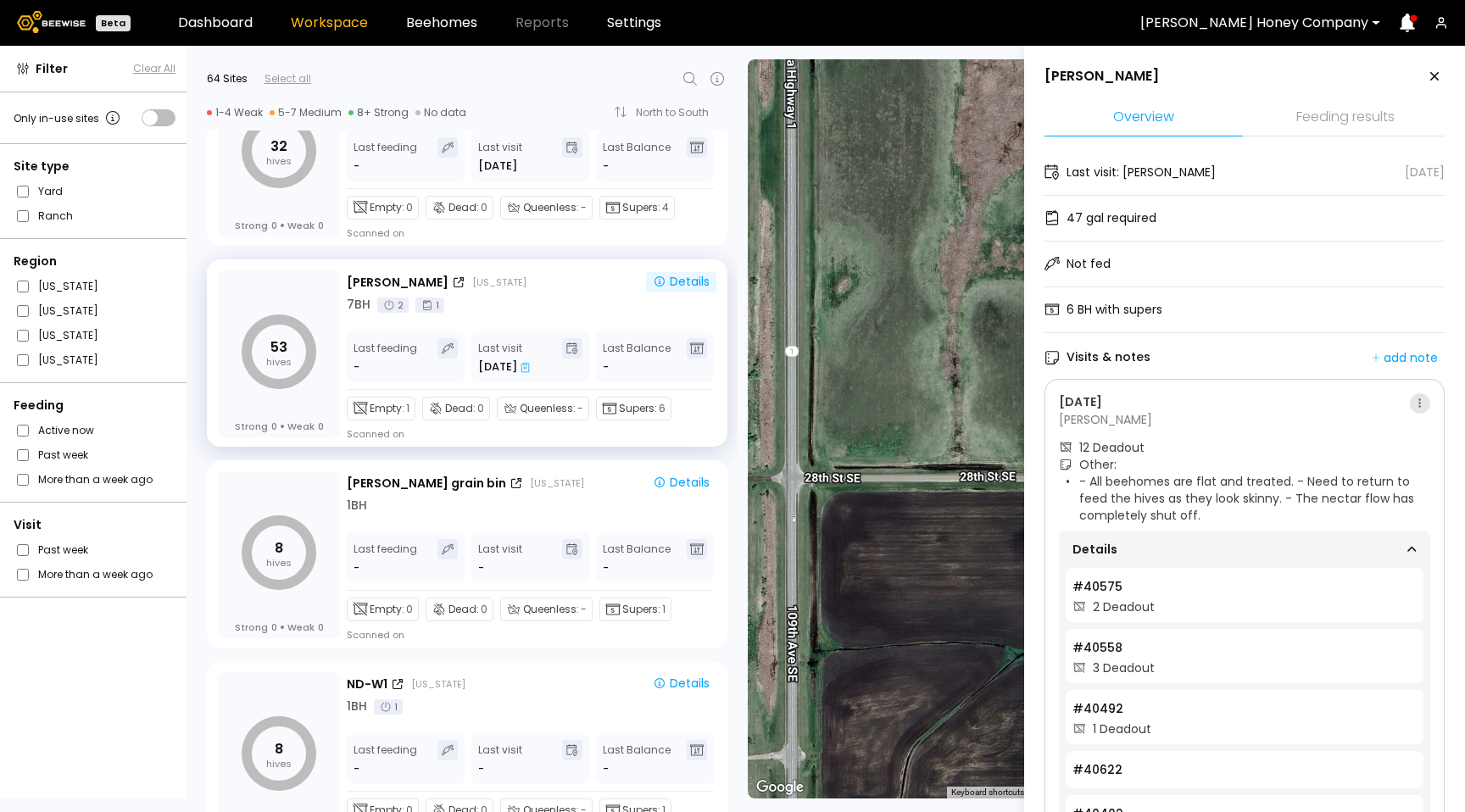
click at [1036, 400] on button at bounding box center [1419, 403] width 20 height 20
click at [1036, 443] on div "Go to recordings" at bounding box center [1367, 435] width 118 height 25
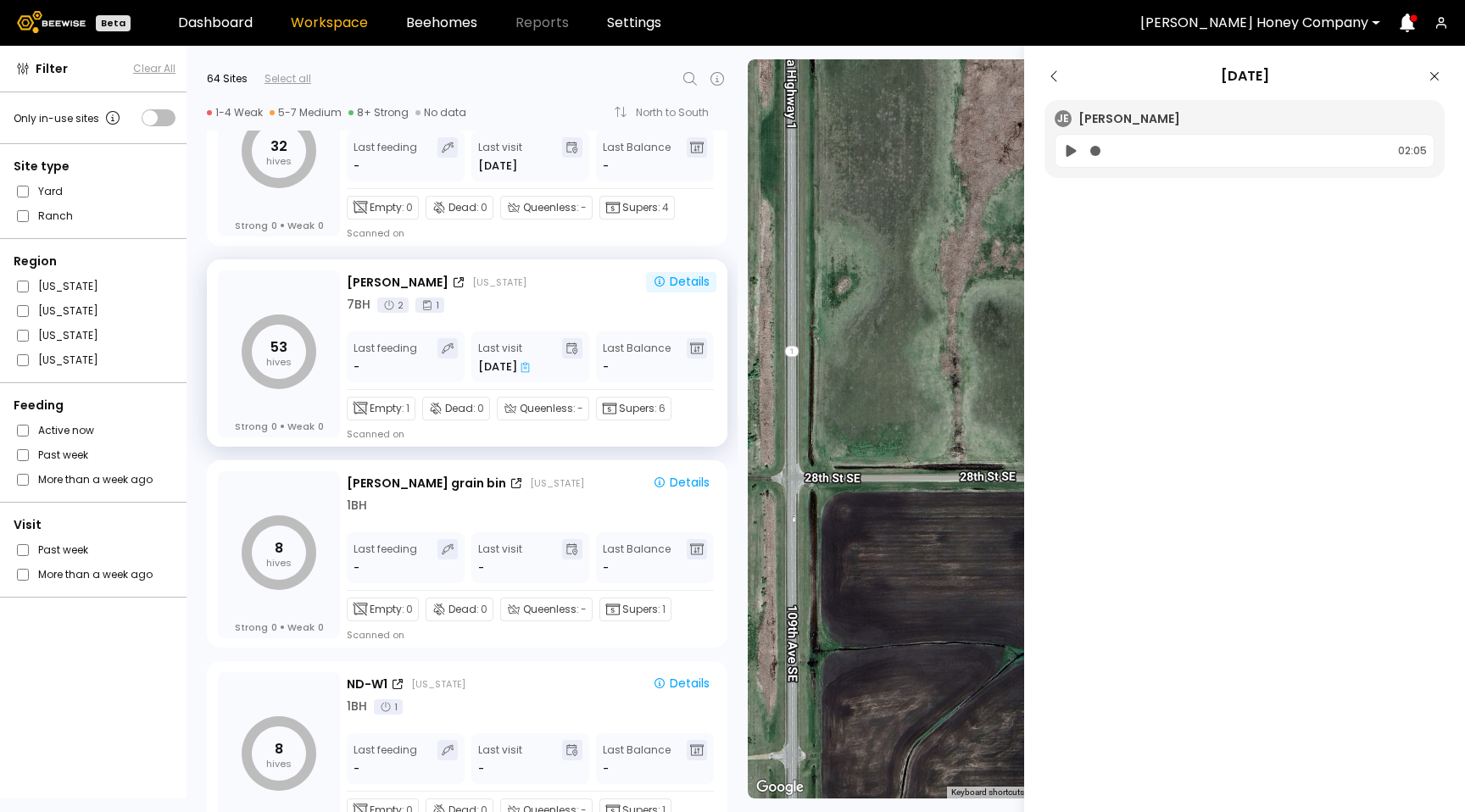
click at [1036, 82] on icon at bounding box center [1054, 76] width 20 height 20
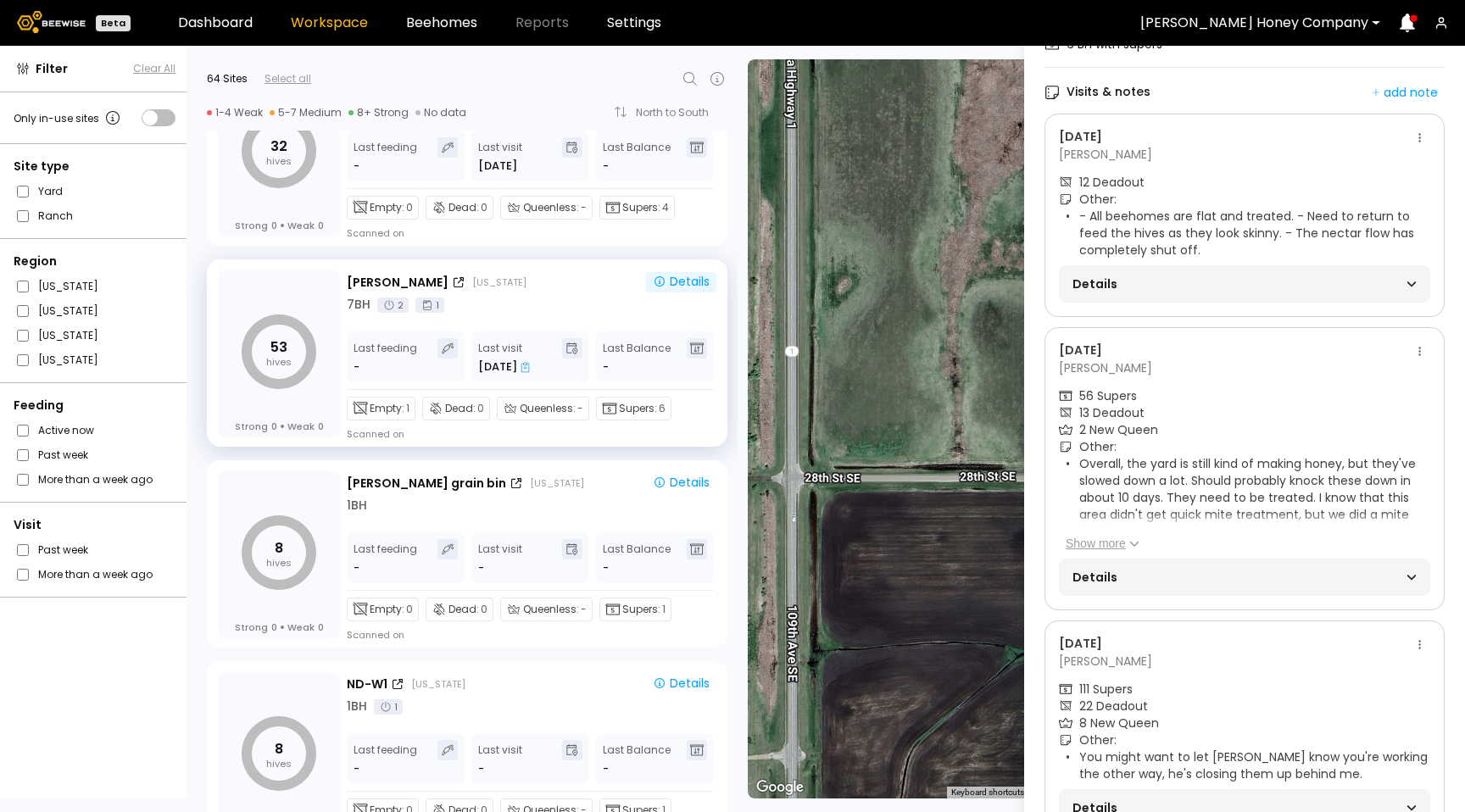
scroll to position [333, 0]
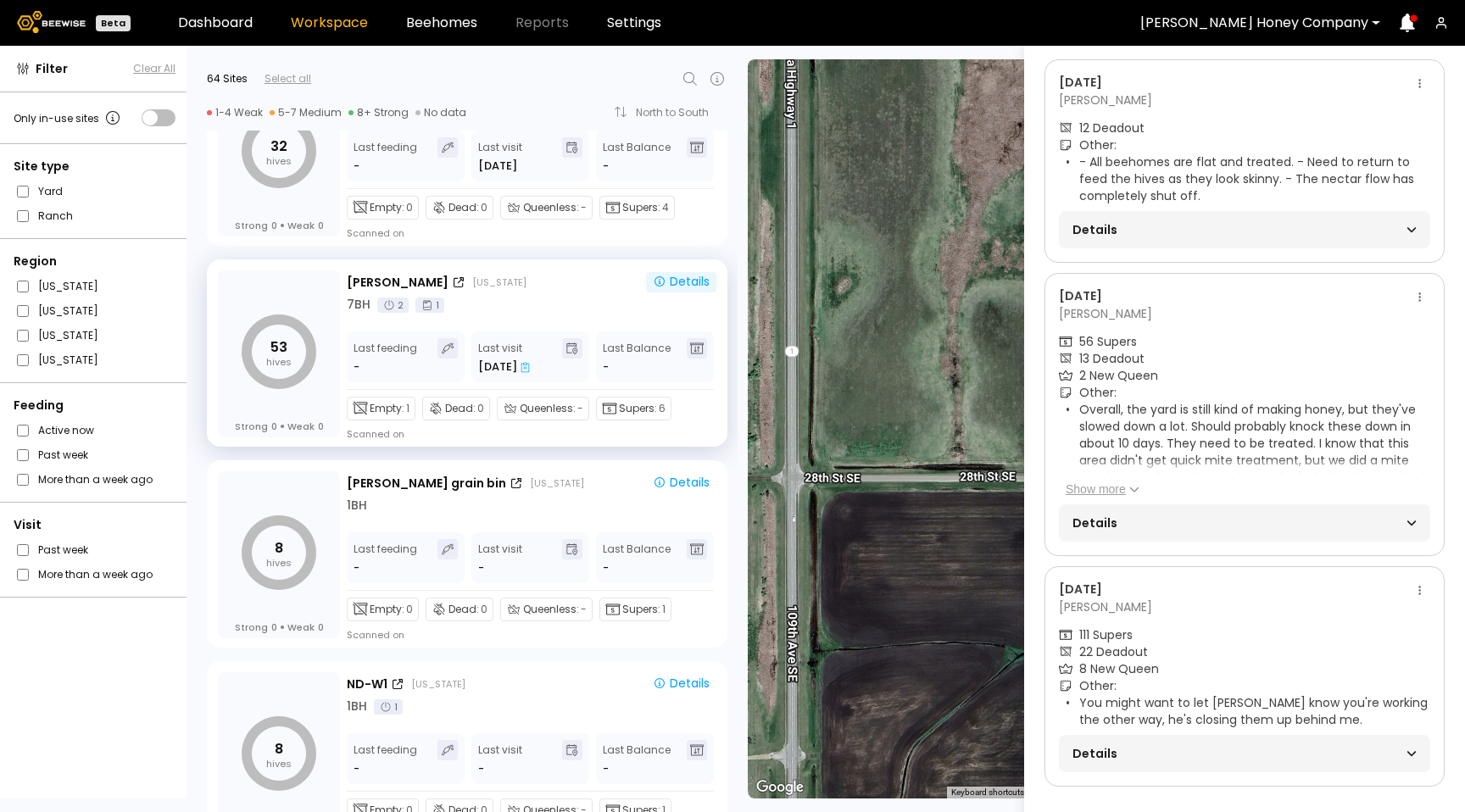
click at [1036, 742] on span "Details" at bounding box center [1158, 754] width 172 height 23
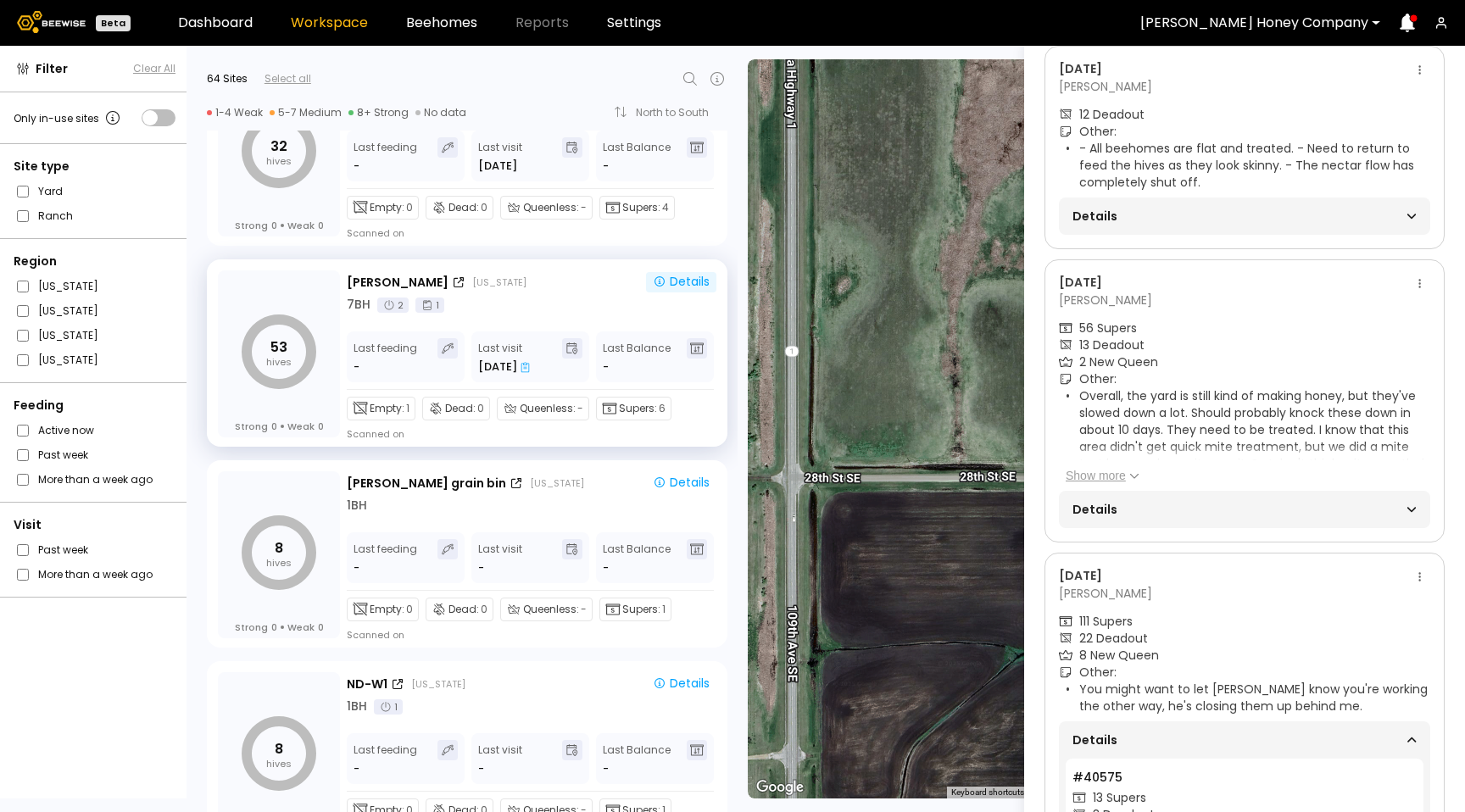
click at [1036, 510] on span "Details" at bounding box center [1158, 509] width 172 height 23
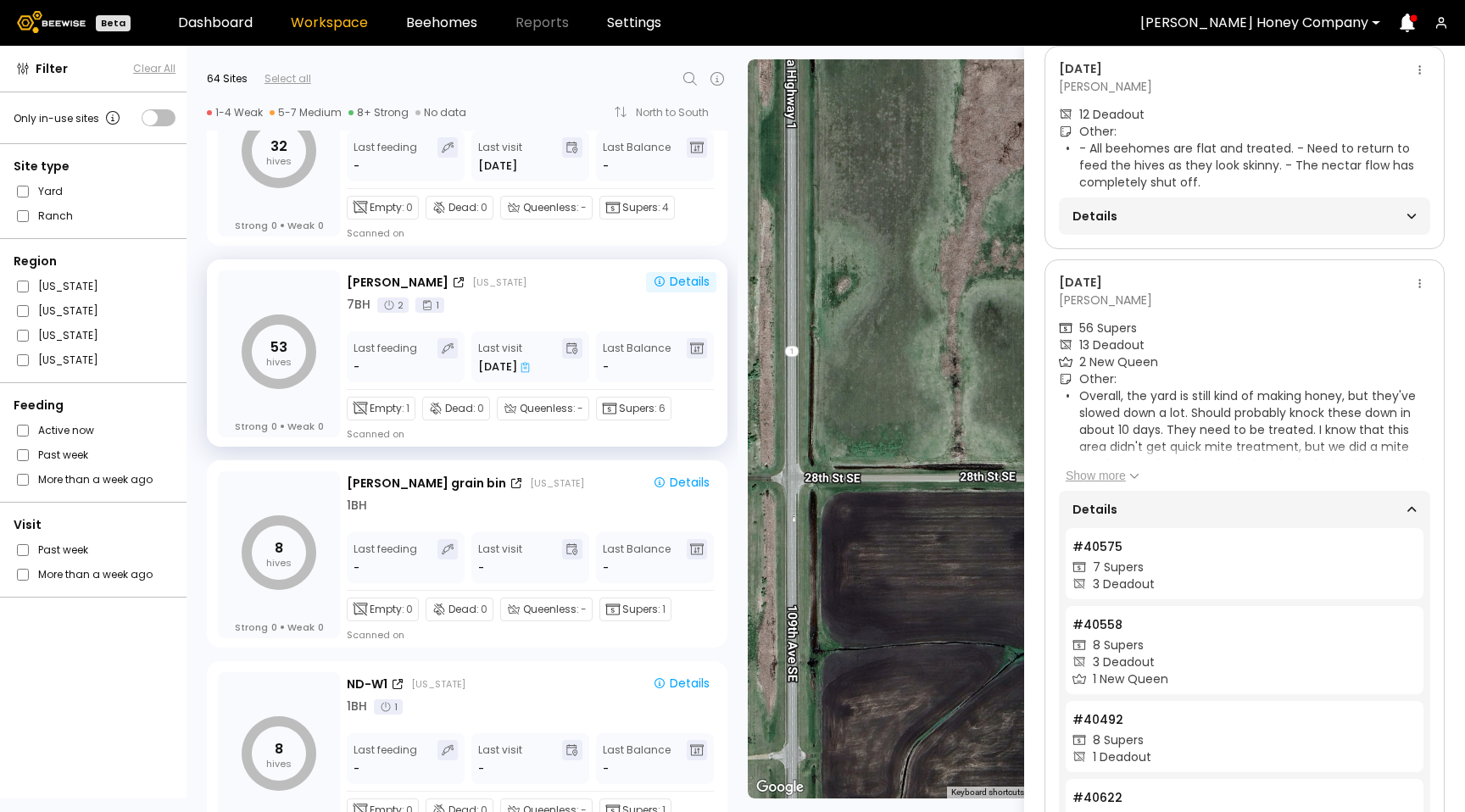
click at [1036, 473] on button "Show more" at bounding box center [1103, 475] width 74 height 17
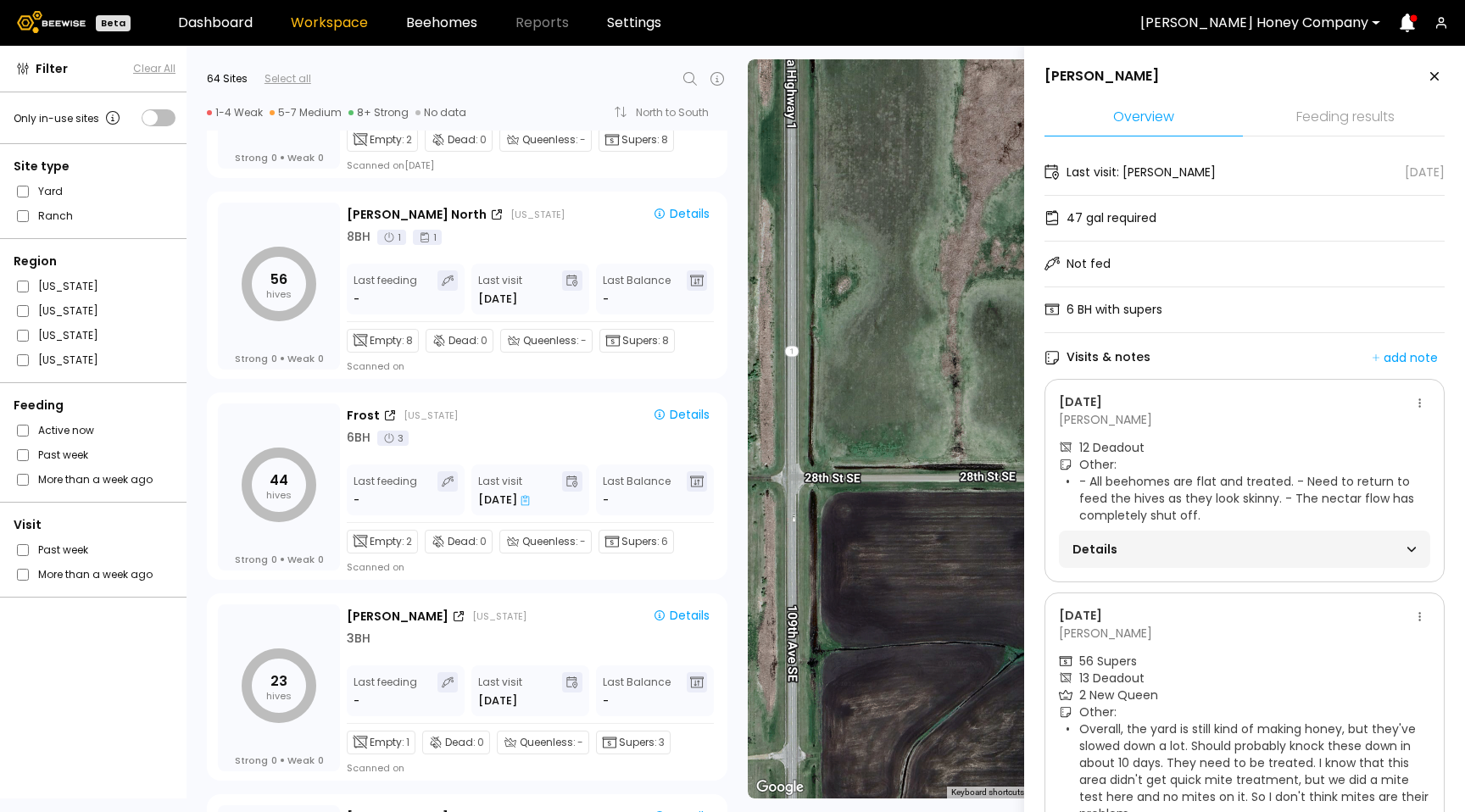
scroll to position [0, 0]
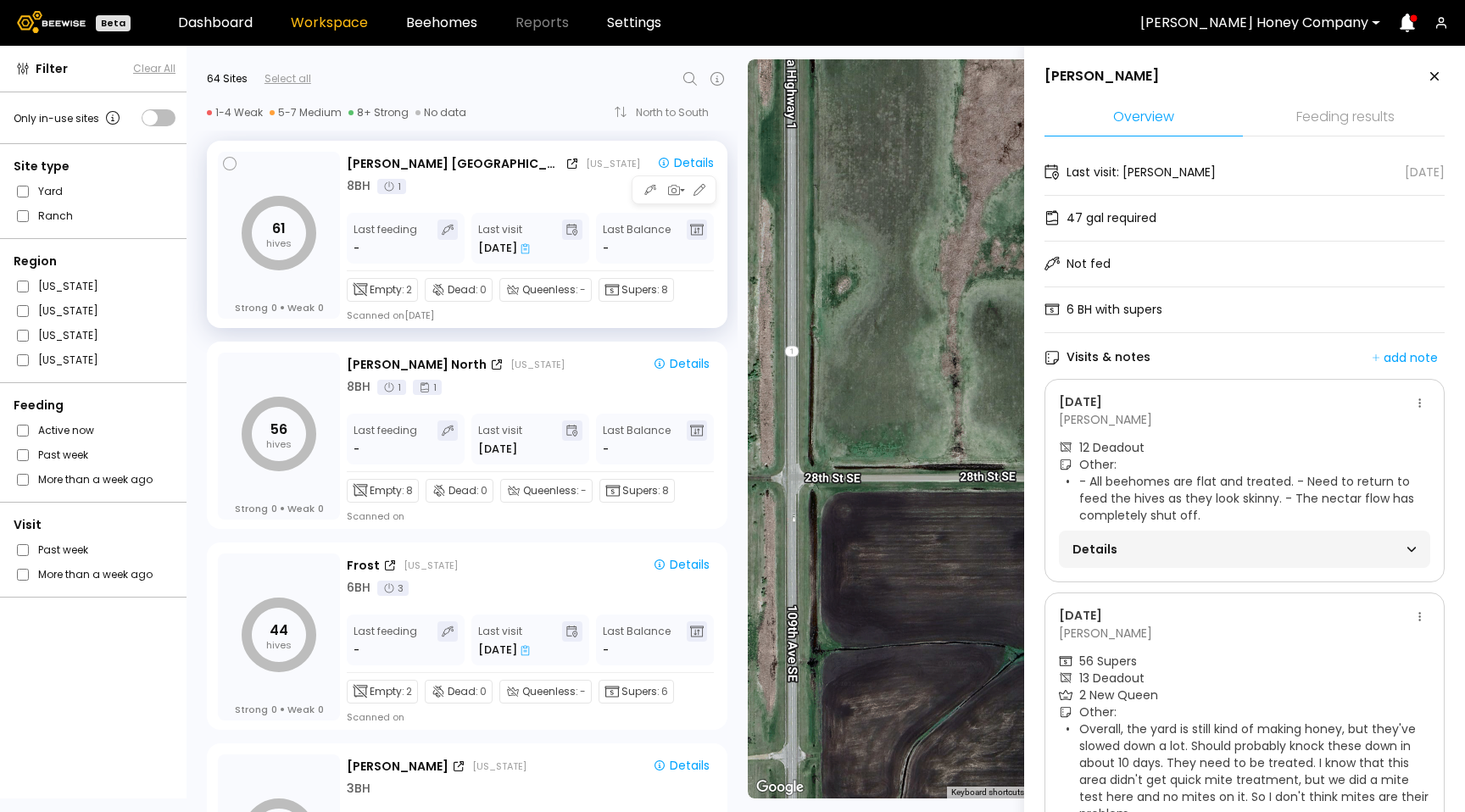
click at [523, 250] on icon at bounding box center [526, 248] width 10 height 11
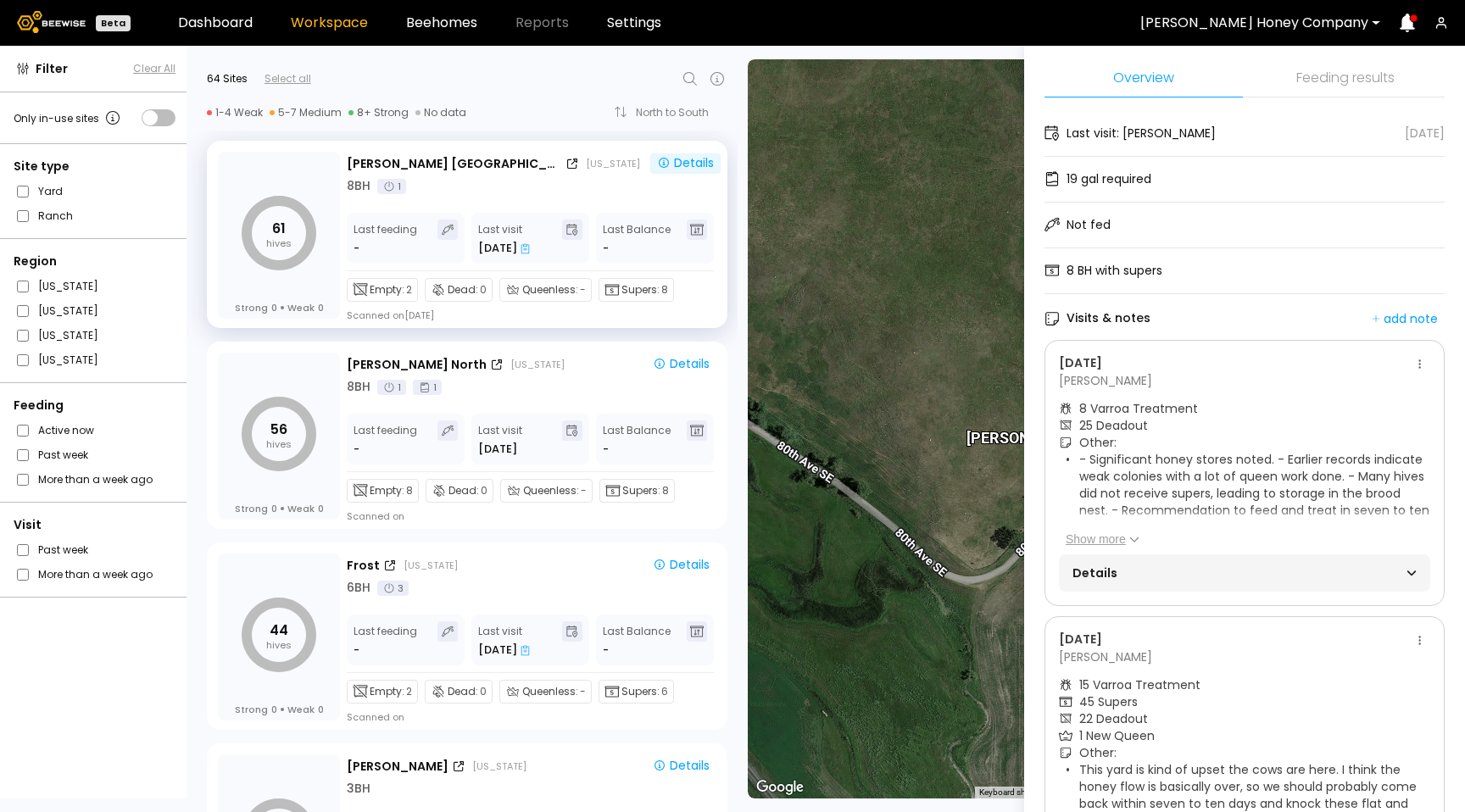
scroll to position [38, 0]
click at [1036, 589] on div "Details" at bounding box center [1244, 574] width 371 height 37
click at [1036, 576] on span "Details" at bounding box center [1158, 574] width 172 height 23
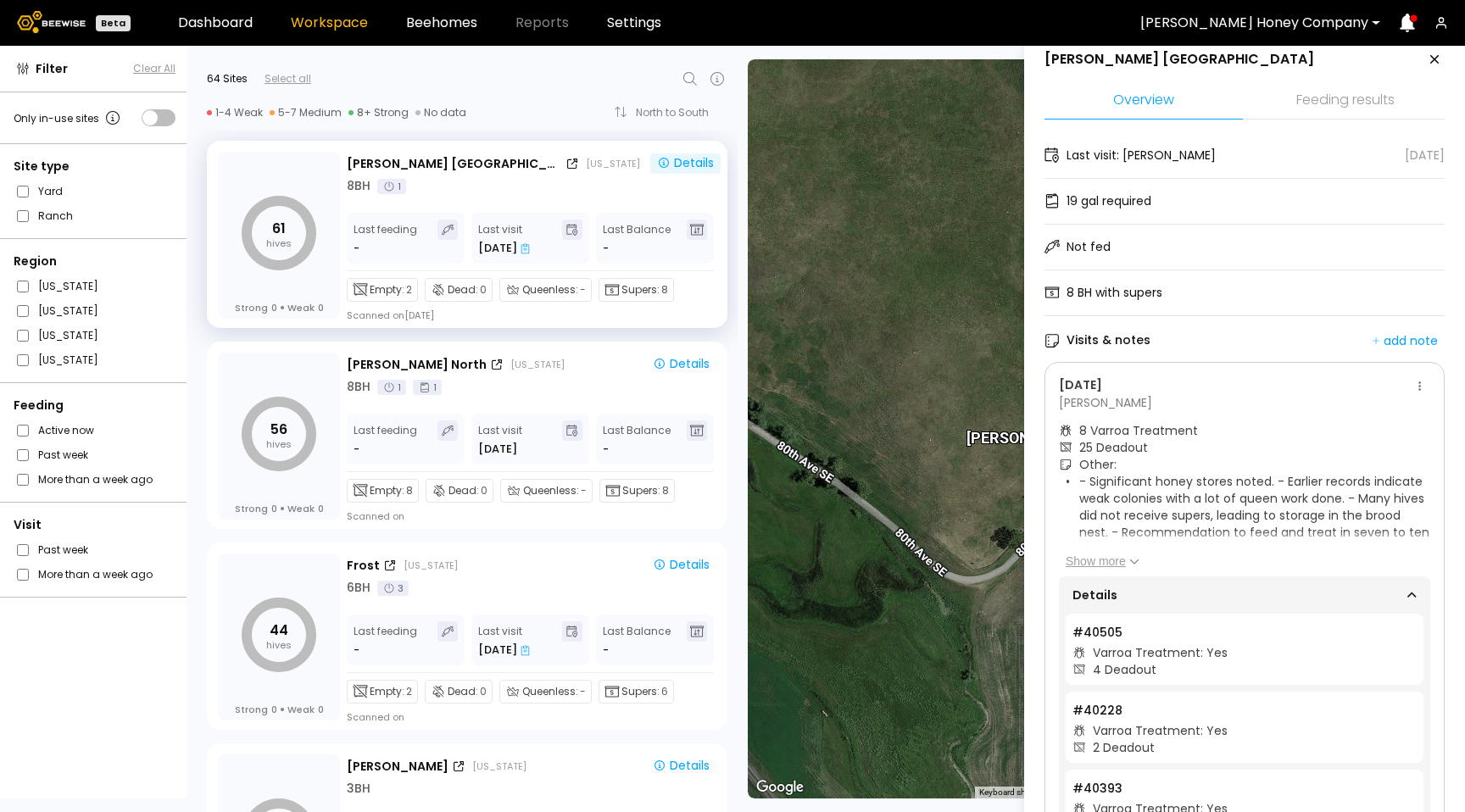
scroll to position [0, 0]
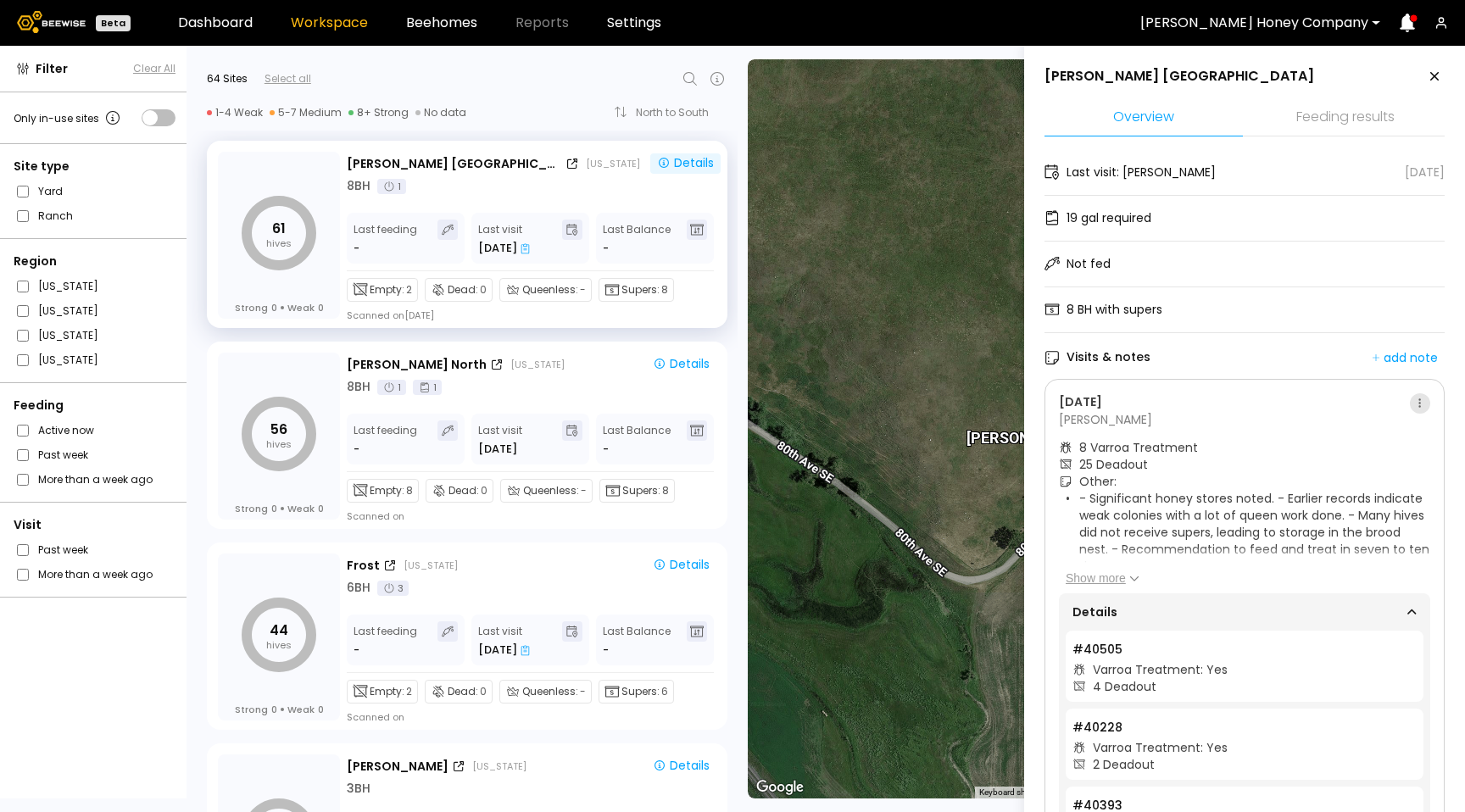
click at [1036, 400] on button at bounding box center [1419, 403] width 20 height 20
click at [1036, 431] on span "Go to recordings" at bounding box center [1367, 435] width 97 height 12
